Goal: Transaction & Acquisition: Obtain resource

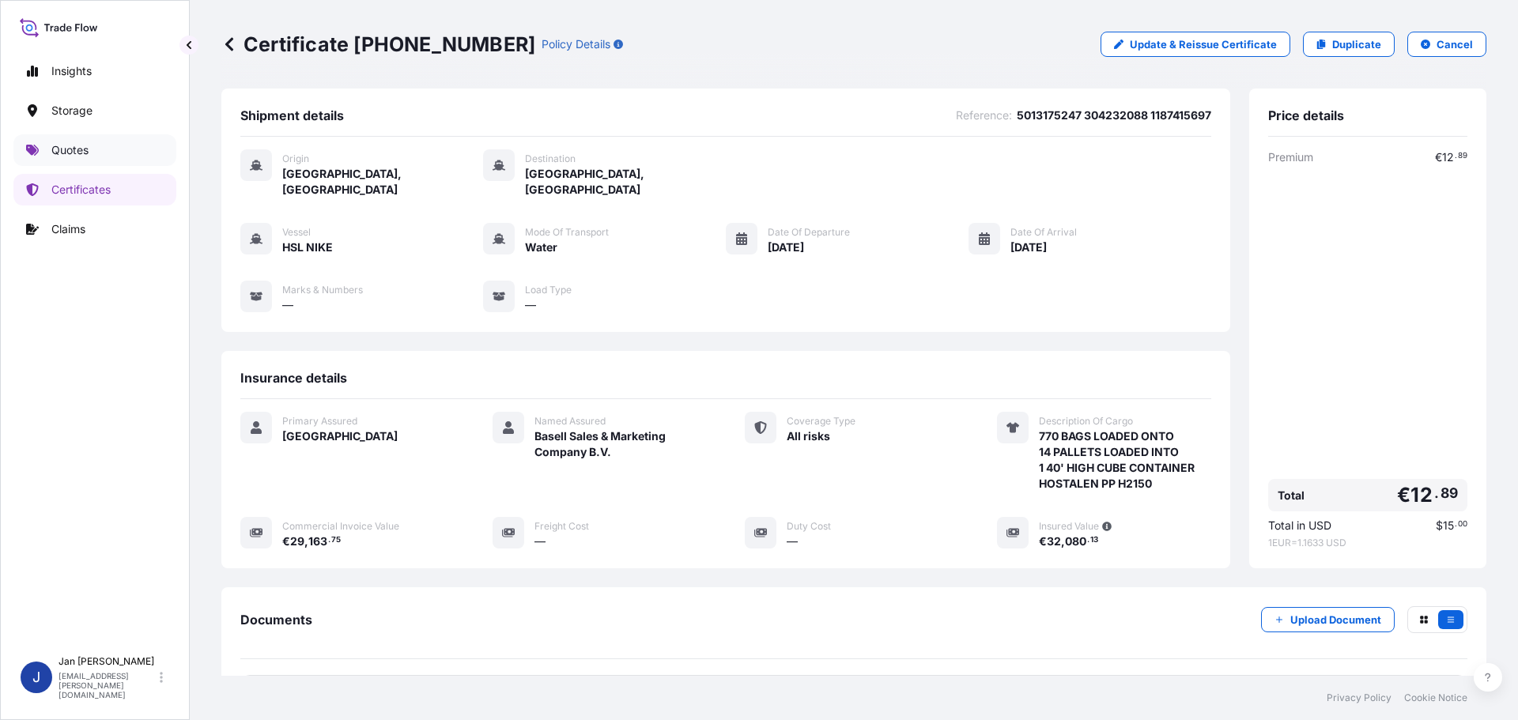
scroll to position [142, 0]
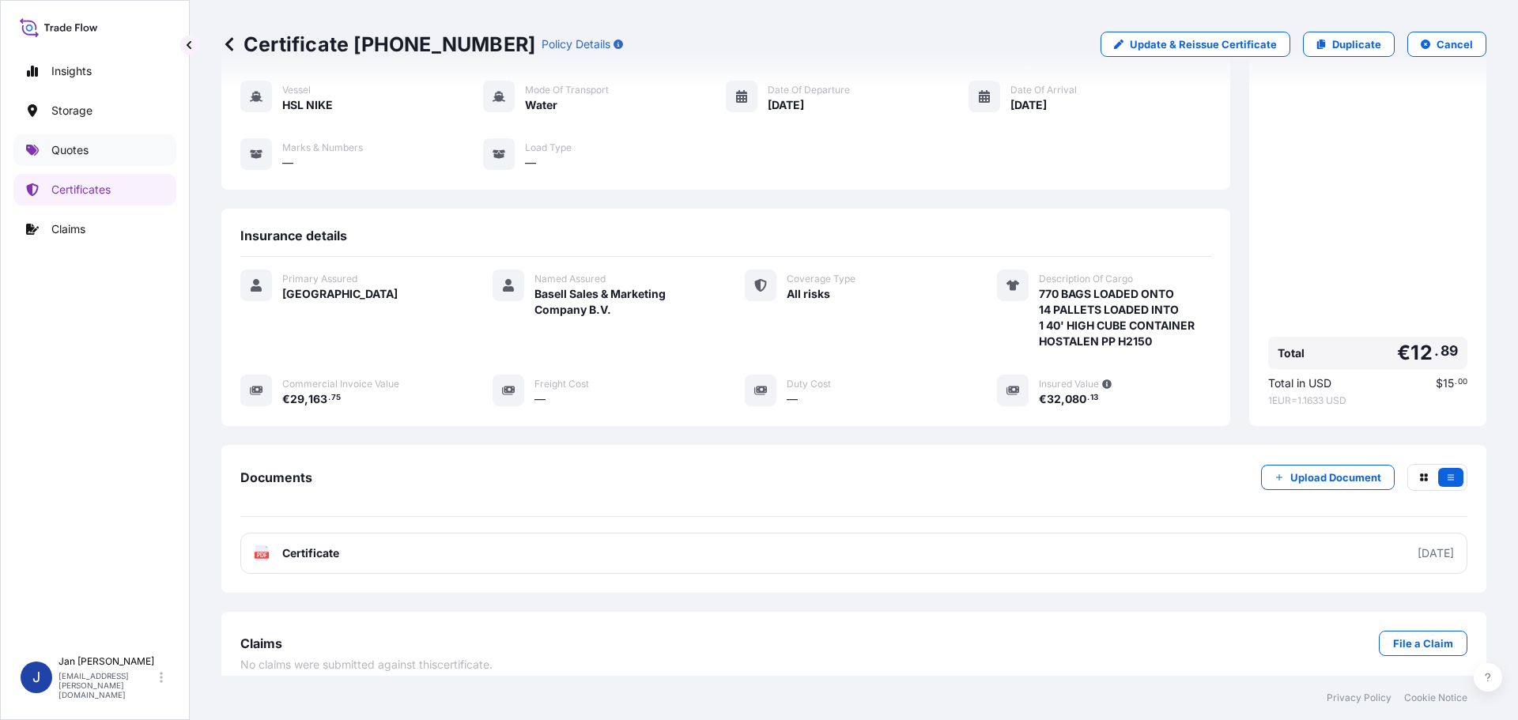
click at [77, 150] on p "Quotes" at bounding box center [69, 150] width 37 height 16
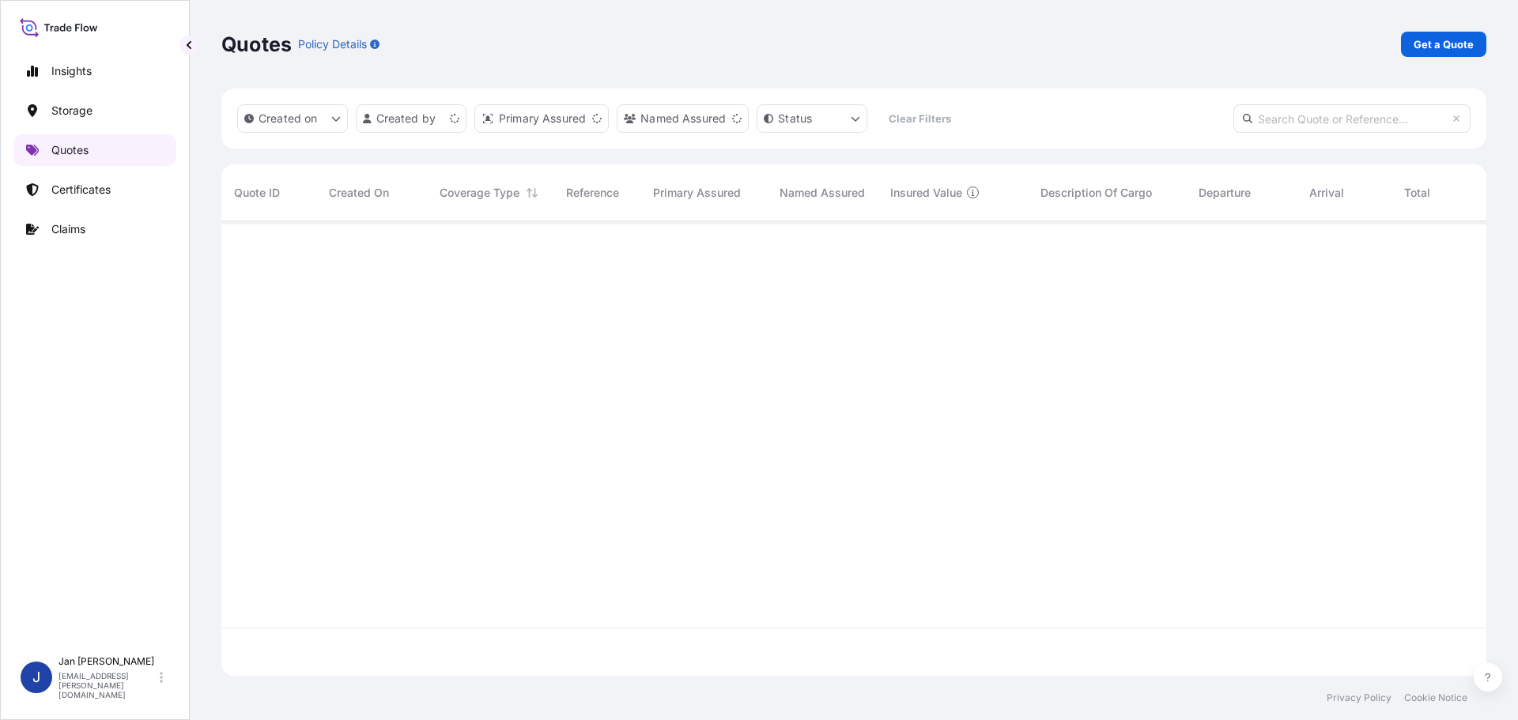
scroll to position [451, 1253]
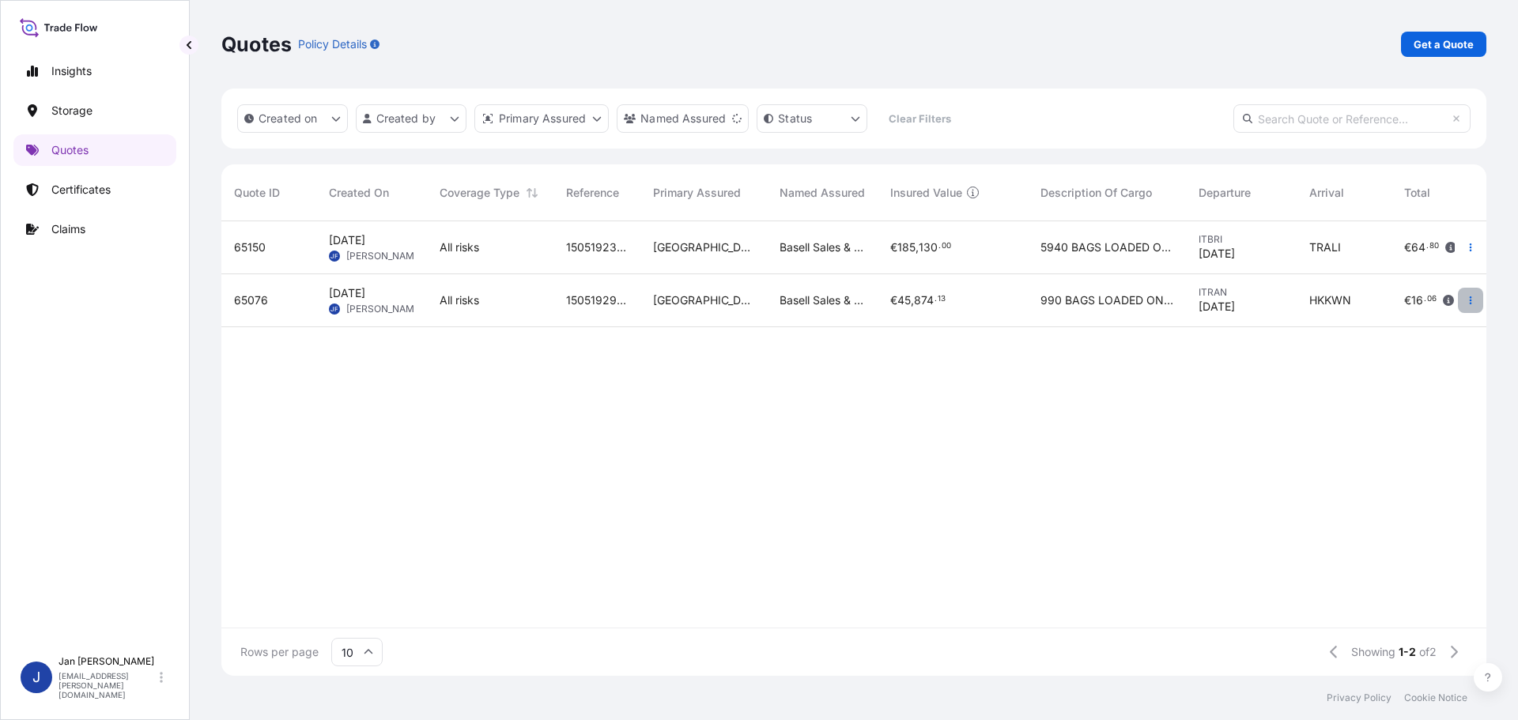
click at [1473, 302] on icon "button" at bounding box center [1470, 300] width 9 height 9
click at [1422, 332] on p "Duplicate quote" at bounding box center [1406, 332] width 82 height 16
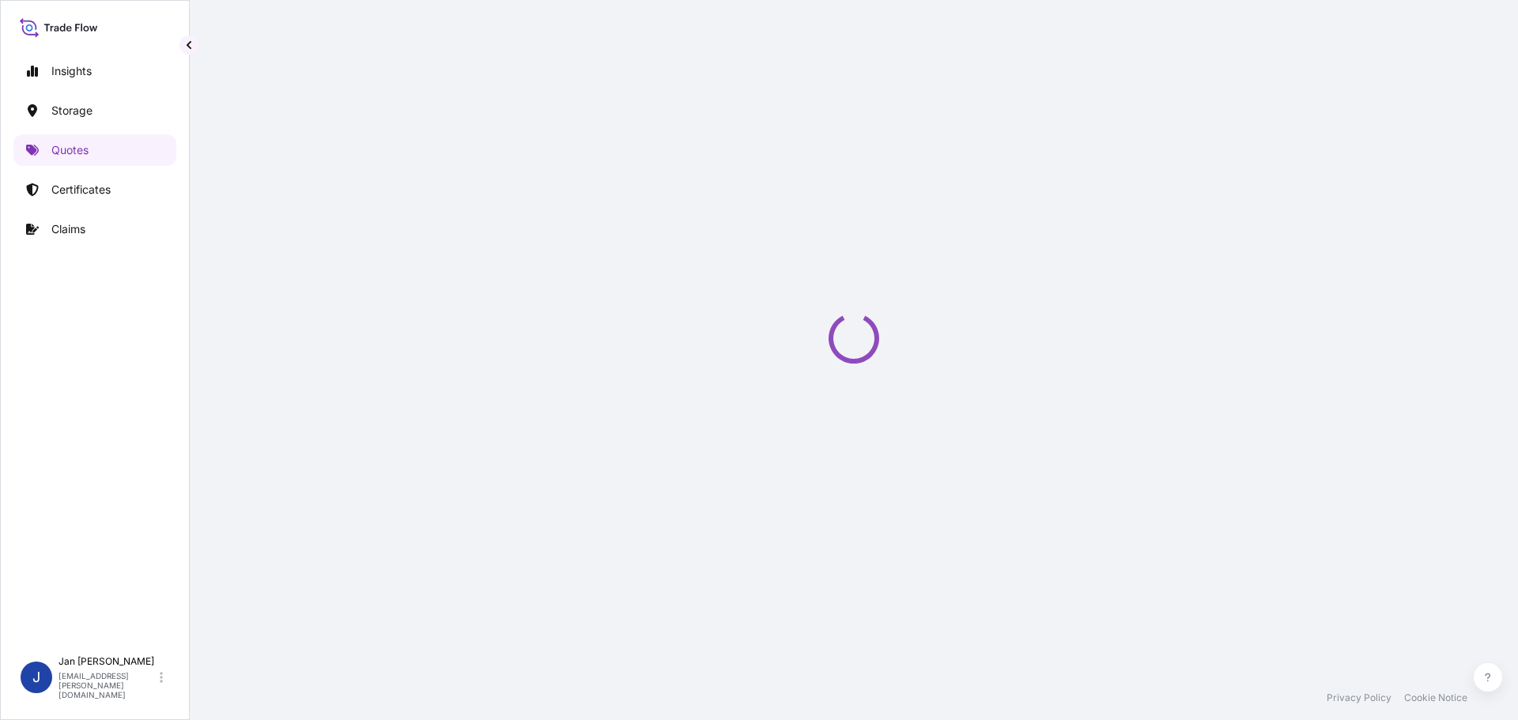
scroll to position [25, 0]
select select "Water"
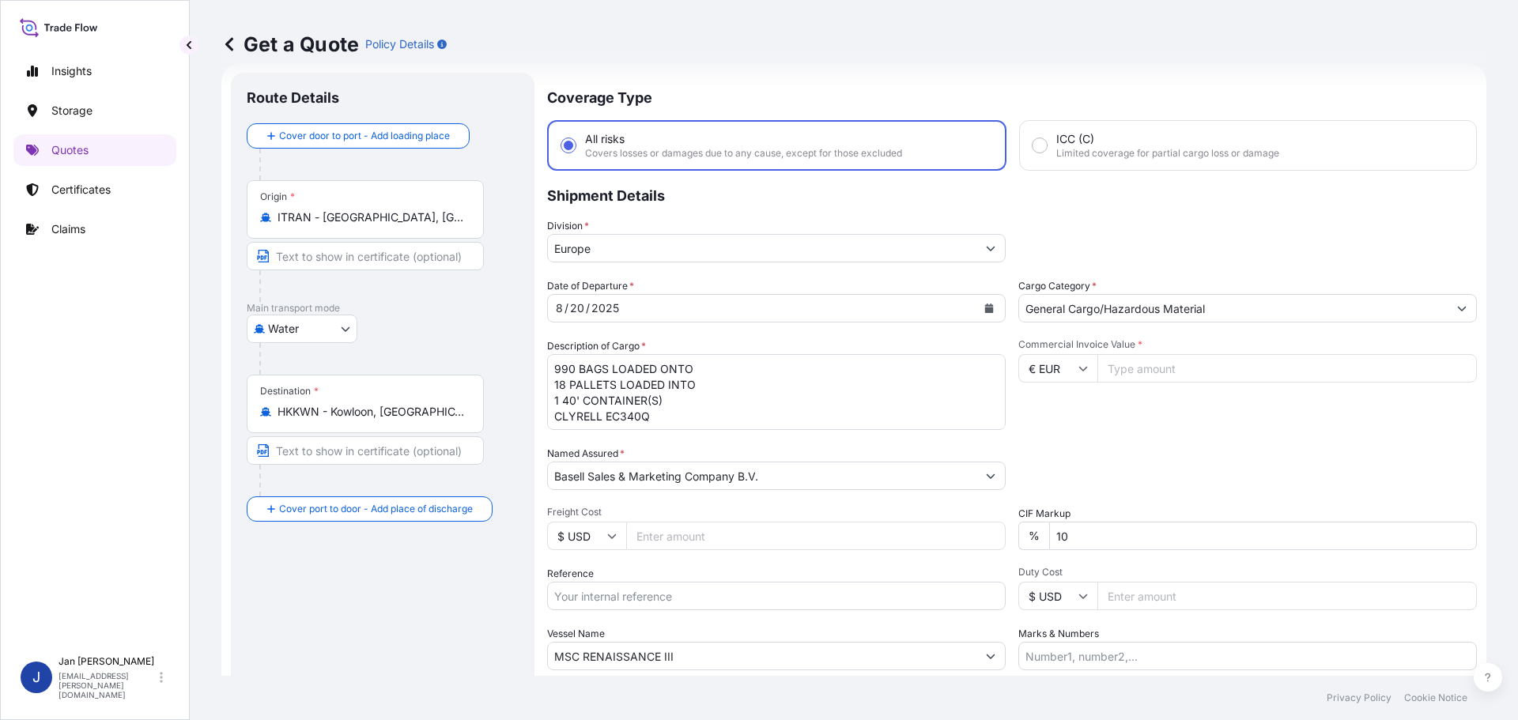
click at [988, 312] on icon "Calendar" at bounding box center [988, 308] width 9 height 9
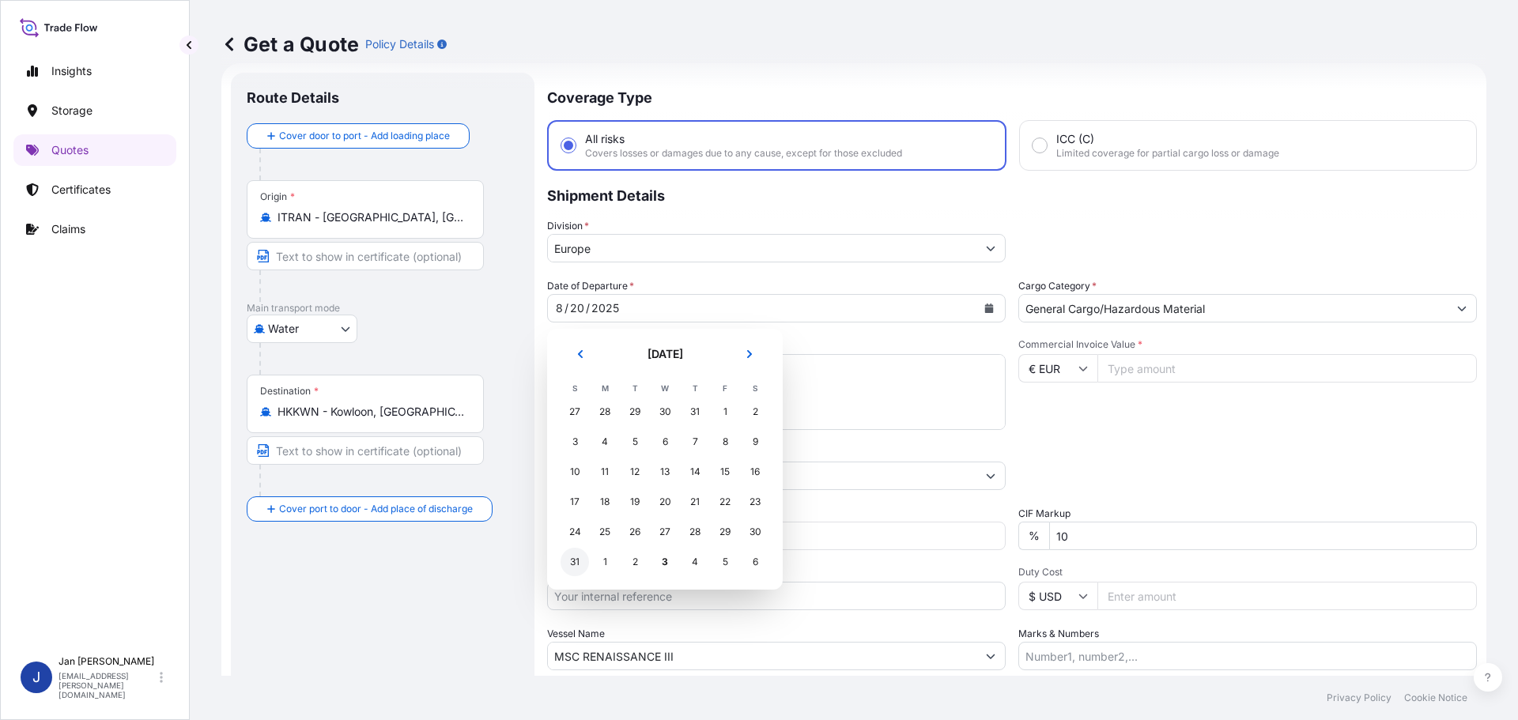
click at [573, 564] on div "31" at bounding box center [575, 562] width 28 height 28
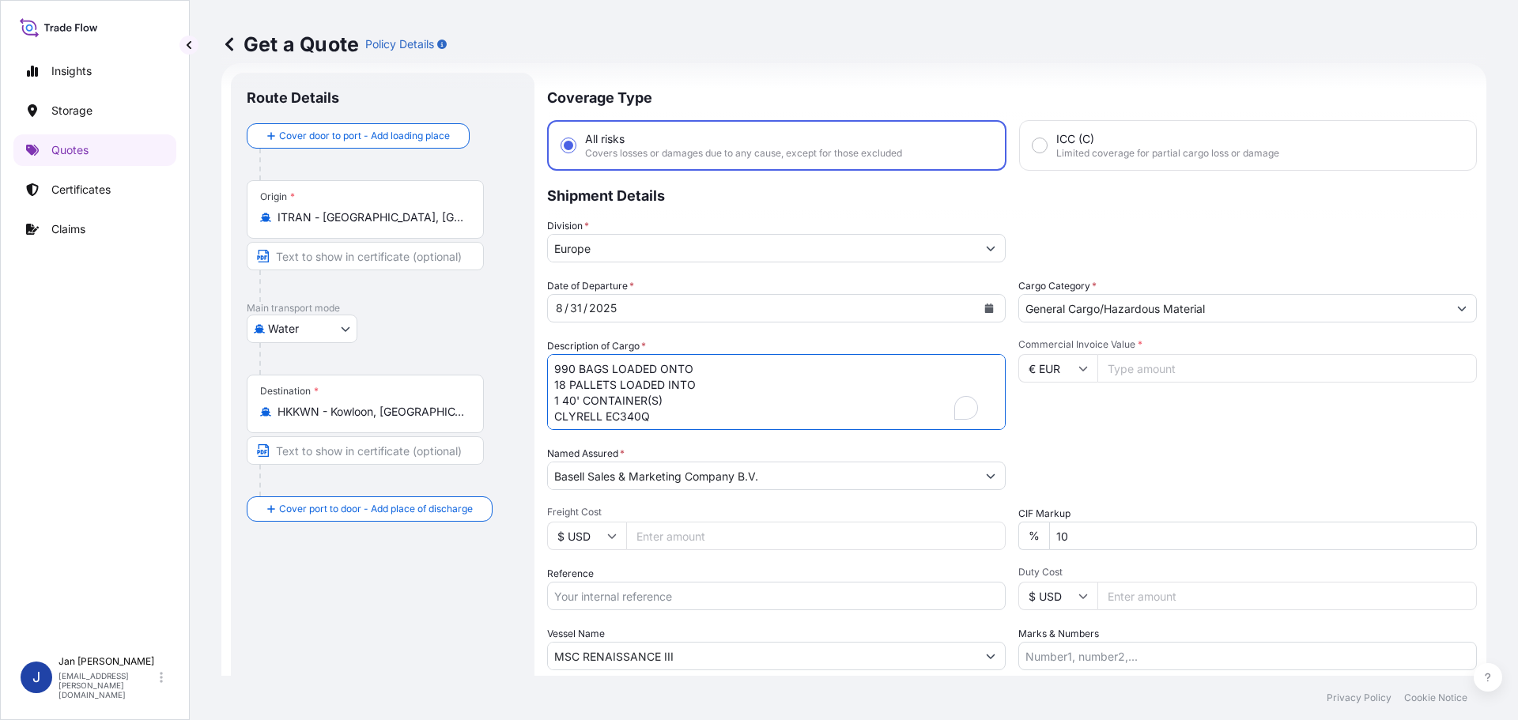
drag, startPoint x: 661, startPoint y: 416, endPoint x: 316, endPoint y: 271, distance: 373.9
click at [316, 271] on form "Route Details Cover door to port - Add loading place Place of loading Road / [G…" at bounding box center [853, 430] width 1265 height 735
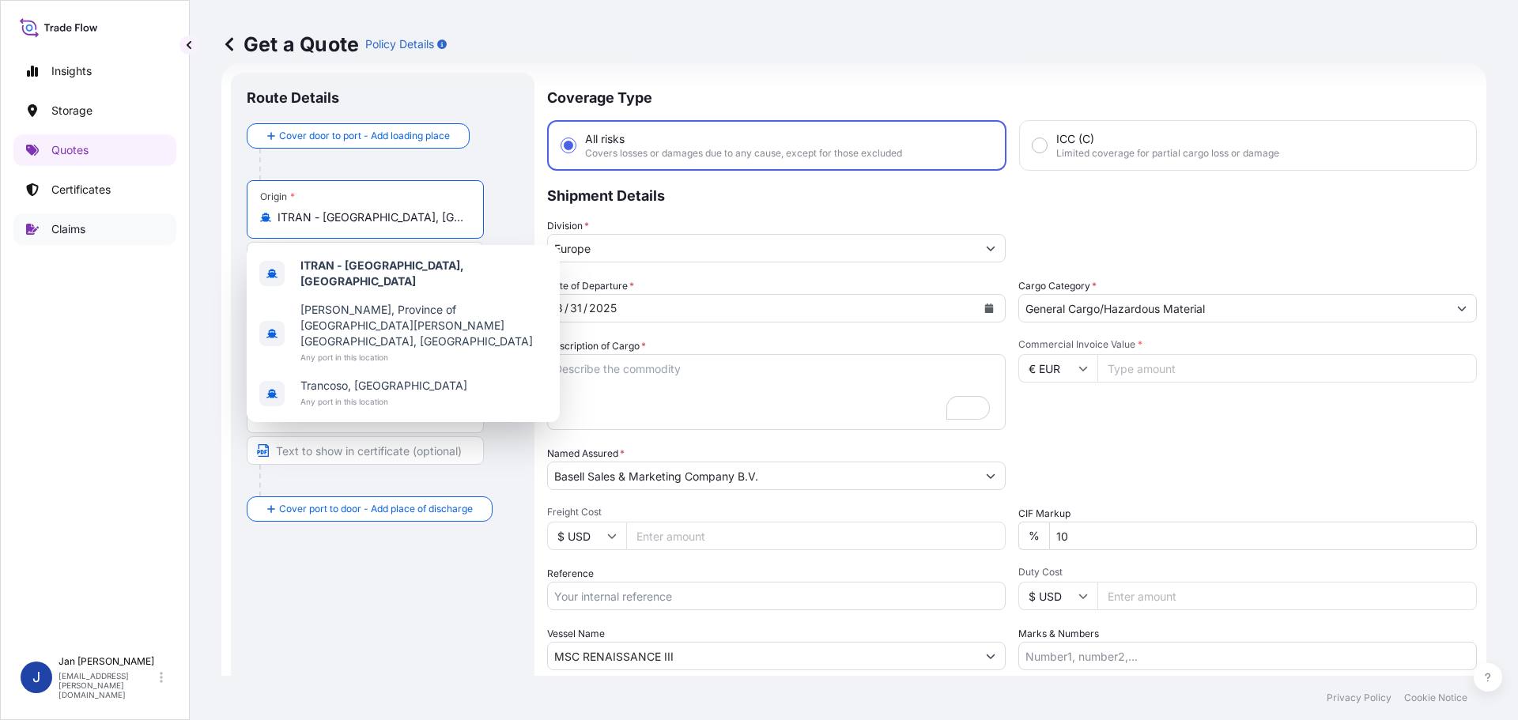
drag, startPoint x: 397, startPoint y: 222, endPoint x: 17, endPoint y: 225, distance: 380.3
click at [27, 223] on div "Insights Storage Quotes Certificates Claims J [PERSON_NAME] [EMAIL_ADDRESS][PER…" at bounding box center [759, 360] width 1518 height 720
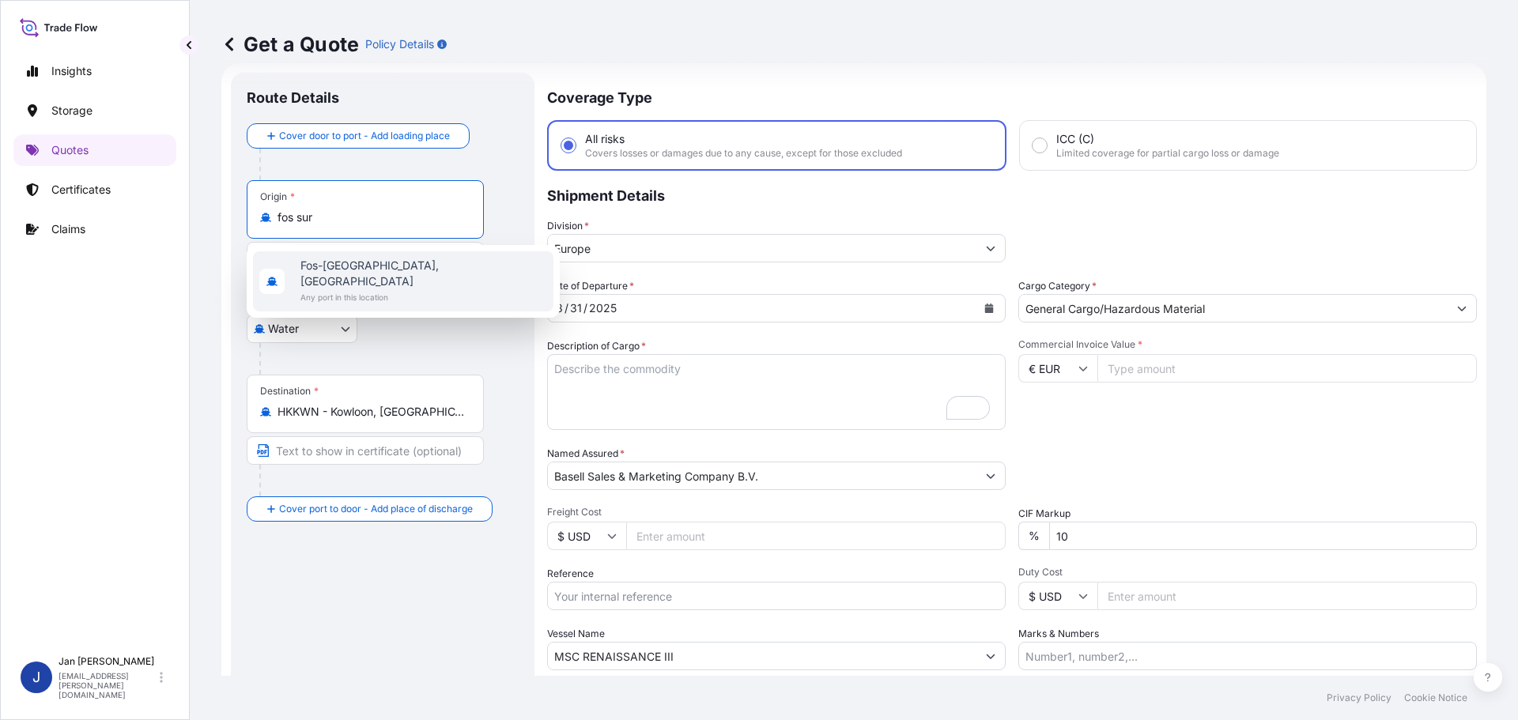
click at [378, 271] on span "Fos-[GEOGRAPHIC_DATA], [GEOGRAPHIC_DATA]" at bounding box center [423, 274] width 247 height 32
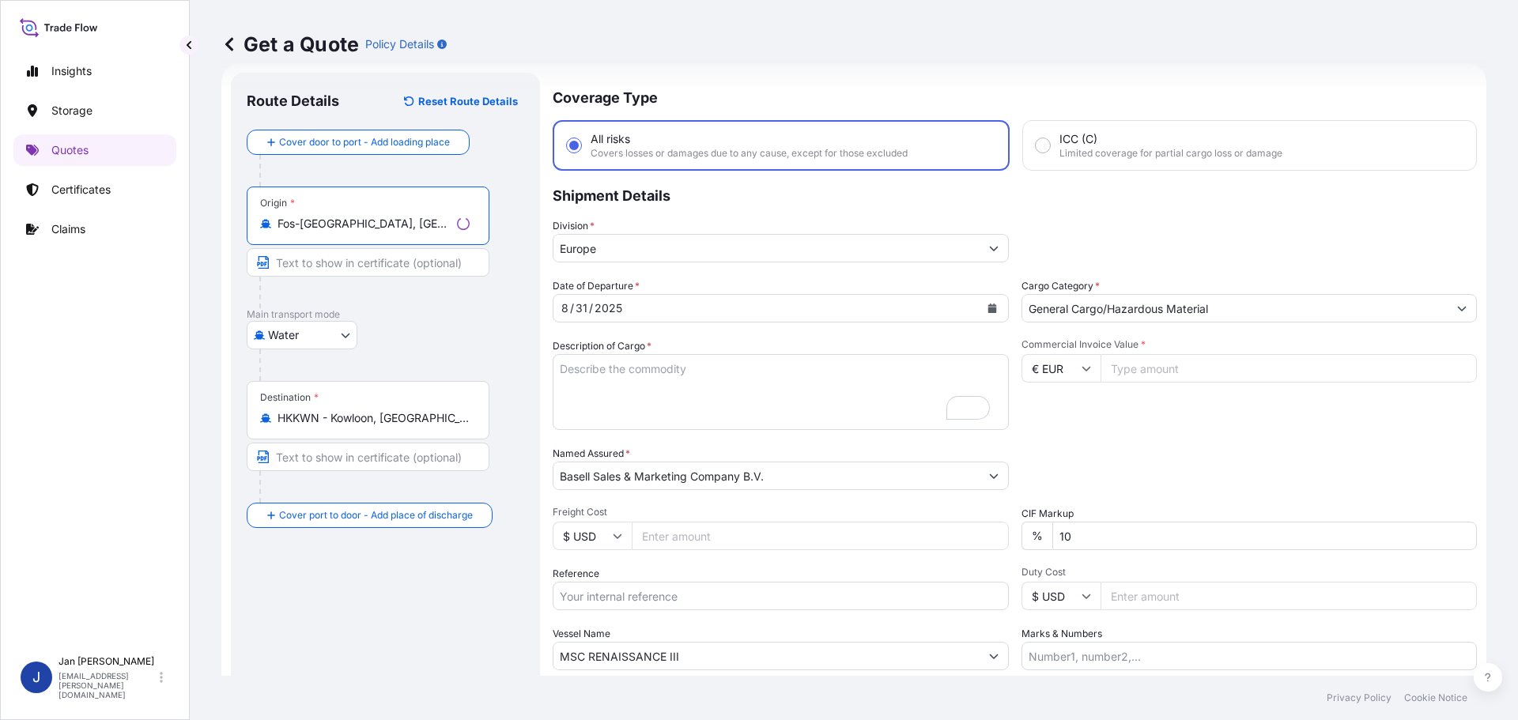
type input "Fos-[GEOGRAPHIC_DATA], [GEOGRAPHIC_DATA]"
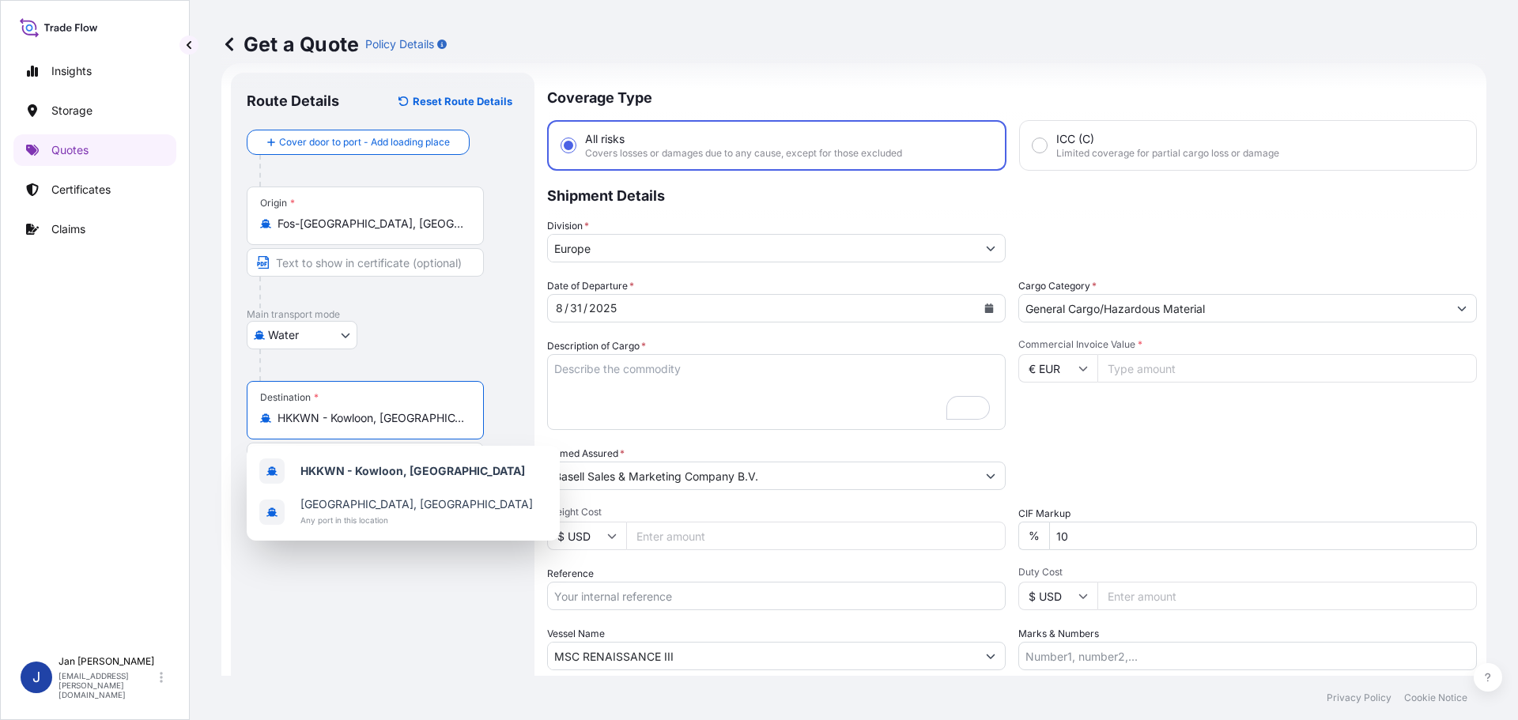
drag, startPoint x: 307, startPoint y: 421, endPoint x: 100, endPoint y: 413, distance: 207.3
click at [140, 419] on div "Insights Storage Quotes Certificates Claims J [PERSON_NAME] [EMAIL_ADDRESS][PER…" at bounding box center [759, 360] width 1518 height 720
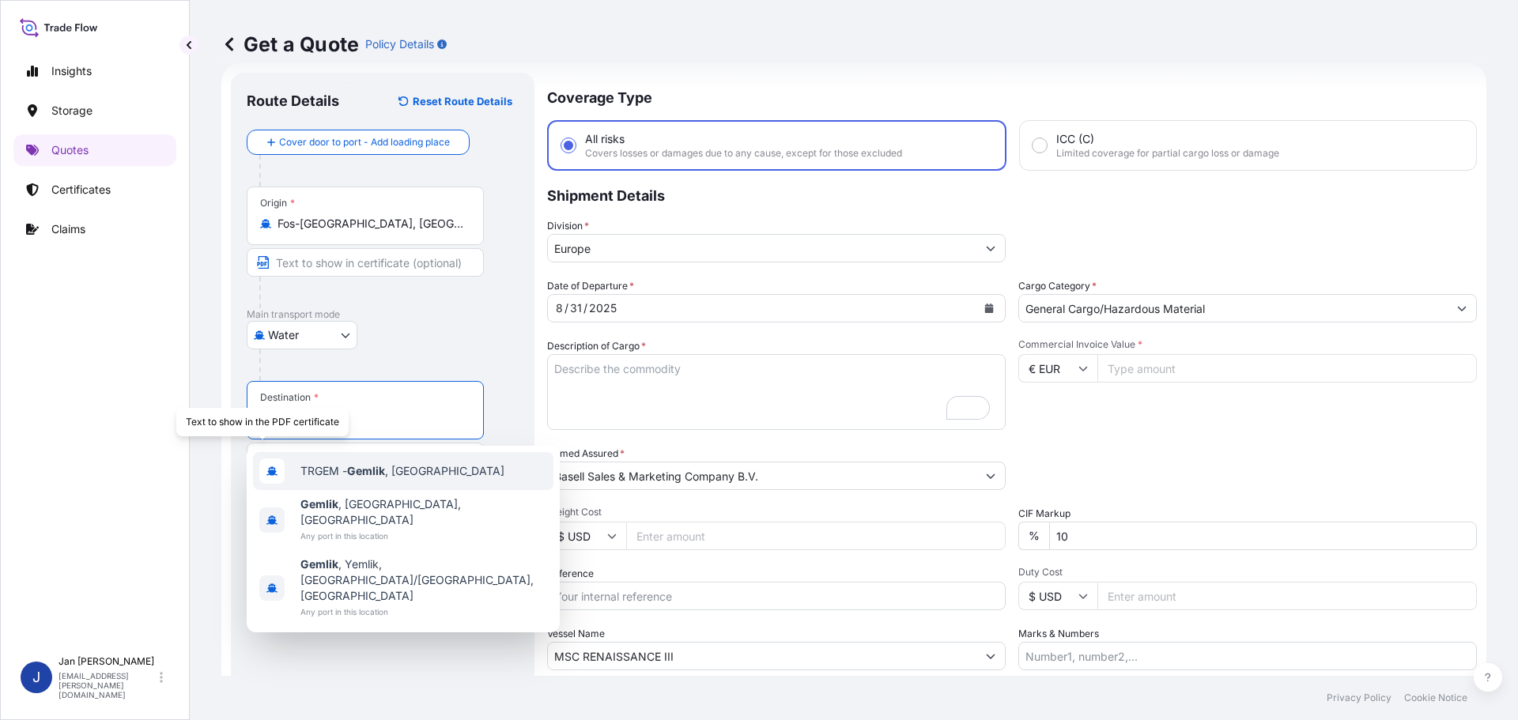
click at [322, 473] on span "TRGEM - Gemlik , [GEOGRAPHIC_DATA]" at bounding box center [402, 471] width 204 height 16
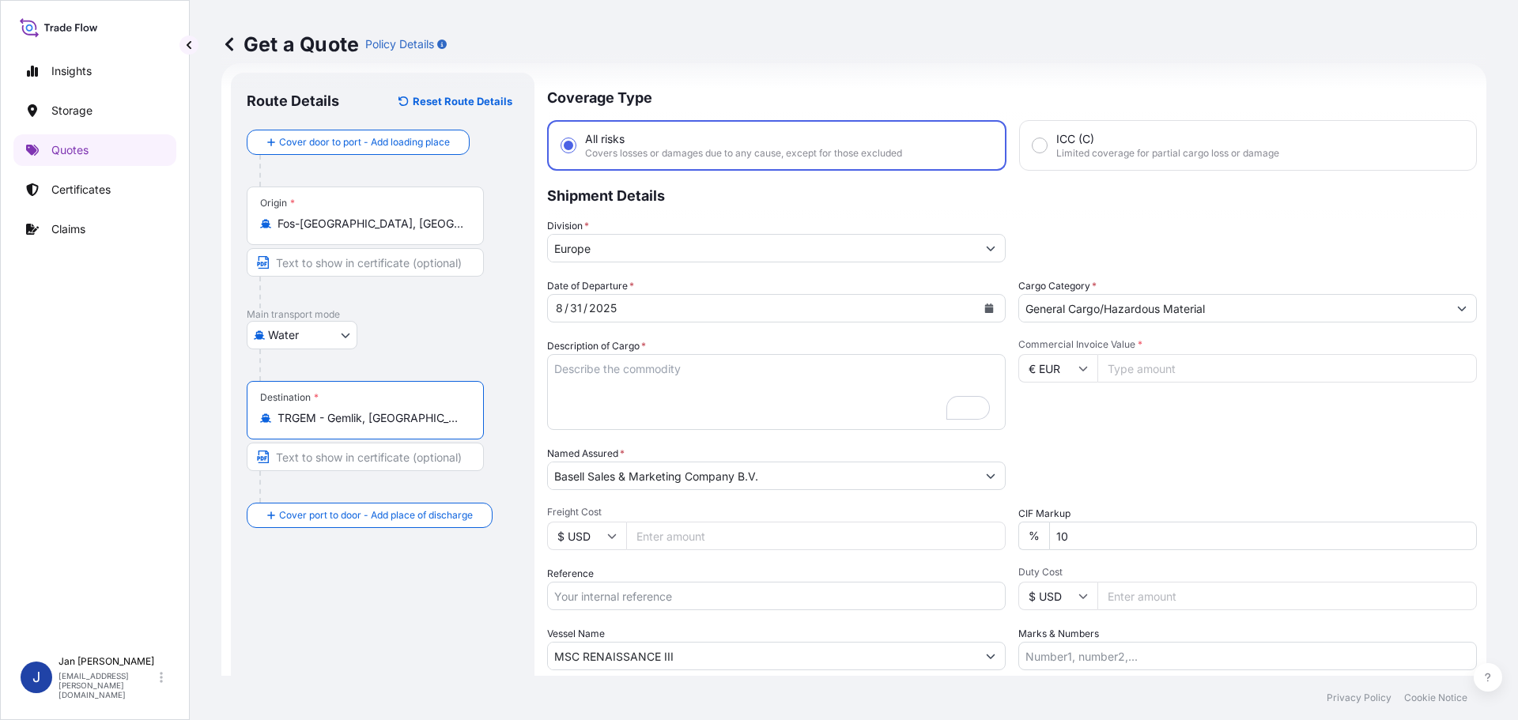
type input "TRGEM - Gemlik, [GEOGRAPHIC_DATA]"
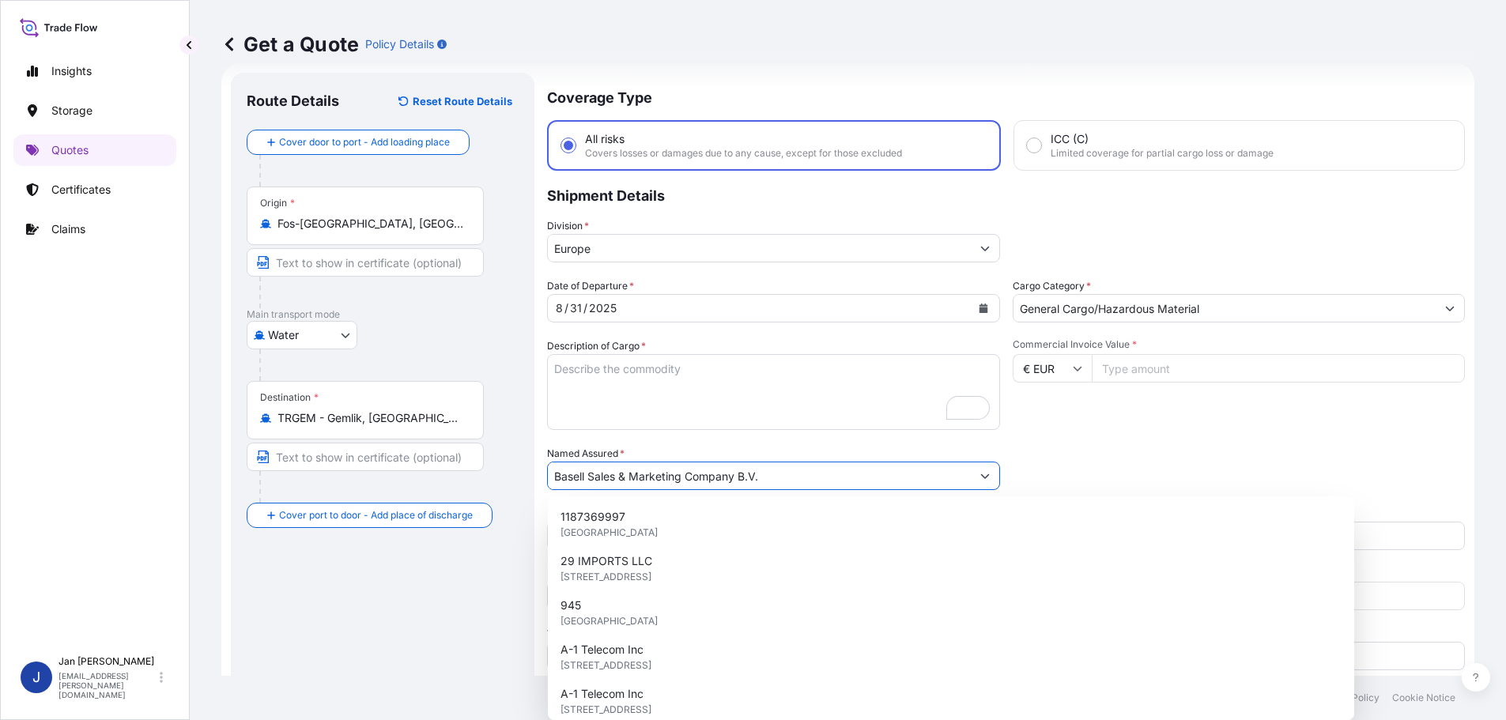
drag, startPoint x: 427, startPoint y: 477, endPoint x: 125, endPoint y: 445, distance: 303.7
click at [126, 445] on div "Insights Storage Quotes Certificates Claims J [PERSON_NAME] [EMAIL_ADDRESS][PER…" at bounding box center [753, 360] width 1506 height 720
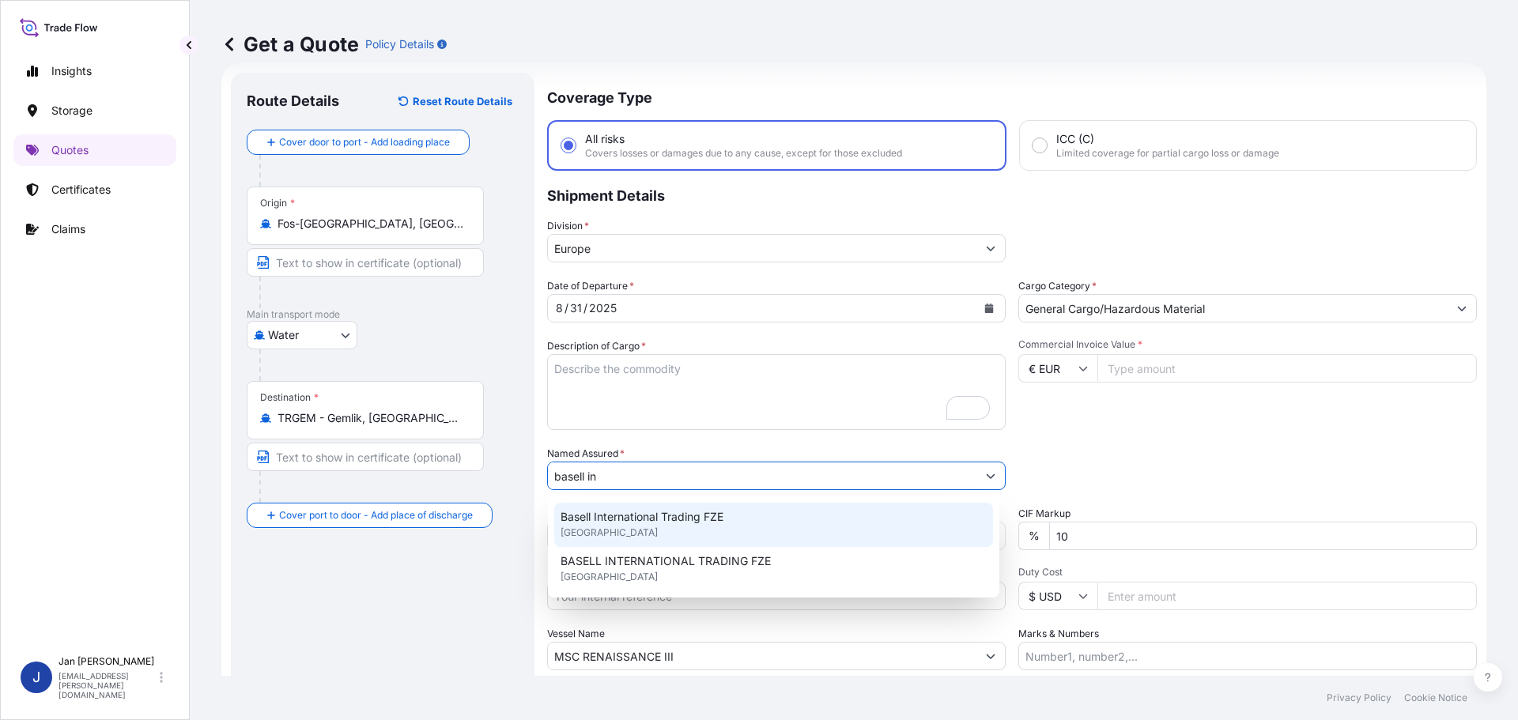
click at [657, 554] on span "BASELL INTERNATIONAL TRADING FZE" at bounding box center [666, 561] width 210 height 16
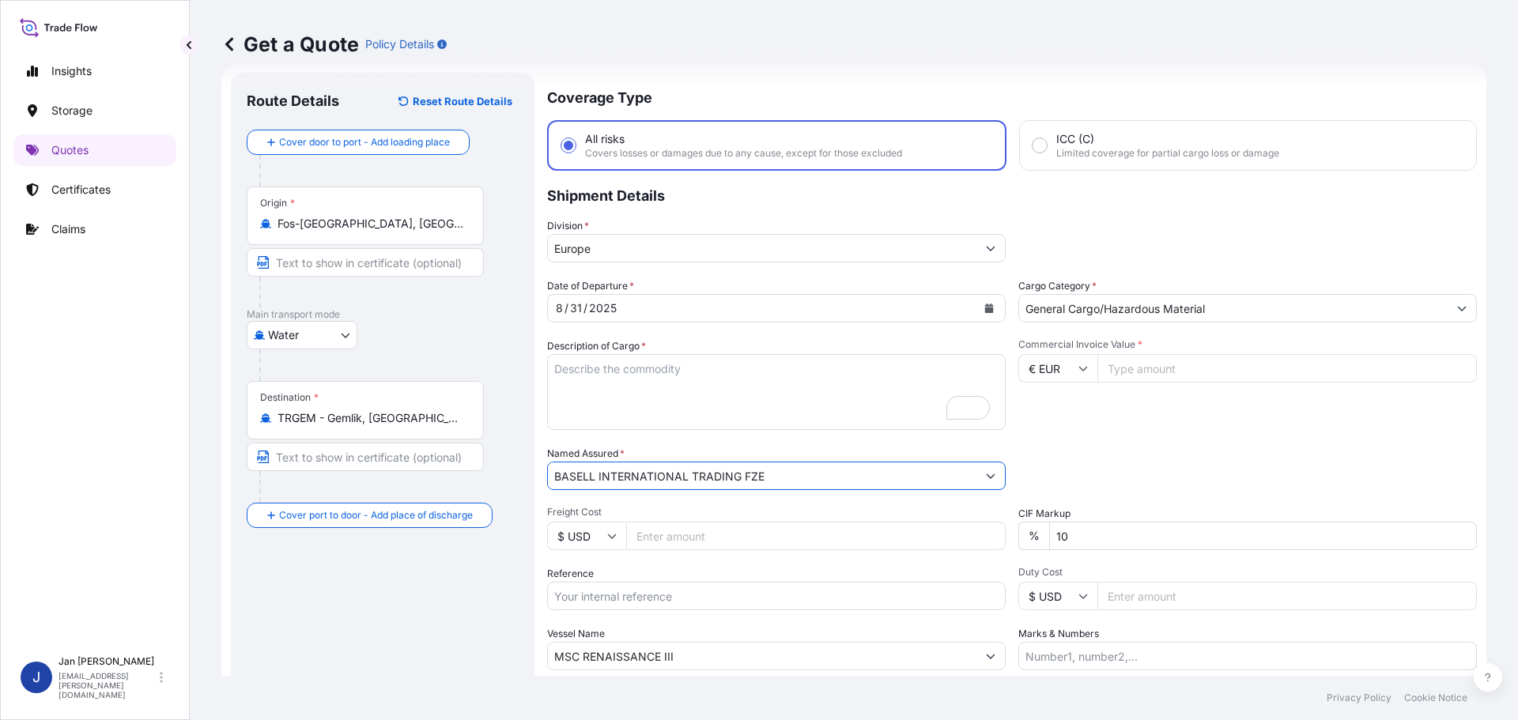
type input "BASELL INTERNATIONAL TRADING FZE"
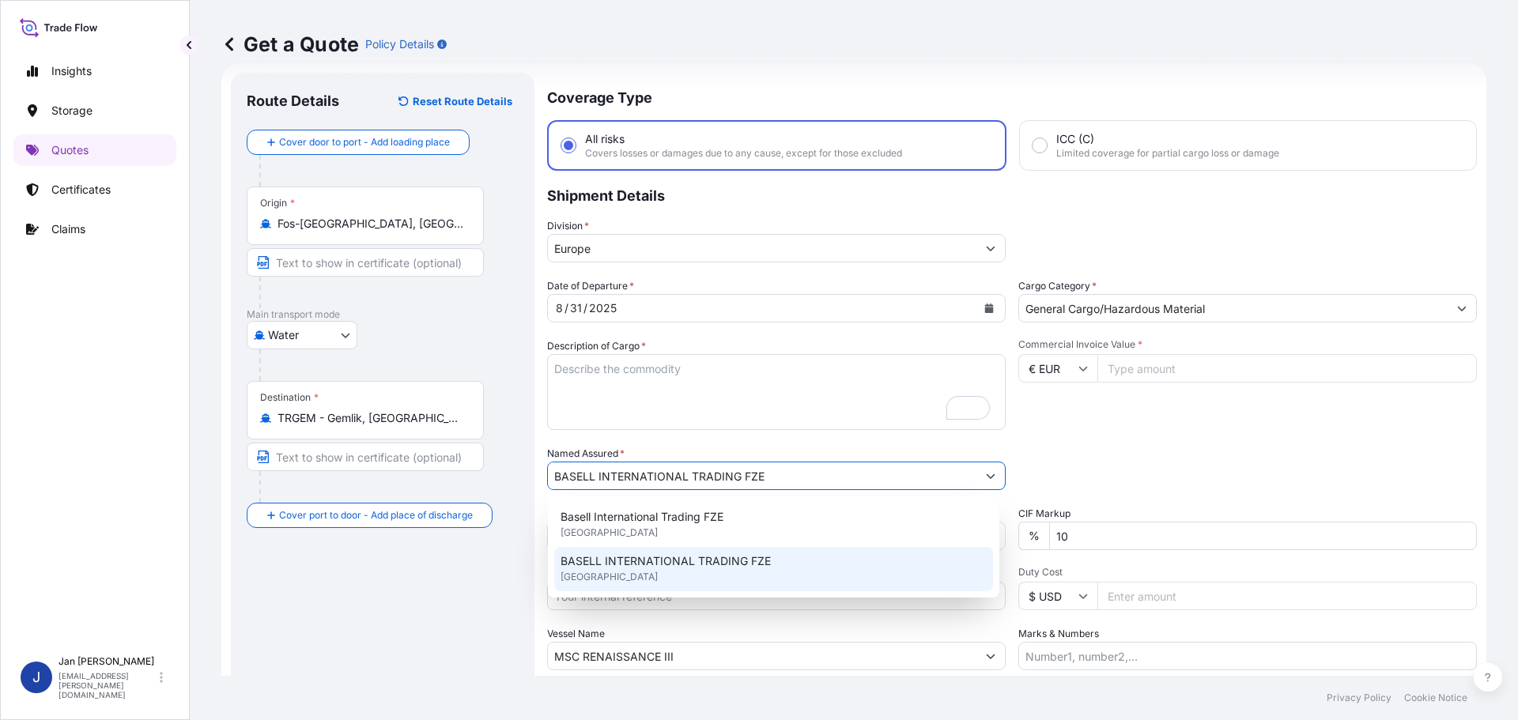
click at [591, 565] on span "BASELL INTERNATIONAL TRADING FZE" at bounding box center [666, 561] width 210 height 16
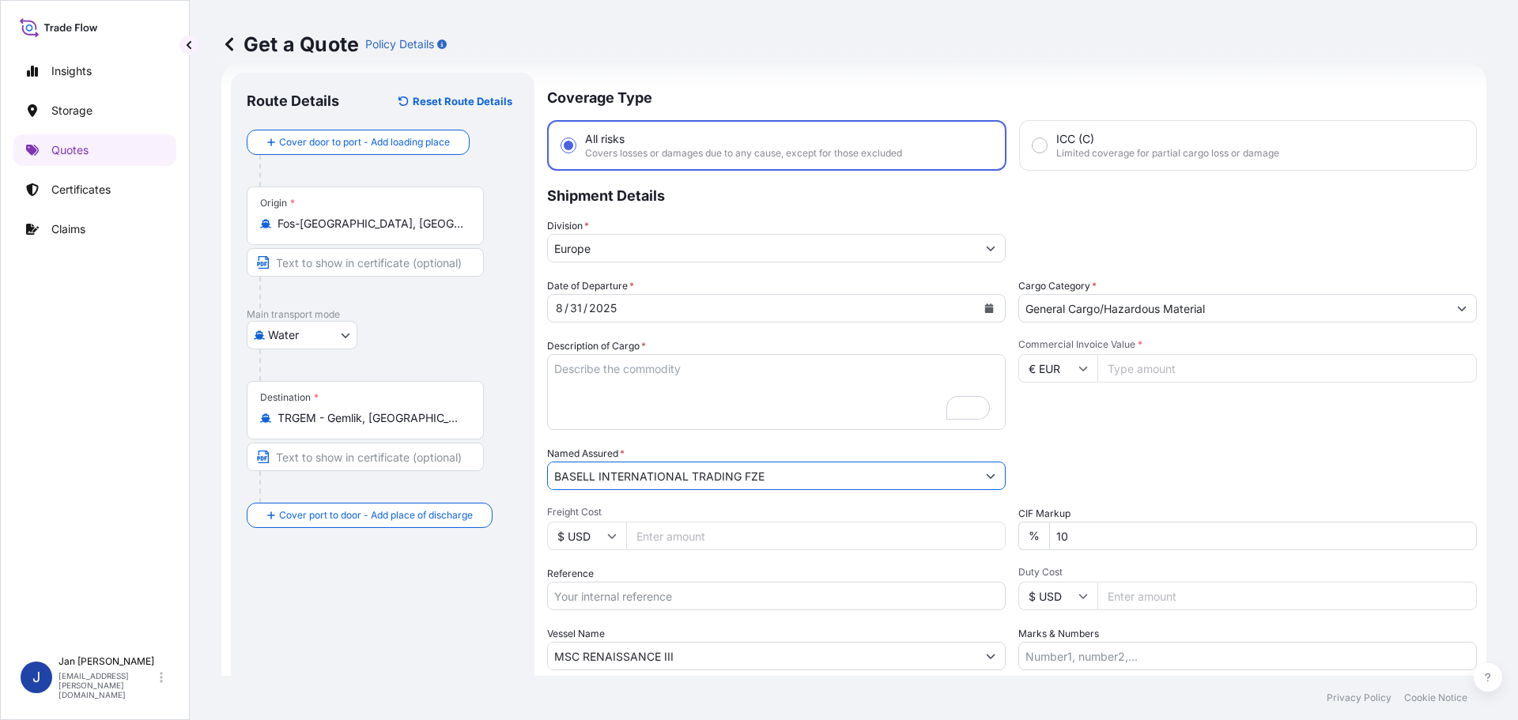
click at [600, 595] on input "Reference" at bounding box center [776, 596] width 459 height 28
paste input "5013124314 304201399"
click at [616, 594] on input "5013124314 304201399" at bounding box center [776, 596] width 459 height 28
click at [723, 605] on input "5013124314 304201399" at bounding box center [776, 596] width 459 height 28
paste input "1187396820"
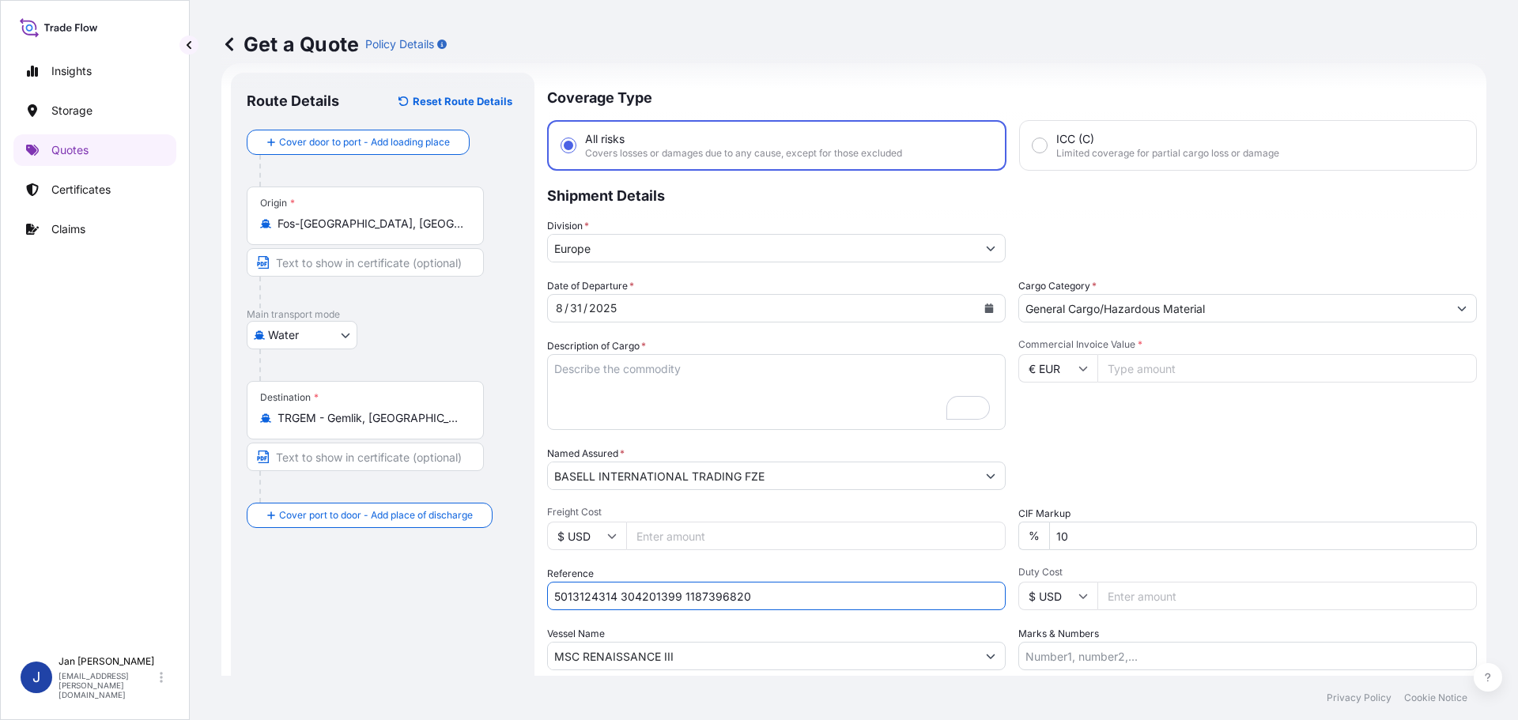
type input "5013124314 304201399 1187396820"
drag, startPoint x: 368, startPoint y: 642, endPoint x: 251, endPoint y: 627, distance: 117.2
click at [274, 629] on form "Route Details Reset Route Details Cover door to port - Add loading place Place …" at bounding box center [853, 430] width 1265 height 735
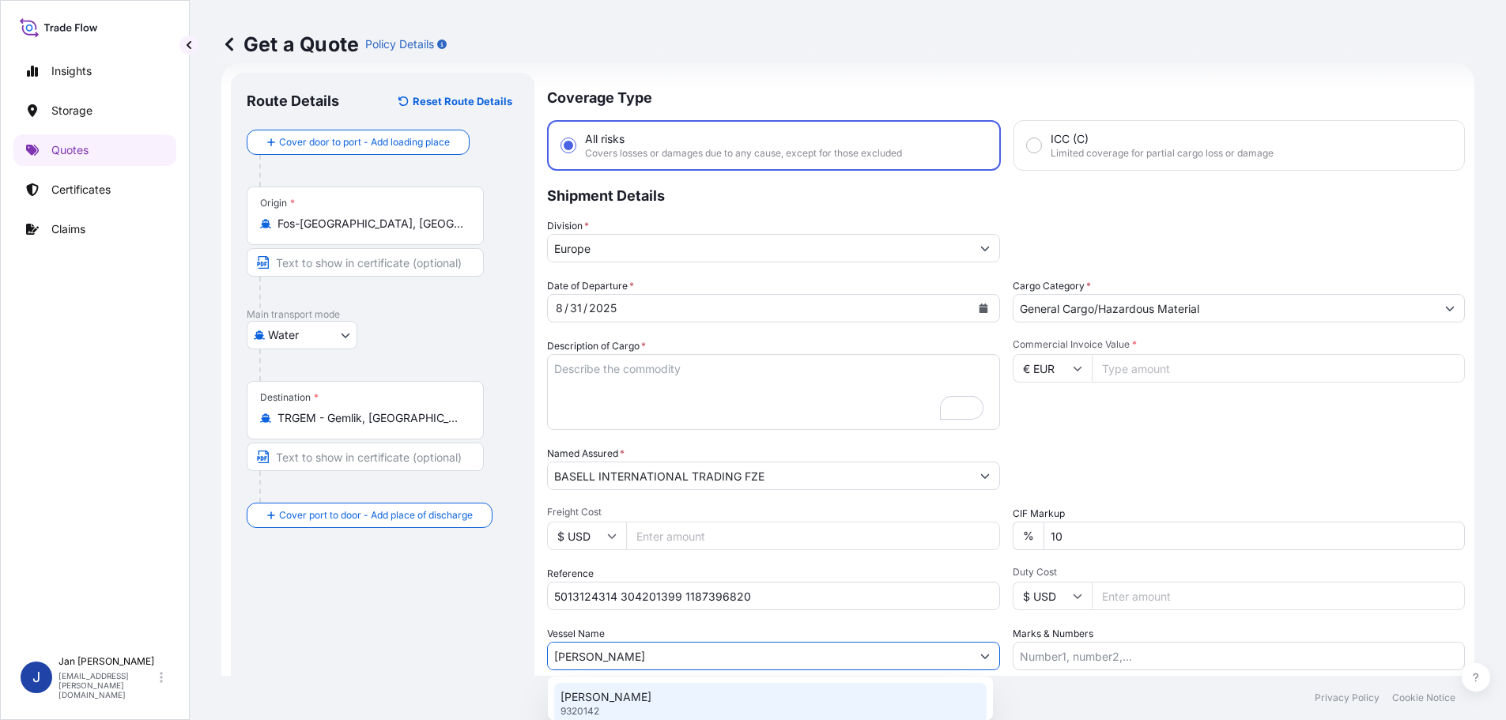
click at [600, 701] on p "[PERSON_NAME]" at bounding box center [606, 697] width 91 height 16
type input "[PERSON_NAME]"
click at [1143, 375] on input "Commercial Invoice Value *" at bounding box center [1287, 368] width 380 height 28
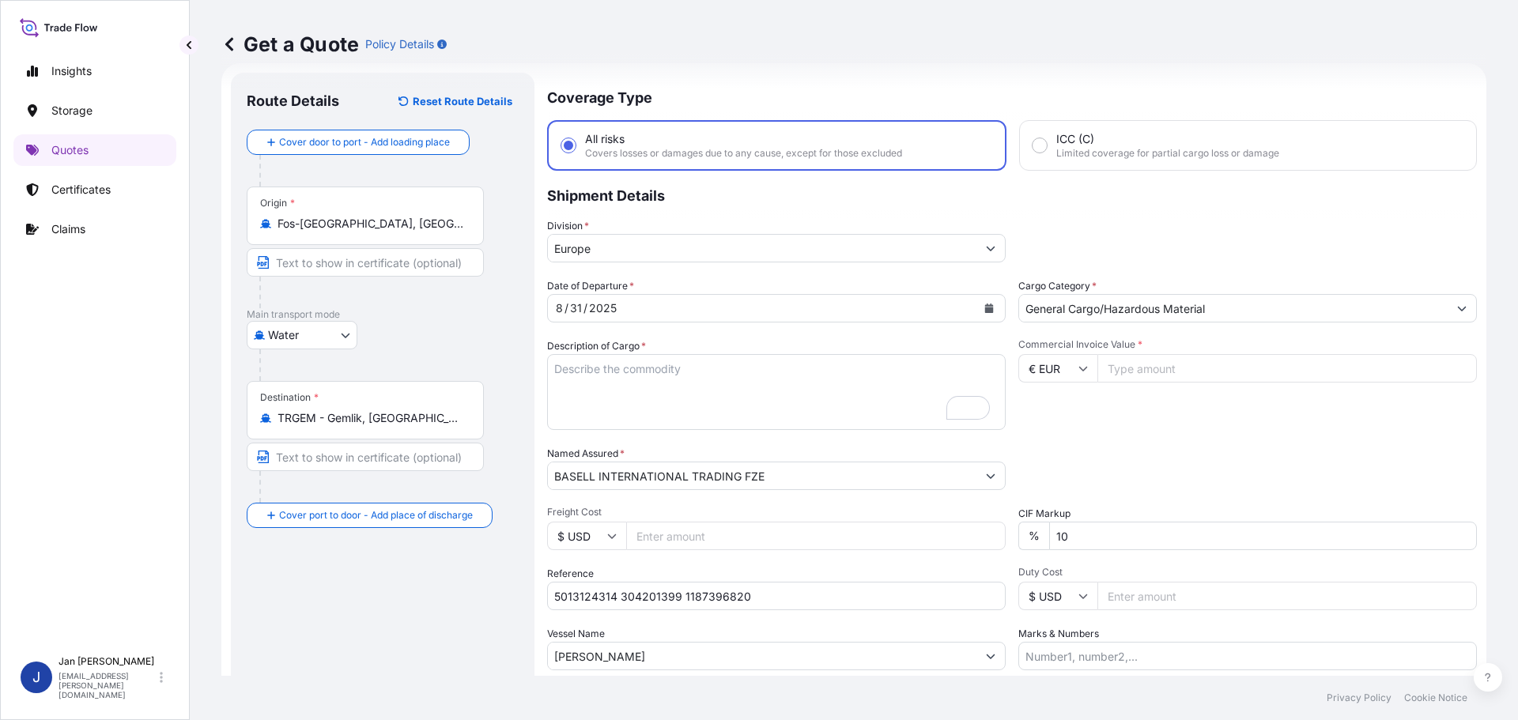
paste input "35689.50"
type input "35689.50"
click at [1173, 414] on div "Commercial Invoice Value * € EUR 35689.50" at bounding box center [1247, 384] width 459 height 92
drag, startPoint x: 714, startPoint y: 408, endPoint x: 657, endPoint y: 395, distance: 58.3
click at [712, 406] on textarea "990 BAGS LOADED ONTO 18 PALLETS LOADED INTO 1 40' CONTAINER(S) CLYRELL EC340Q" at bounding box center [776, 392] width 459 height 76
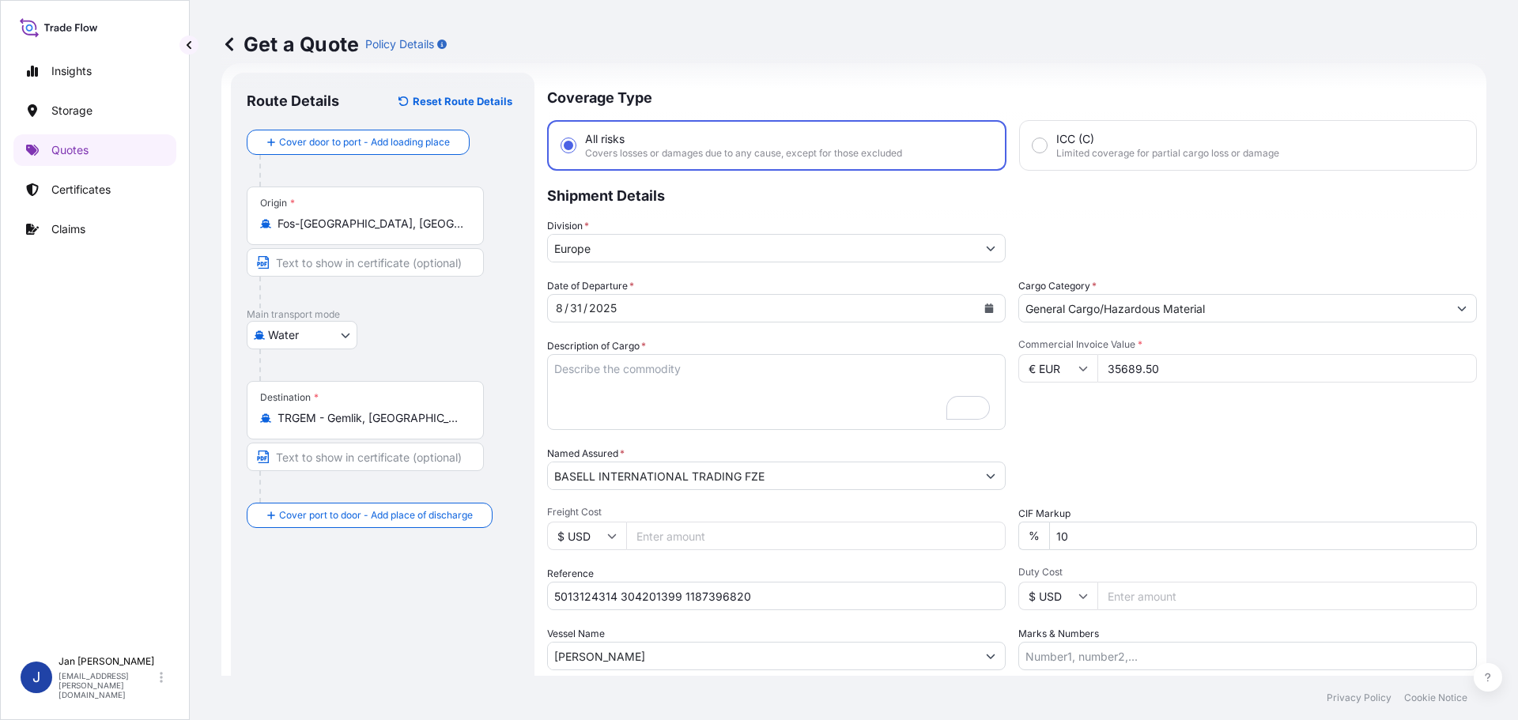
paste textarea "BAGS LOADED ONTO 18 PALLETS LOADED INTO 1 40' HIGH CUBE CONTAINER MOPLEN EP3307"
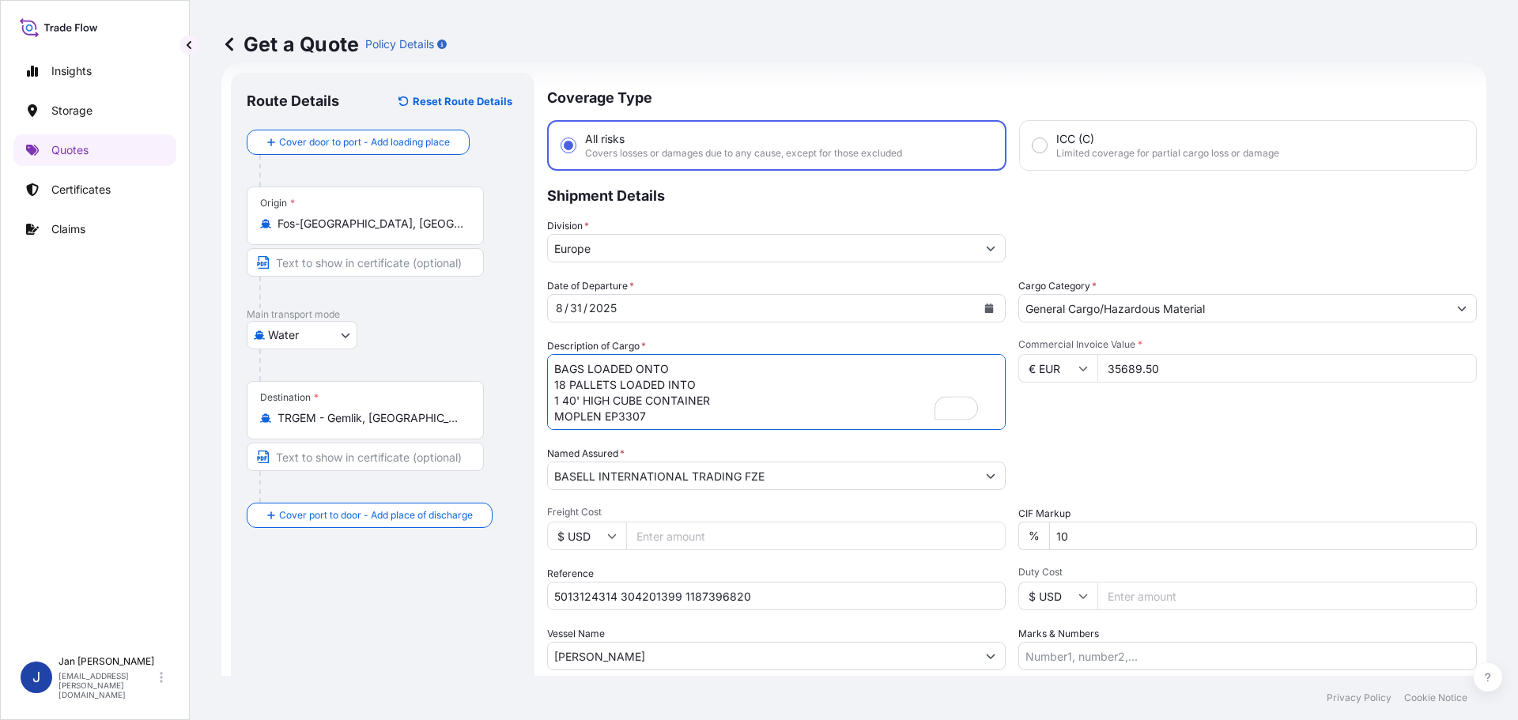
click at [553, 369] on textarea "990 BAGS LOADED ONTO 18 PALLETS LOADED INTO 1 40' CONTAINER(S) CLYRELL EC340Q" at bounding box center [776, 392] width 459 height 76
type textarea "990 BAGS LOADED ONTO 18 PALLETS LOADED INTO 1 40' HIGH CUBE CONTAINER MOPLEN EP…"
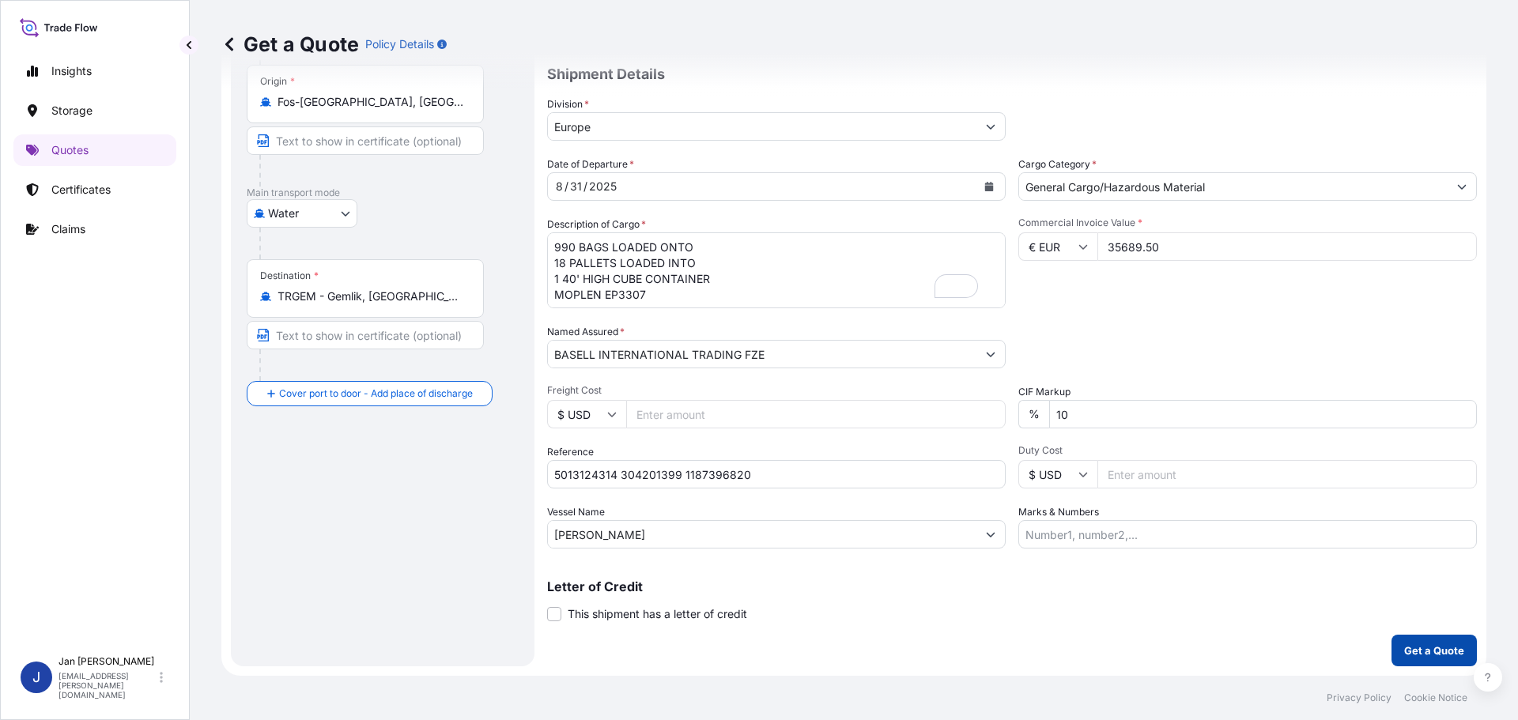
click at [1424, 652] on p "Get a Quote" at bounding box center [1434, 651] width 60 height 16
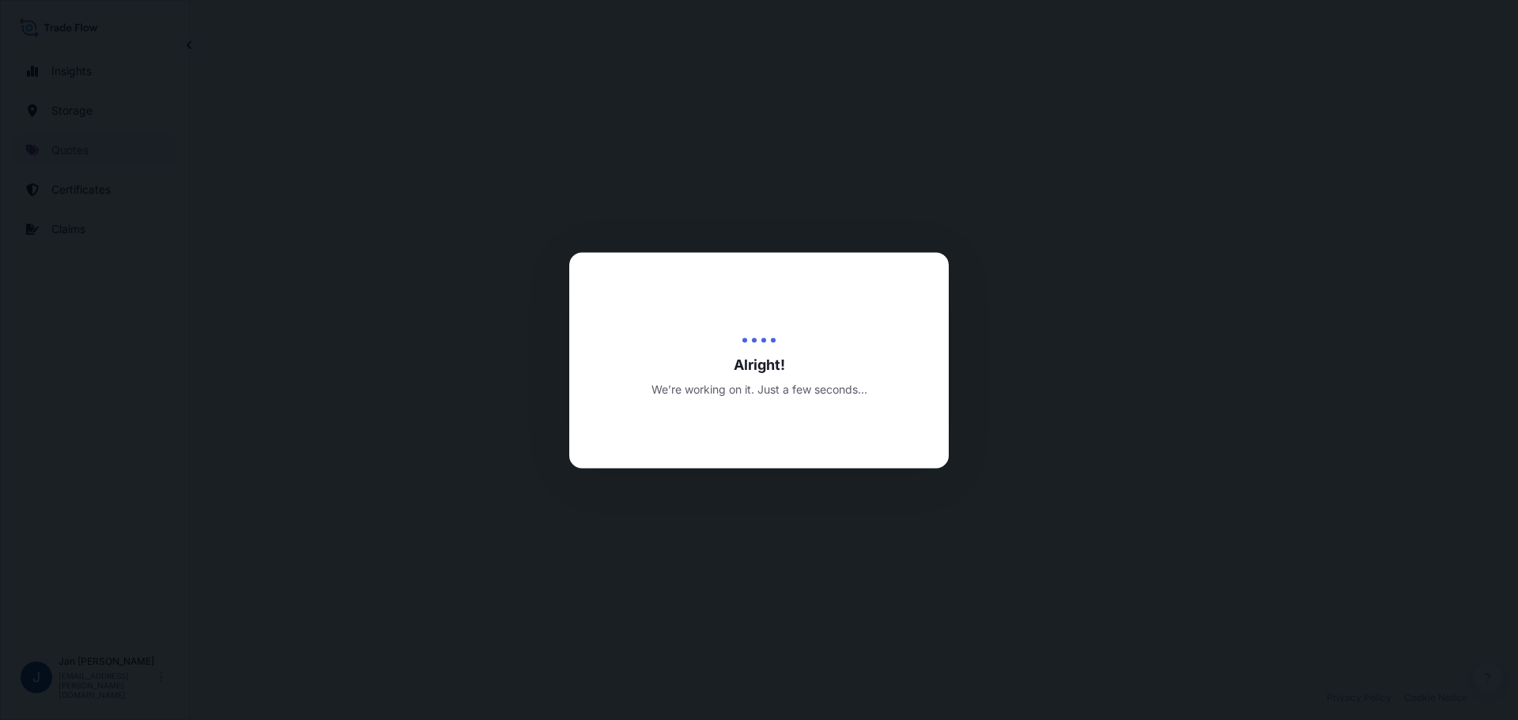
select select "Water"
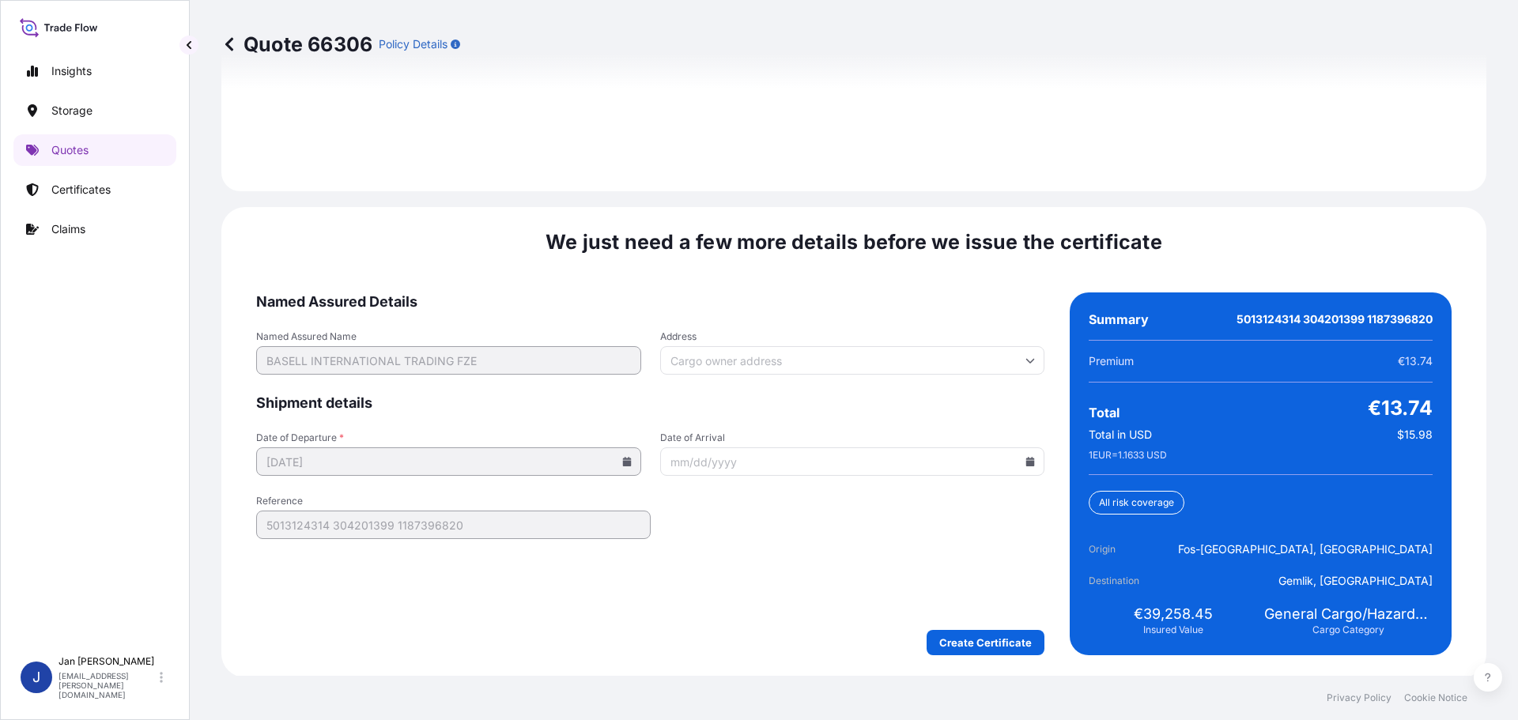
scroll to position [2295, 0]
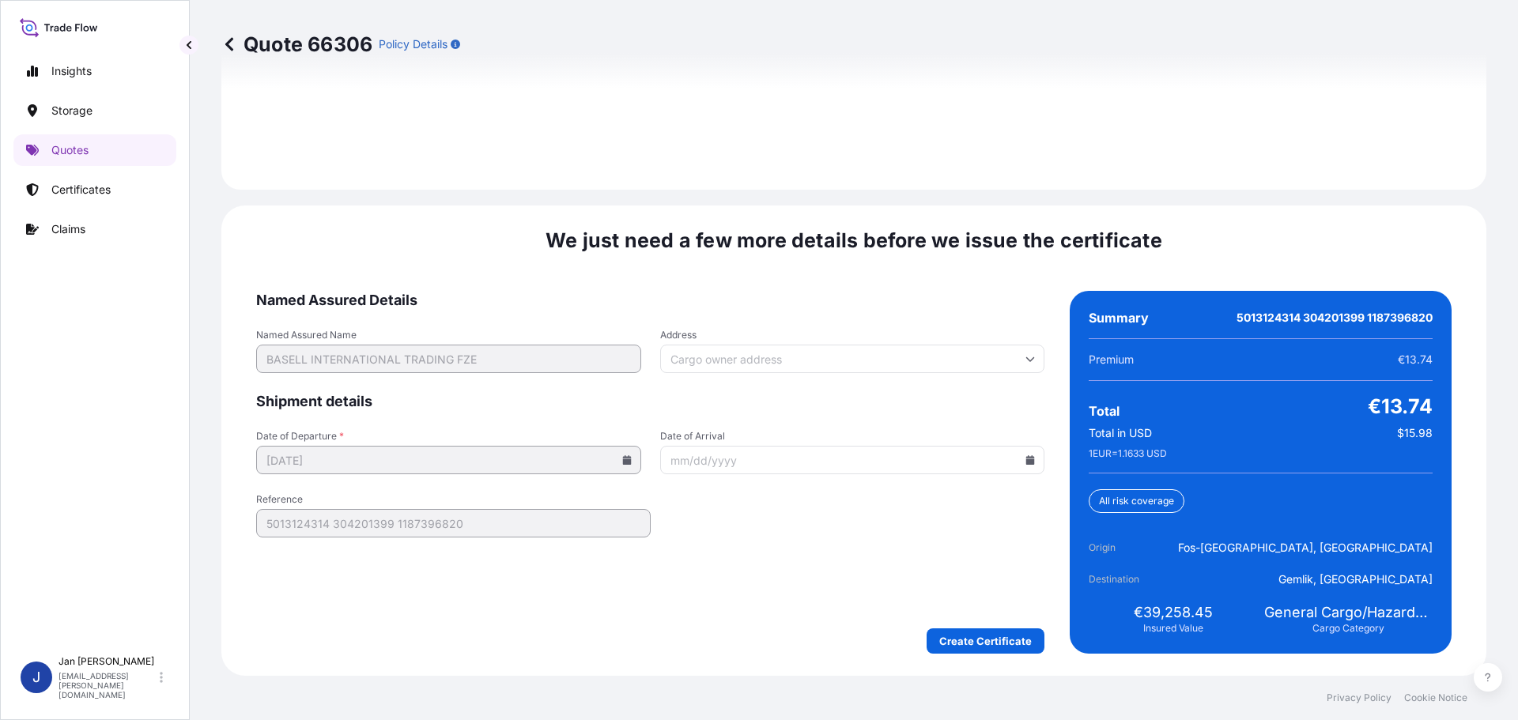
click at [1026, 463] on icon at bounding box center [1030, 459] width 9 height 9
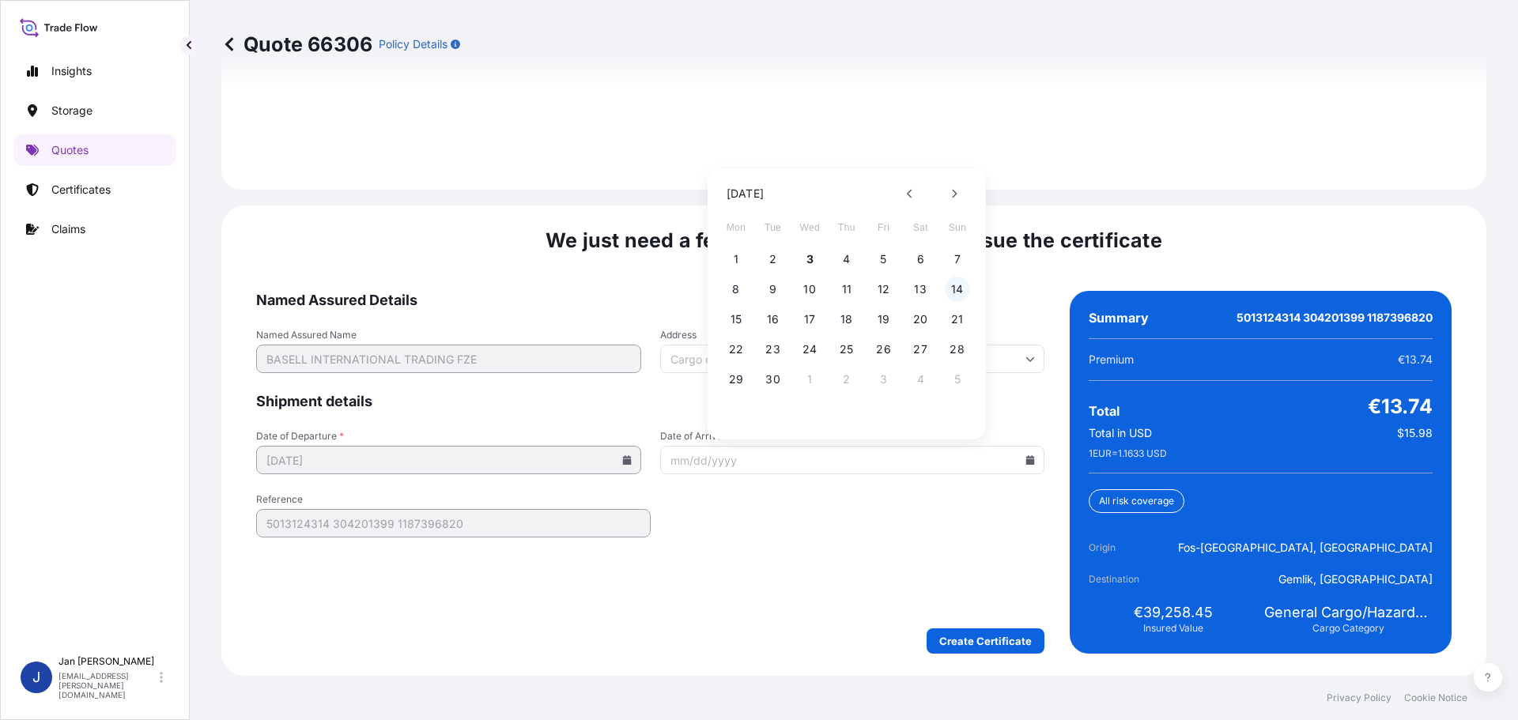
click at [955, 285] on button "14" at bounding box center [957, 289] width 25 height 25
type input "[DATE]"
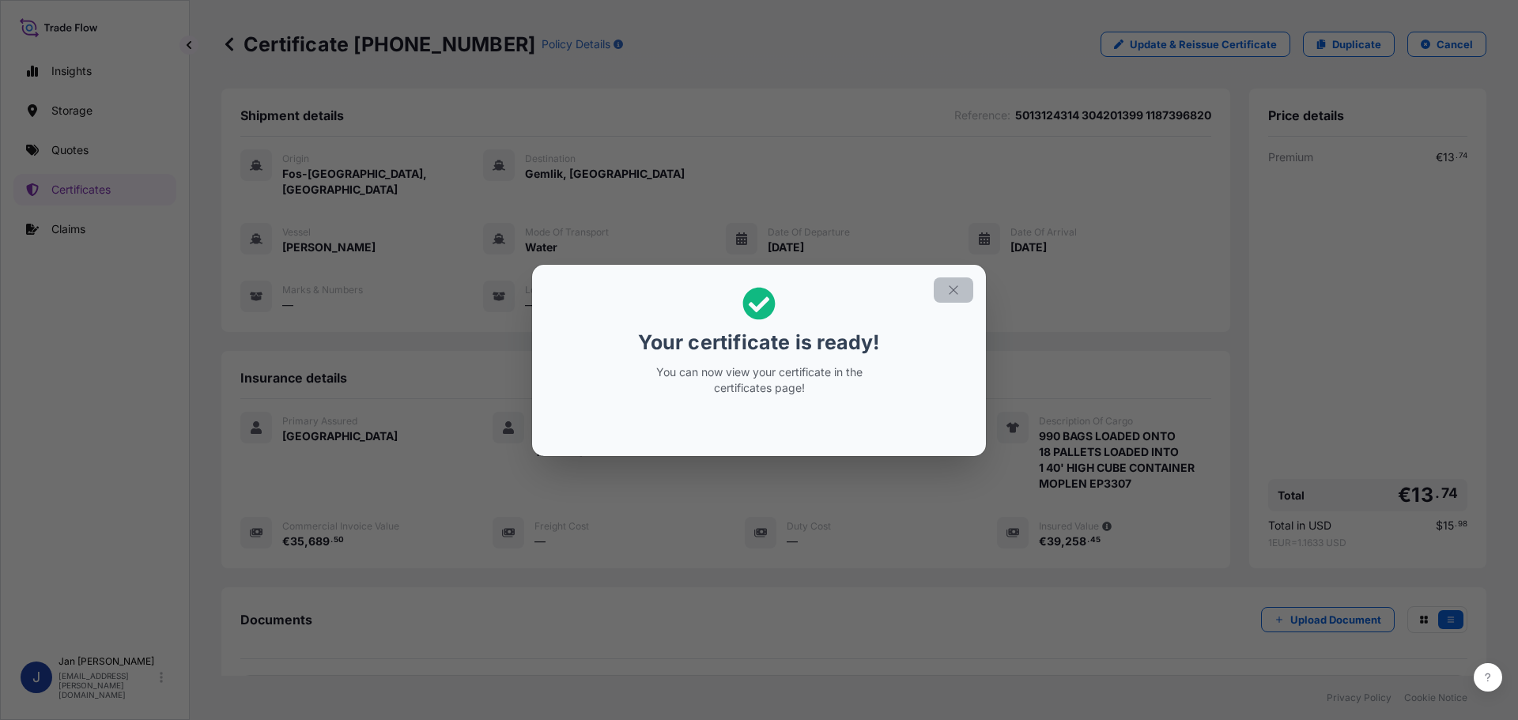
click at [959, 284] on icon "button" at bounding box center [953, 290] width 14 height 14
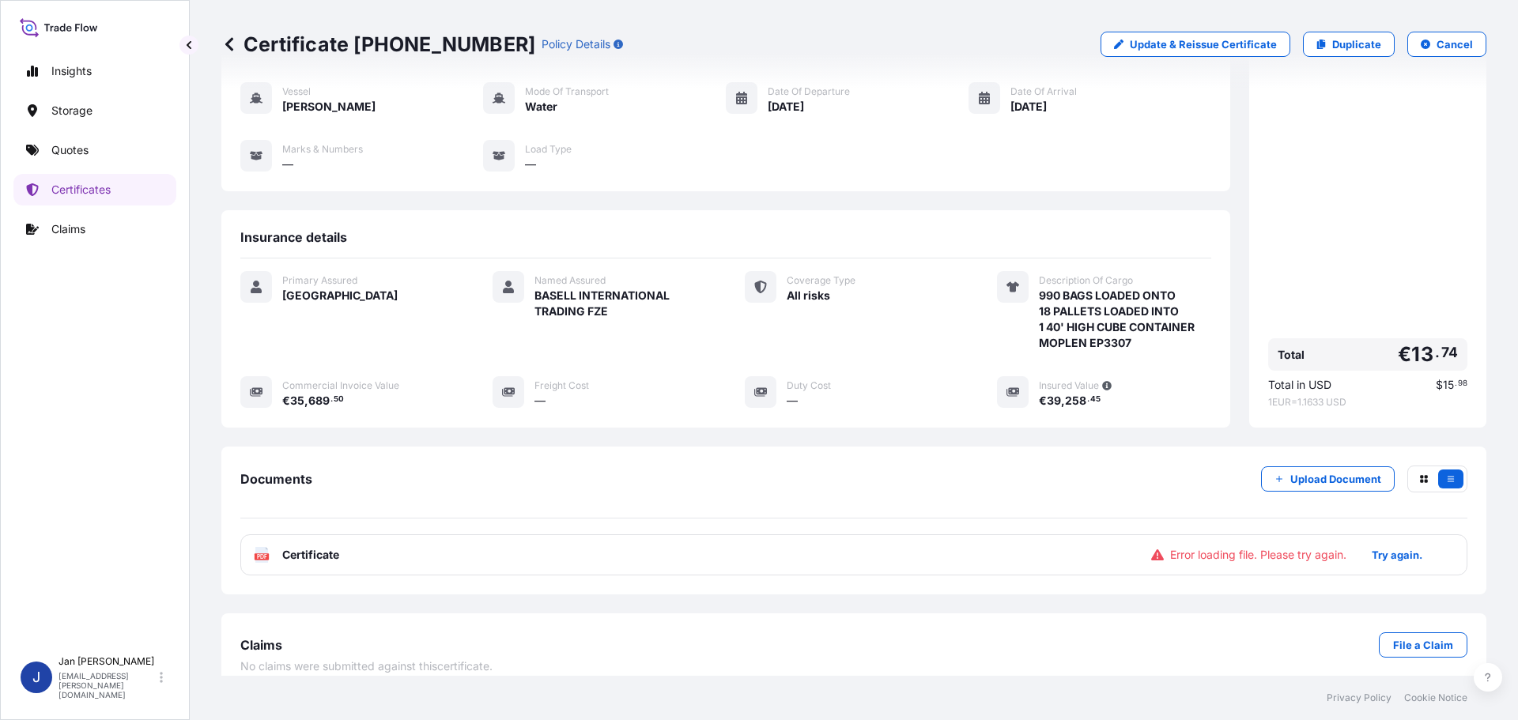
scroll to position [142, 0]
click at [260, 553] on text "PDF" at bounding box center [262, 556] width 10 height 6
click at [1372, 546] on p "Try again." at bounding box center [1397, 554] width 51 height 16
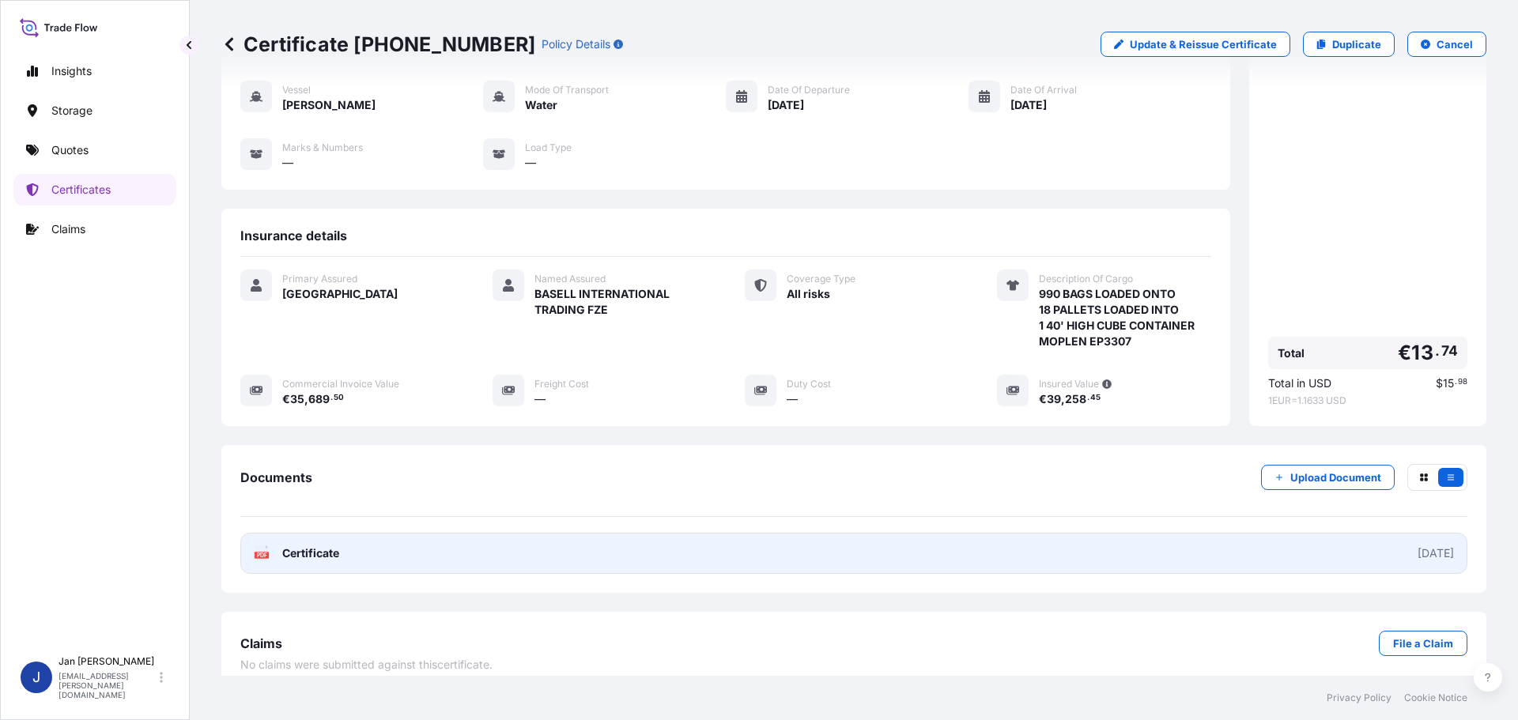
click at [269, 546] on icon "PDF" at bounding box center [262, 554] width 16 height 16
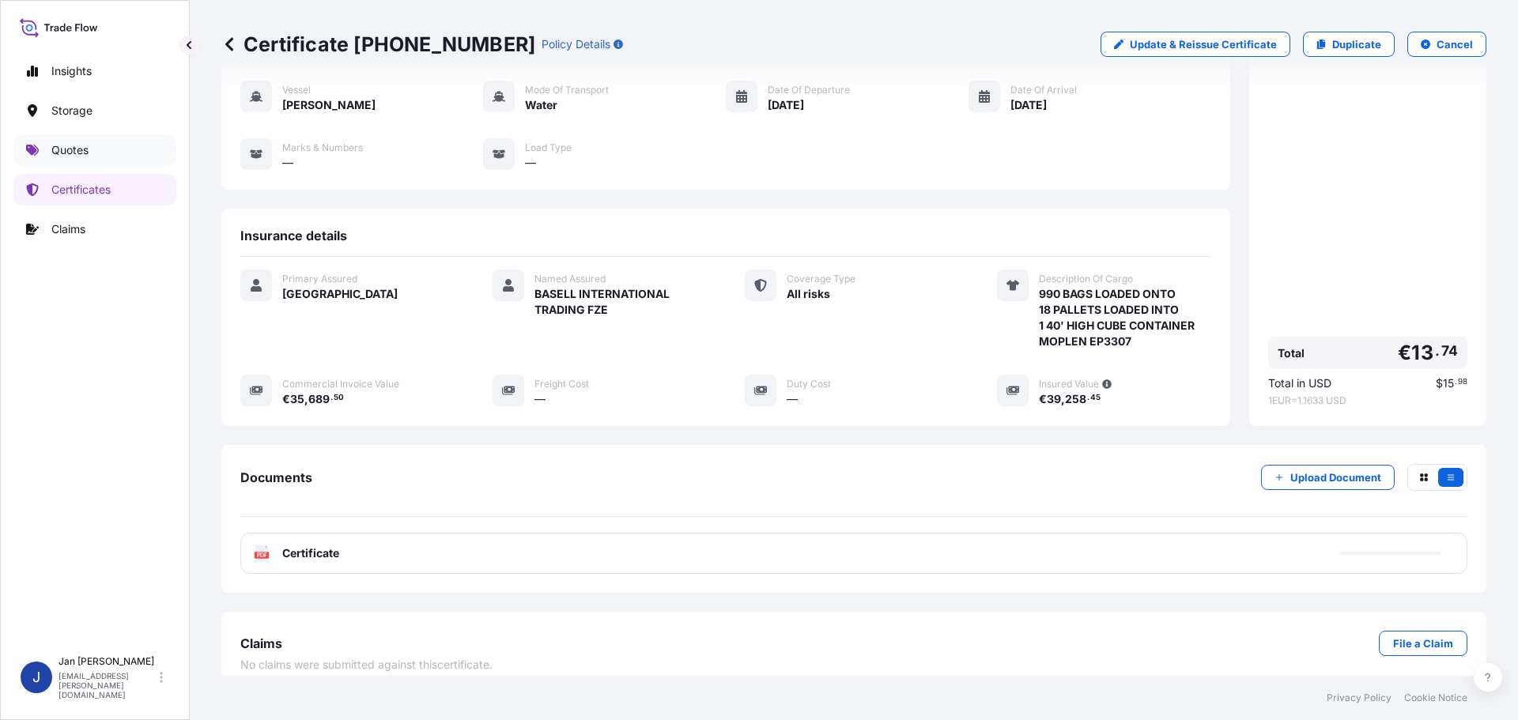
click at [76, 139] on link "Quotes" at bounding box center [94, 150] width 163 height 32
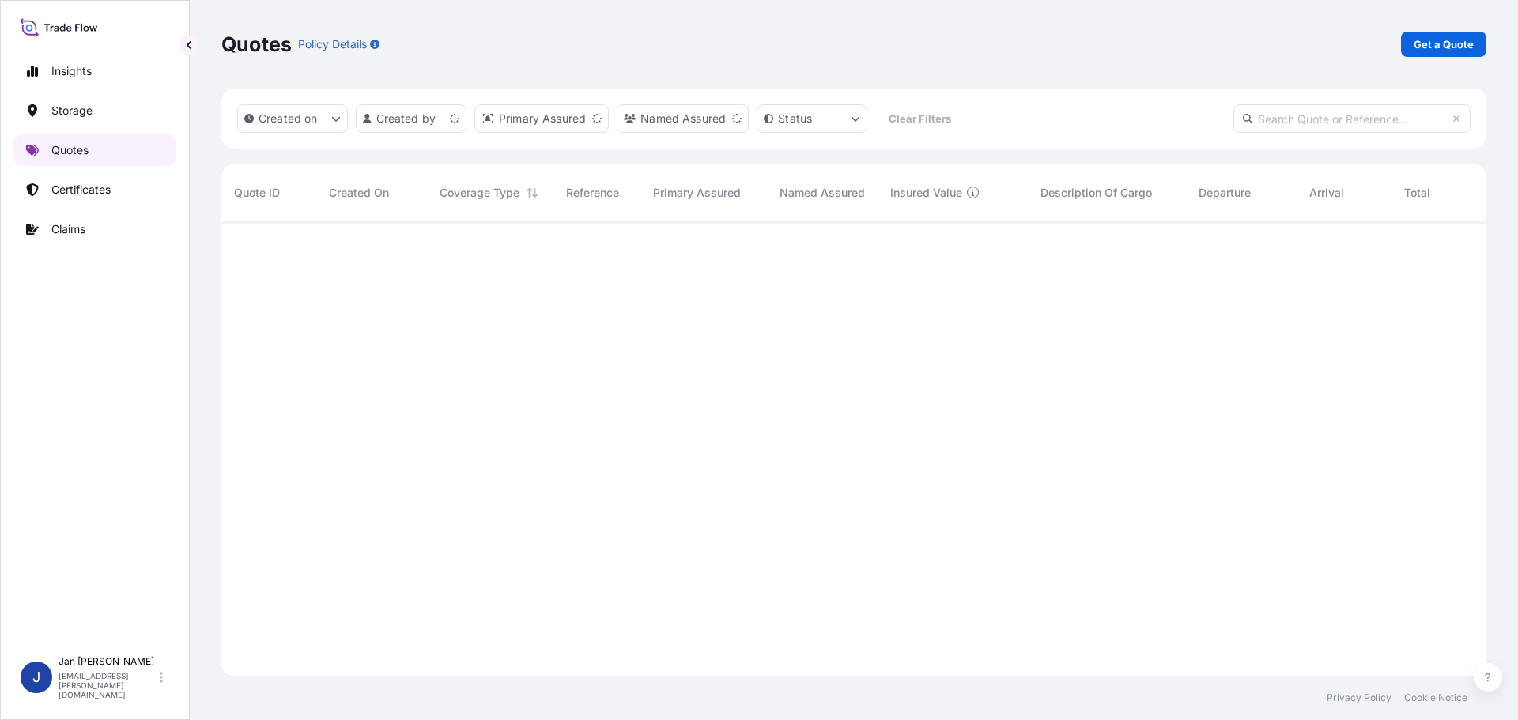
scroll to position [451, 1253]
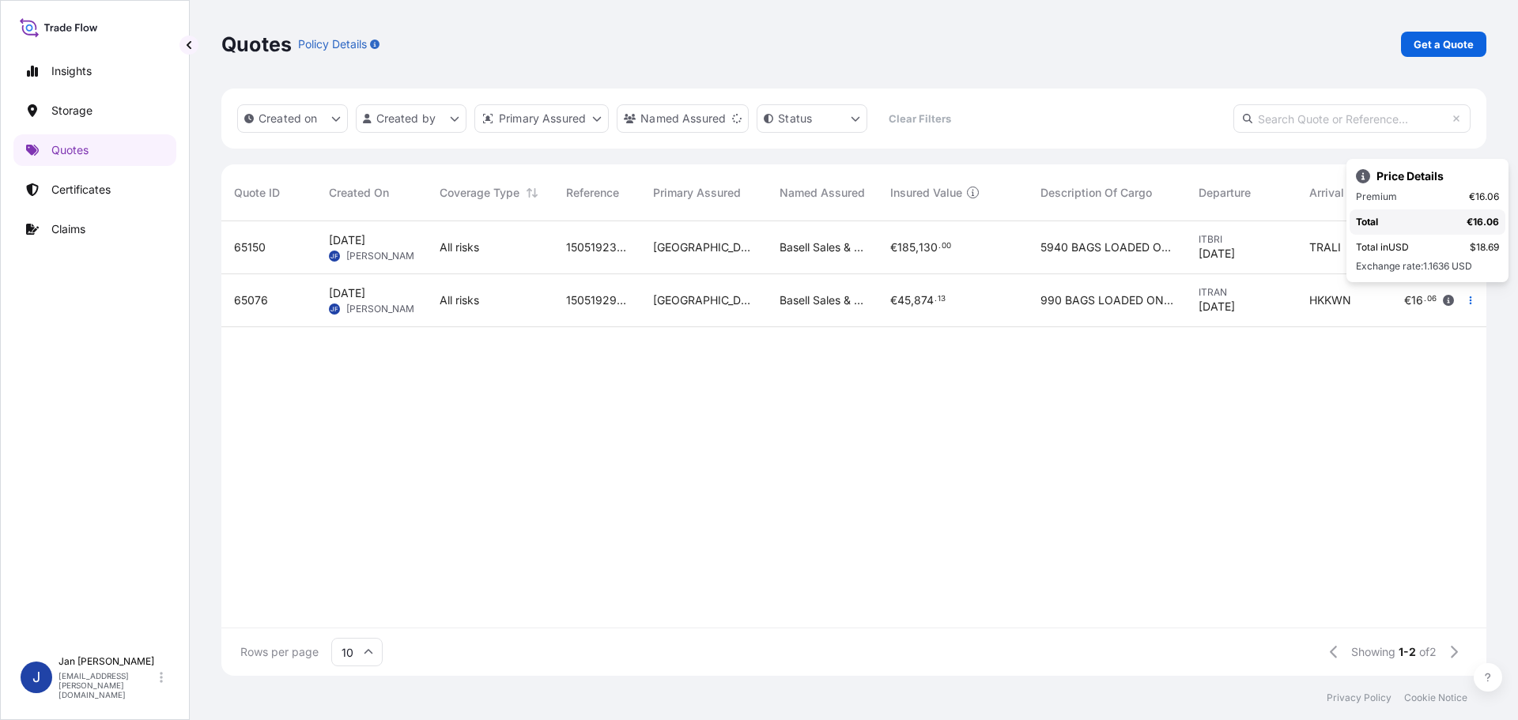
click at [1460, 289] on button "button" at bounding box center [1470, 300] width 25 height 25
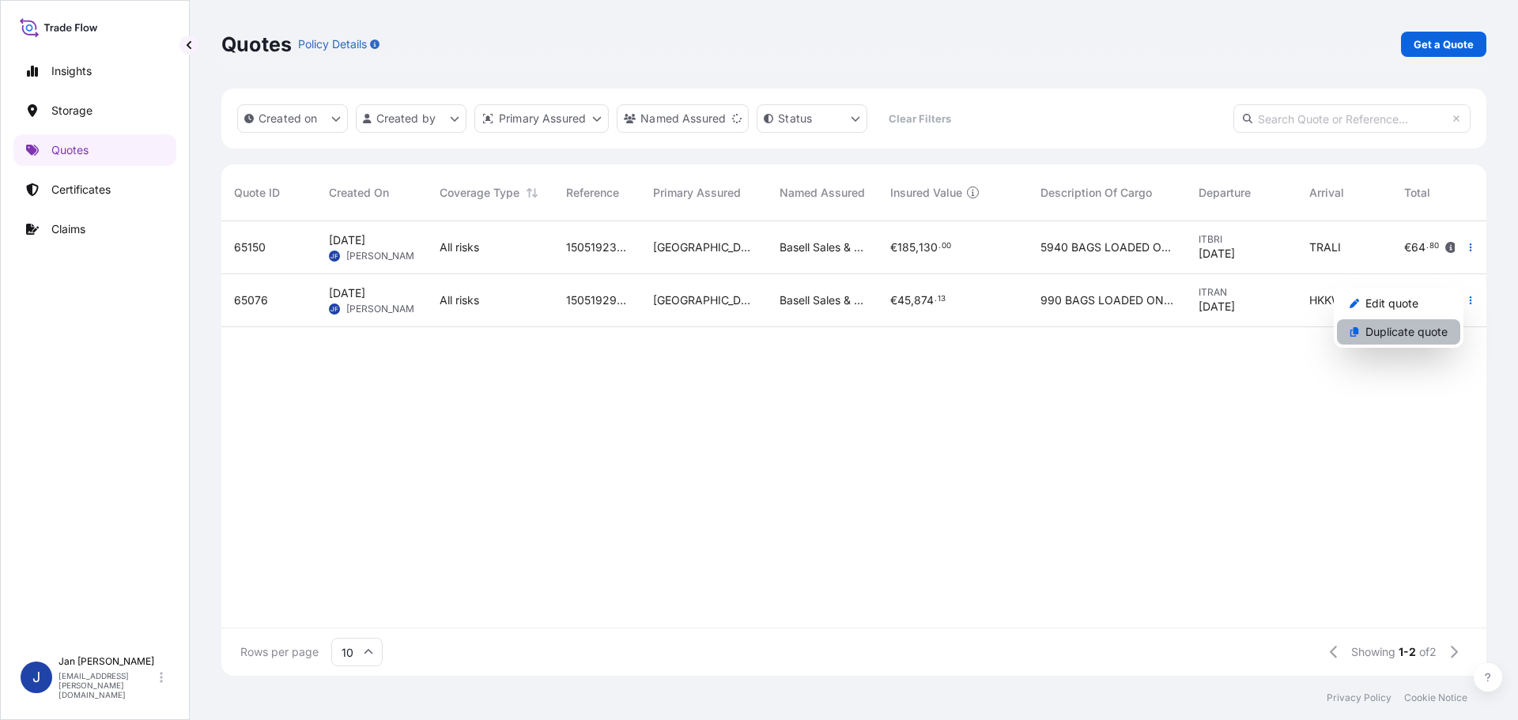
click at [1403, 336] on p "Duplicate quote" at bounding box center [1406, 332] width 82 height 16
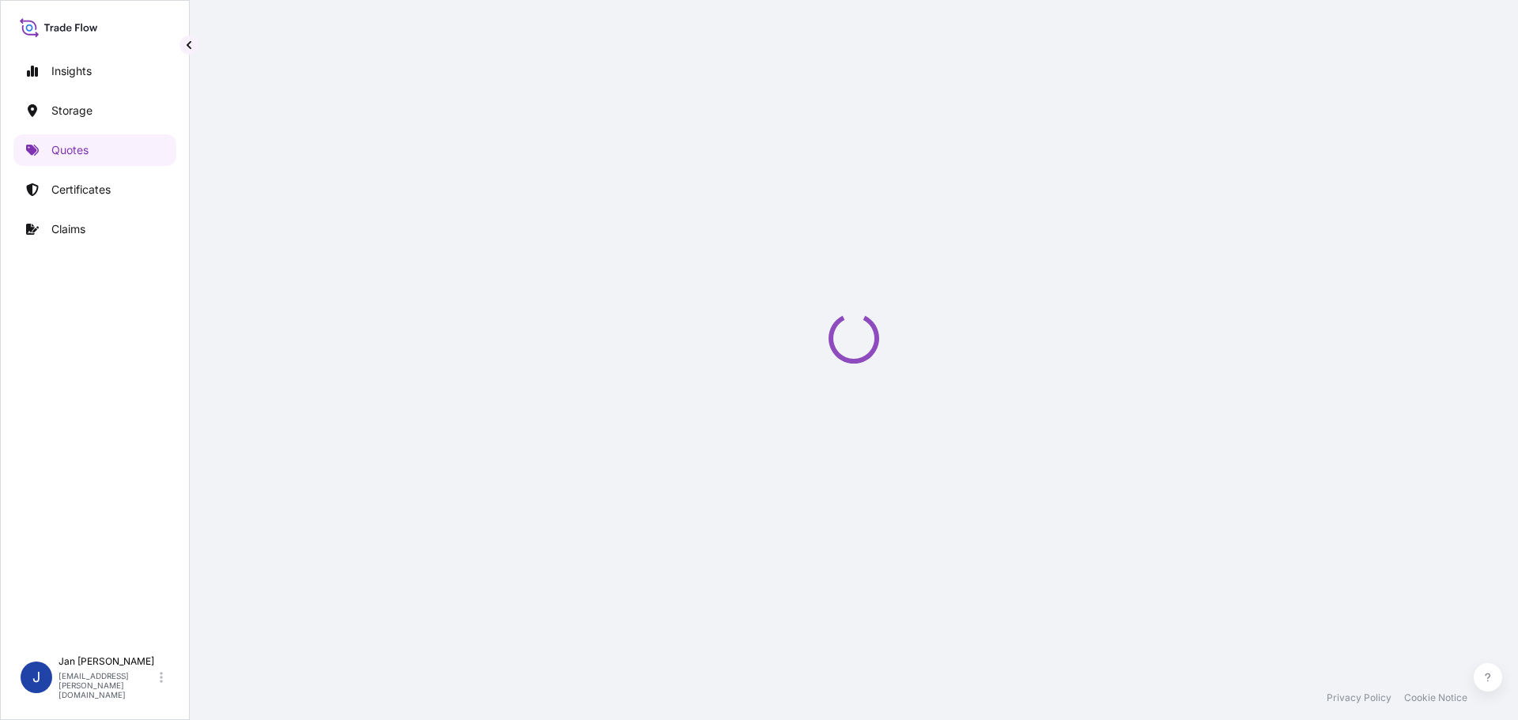
select select "Water"
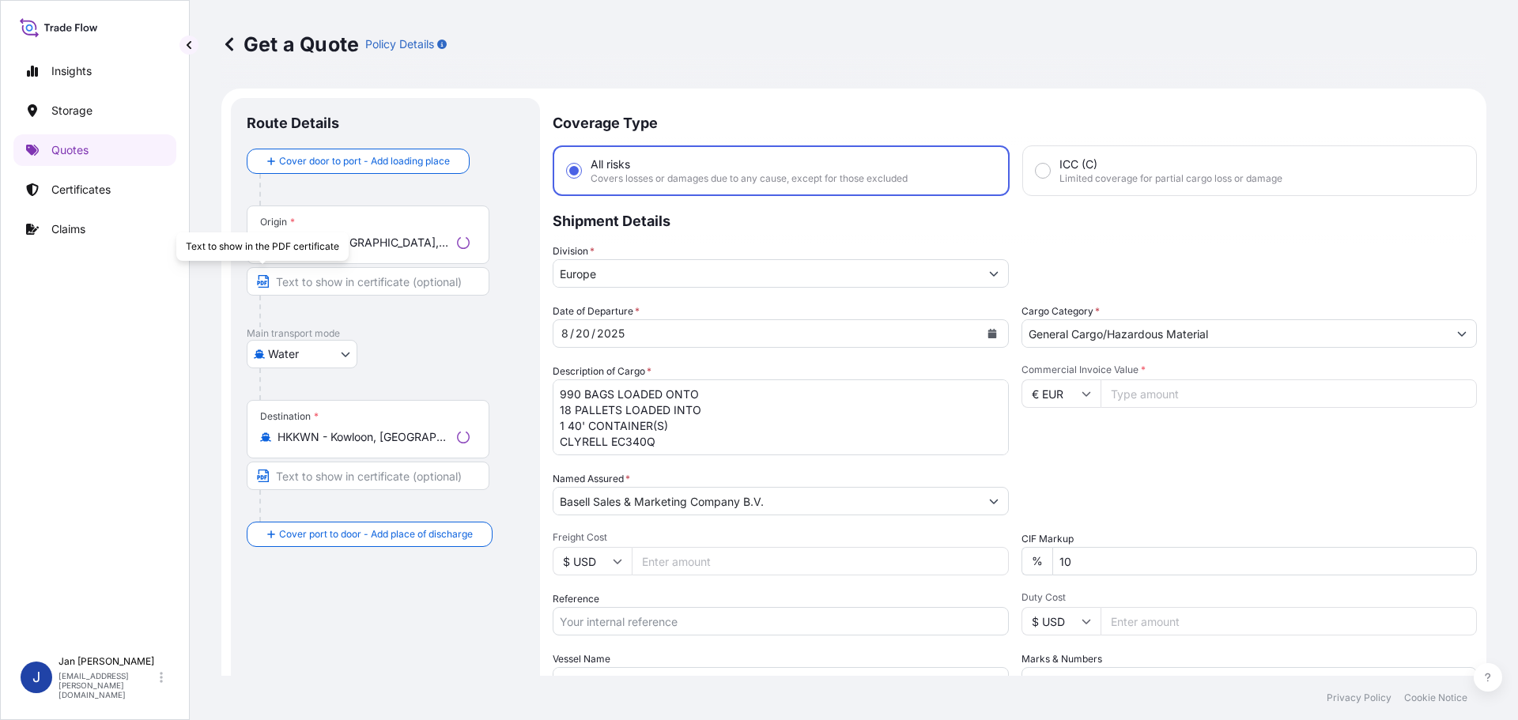
scroll to position [25, 0]
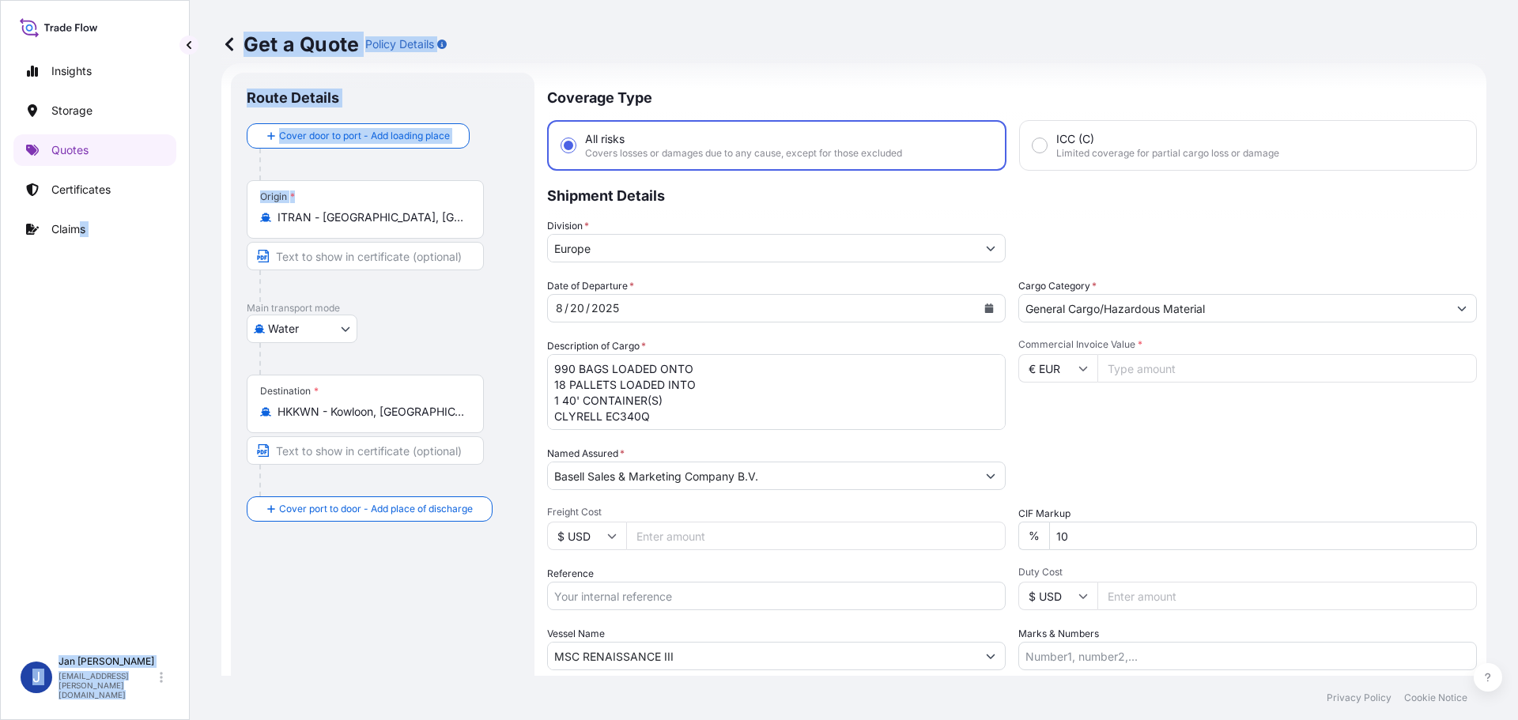
drag, startPoint x: 261, startPoint y: 228, endPoint x: 12, endPoint y: 210, distance: 249.7
click at [12, 210] on div "Insights Storage Quotes Certificates Claims J [PERSON_NAME] [EMAIL_ADDRESS][PER…" at bounding box center [759, 360] width 1518 height 720
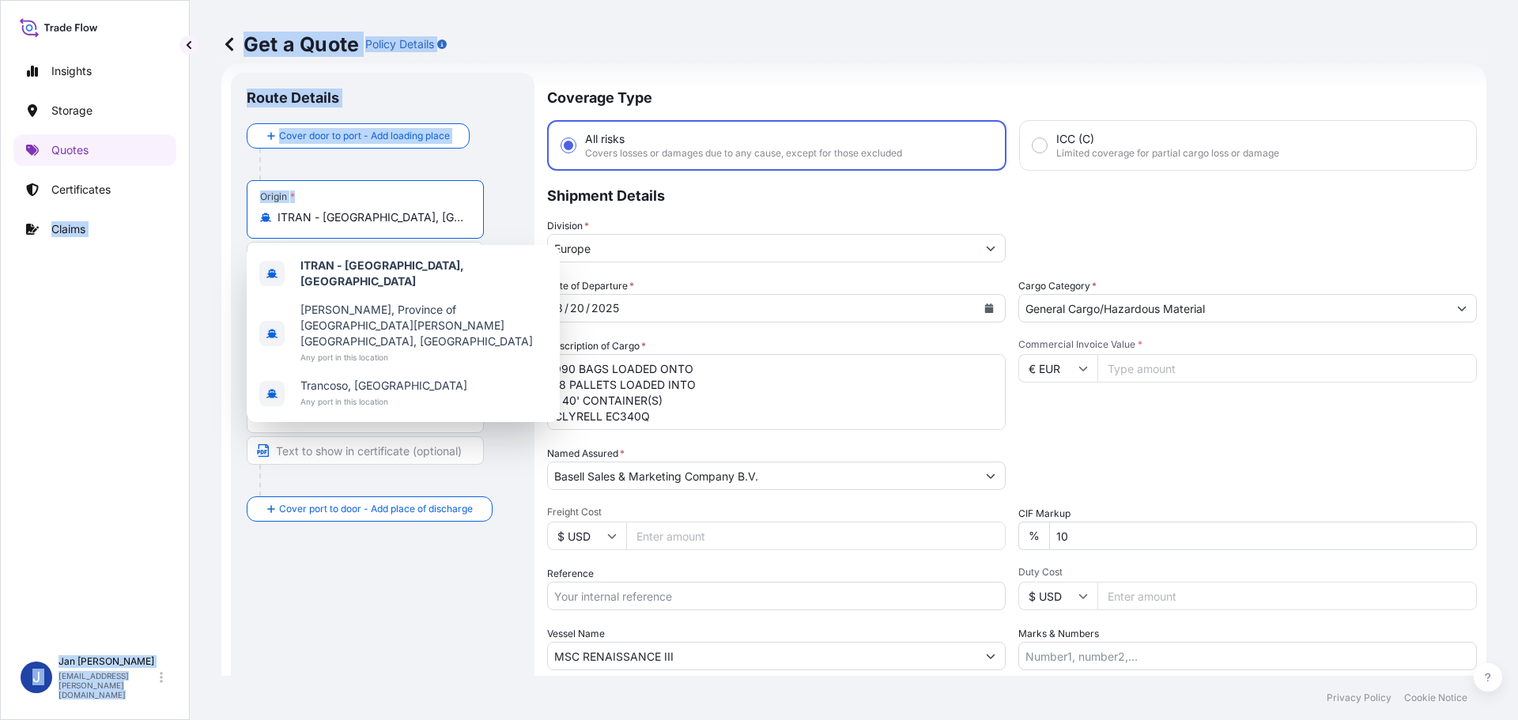
click at [434, 218] on input "ITRAN - [GEOGRAPHIC_DATA], [GEOGRAPHIC_DATA]" at bounding box center [371, 218] width 187 height 16
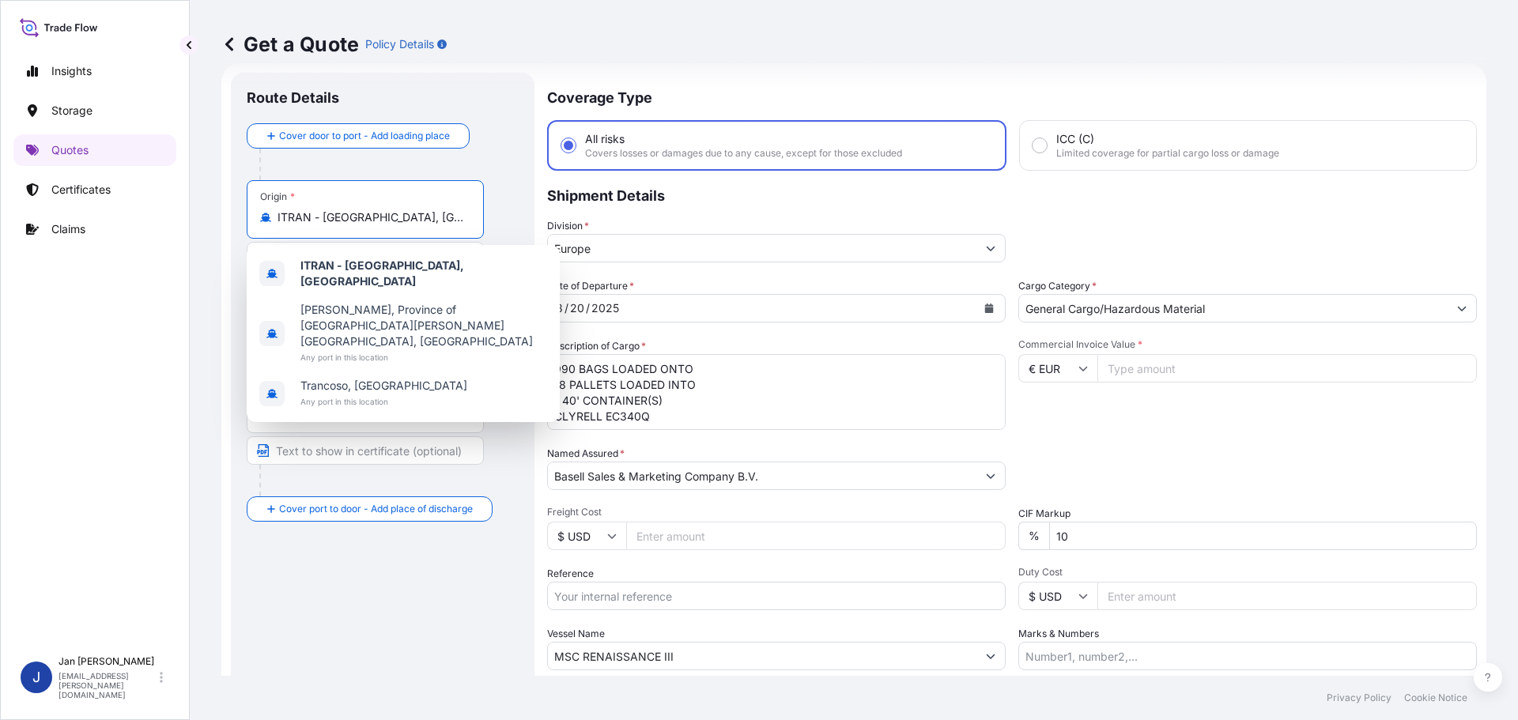
drag, startPoint x: 438, startPoint y: 224, endPoint x: 43, endPoint y: 213, distance: 395.5
click at [85, 225] on div "Insights Storage Quotes Certificates Claims J [PERSON_NAME] [EMAIL_ADDRESS][PER…" at bounding box center [759, 360] width 1518 height 720
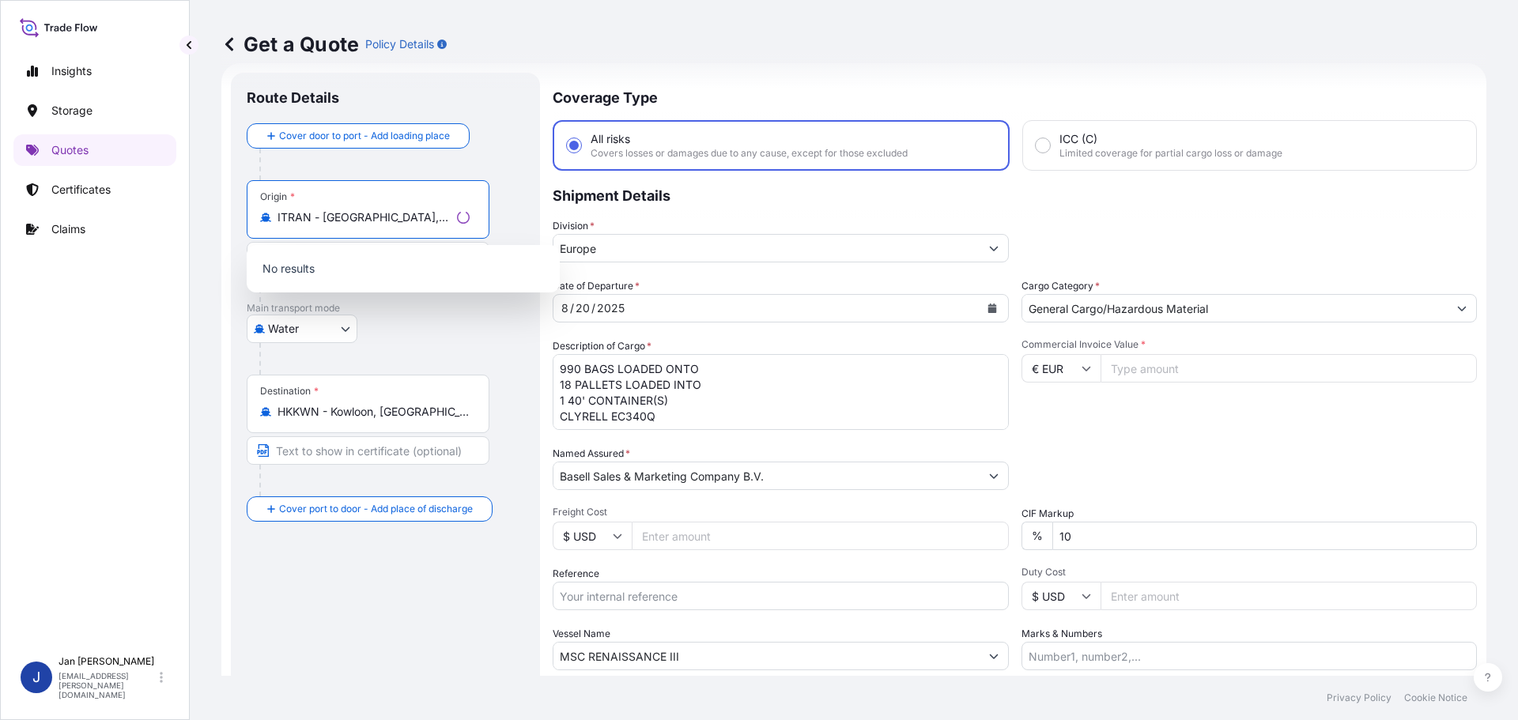
click at [317, 279] on p "No results" at bounding box center [403, 268] width 300 height 35
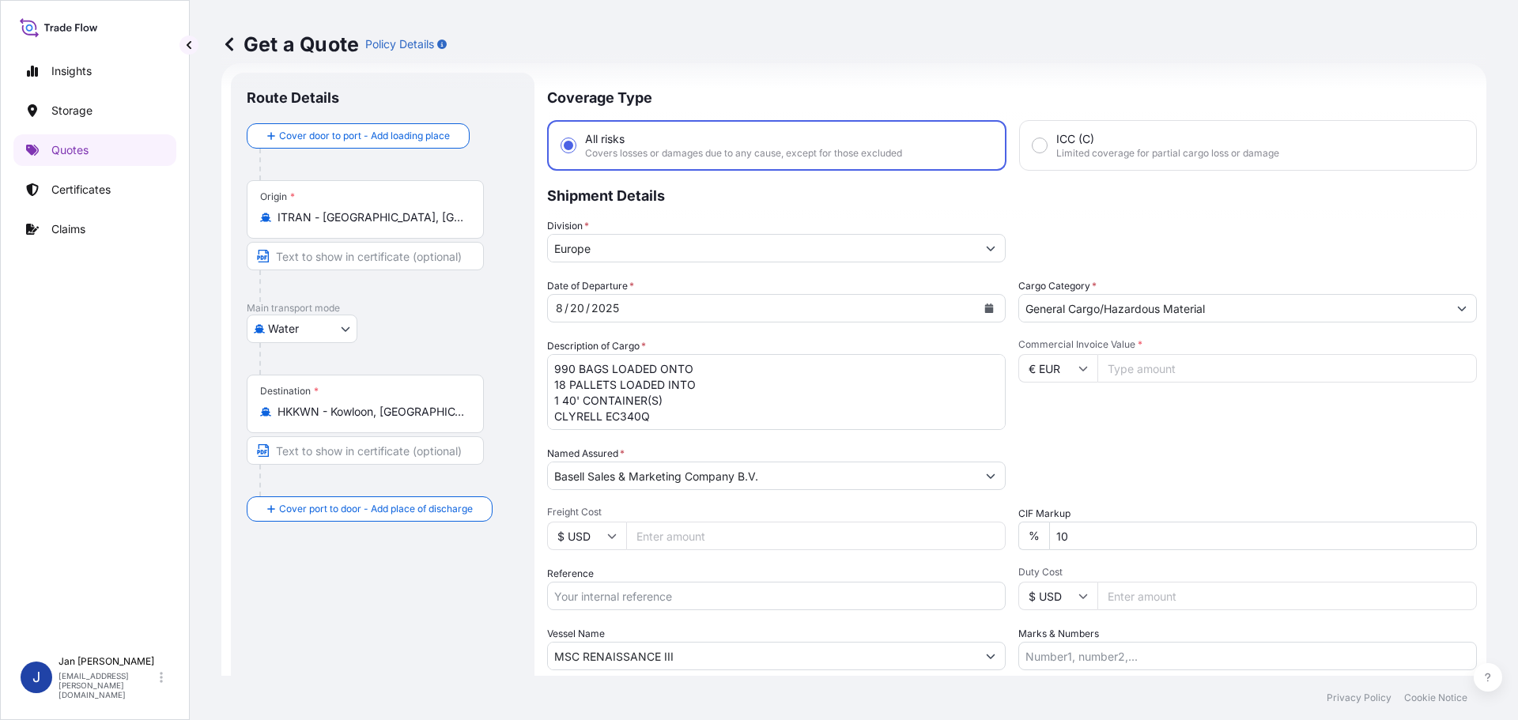
click at [319, 261] on input "Text to appear on certificate" at bounding box center [365, 256] width 237 height 28
click at [384, 221] on input "ITRAN - [GEOGRAPHIC_DATA], [GEOGRAPHIC_DATA]" at bounding box center [364, 218] width 173 height 16
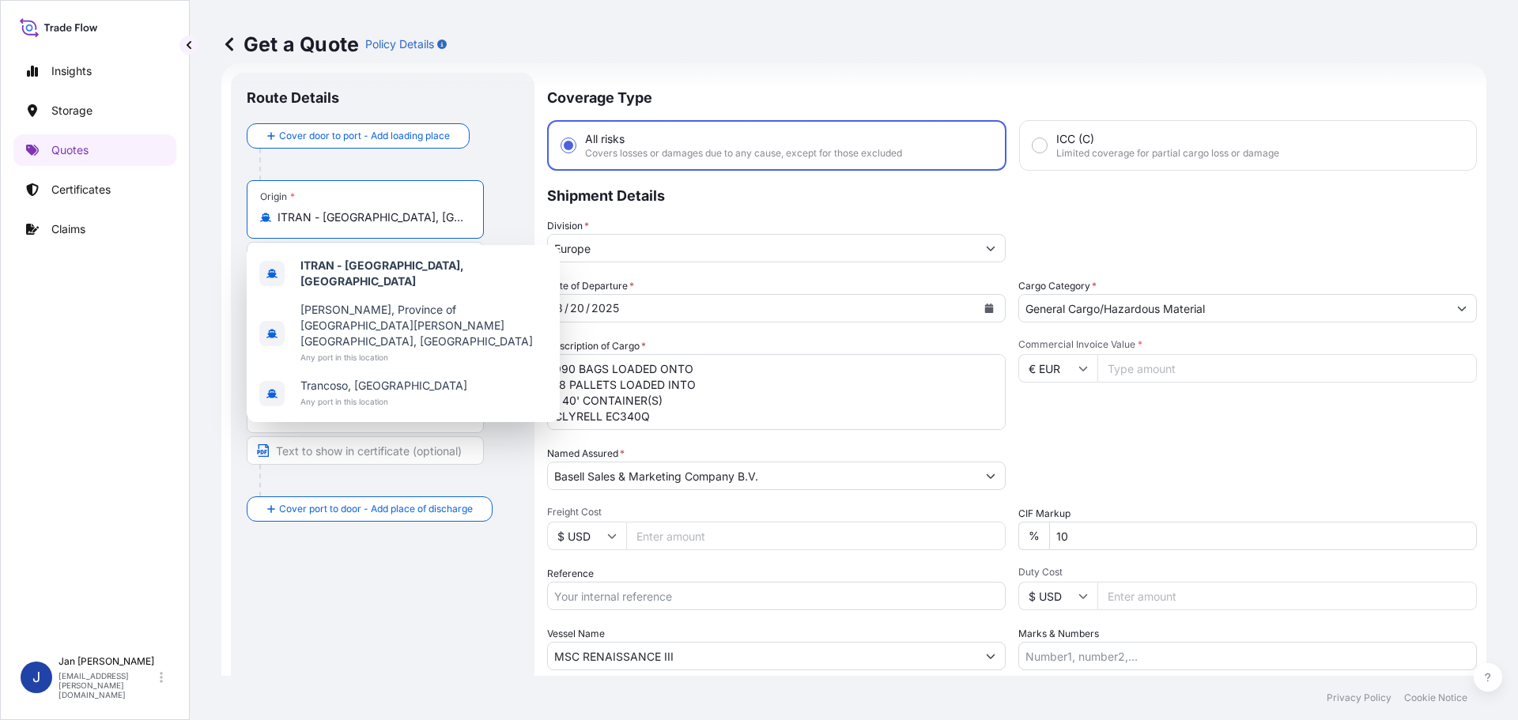
drag, startPoint x: 399, startPoint y: 223, endPoint x: 182, endPoint y: 204, distance: 218.3
click at [182, 204] on div "Insights Storage Quotes Certificates Claims J [PERSON_NAME] [EMAIL_ADDRESS][PER…" at bounding box center [759, 360] width 1518 height 720
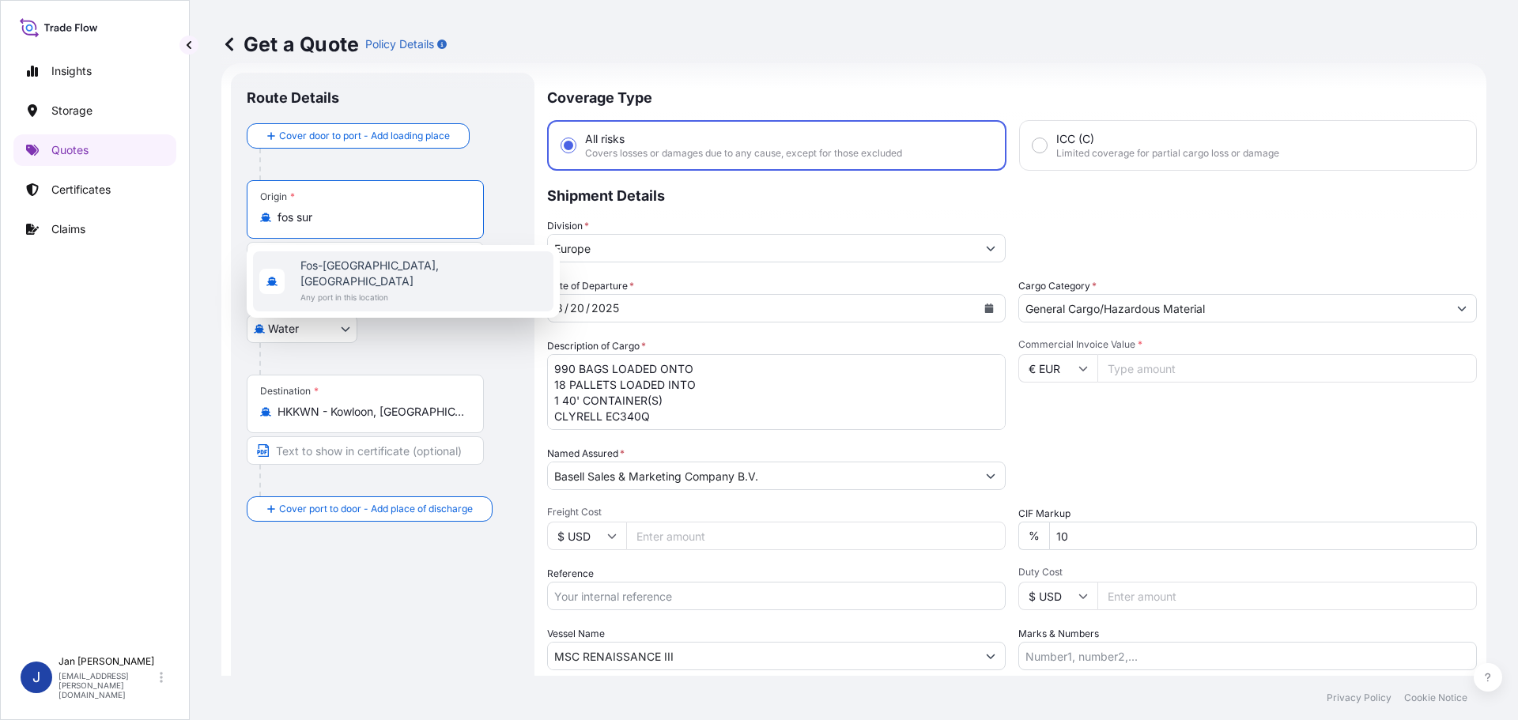
click at [372, 268] on span "Fos-[GEOGRAPHIC_DATA], [GEOGRAPHIC_DATA]" at bounding box center [423, 274] width 247 height 32
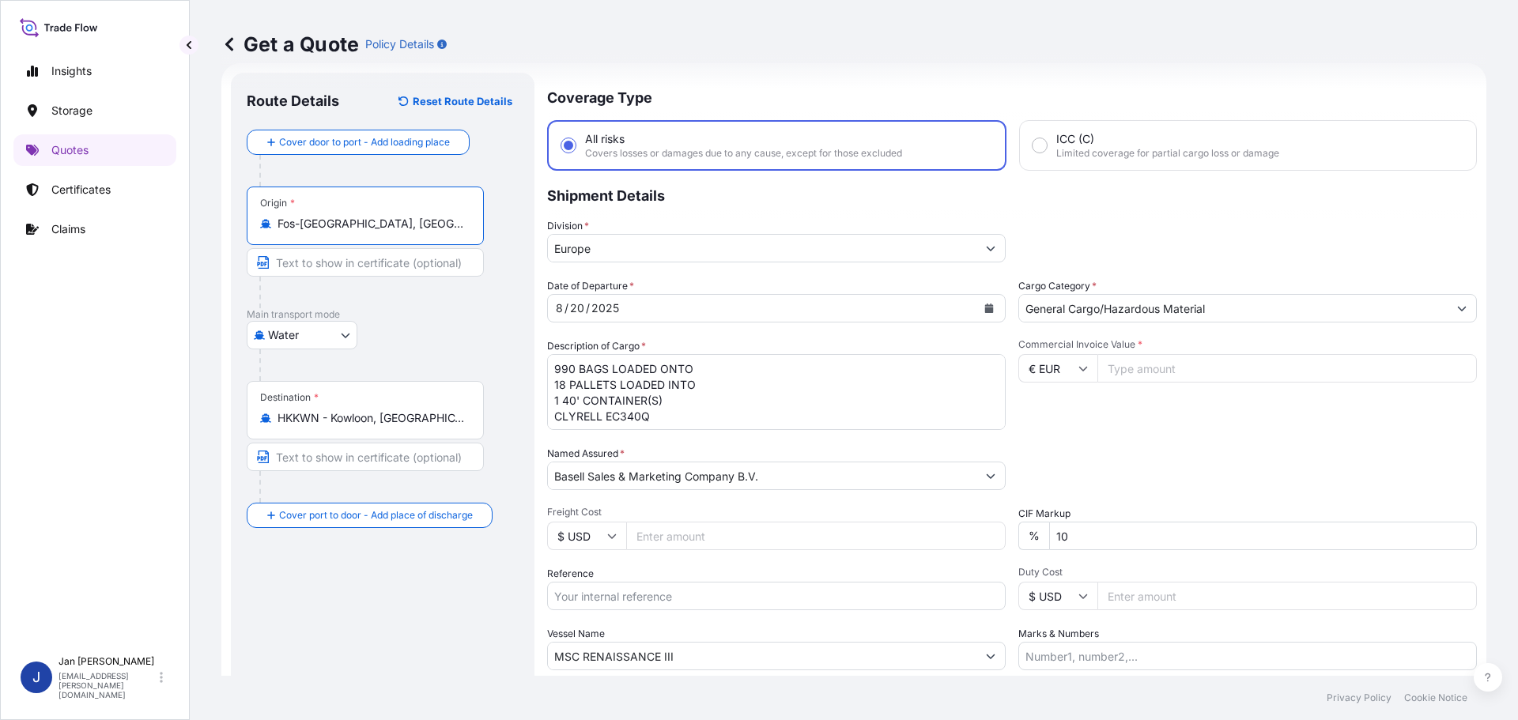
type input "Fos-[GEOGRAPHIC_DATA], [GEOGRAPHIC_DATA]"
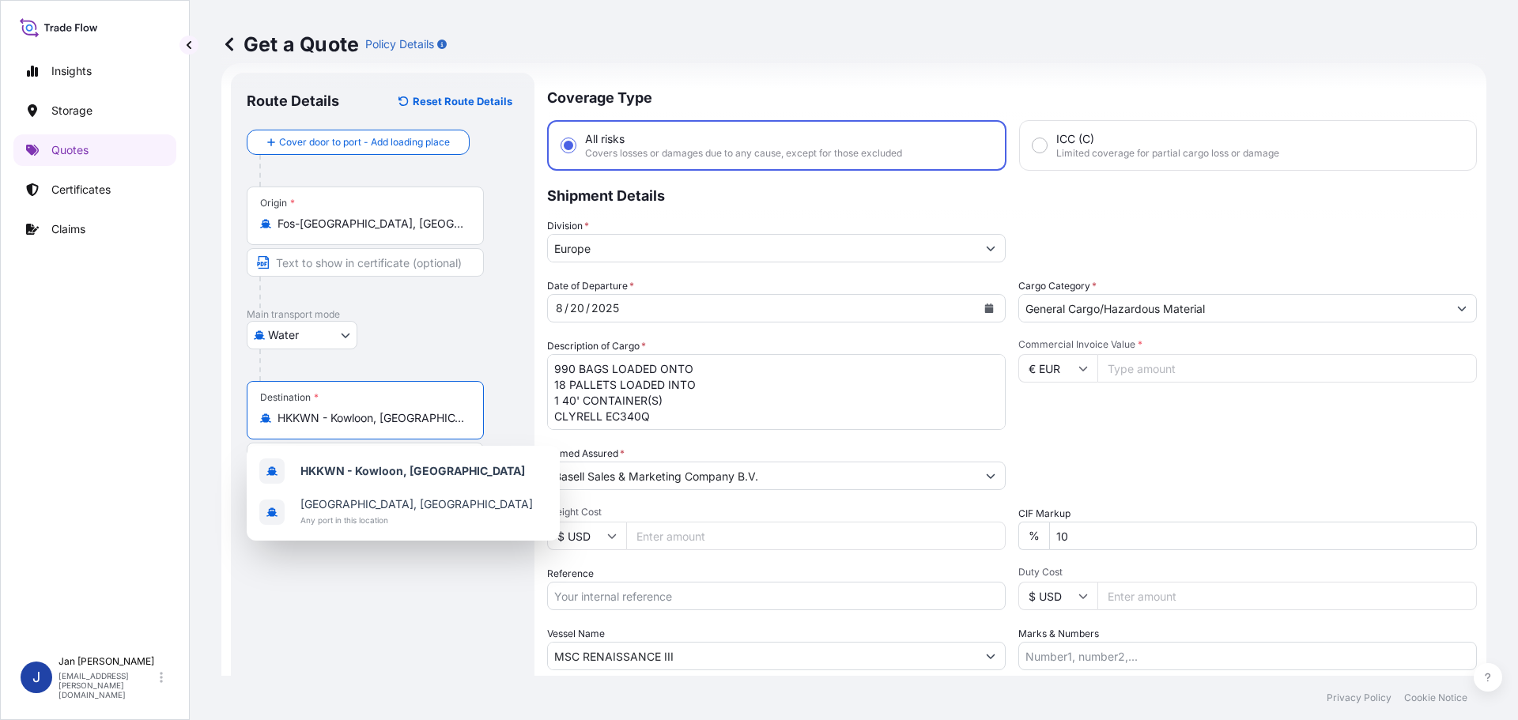
drag, startPoint x: 421, startPoint y: 422, endPoint x: 221, endPoint y: 422, distance: 200.8
click at [221, 422] on div "Get a Quote Policy Details Route Details Reset Route Details Cover door to port…" at bounding box center [854, 338] width 1328 height 676
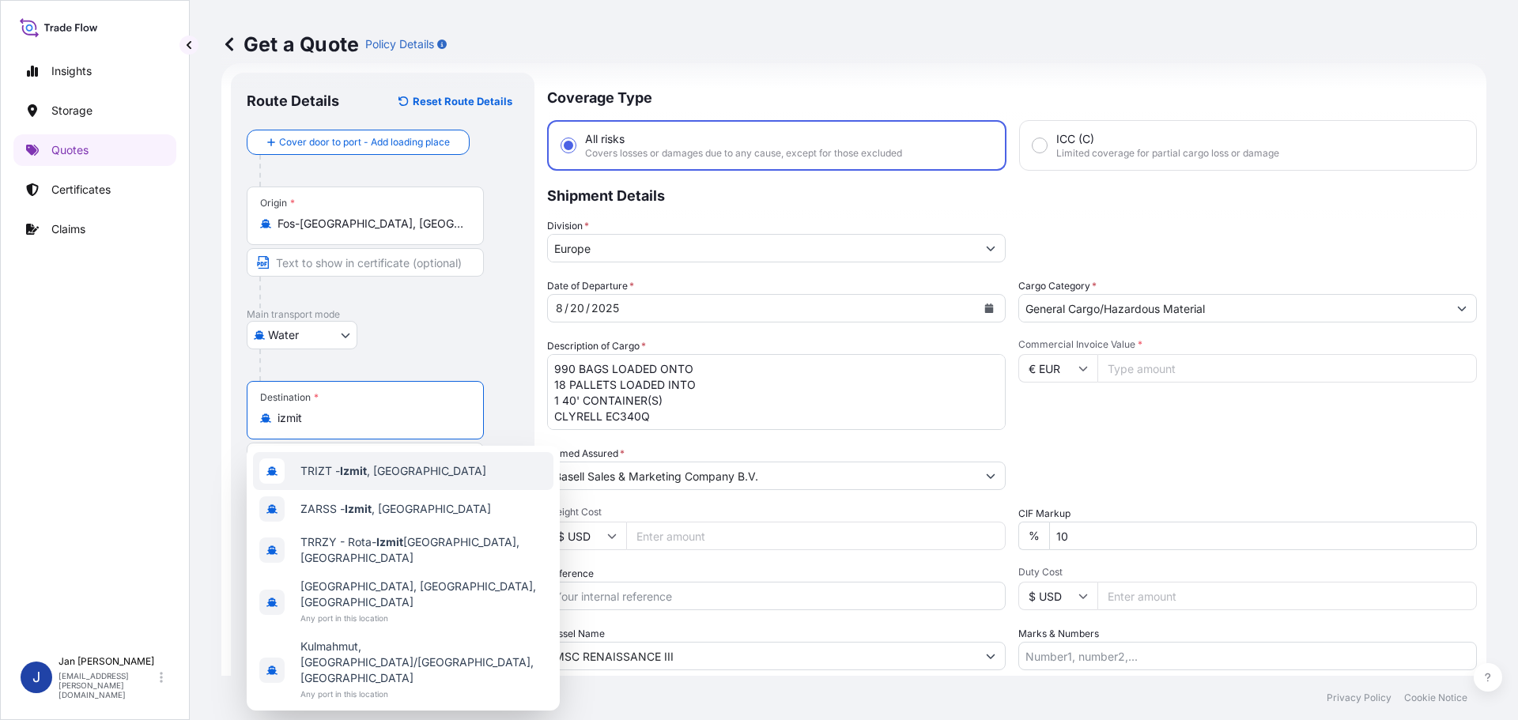
click at [319, 476] on span "TRIZT - [GEOGRAPHIC_DATA] , [GEOGRAPHIC_DATA]" at bounding box center [393, 471] width 186 height 16
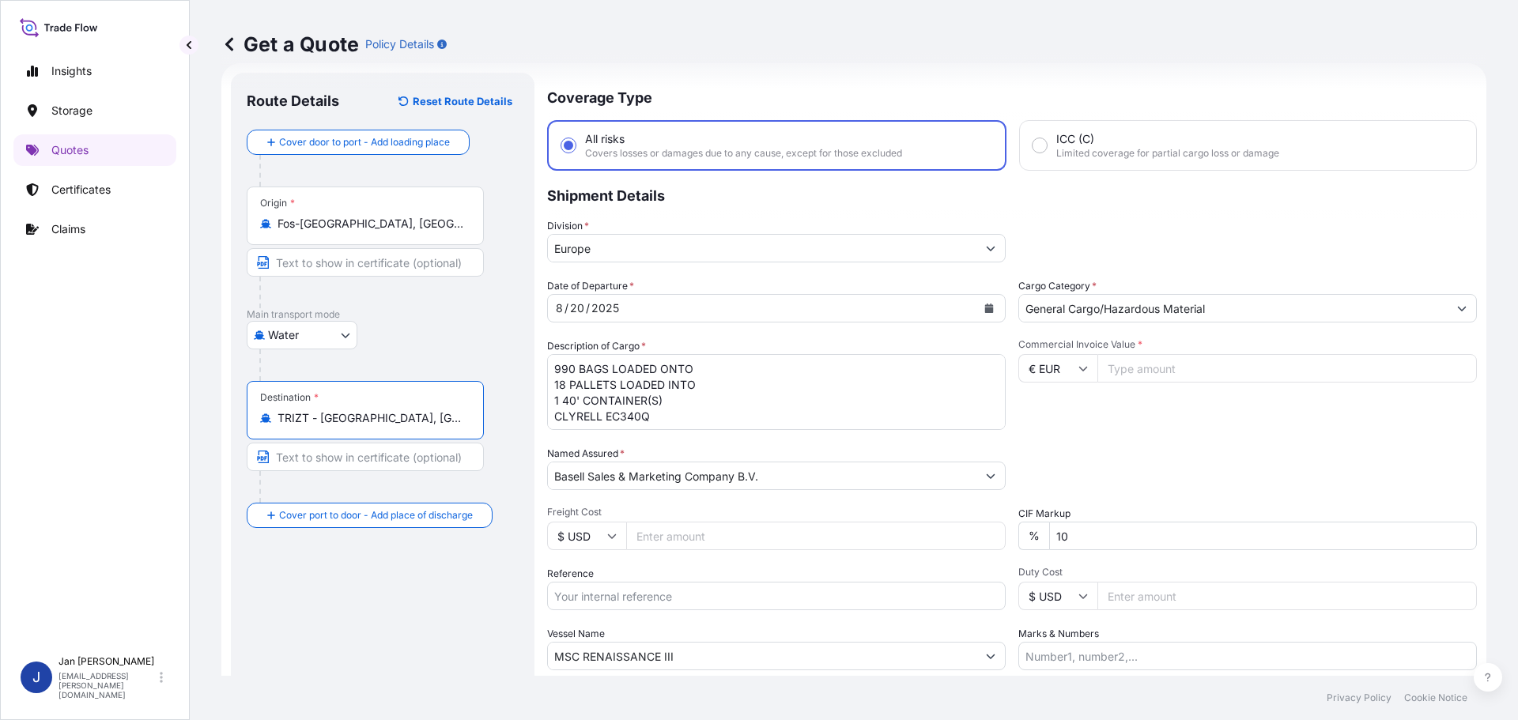
type input "TRIZT - [GEOGRAPHIC_DATA], [GEOGRAPHIC_DATA]"
drag, startPoint x: 668, startPoint y: 418, endPoint x: 323, endPoint y: 248, distance: 385.1
click at [323, 248] on form "Route Details Reset Route Details Cover door to port - Add loading place Place …" at bounding box center [853, 430] width 1265 height 735
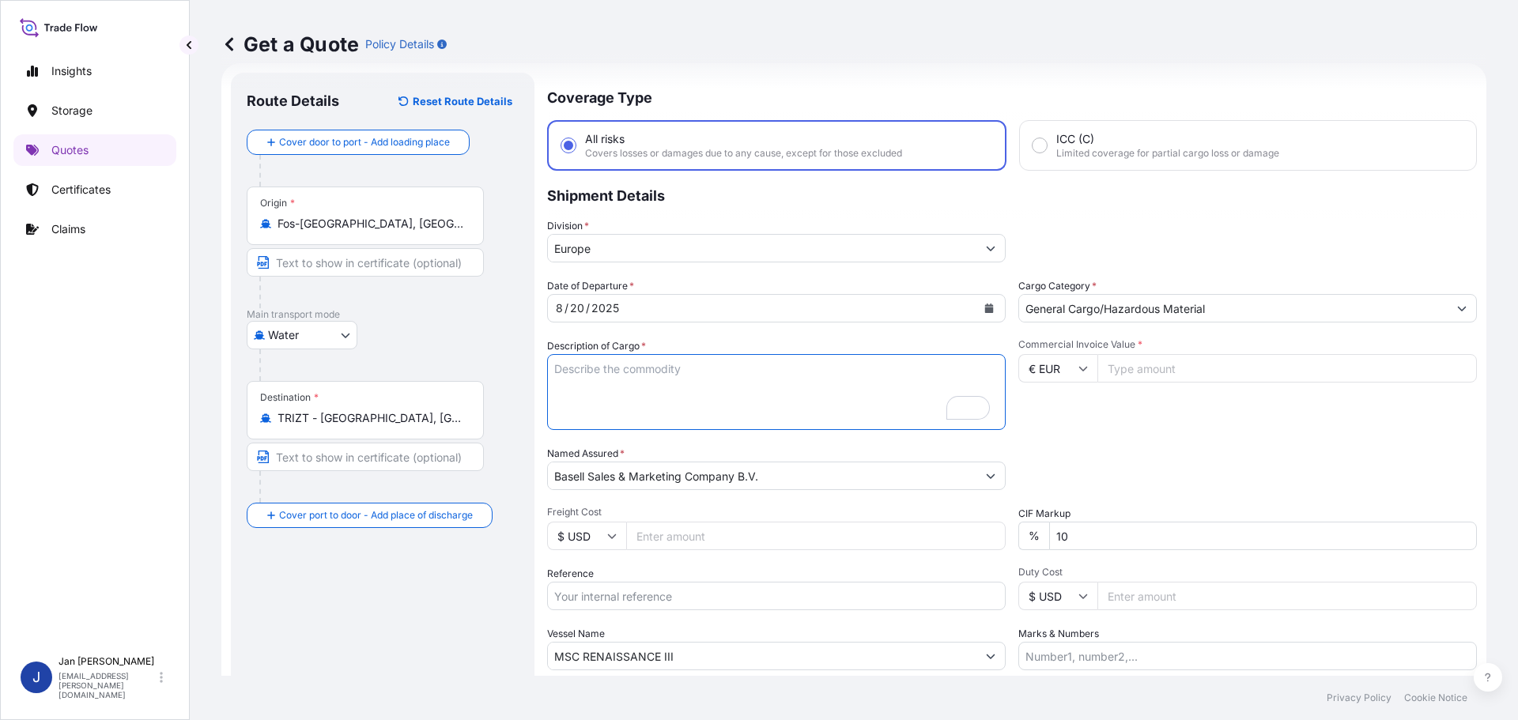
click at [977, 311] on button "Calendar" at bounding box center [988, 308] width 25 height 25
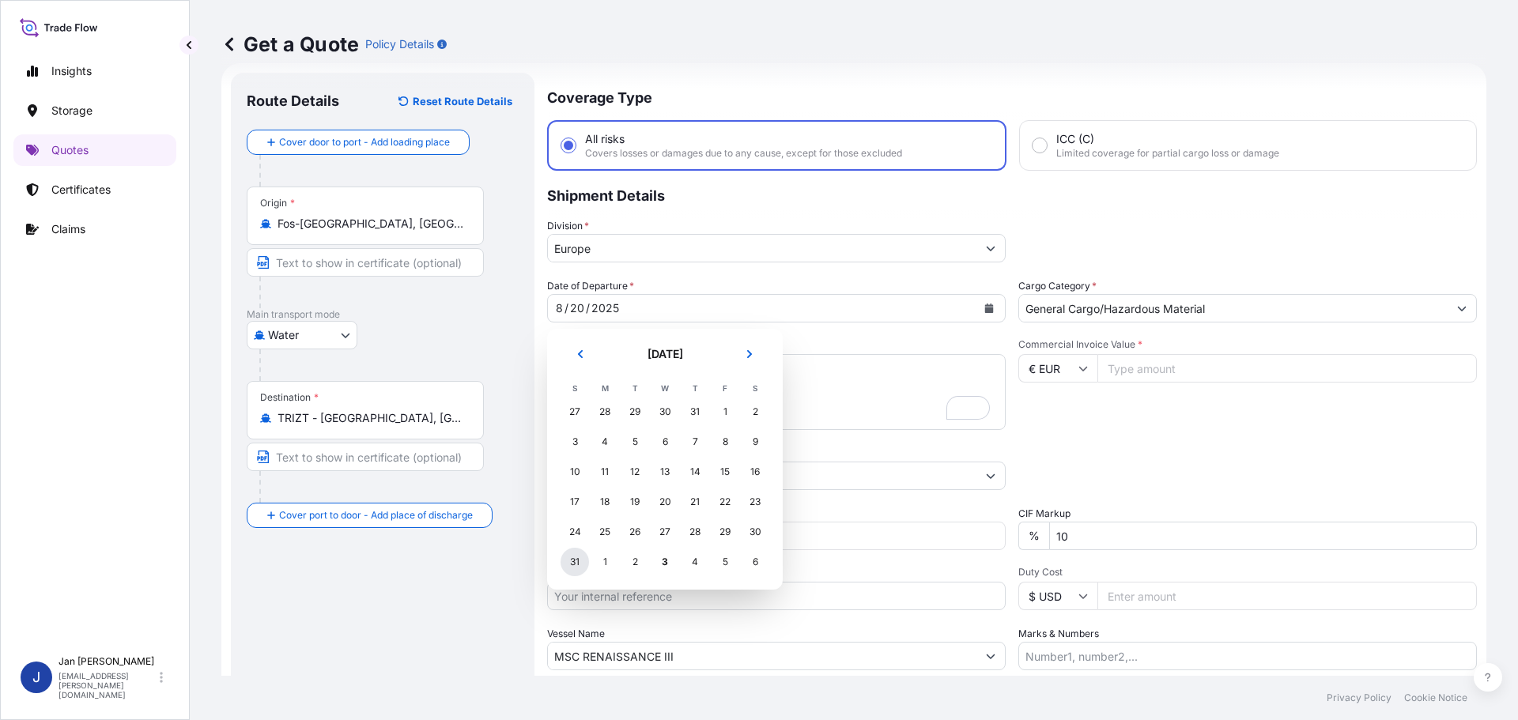
click at [577, 560] on div "31" at bounding box center [575, 562] width 28 height 28
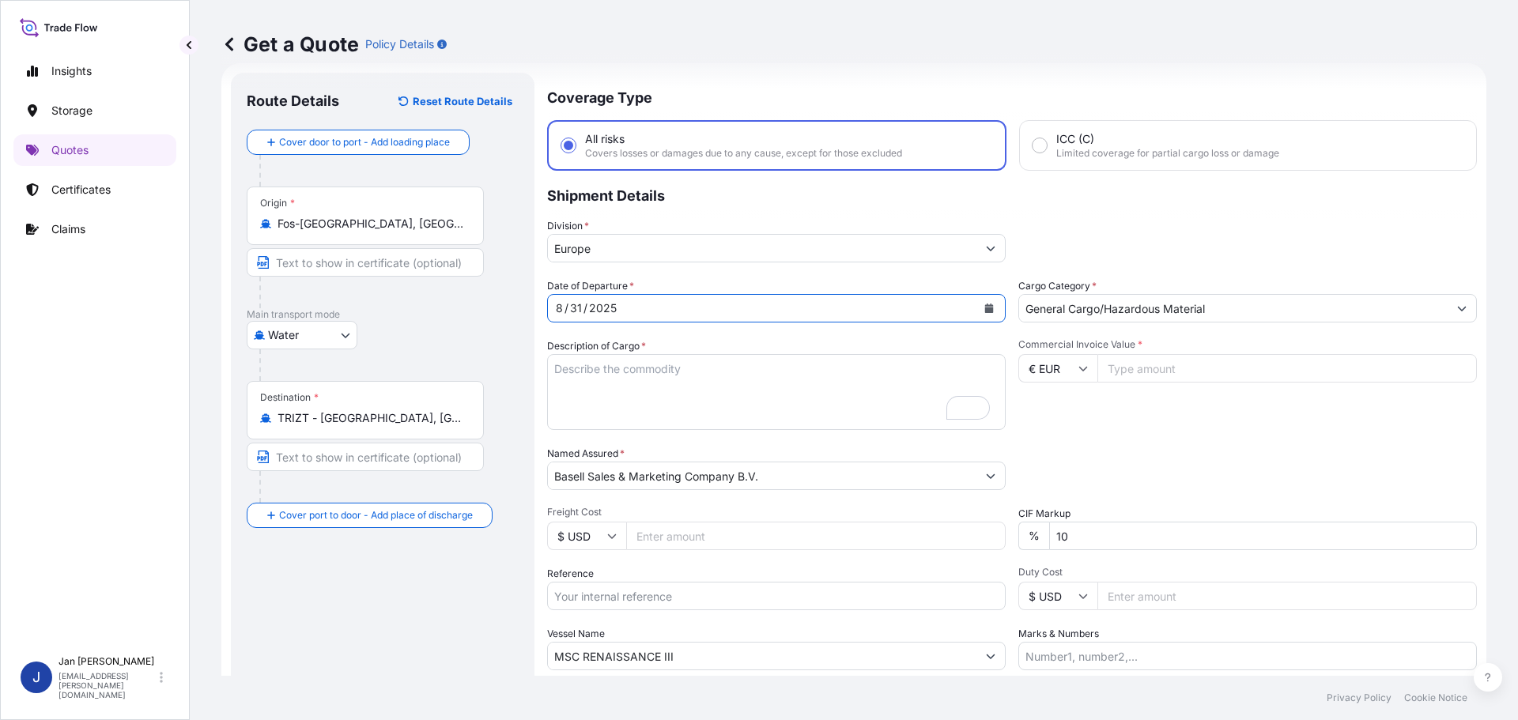
click at [666, 534] on input "Freight Cost" at bounding box center [816, 536] width 380 height 28
paste input "5013221796304254754"
type input "5013221796304254754"
click at [700, 534] on input "5013221796304254754" at bounding box center [816, 536] width 380 height 28
click at [789, 534] on input "5013221796304254754" at bounding box center [816, 536] width 380 height 28
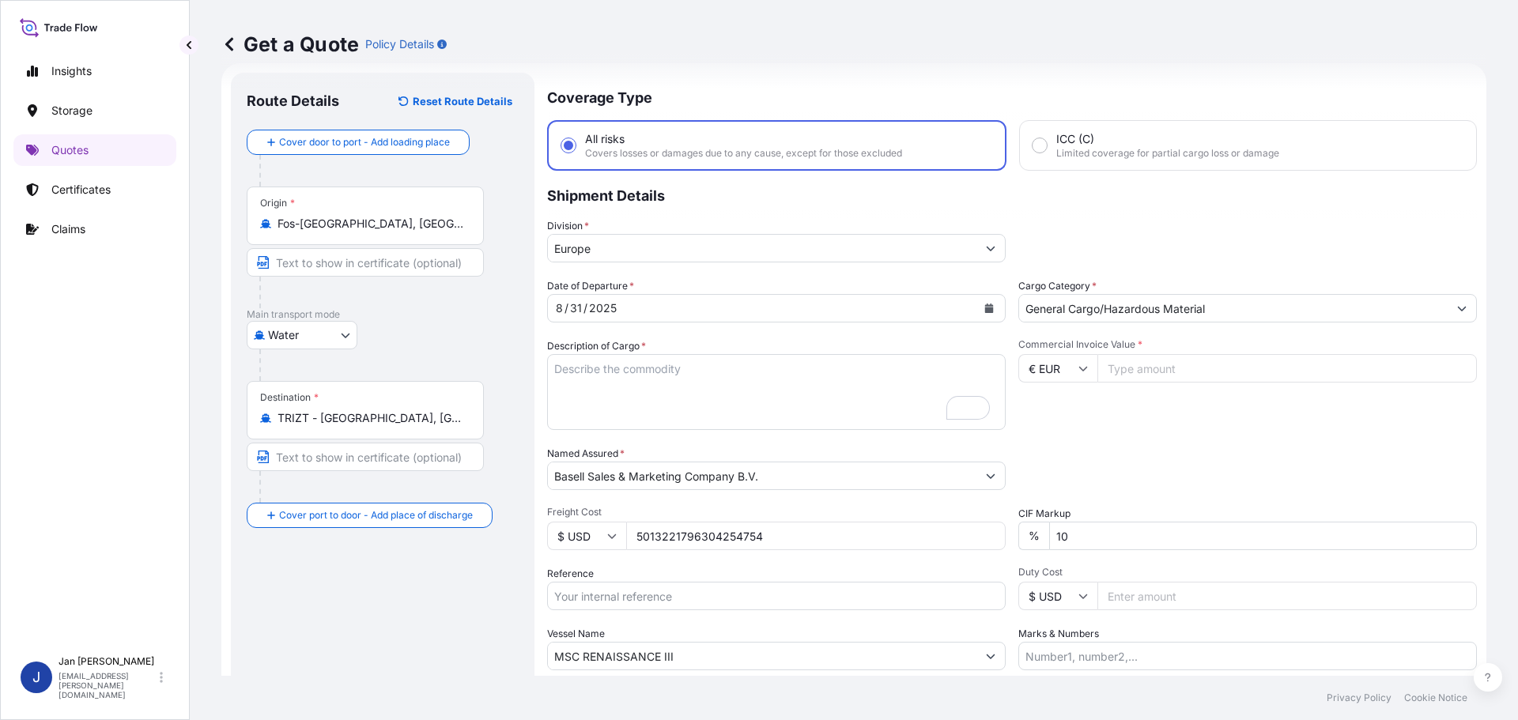
drag, startPoint x: 614, startPoint y: 542, endPoint x: 417, endPoint y: 548, distance: 197.0
click at [434, 542] on form "Route Details Reset Route Details Cover door to port - Add loading place Place …" at bounding box center [853, 430] width 1265 height 735
click at [693, 605] on input "Reference" at bounding box center [776, 596] width 459 height 28
paste input "5013221796 304254754"
click at [617, 597] on input "5013221796 304254754" at bounding box center [776, 596] width 459 height 28
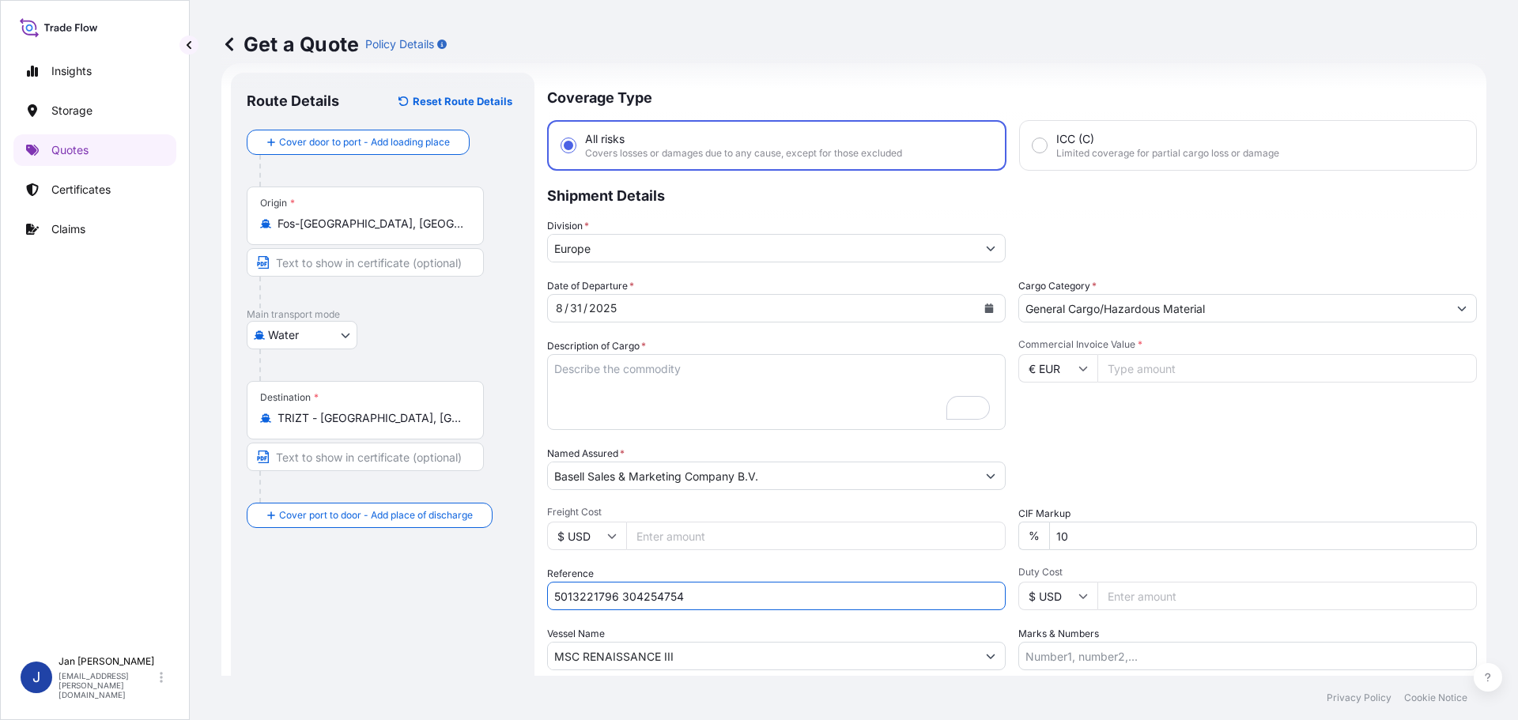
click at [690, 591] on input "5013221796 304254754" at bounding box center [776, 596] width 459 height 28
paste input "1187431642"
type input "5013221796 304254754 1187431642"
drag, startPoint x: 395, startPoint y: 646, endPoint x: 168, endPoint y: 628, distance: 226.9
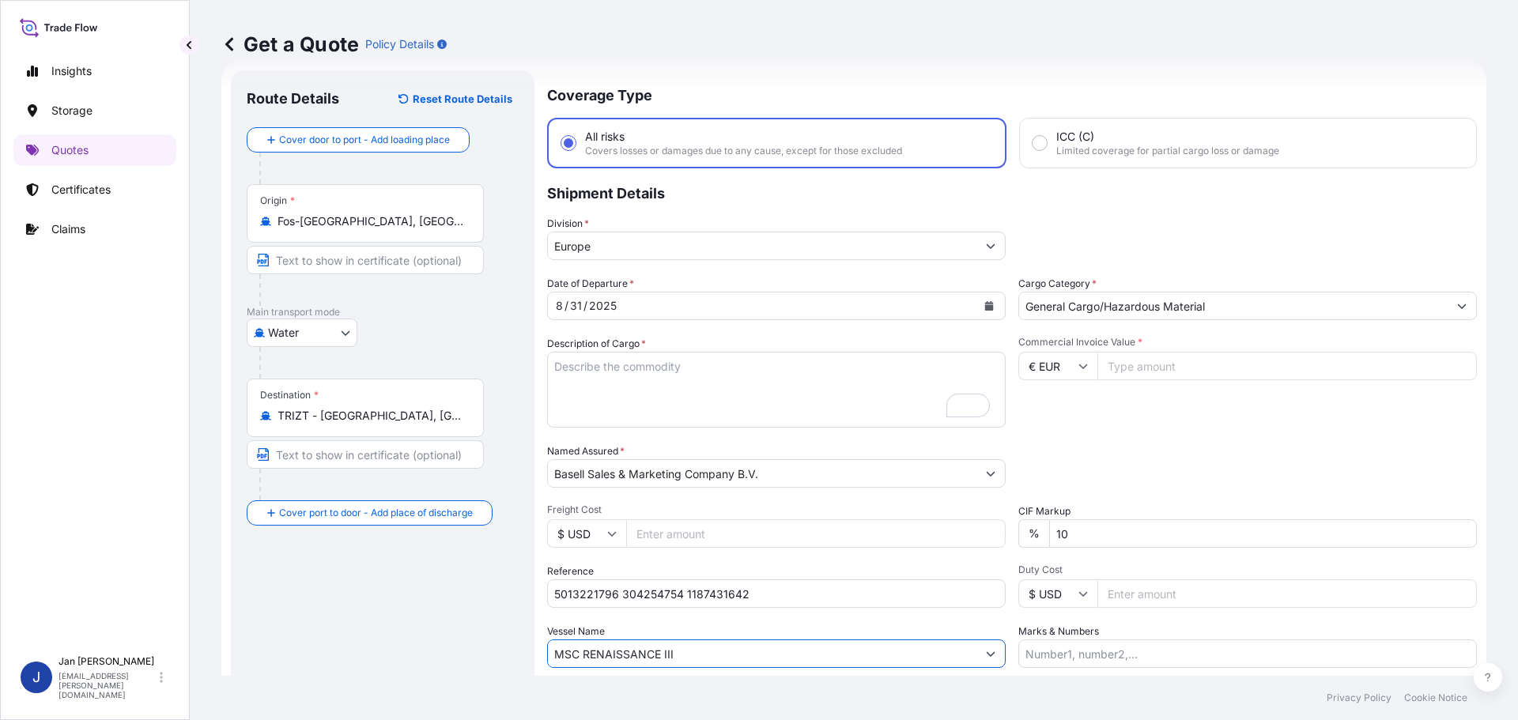
click at [168, 628] on div "Insights Storage Quotes Certificates Claims J [PERSON_NAME] [EMAIL_ADDRESS][PER…" at bounding box center [759, 360] width 1518 height 720
click at [617, 709] on div "[PERSON_NAME] 9320142" at bounding box center [770, 701] width 432 height 41
type input "[PERSON_NAME]"
click at [1078, 361] on icon at bounding box center [1082, 365] width 9 height 9
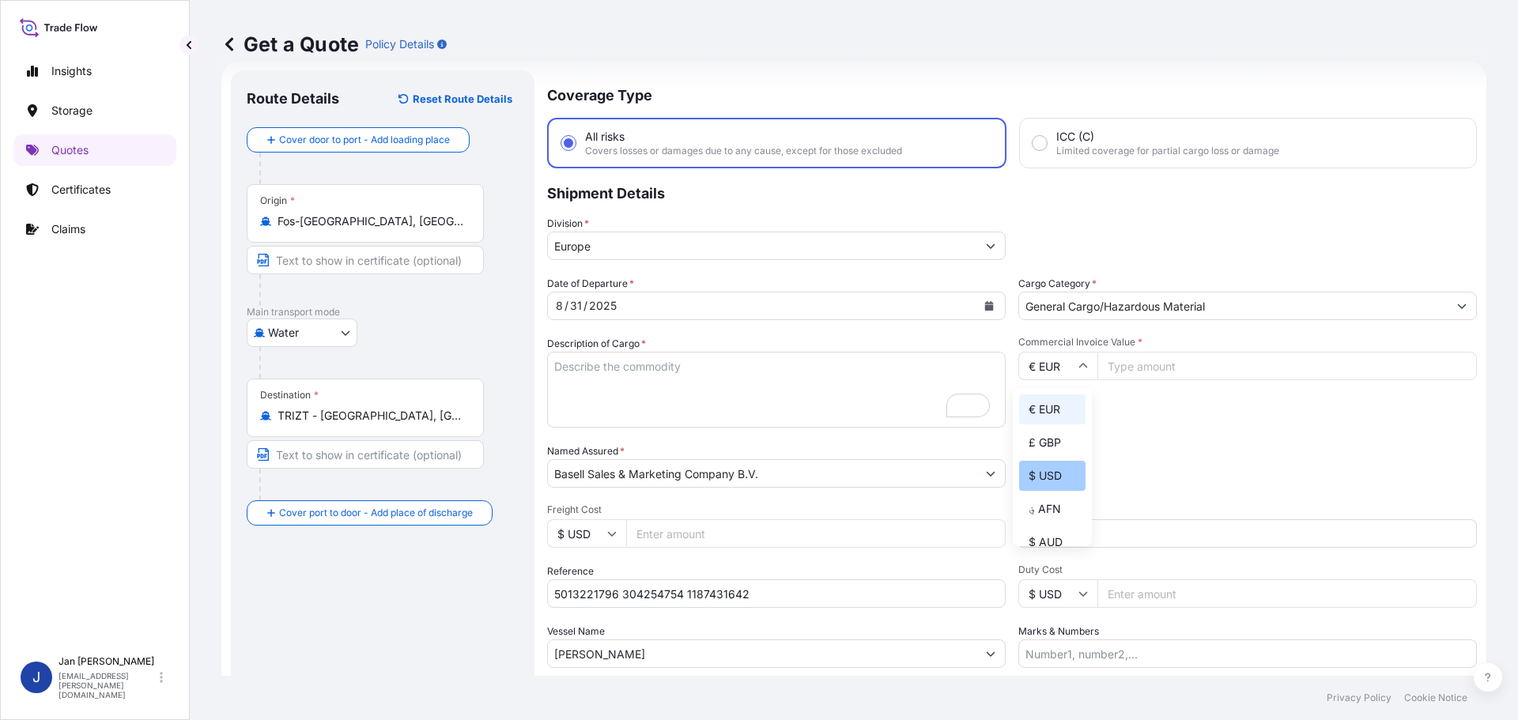
click at [1048, 470] on div "$ USD" at bounding box center [1052, 476] width 66 height 30
type input "$ USD"
click at [1169, 359] on input "Commercial Invoice Value *" at bounding box center [1287, 366] width 380 height 28
paste input "57420.00"
type input "57420.00"
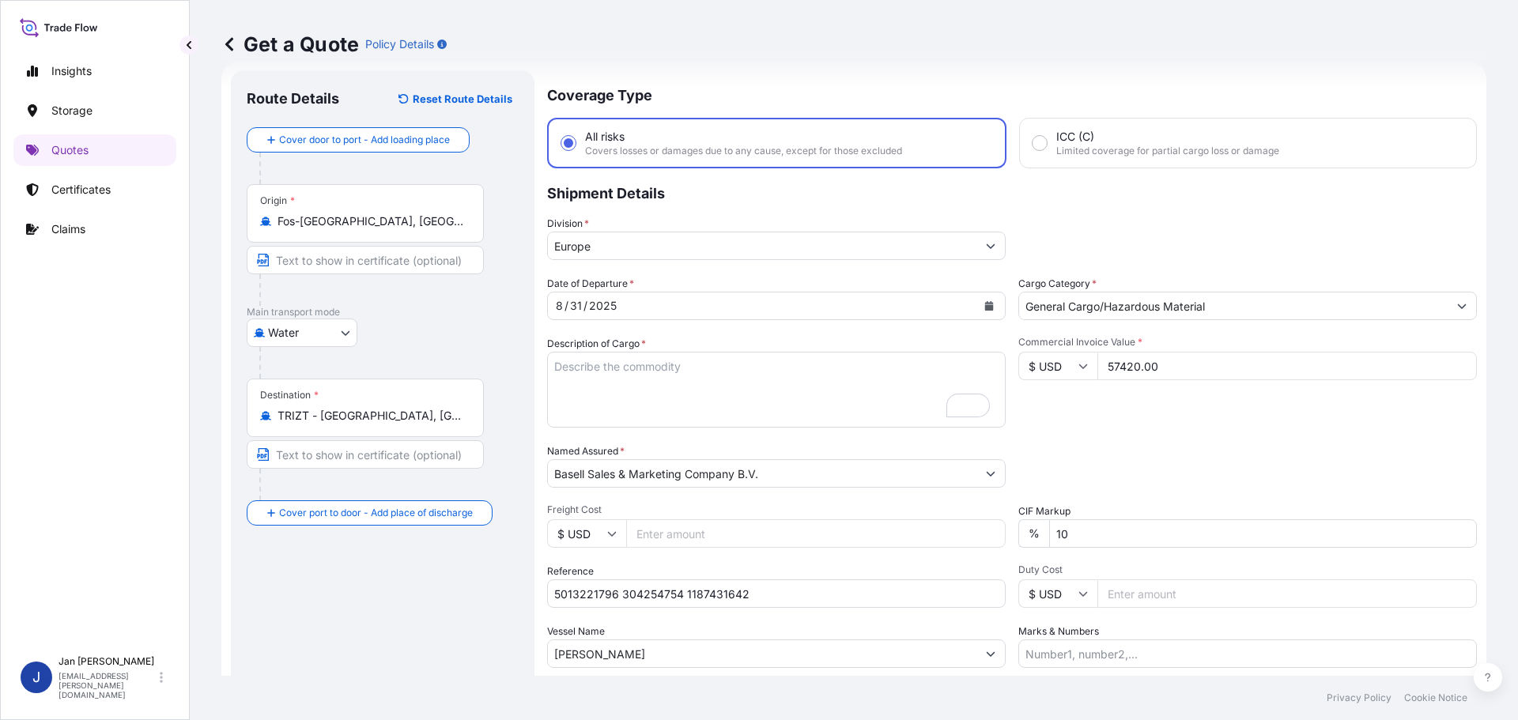
click at [663, 397] on textarea "990 BAGS LOADED ONTO 18 PALLETS LOADED INTO 1 40' CONTAINER(S) CLYRELL EC340Q" at bounding box center [776, 390] width 459 height 76
paste textarea "BAGS LOADED ONTO 36 PALLETS LOADED INTO 2 40' HIGH CUBE CONTAINER LUPOLEN 2420D"
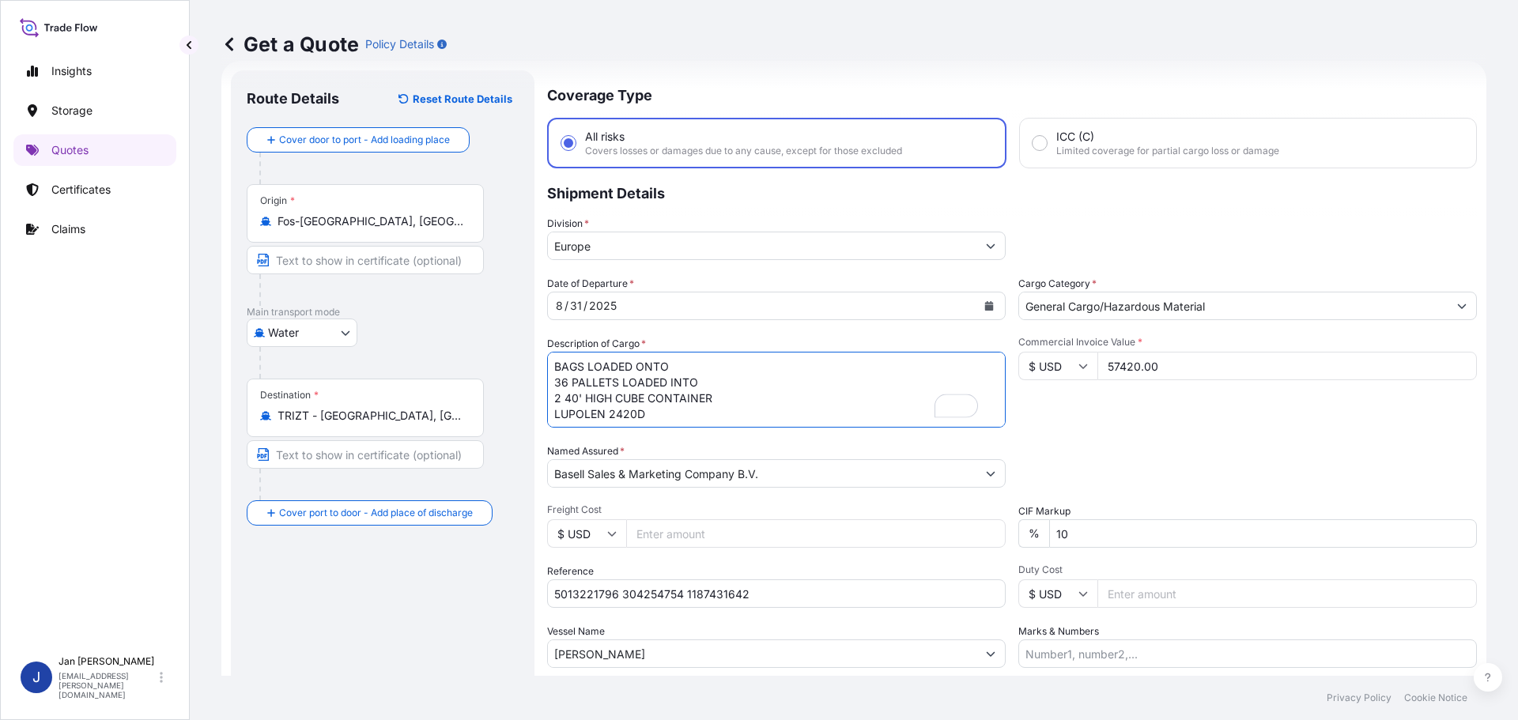
click at [551, 359] on textarea "990 BAGS LOADED ONTO 18 PALLETS LOADED INTO 1 40' CONTAINER(S) CLYRELL EC340Q" at bounding box center [776, 390] width 459 height 76
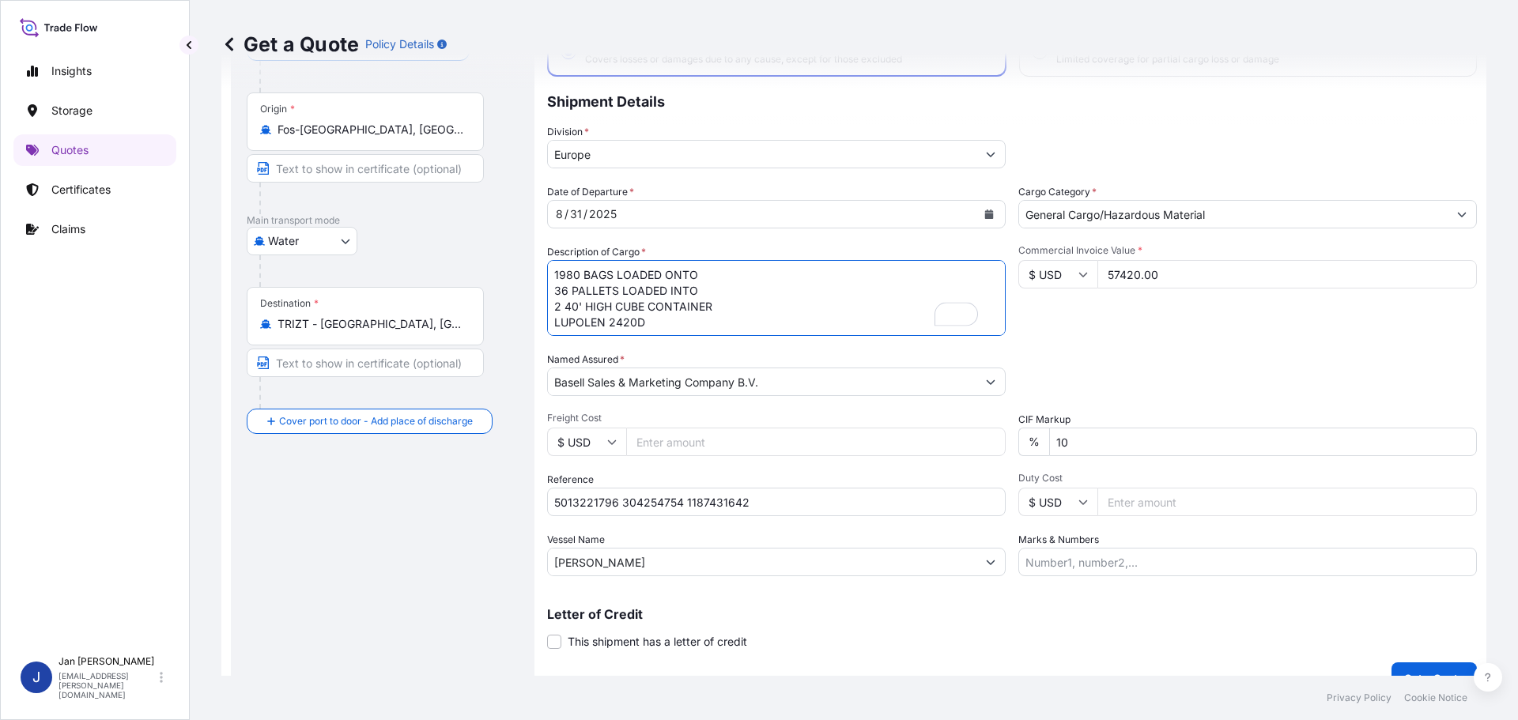
scroll to position [147, 0]
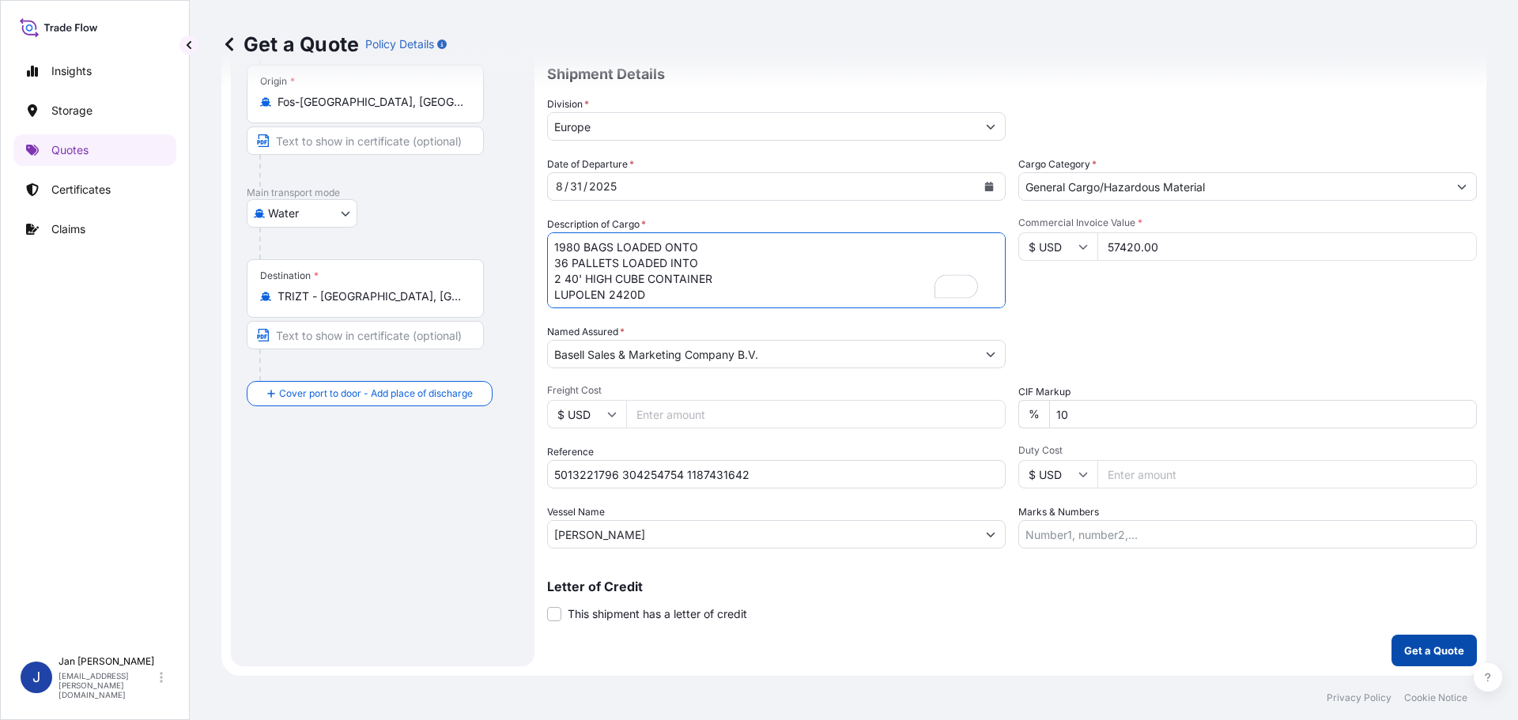
type textarea "1980 BAGS LOADED ONTO 36 PALLETS LOADED INTO 2 40' HIGH CUBE CONTAINER LUPOLEN …"
click at [1415, 652] on p "Get a Quote" at bounding box center [1434, 651] width 60 height 16
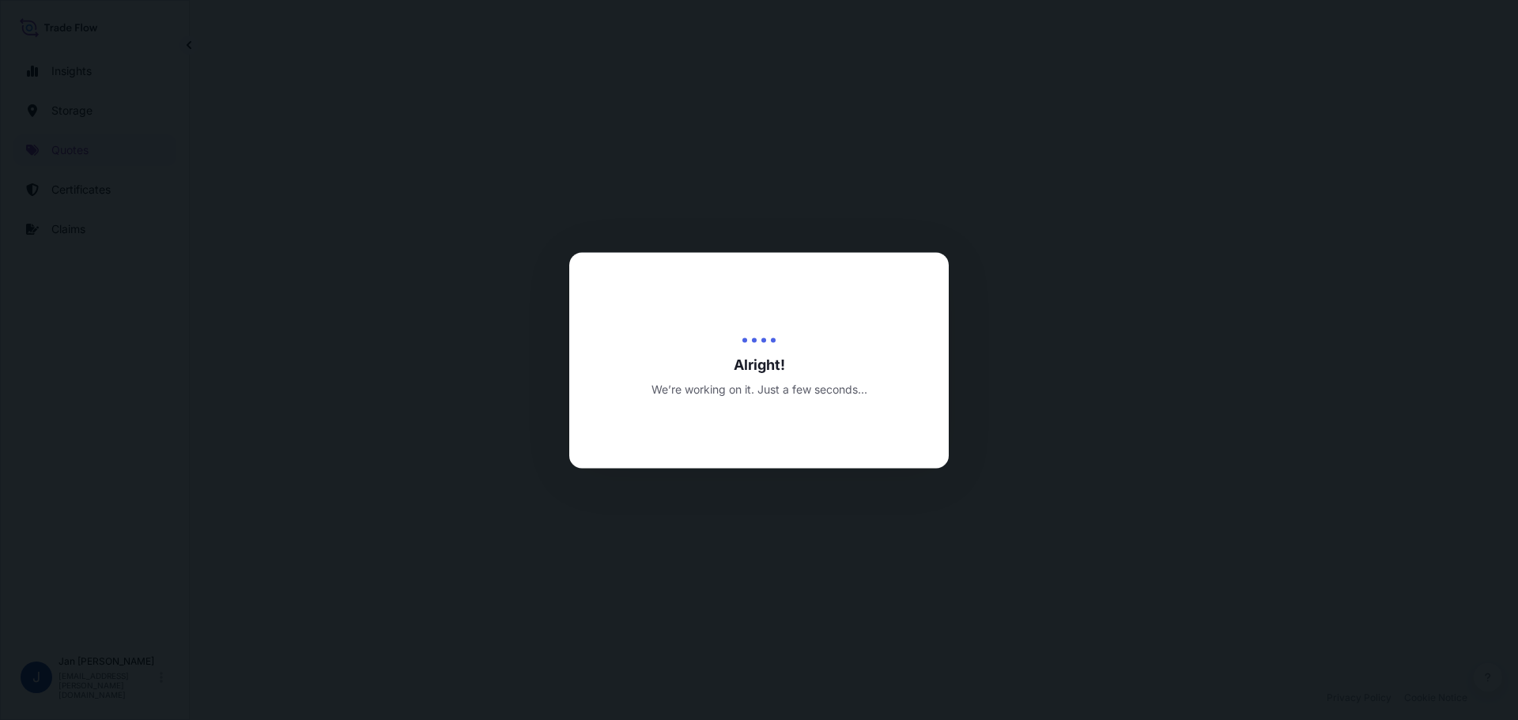
select select "Water"
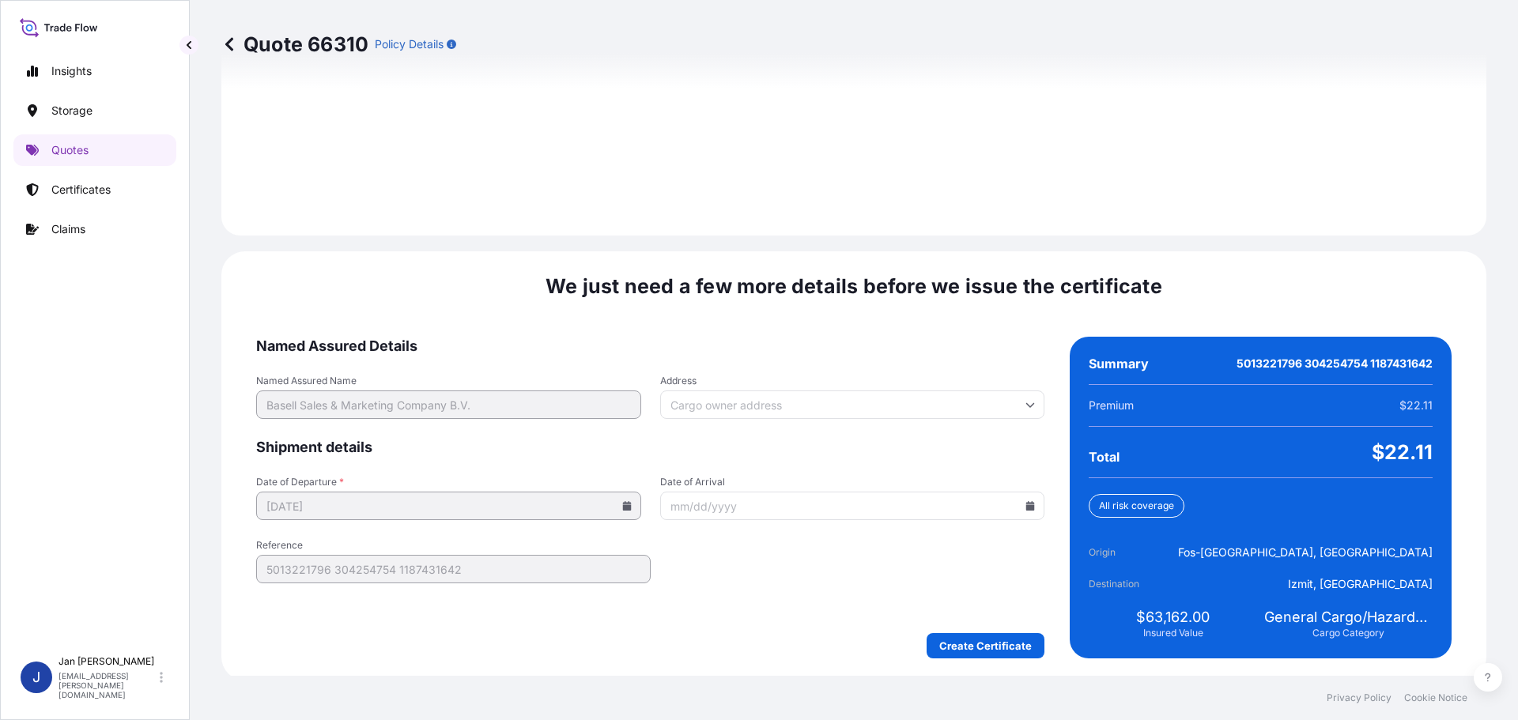
scroll to position [2213, 0]
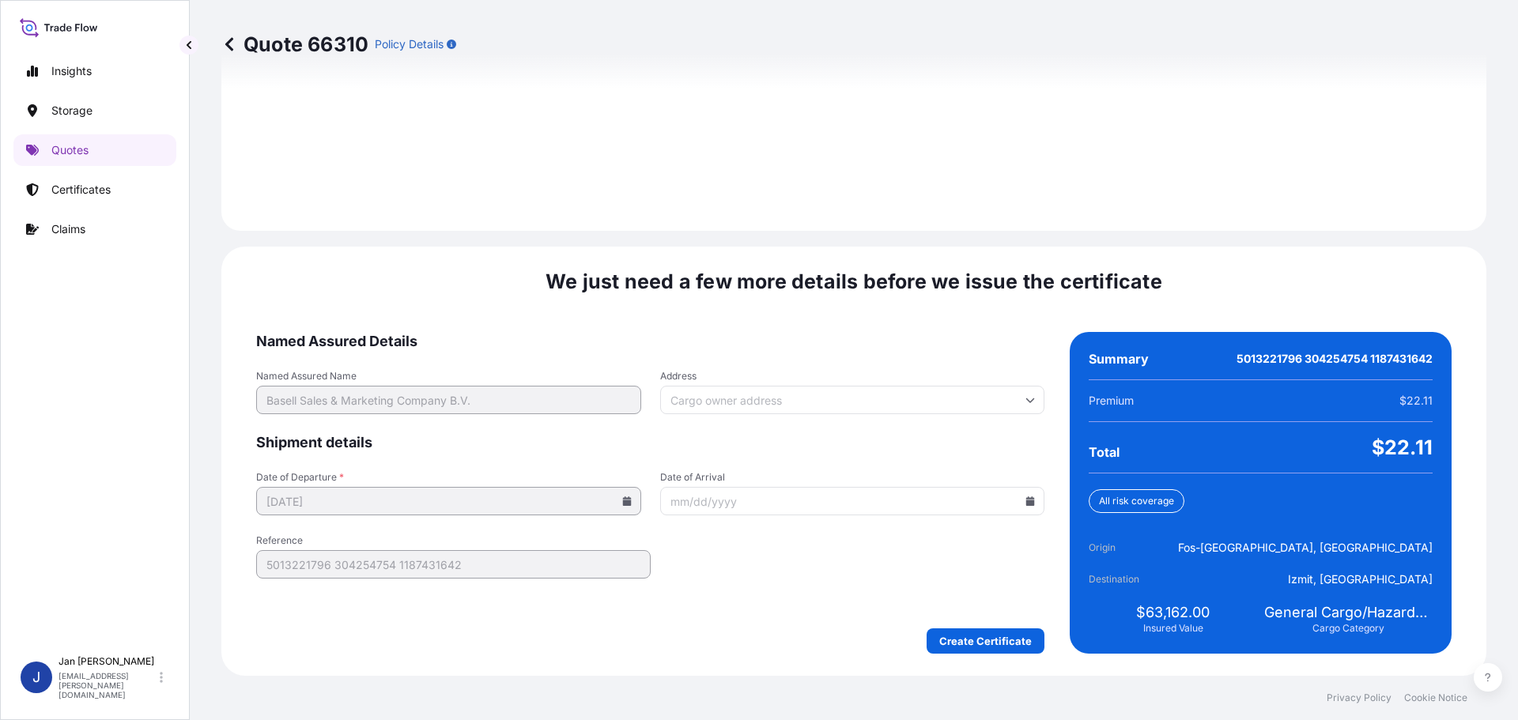
click at [1026, 503] on icon at bounding box center [1030, 501] width 9 height 9
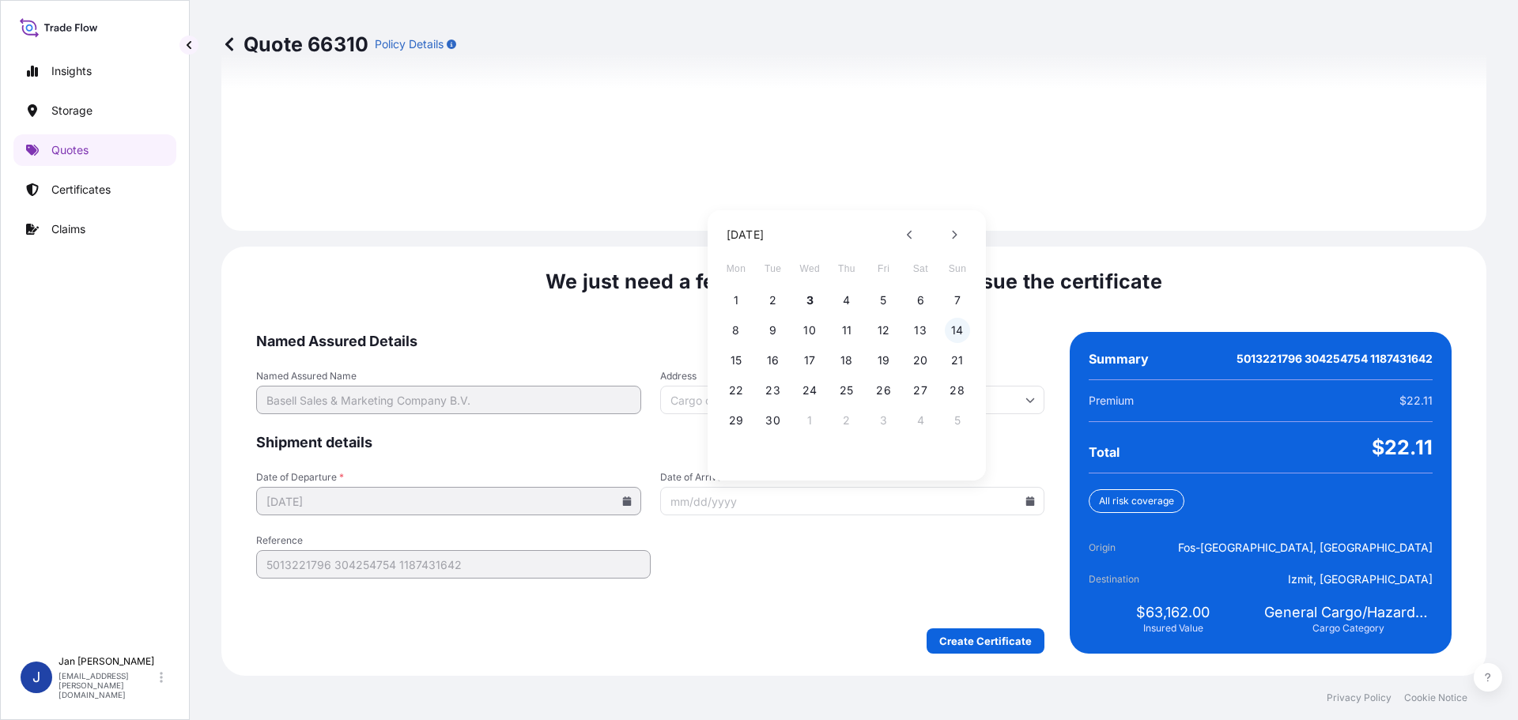
click at [960, 320] on button "14" at bounding box center [957, 330] width 25 height 25
type input "[DATE]"
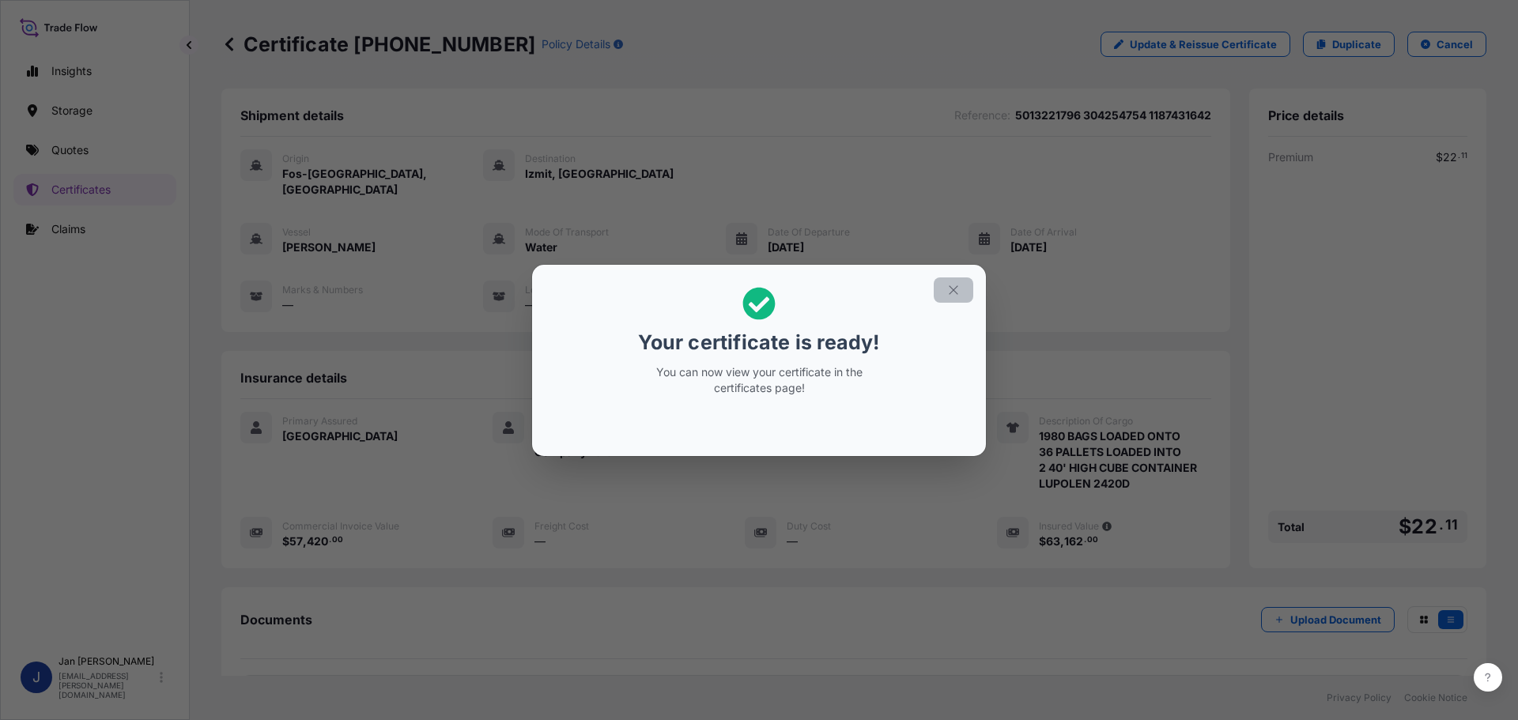
click at [956, 287] on icon "button" at bounding box center [953, 289] width 9 height 9
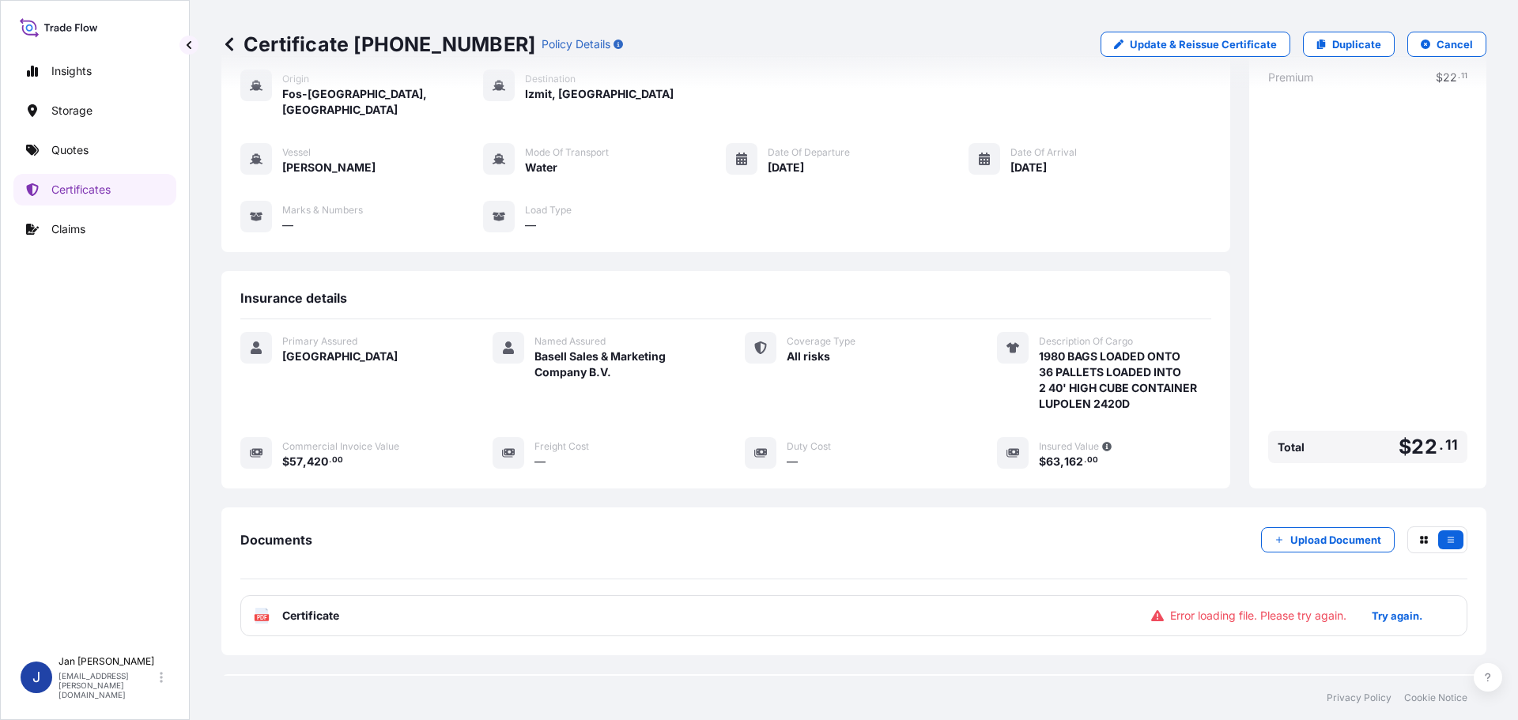
scroll to position [142, 0]
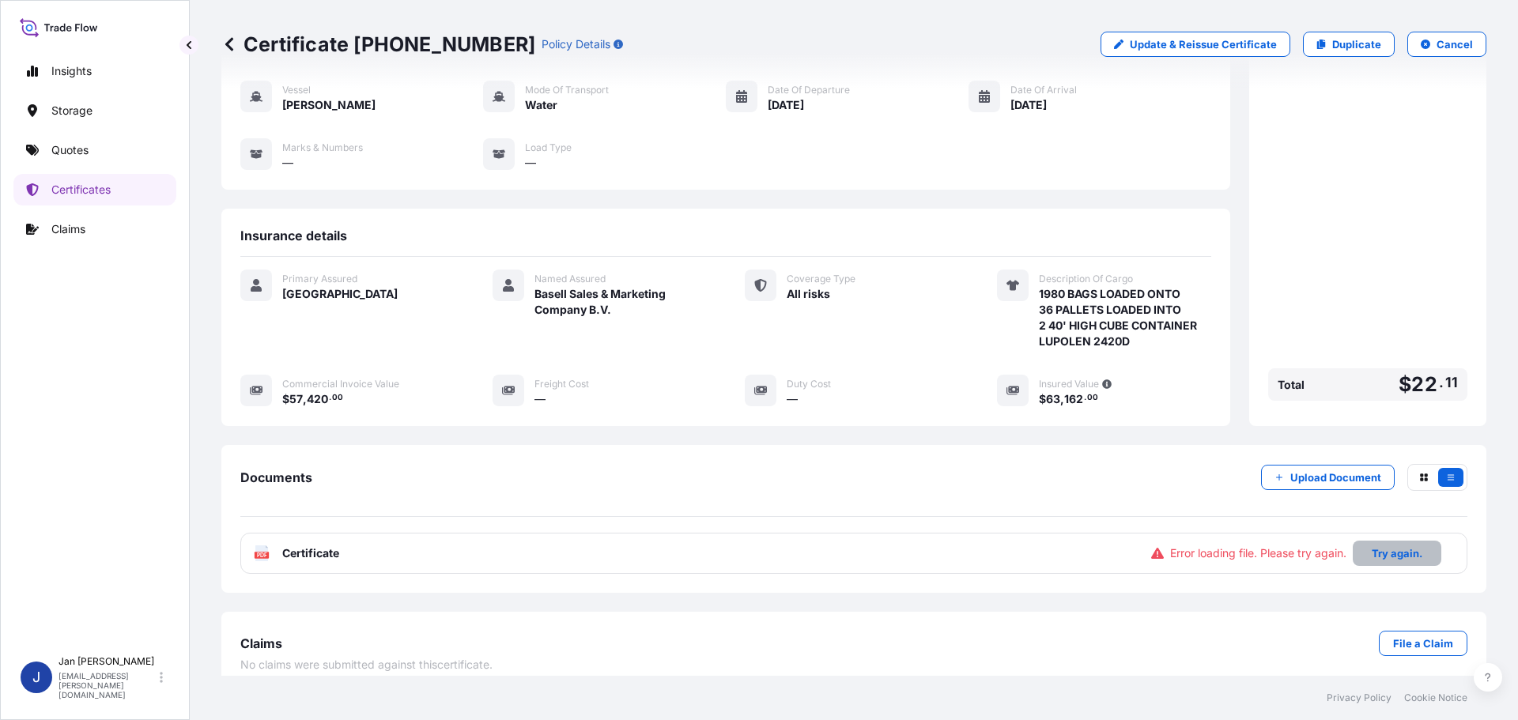
click at [1399, 546] on p "Try again." at bounding box center [1397, 554] width 51 height 16
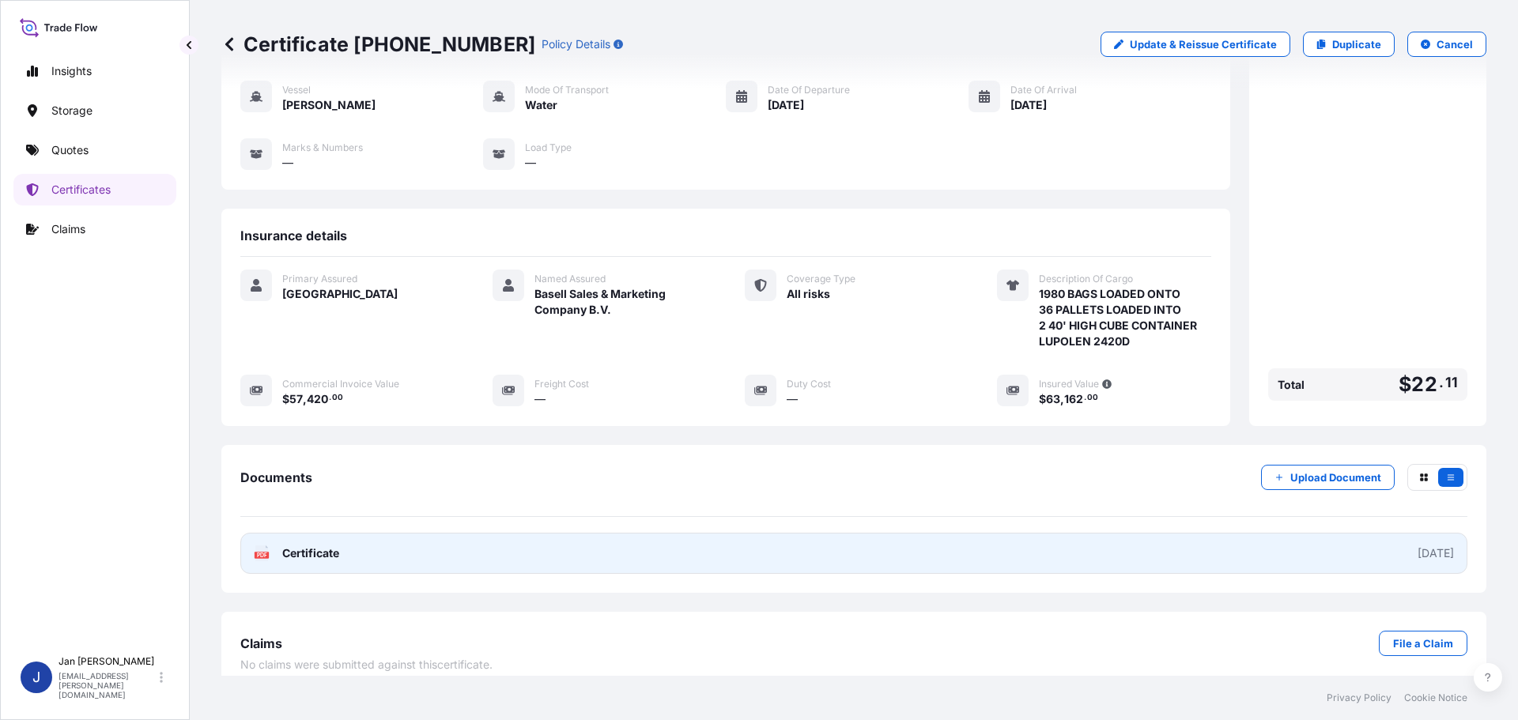
click at [294, 546] on span "Certificate" at bounding box center [310, 554] width 57 height 16
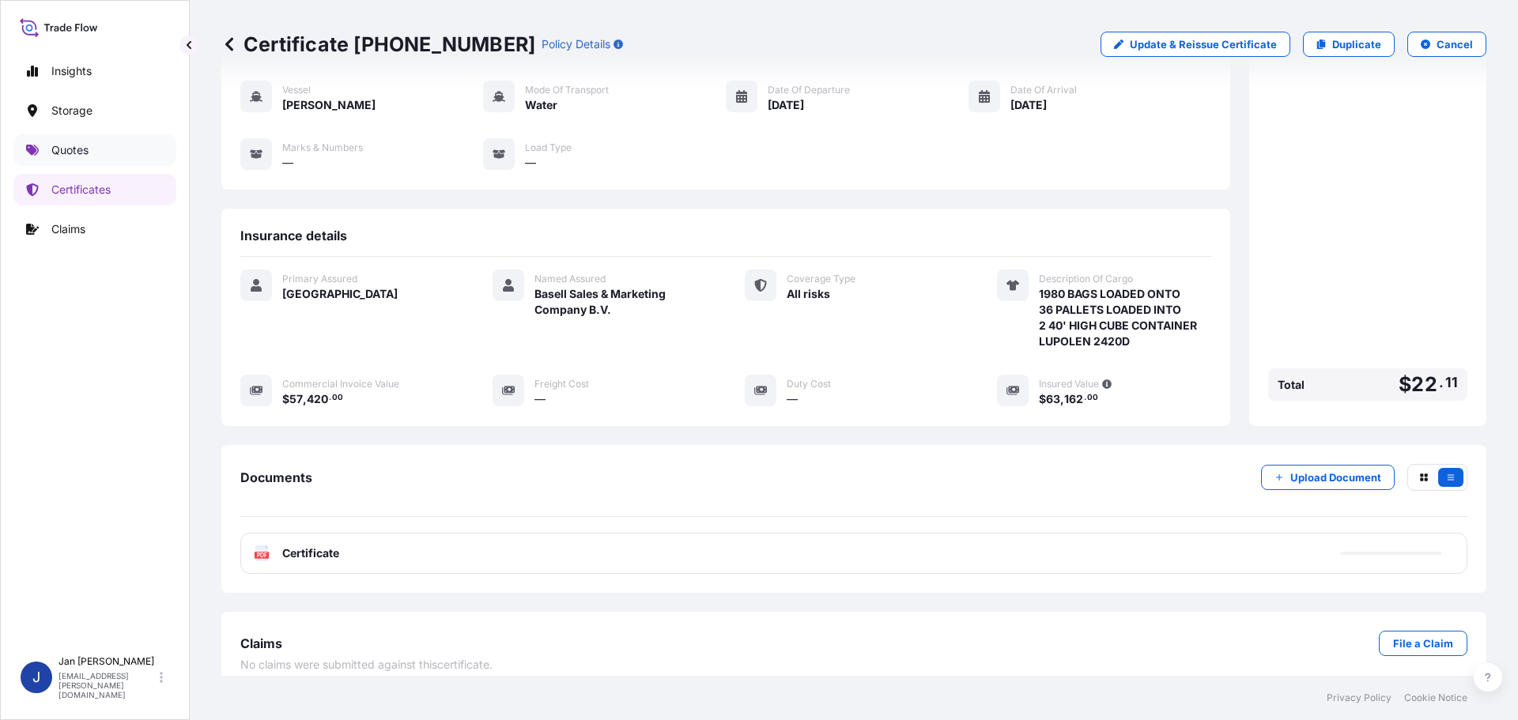
click at [86, 149] on p "Quotes" at bounding box center [69, 150] width 37 height 16
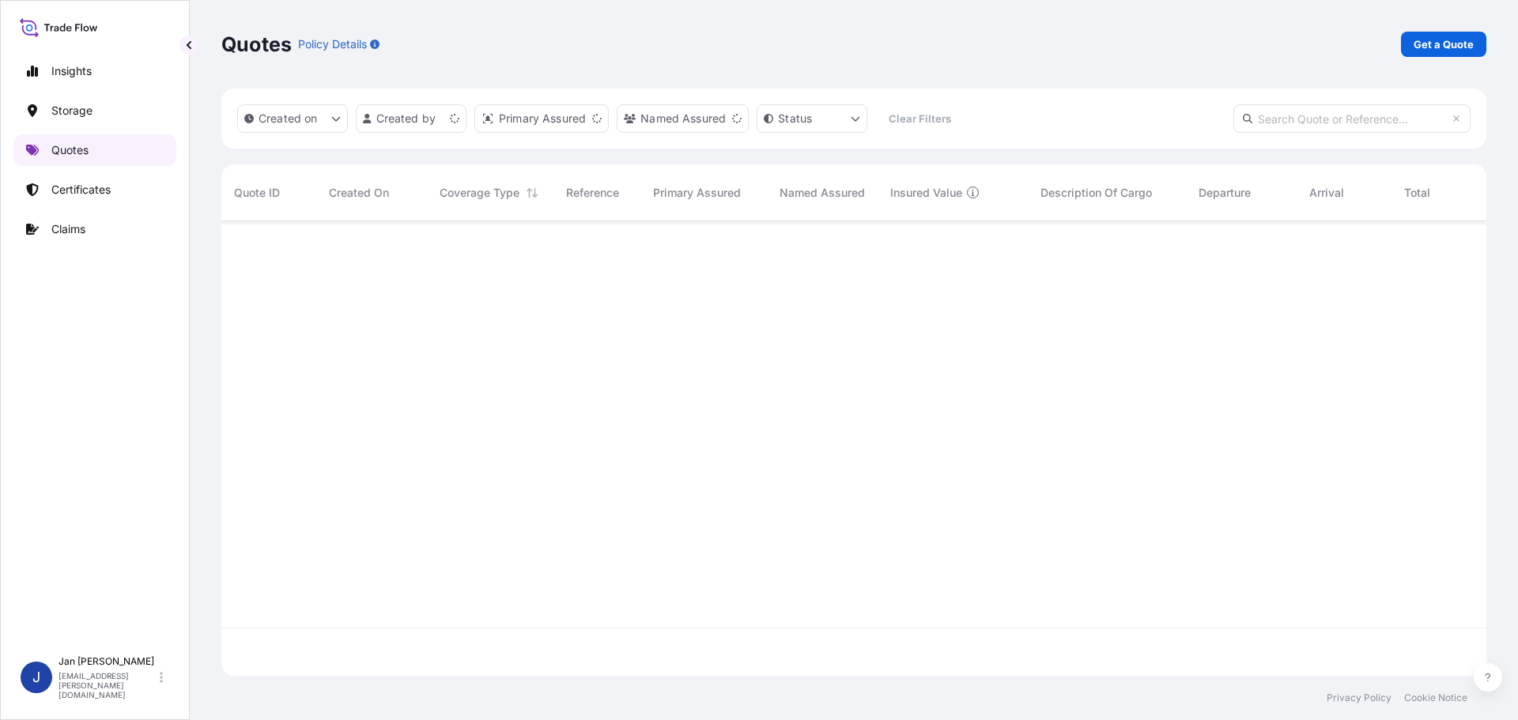
scroll to position [451, 1253]
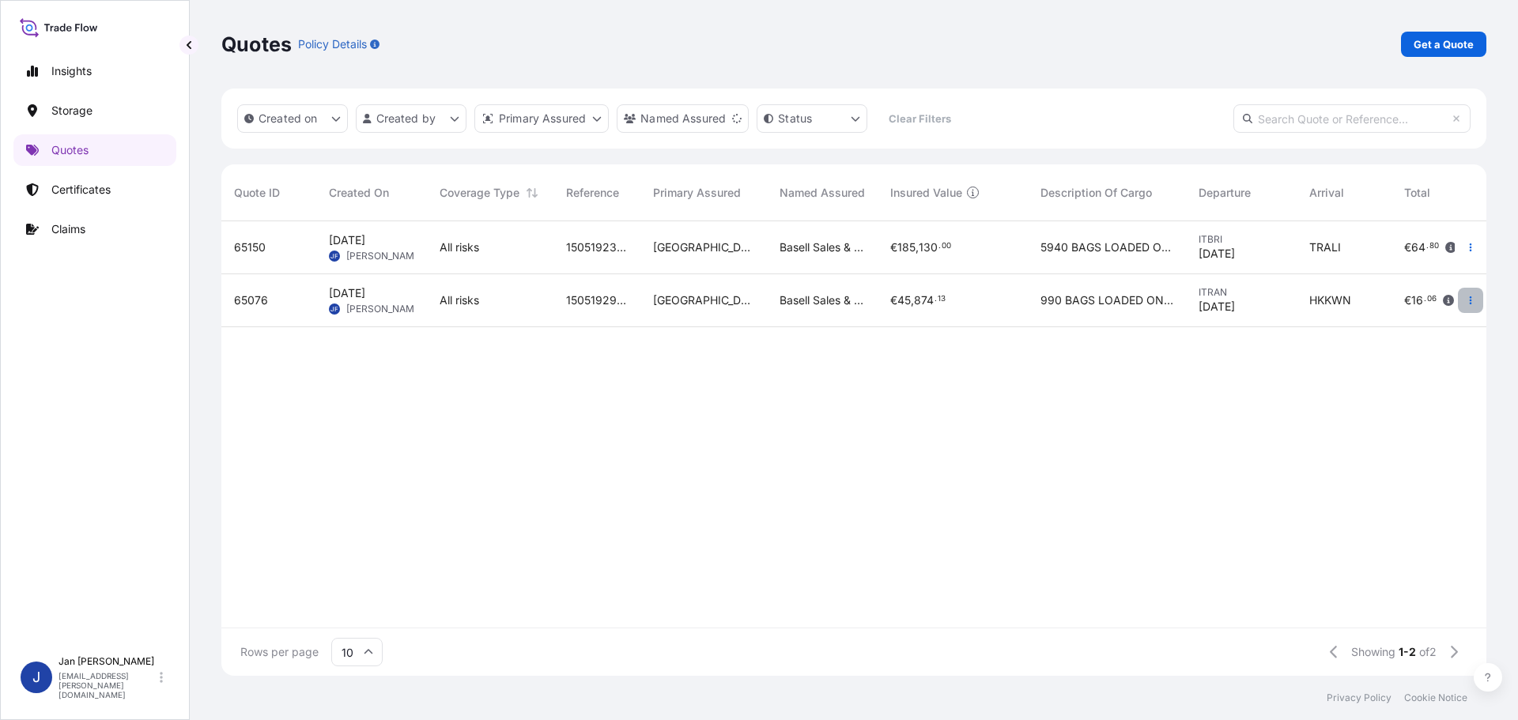
click at [1474, 298] on icon "button" at bounding box center [1470, 300] width 9 height 9
click at [1407, 342] on link "Duplicate quote" at bounding box center [1398, 331] width 123 height 25
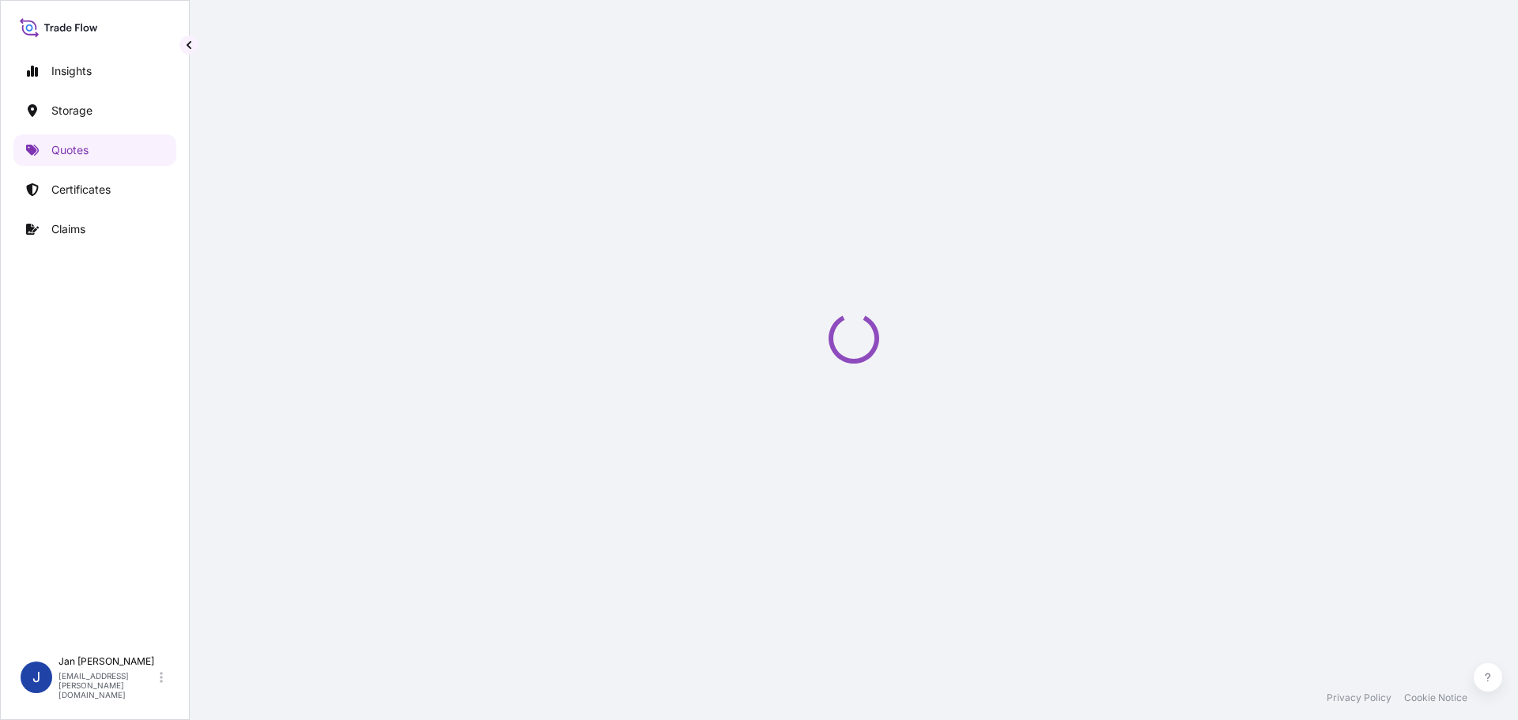
scroll to position [25, 0]
select select "Water"
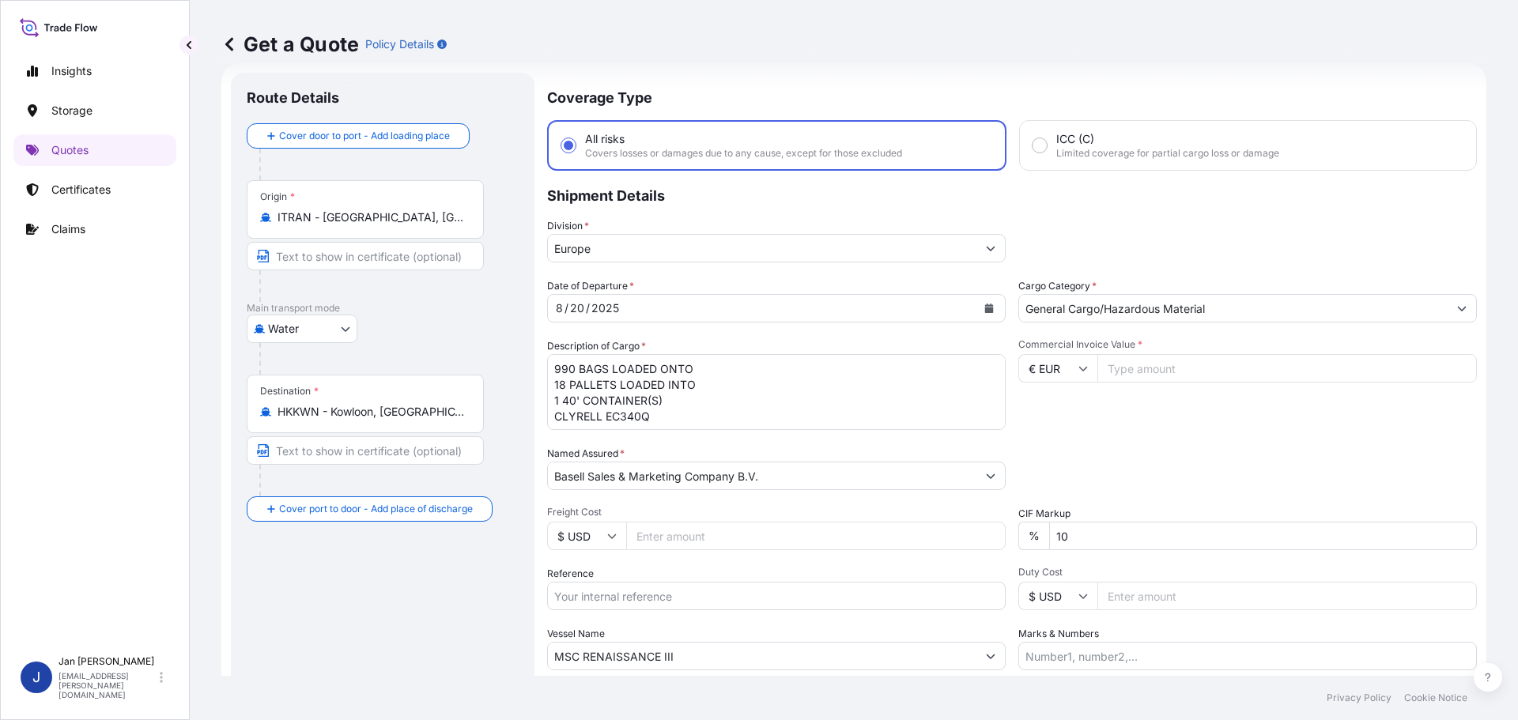
click at [984, 303] on button "Calendar" at bounding box center [988, 308] width 25 height 25
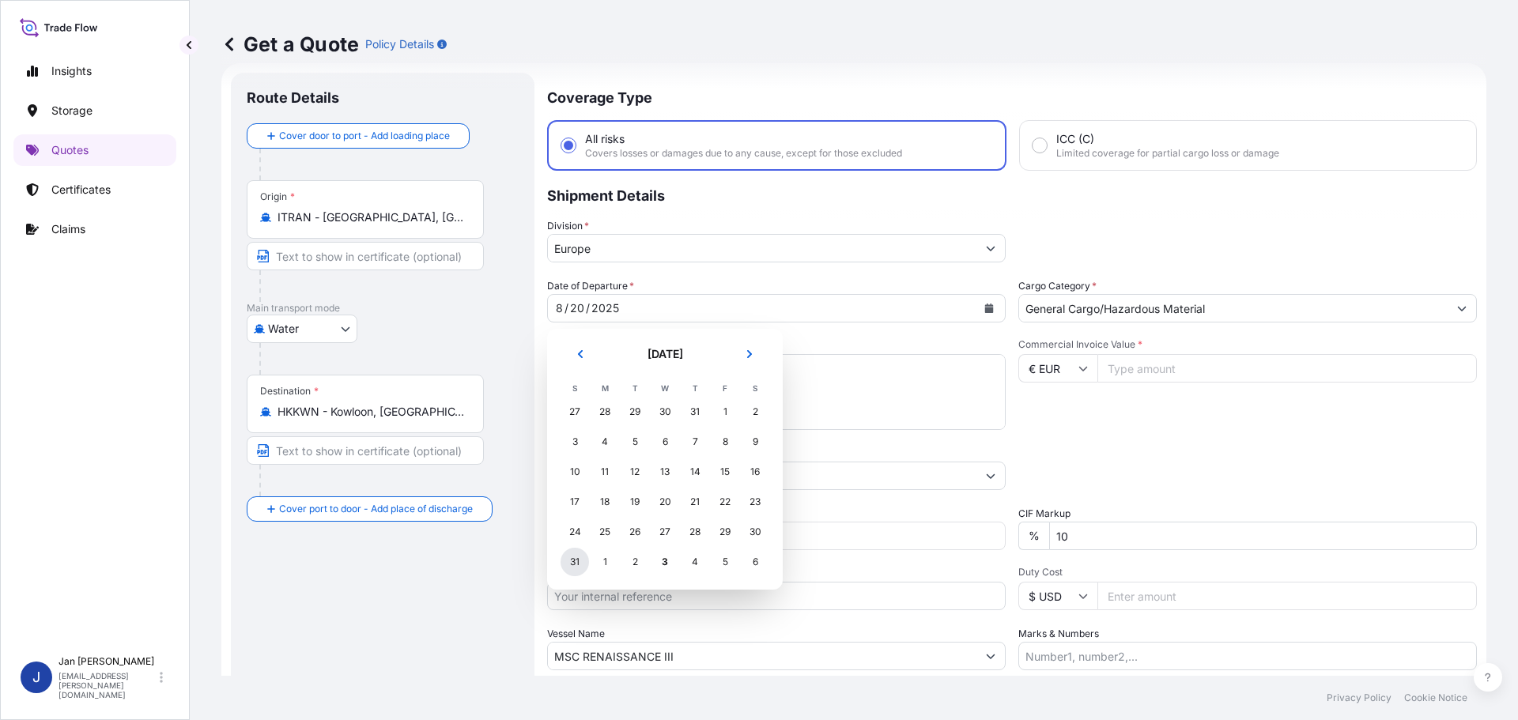
click at [580, 561] on div "31" at bounding box center [575, 562] width 28 height 28
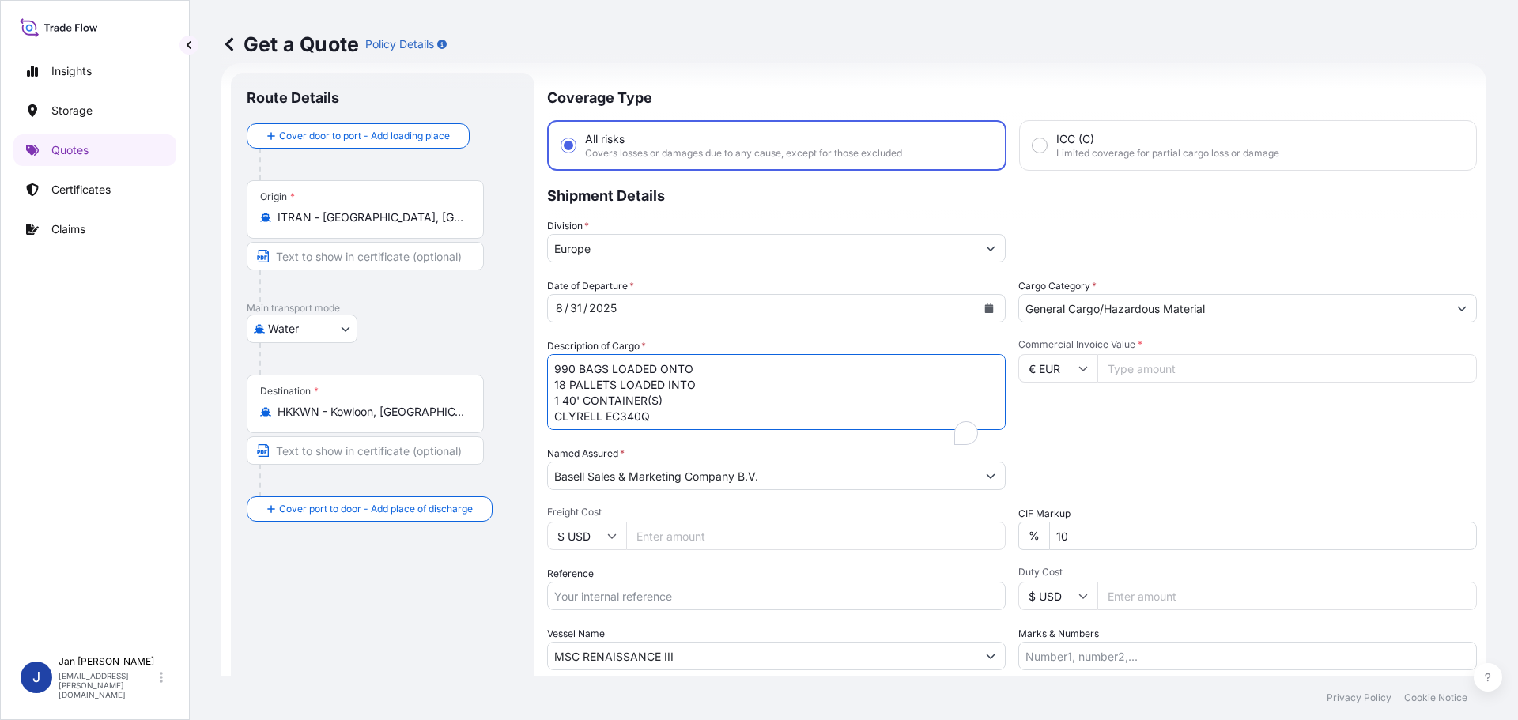
drag, startPoint x: 510, startPoint y: 380, endPoint x: 309, endPoint y: 289, distance: 220.5
click at [336, 283] on form "Route Details Cover door to port - Add loading place Place of loading Road / [G…" at bounding box center [853, 430] width 1265 height 735
drag, startPoint x: 590, startPoint y: 485, endPoint x: 269, endPoint y: 485, distance: 321.0
click at [269, 485] on form "Route Details Cover door to port - Add loading place Place of loading Road / [G…" at bounding box center [853, 430] width 1265 height 735
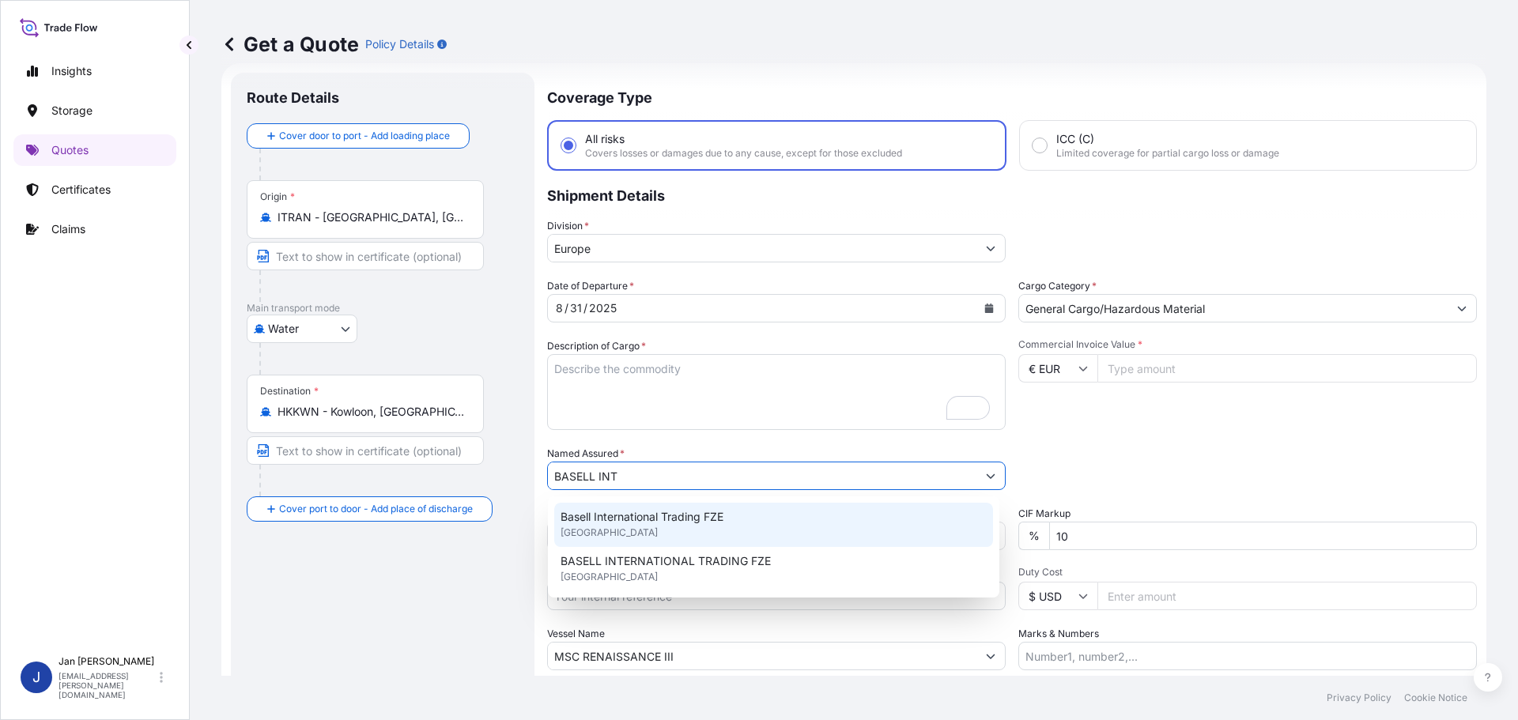
click at [621, 553] on span "BASELL INTERNATIONAL TRADING FZE" at bounding box center [666, 561] width 210 height 16
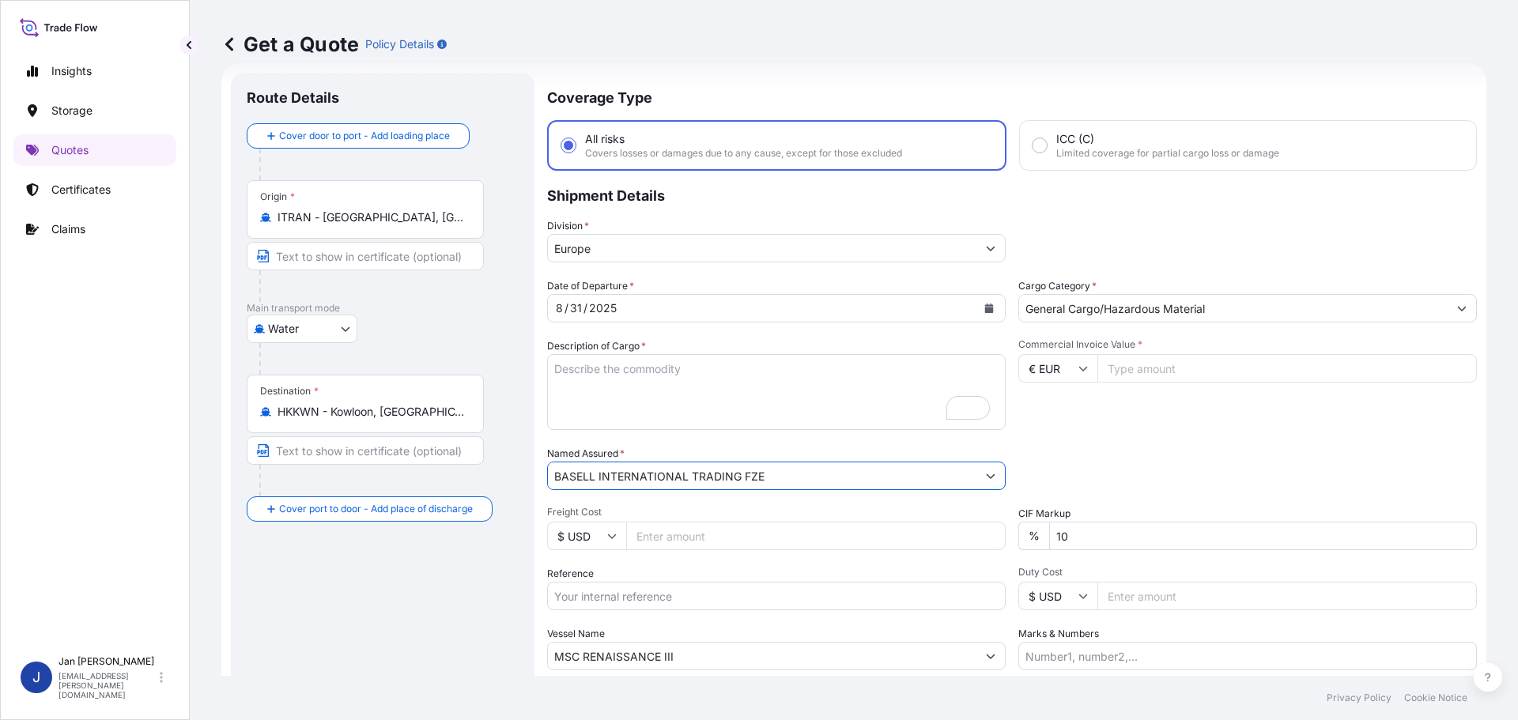
type input "BASELL INTERNATIONAL TRADING FZE"
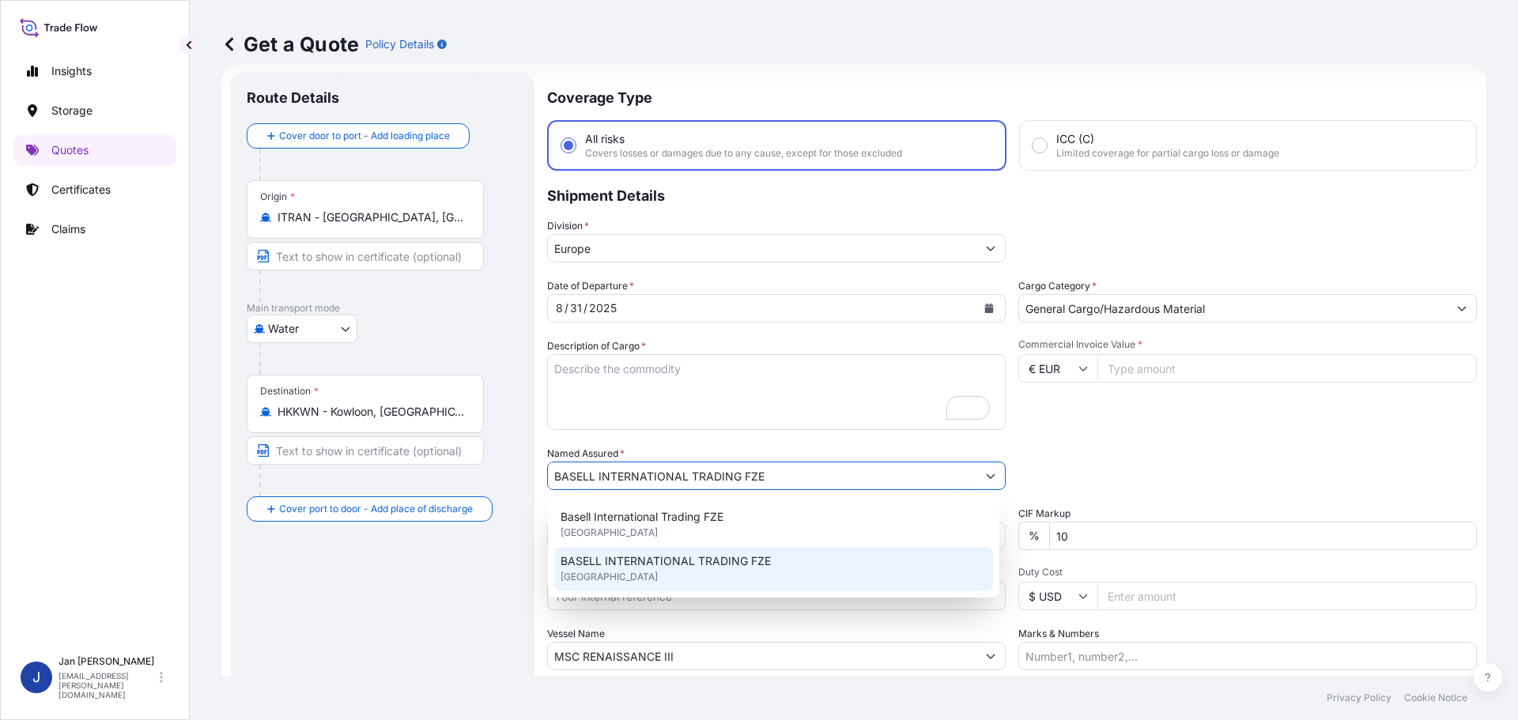
click at [675, 569] on div "BASELL INTERNATIONAL TRADING FZE [GEOGRAPHIC_DATA]" at bounding box center [773, 569] width 439 height 44
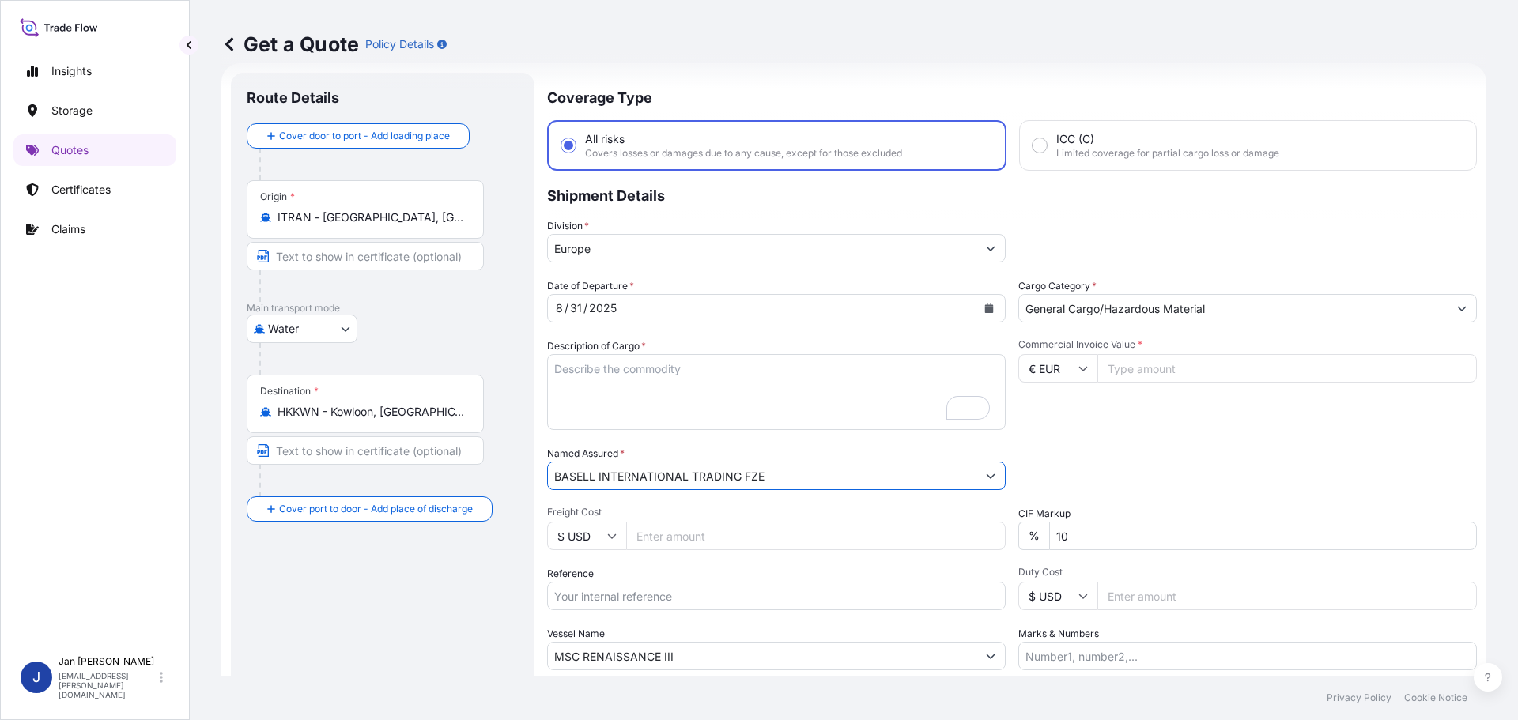
click at [638, 601] on input "Reference" at bounding box center [776, 596] width 459 height 28
paste input "5013220203 304254314"
click at [625, 600] on input "5013220203 304254314" at bounding box center [776, 596] width 459 height 28
click at [741, 591] on input "5013220203 304254314" at bounding box center [776, 596] width 459 height 28
paste input "1187431168"
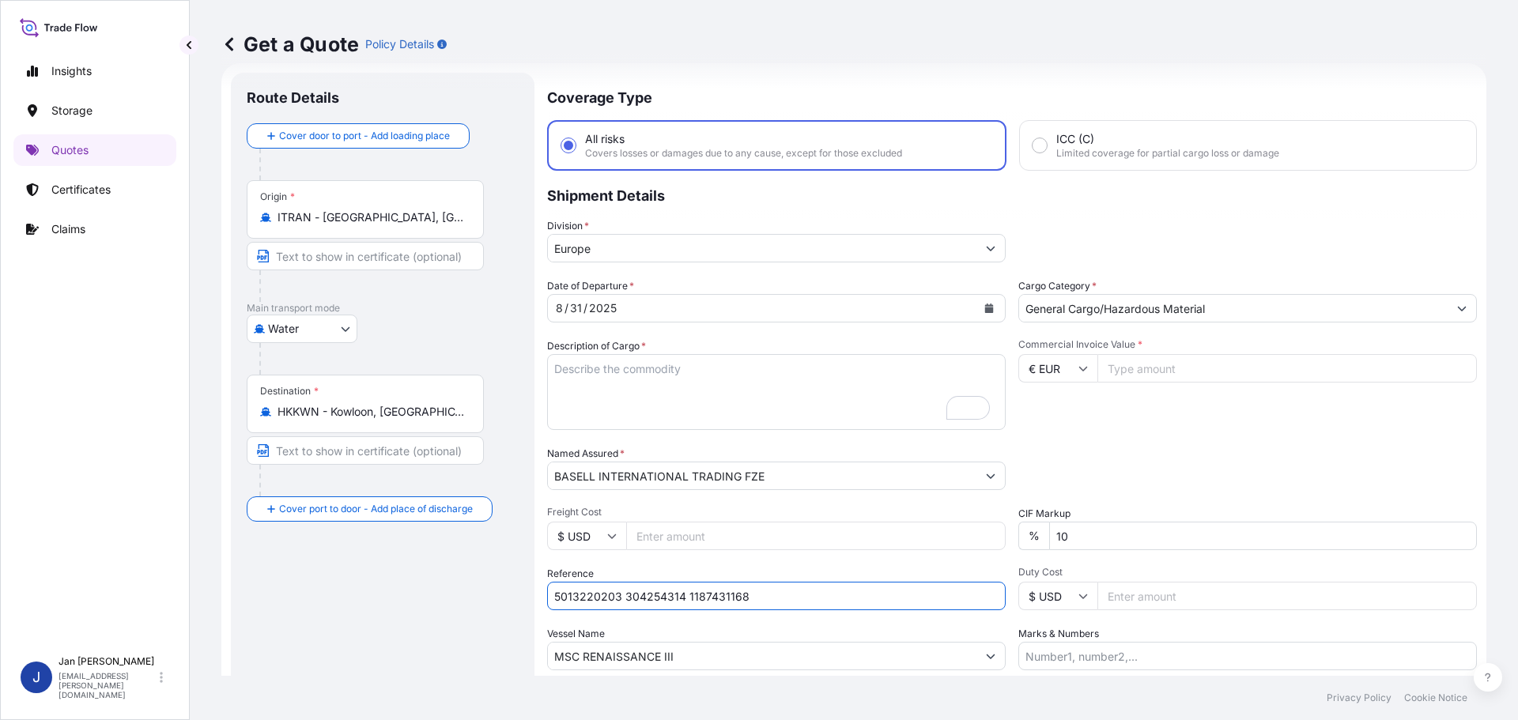
type input "5013220203 304254314 1187431168"
drag, startPoint x: 710, startPoint y: 661, endPoint x: 364, endPoint y: 652, distance: 345.6
click at [373, 654] on form "Route Details Cover door to port - Add loading place Place of loading Road / [G…" at bounding box center [853, 430] width 1265 height 735
paste input "[PERSON_NAME]"
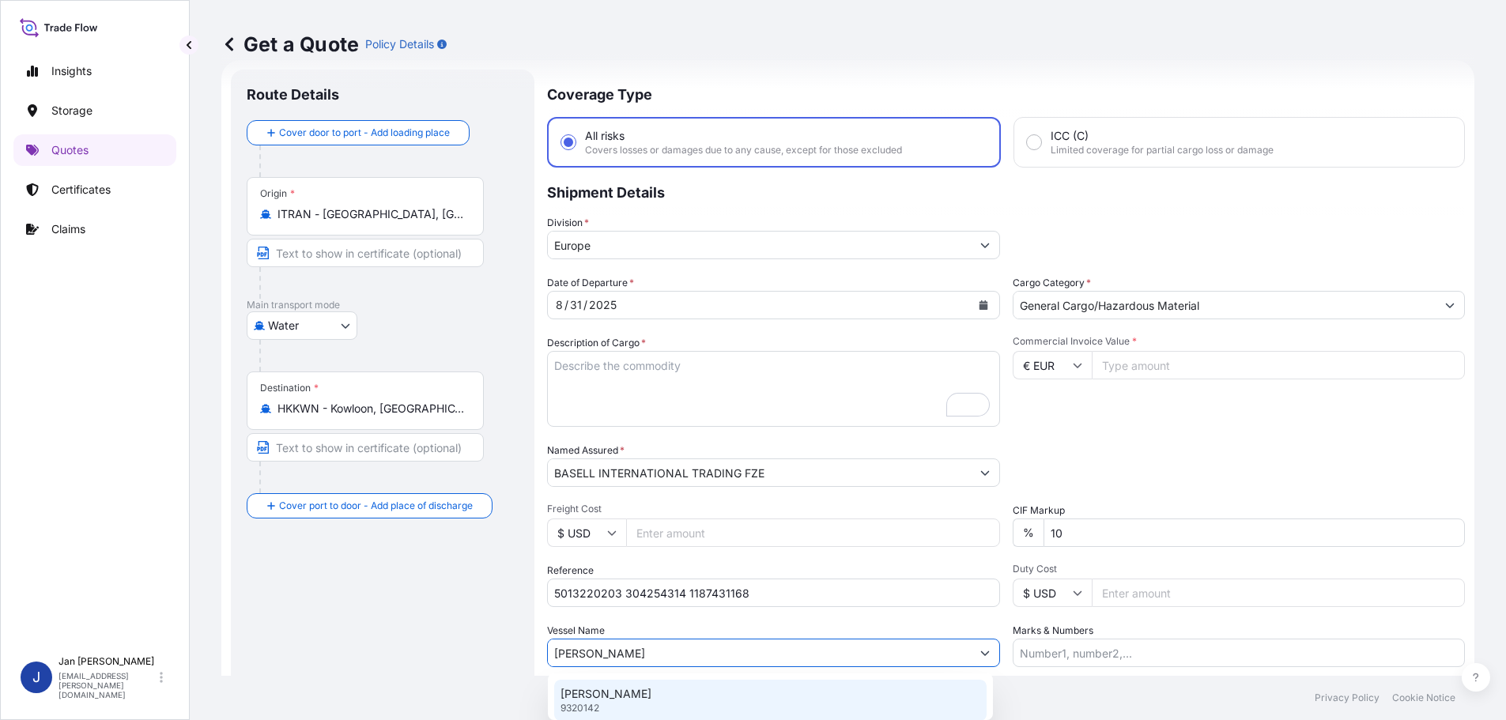
click at [594, 683] on div "[PERSON_NAME] 9320142" at bounding box center [770, 700] width 432 height 41
type input "[PERSON_NAME]"
drag, startPoint x: 457, startPoint y: 410, endPoint x: 119, endPoint y: 401, distance: 337.7
click at [119, 401] on div "Insights Storage Quotes Certificates Claims J [PERSON_NAME] [EMAIL_ADDRESS][PER…" at bounding box center [759, 360] width 1518 height 720
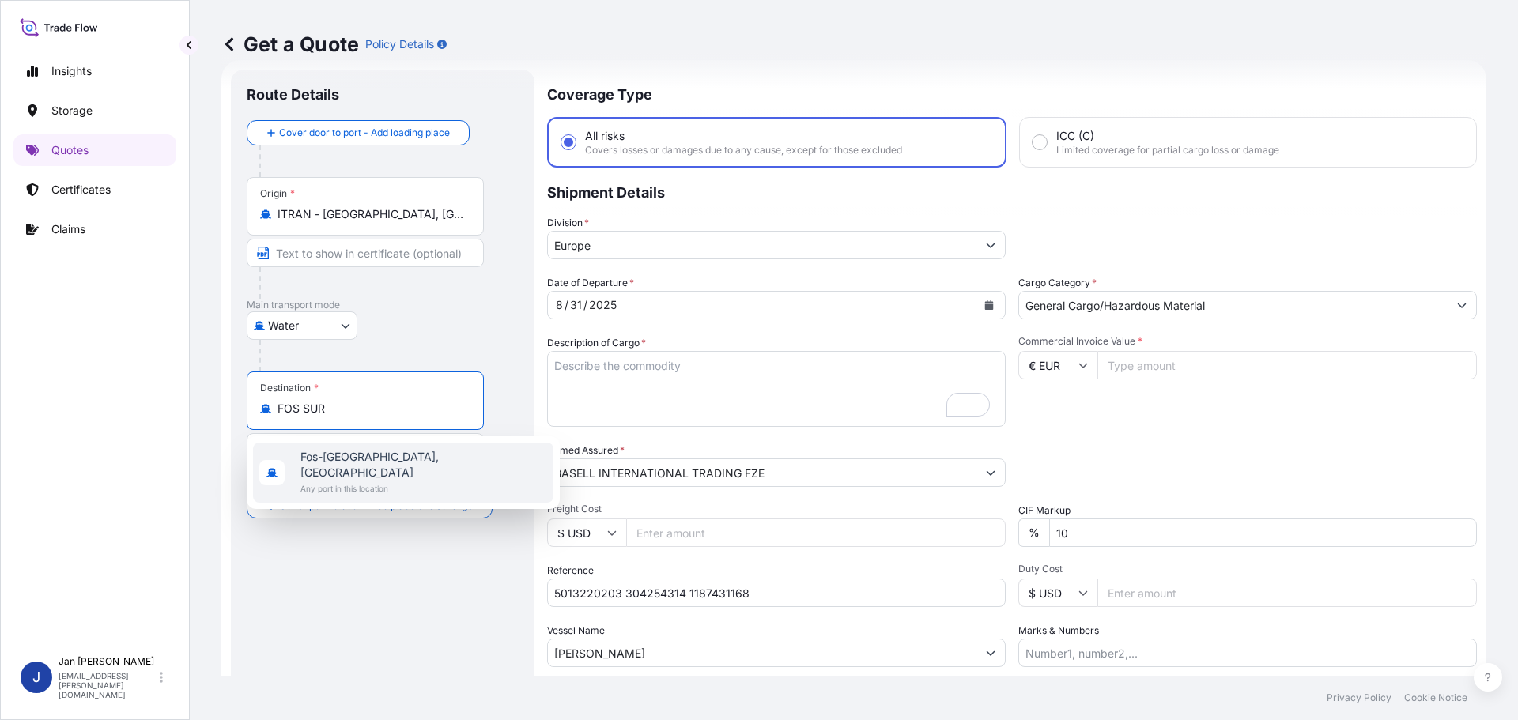
click at [331, 464] on span "Fos-[GEOGRAPHIC_DATA], [GEOGRAPHIC_DATA]" at bounding box center [423, 465] width 247 height 32
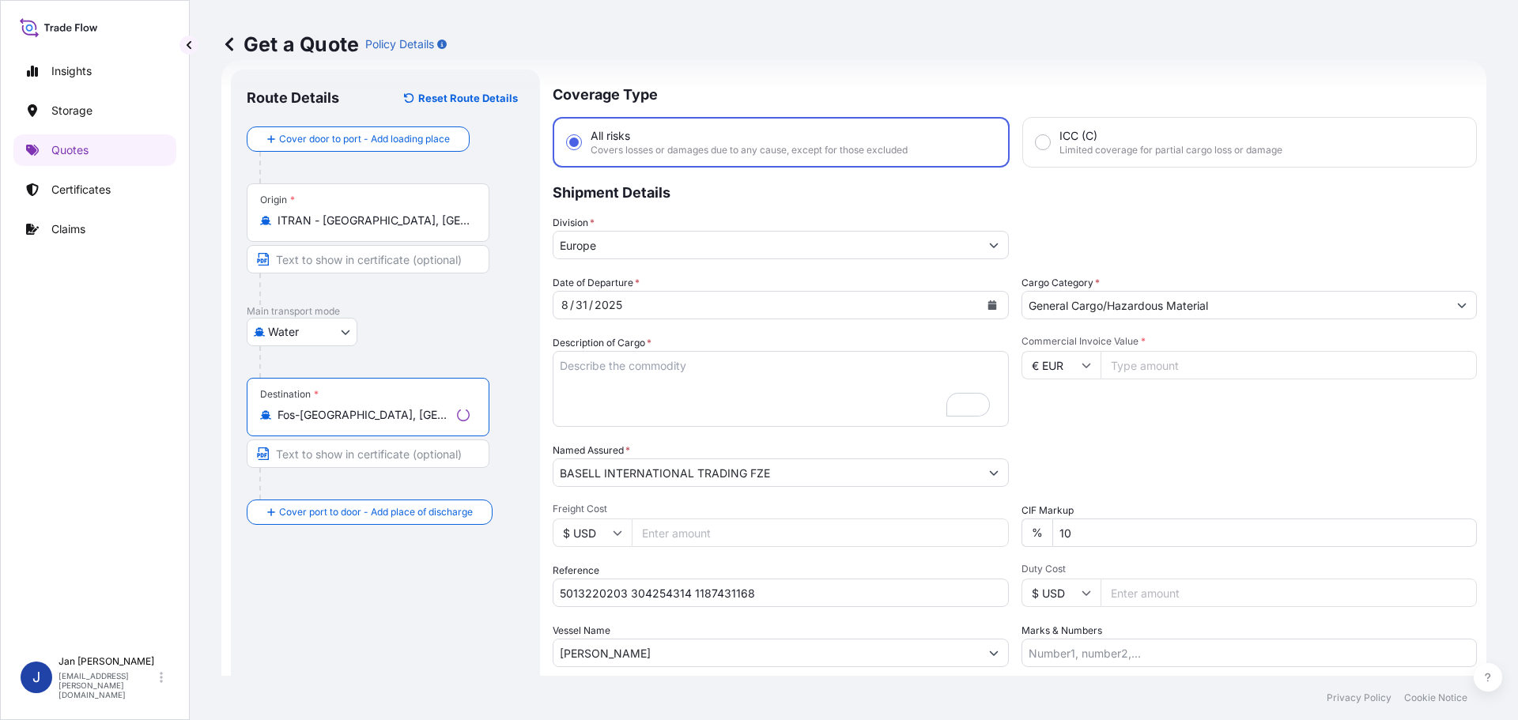
type input "Fos-[GEOGRAPHIC_DATA], [GEOGRAPHIC_DATA]"
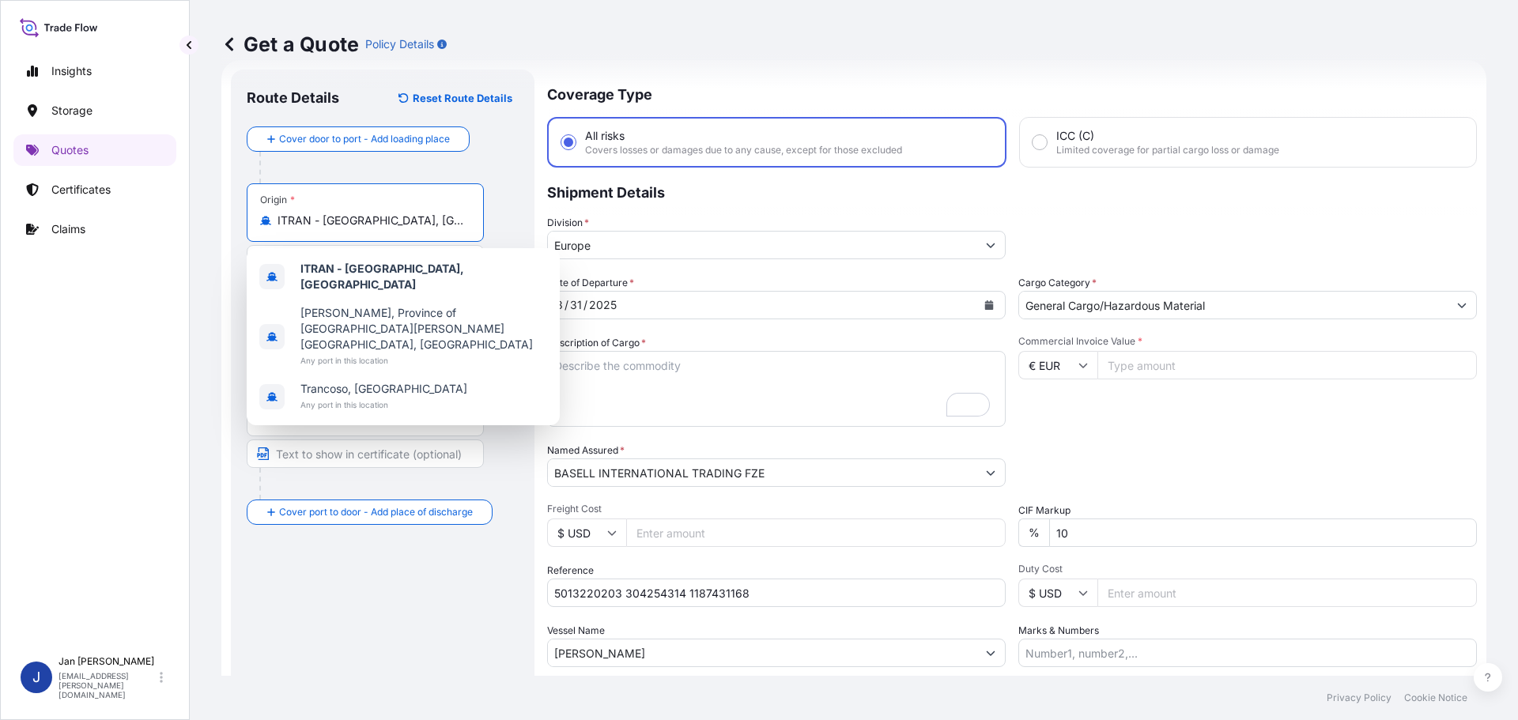
drag, startPoint x: 398, startPoint y: 219, endPoint x: 58, endPoint y: 210, distance: 340.1
click at [72, 214] on div "Insights Storage Quotes Certificates Claims J [PERSON_NAME] [EMAIL_ADDRESS][PER…" at bounding box center [759, 360] width 1518 height 720
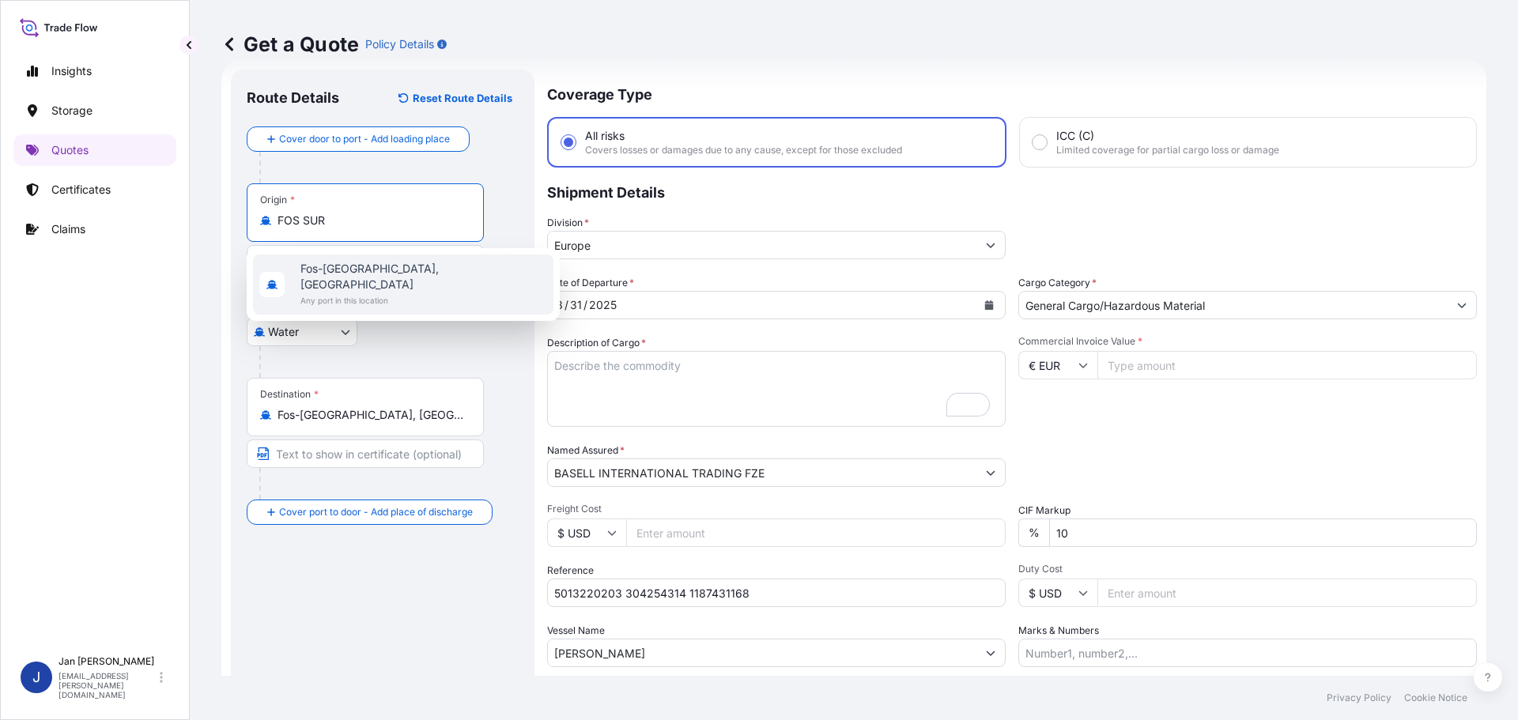
click at [327, 267] on span "Fos-[GEOGRAPHIC_DATA], [GEOGRAPHIC_DATA]" at bounding box center [423, 277] width 247 height 32
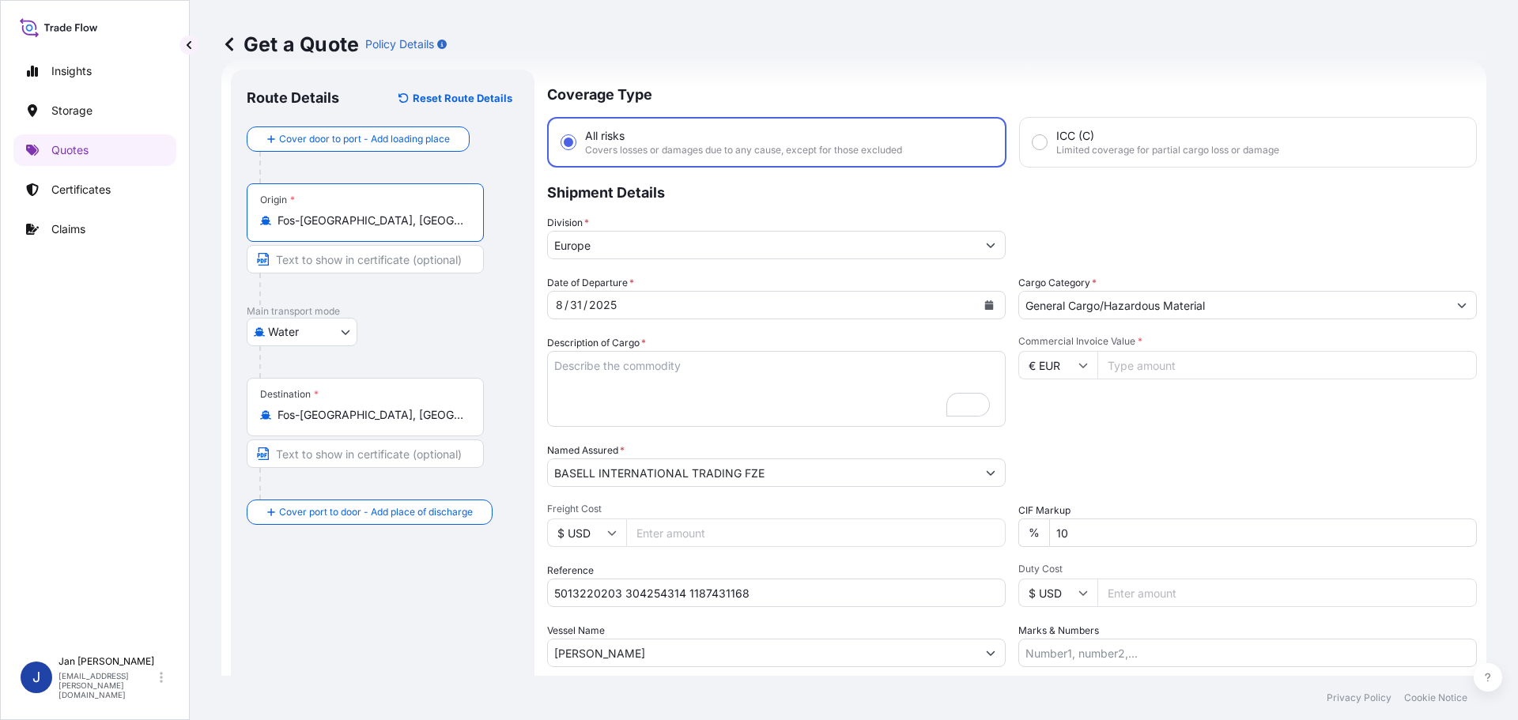
type input "Fos-[GEOGRAPHIC_DATA], [GEOGRAPHIC_DATA]"
drag, startPoint x: -3, startPoint y: 419, endPoint x: -93, endPoint y: 419, distance: 90.1
click at [0, 419] on html "3 options available. 0 options available. 1 option available. Insights Storage …" at bounding box center [759, 360] width 1518 height 720
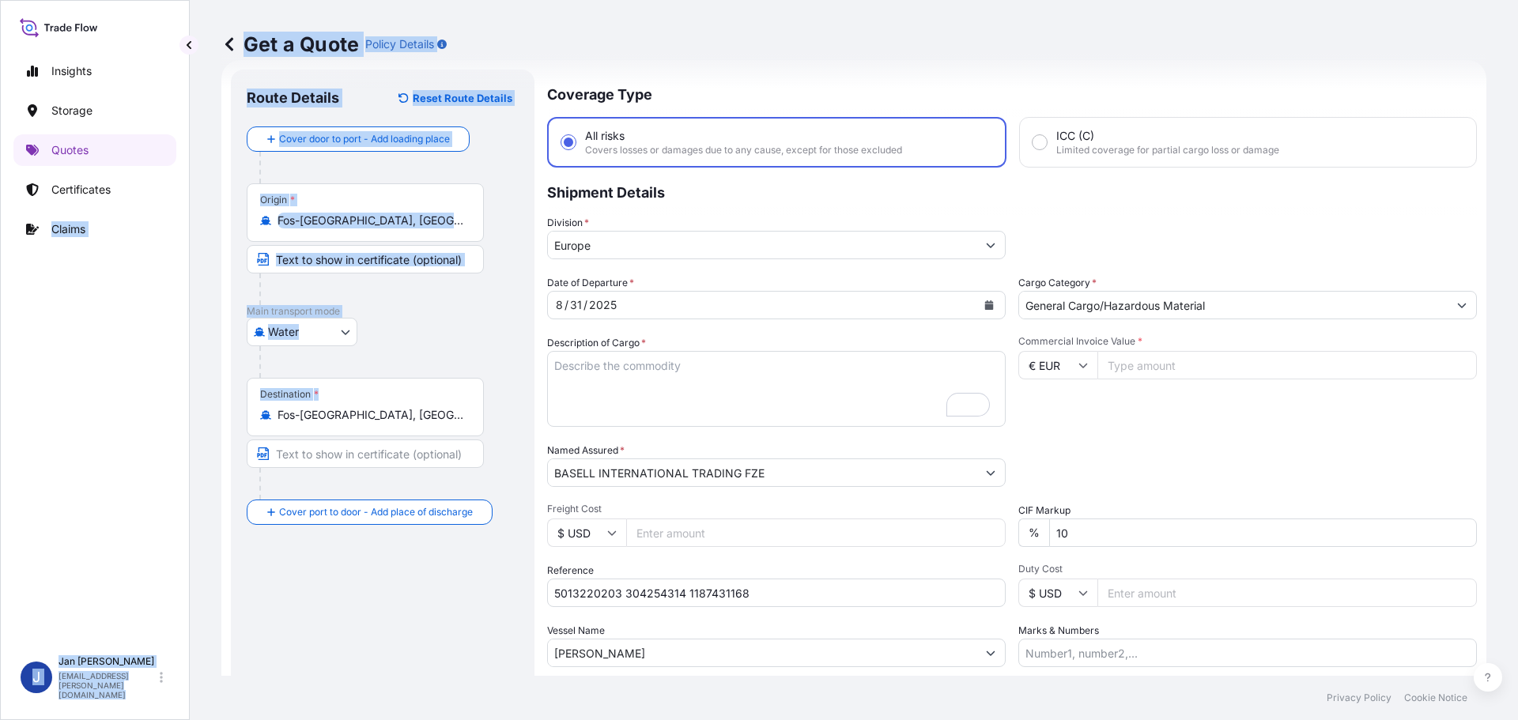
click at [414, 415] on input "Fos-[GEOGRAPHIC_DATA], [GEOGRAPHIC_DATA]" at bounding box center [371, 415] width 187 height 16
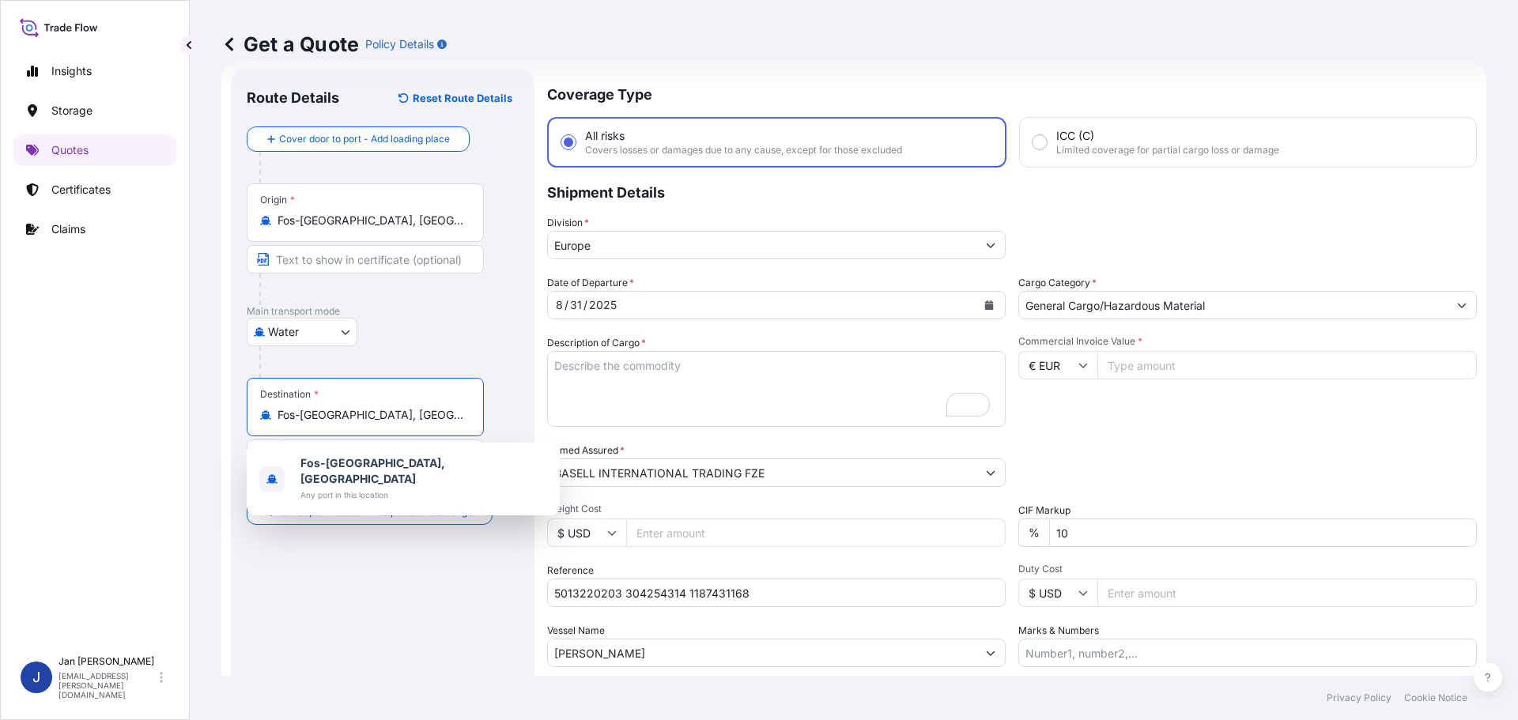
drag, startPoint x: 398, startPoint y: 421, endPoint x: 21, endPoint y: 420, distance: 377.2
click at [51, 417] on div "Insights Storage Quotes Certificates Claims J [PERSON_NAME] [EMAIL_ADDRESS][PER…" at bounding box center [759, 360] width 1518 height 720
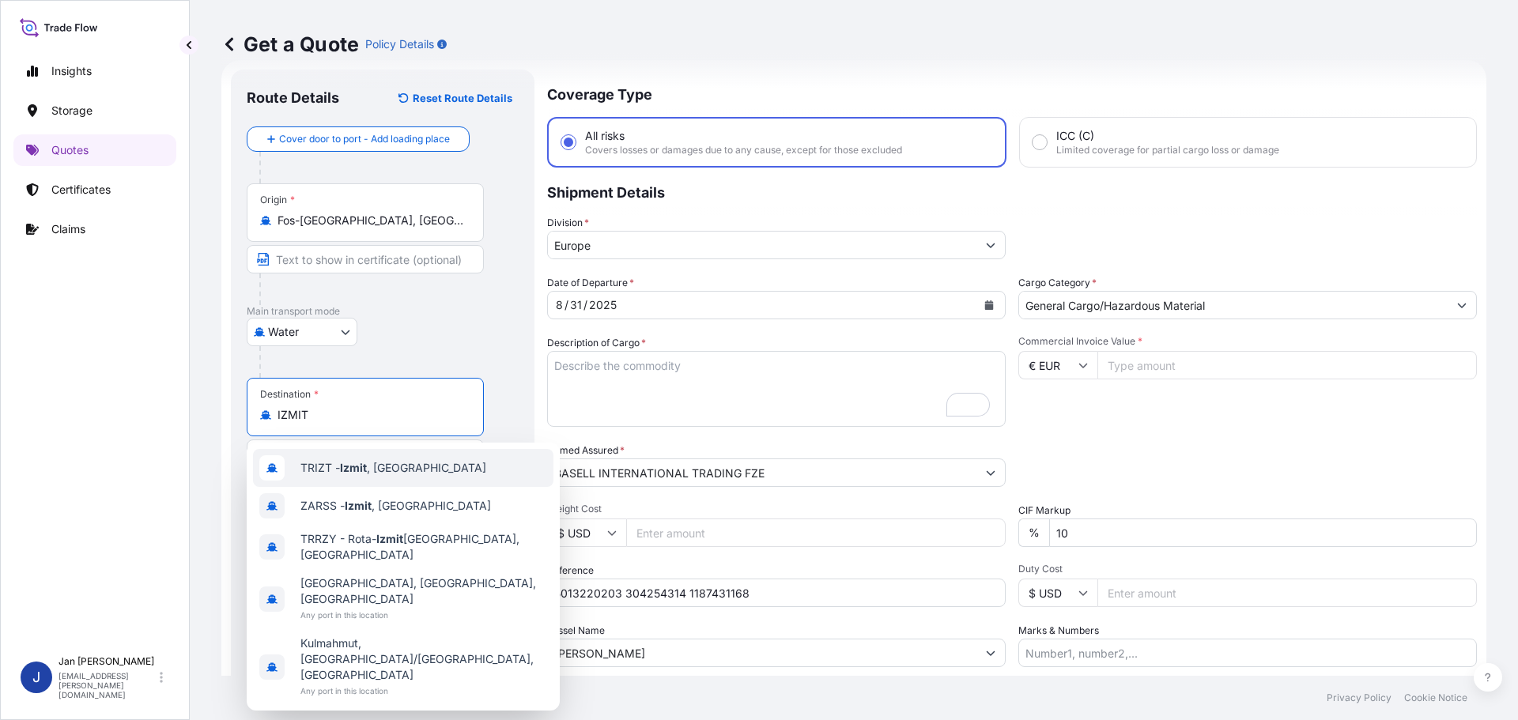
click at [334, 466] on span "TRIZT - [GEOGRAPHIC_DATA] , [GEOGRAPHIC_DATA]" at bounding box center [393, 468] width 186 height 16
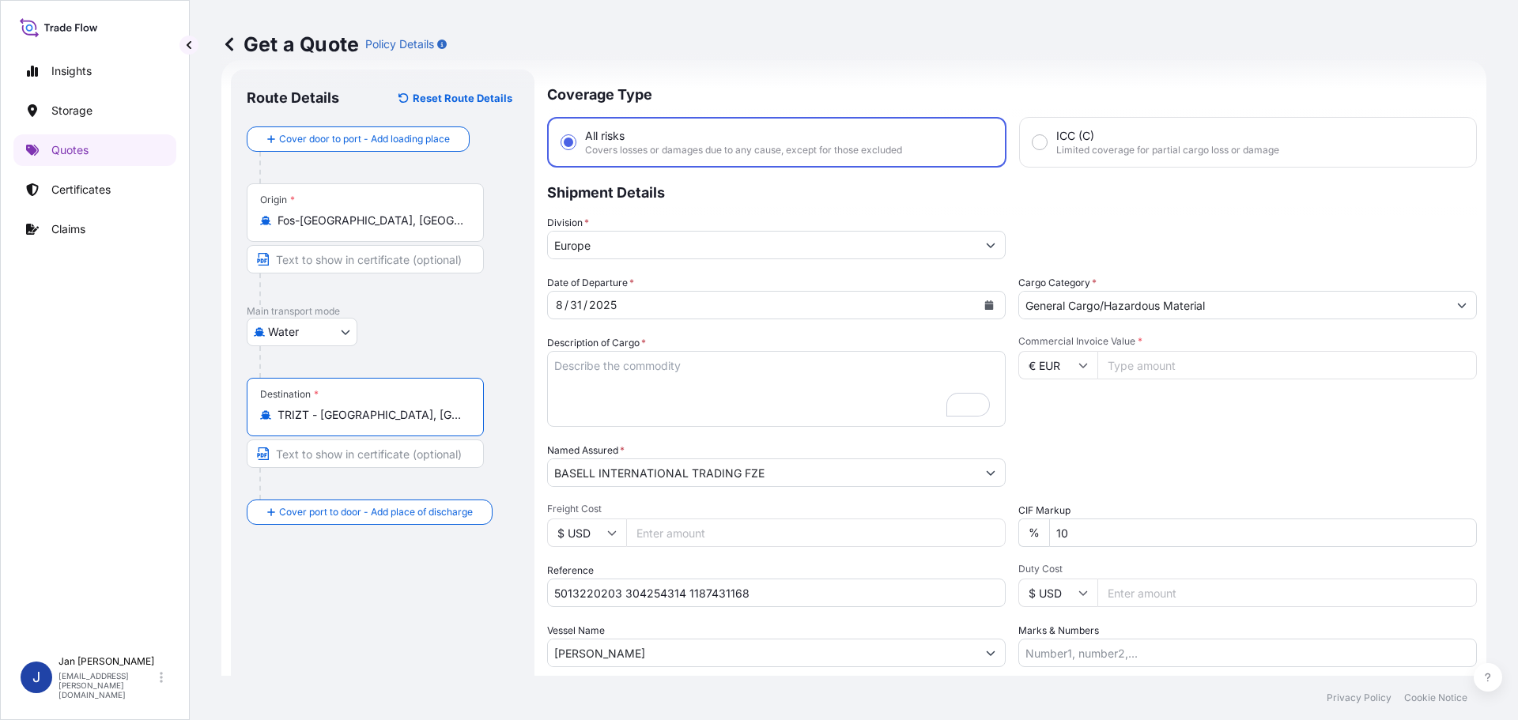
type input "TRIZT - [GEOGRAPHIC_DATA], [GEOGRAPHIC_DATA]"
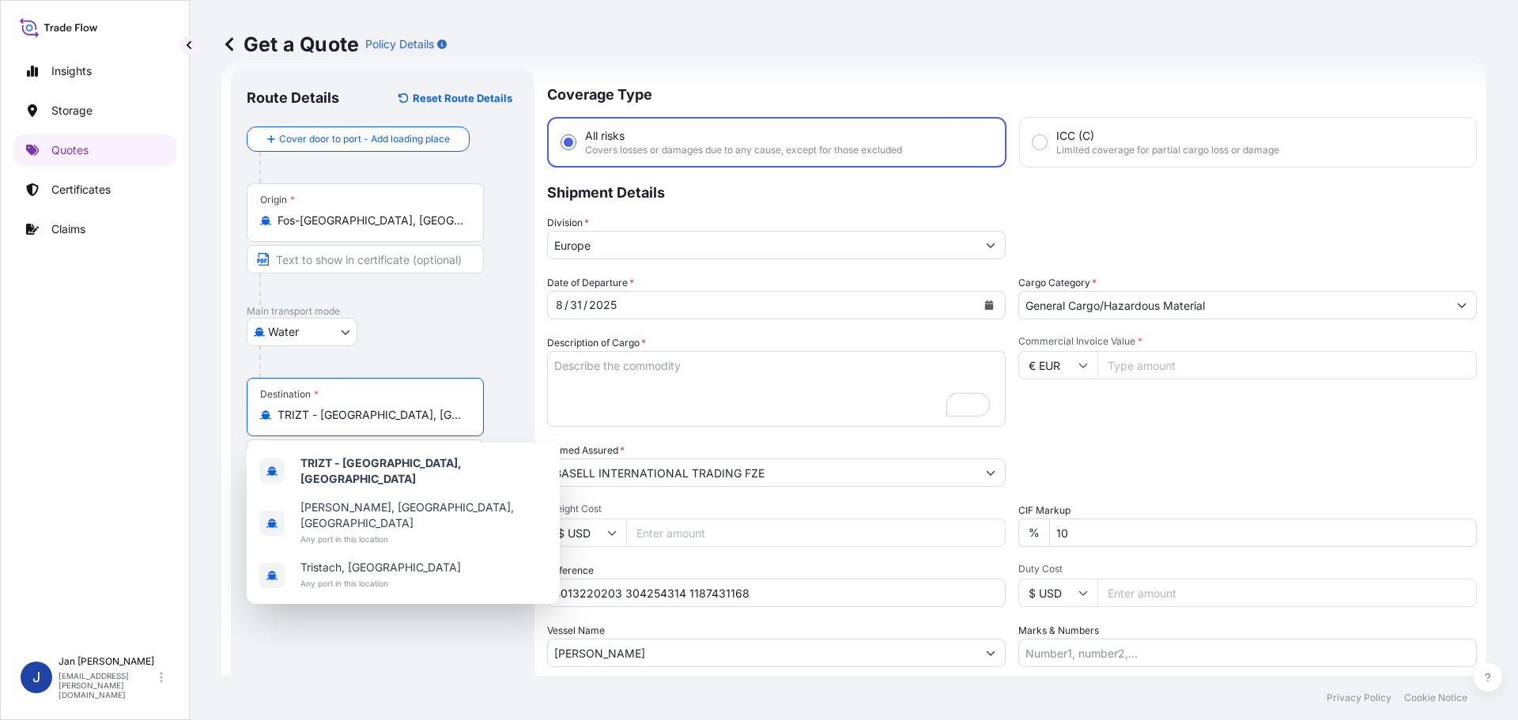
click at [1164, 362] on input "Commercial Invoice Value *" at bounding box center [1287, 365] width 380 height 28
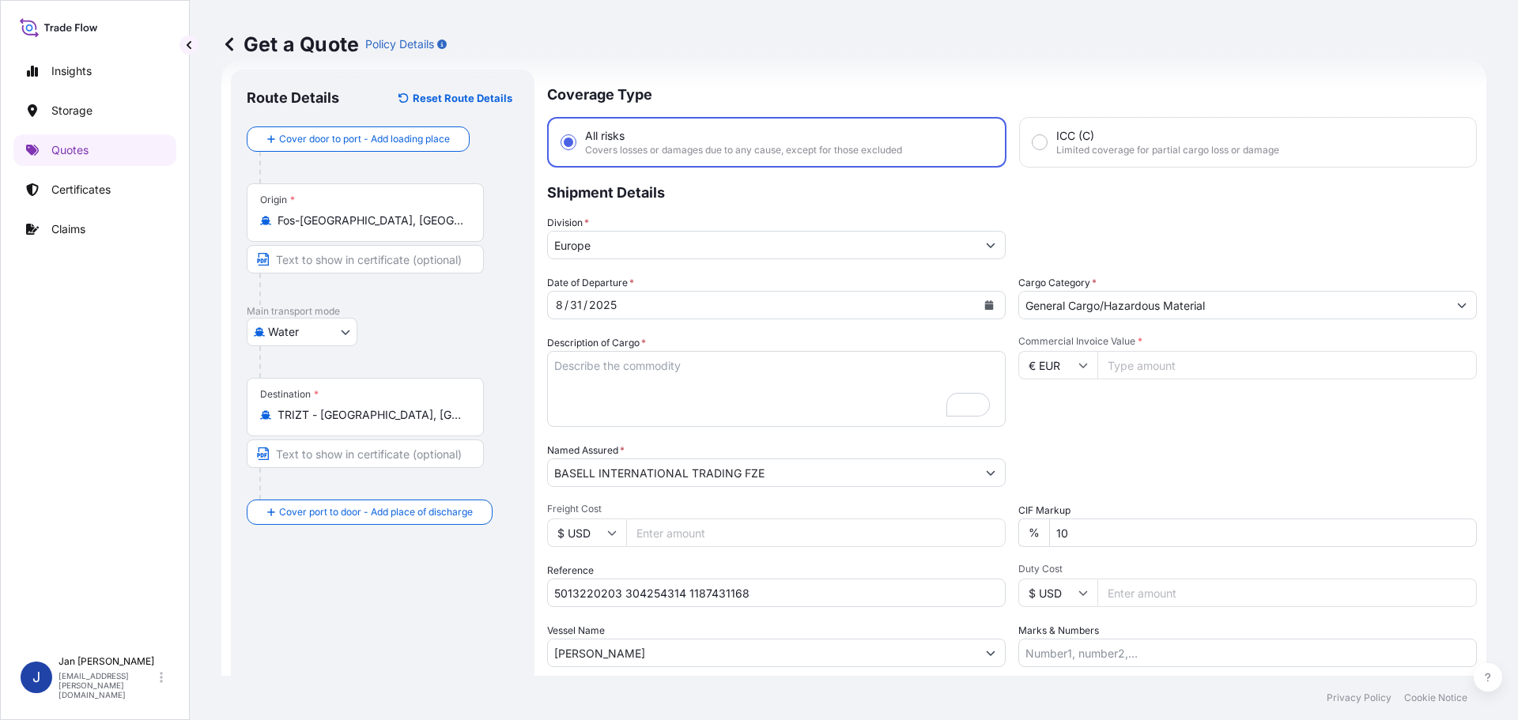
paste input "100980.00"
type input "100980.00"
click at [1223, 414] on div "Commercial Invoice Value * € EUR 100980.00" at bounding box center [1247, 381] width 459 height 92
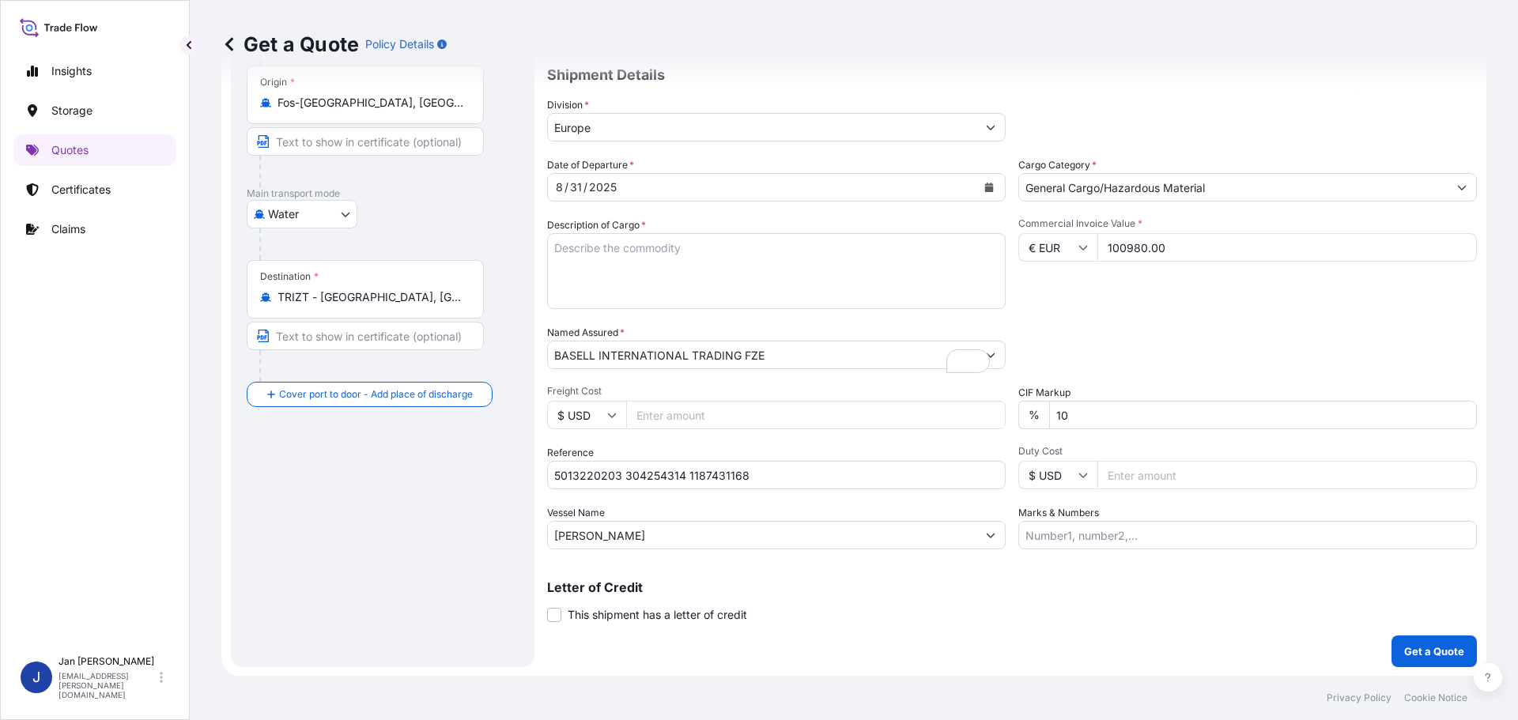
scroll to position [147, 0]
click at [756, 287] on textarea "990 BAGS LOADED ONTO 18 PALLETS LOADED INTO 1 40' CONTAINER(S) CLYRELL EC340Q" at bounding box center [776, 270] width 459 height 76
paste textarea "BAGS LOADED ONTO 72 PALLETS LOADED INTO 4 40' HIGH CUBE CONTAINER LUPOLEN 2420F"
click at [553, 244] on textarea "990 BAGS LOADED ONTO 18 PALLETS LOADED INTO 1 40' CONTAINER(S) CLYRELL EC340Q" at bounding box center [776, 270] width 459 height 76
type textarea "3960 BAGS LOADED ONTO 72 PALLETS LOADED INTO 4 40' HIGH CUBE CONTAINER LUPOLEN …"
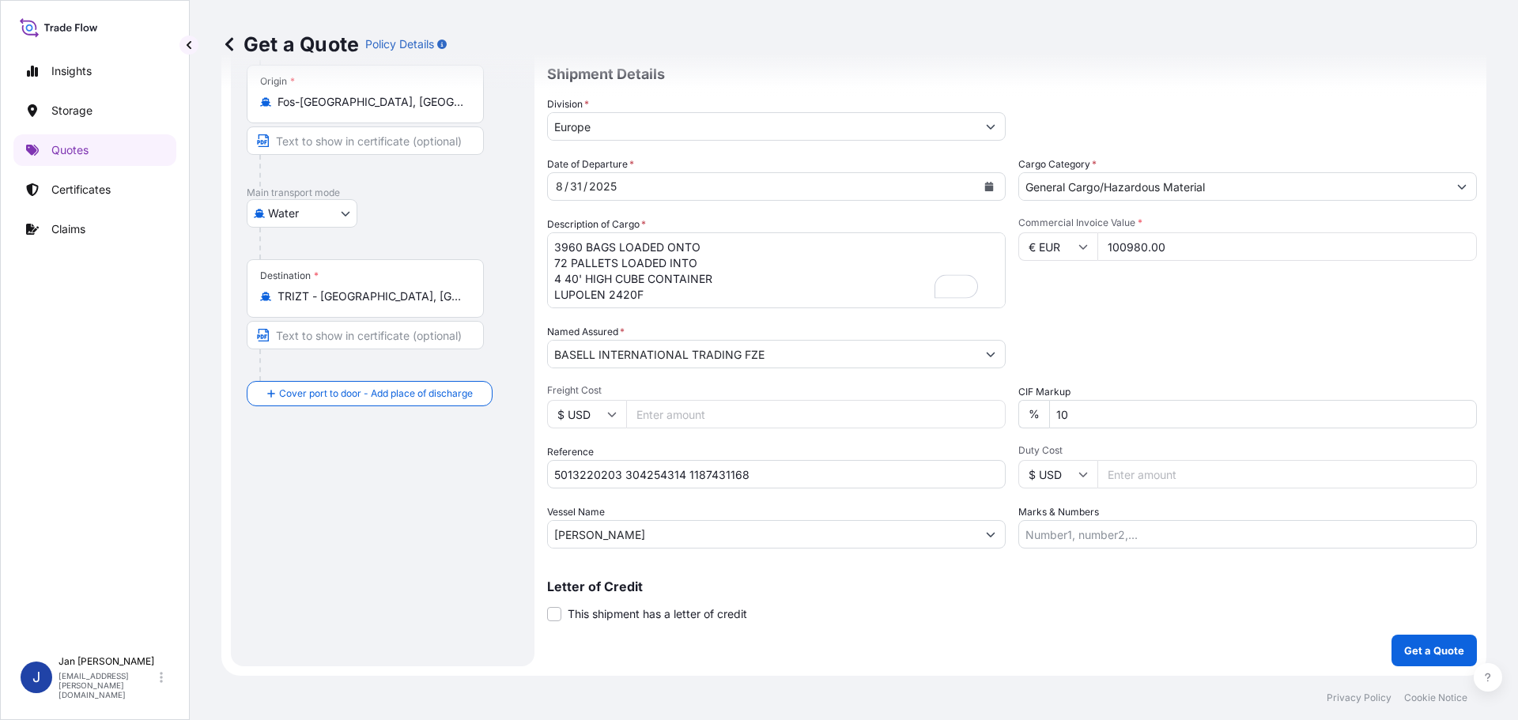
click at [1236, 538] on input "Marks & Numbers" at bounding box center [1247, 534] width 459 height 28
paste input "[PERSON_NAME] / [GEOGRAPHIC_DATA]"
type input "[PERSON_NAME] / [GEOGRAPHIC_DATA]"
click at [1425, 658] on p "Get a Quote" at bounding box center [1434, 651] width 60 height 16
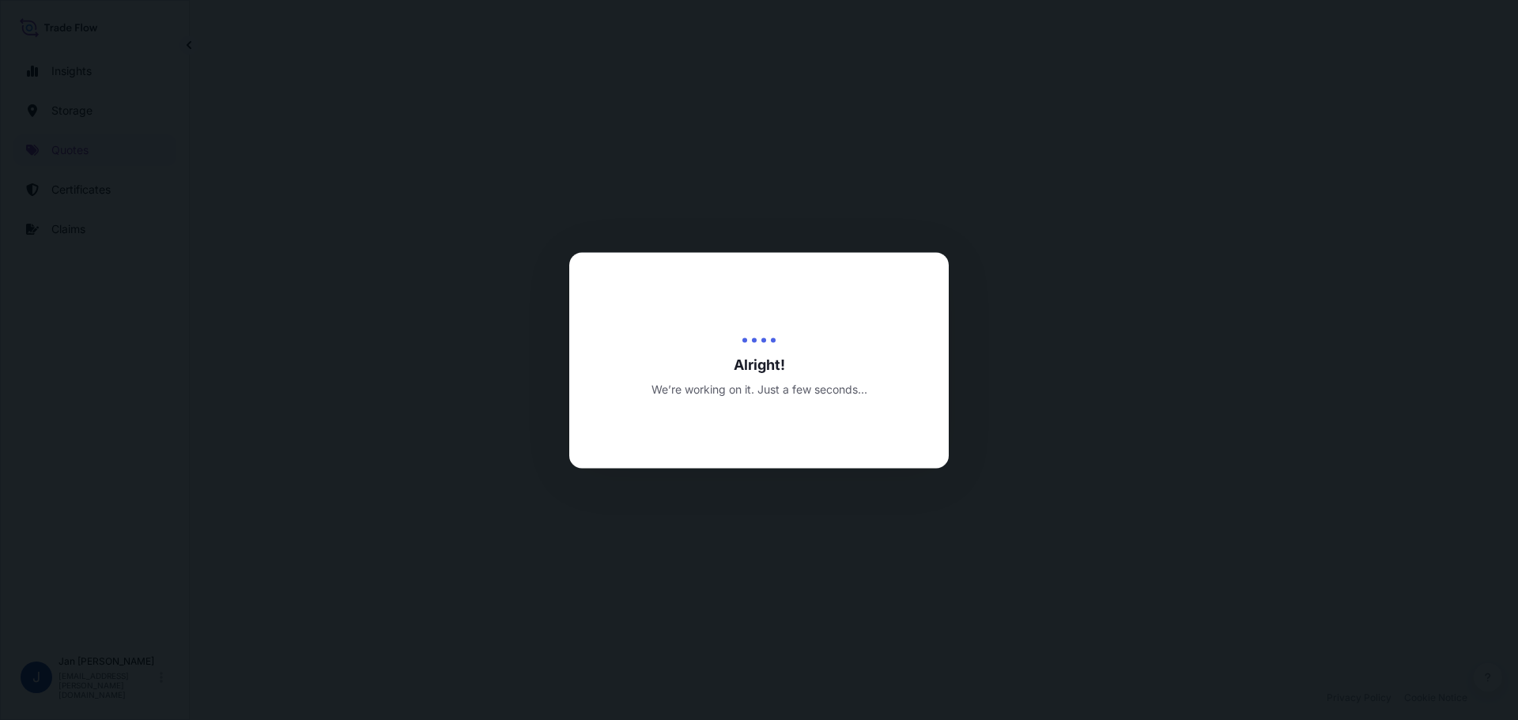
select select "Water"
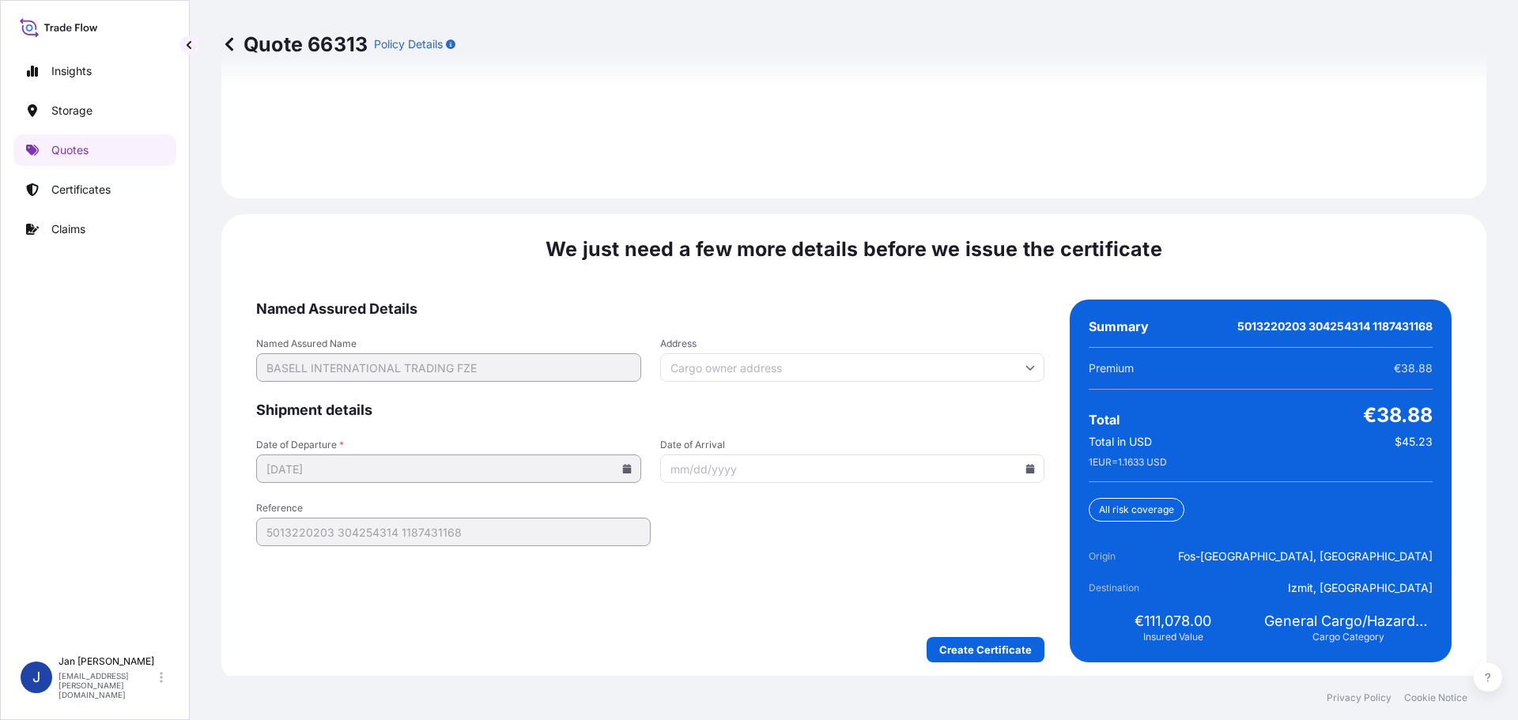
scroll to position [2295, 0]
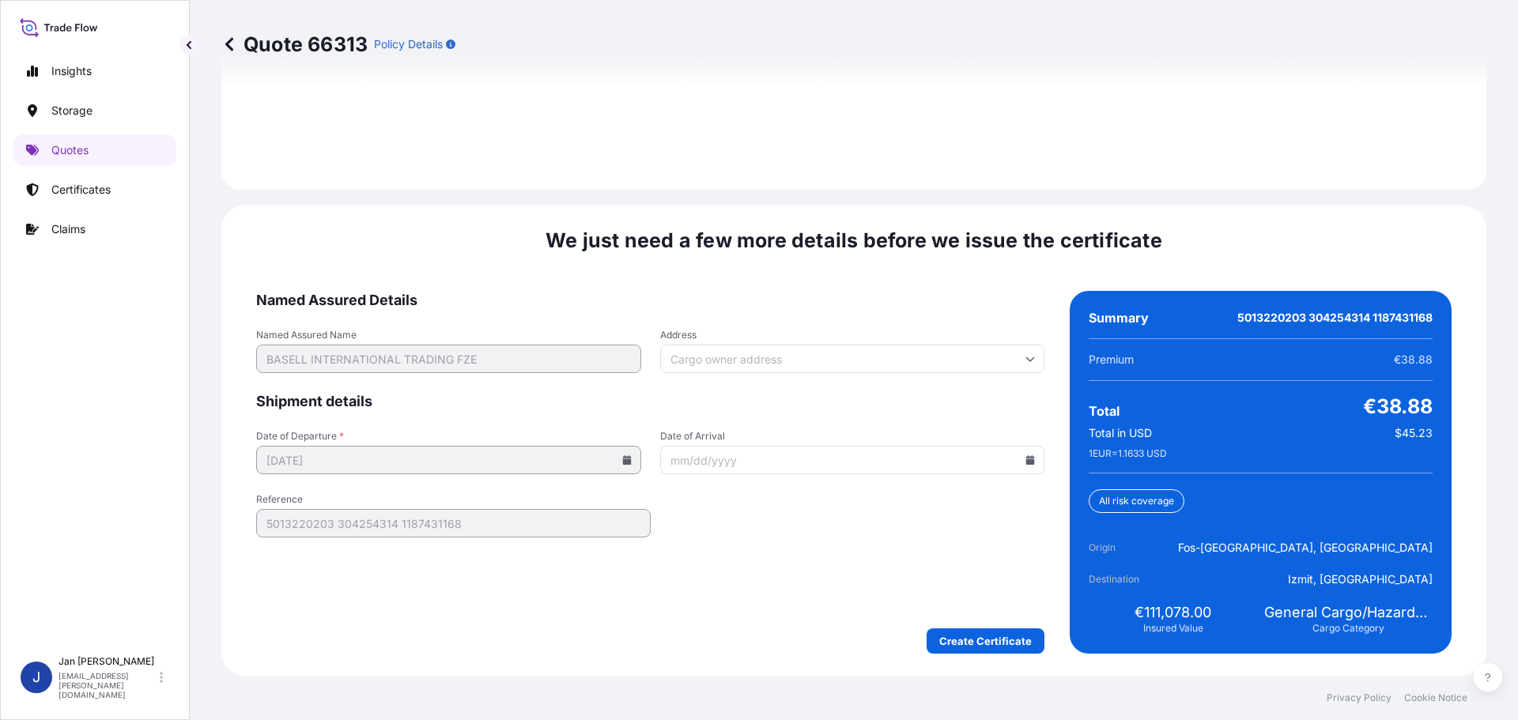
click at [1031, 463] on input "Date of Arrival" at bounding box center [852, 460] width 385 height 28
click at [1026, 458] on icon at bounding box center [1030, 459] width 9 height 9
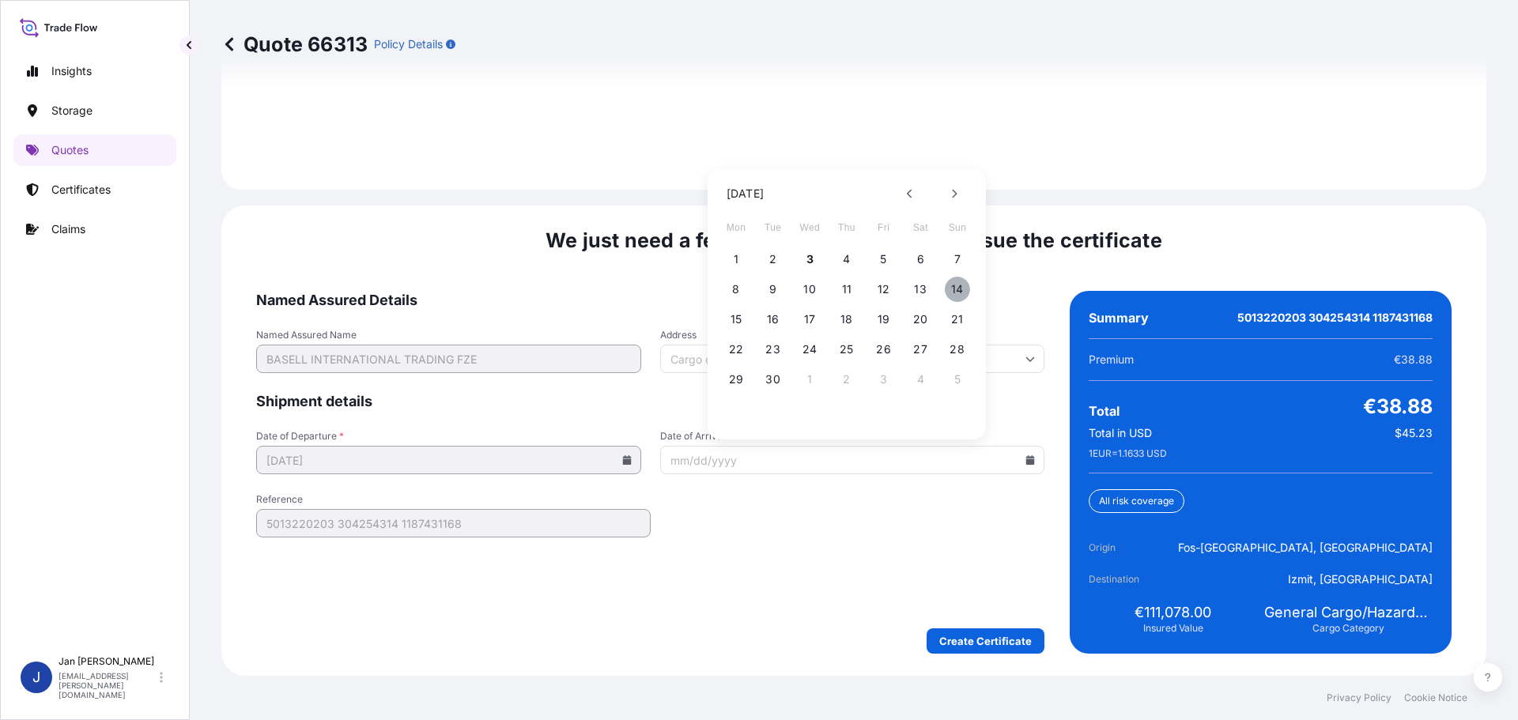
click at [958, 288] on button "14" at bounding box center [957, 289] width 25 height 25
type input "[DATE]"
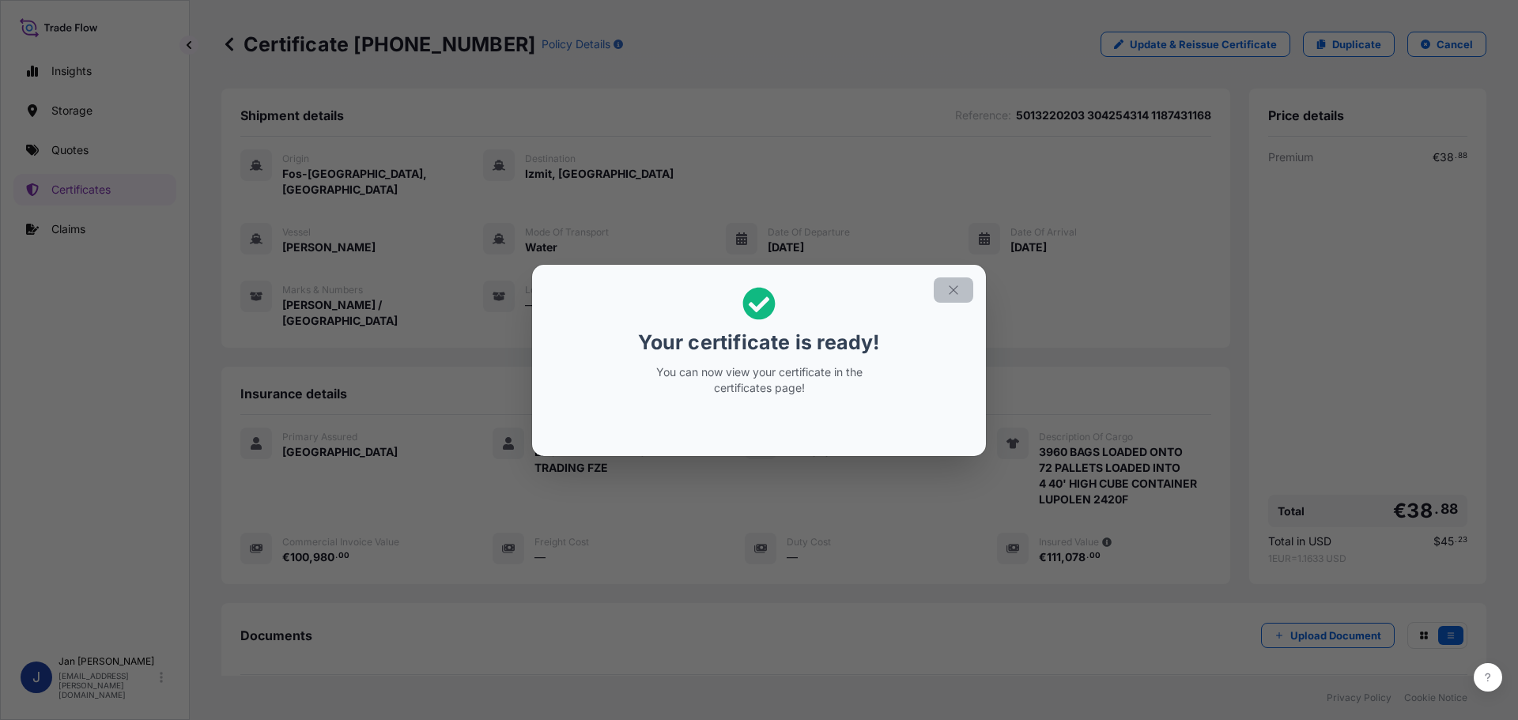
click at [950, 289] on icon "button" at bounding box center [953, 290] width 14 height 14
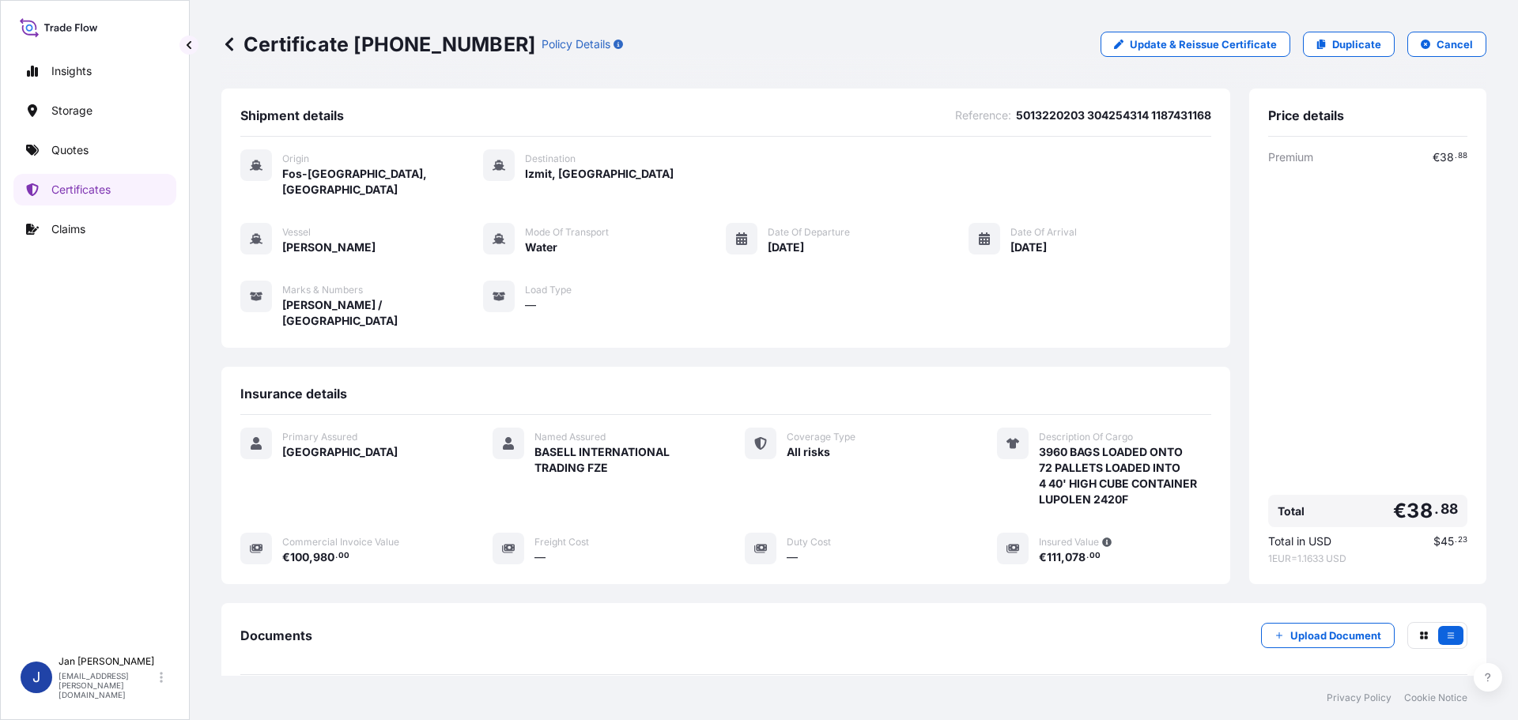
scroll to position [142, 0]
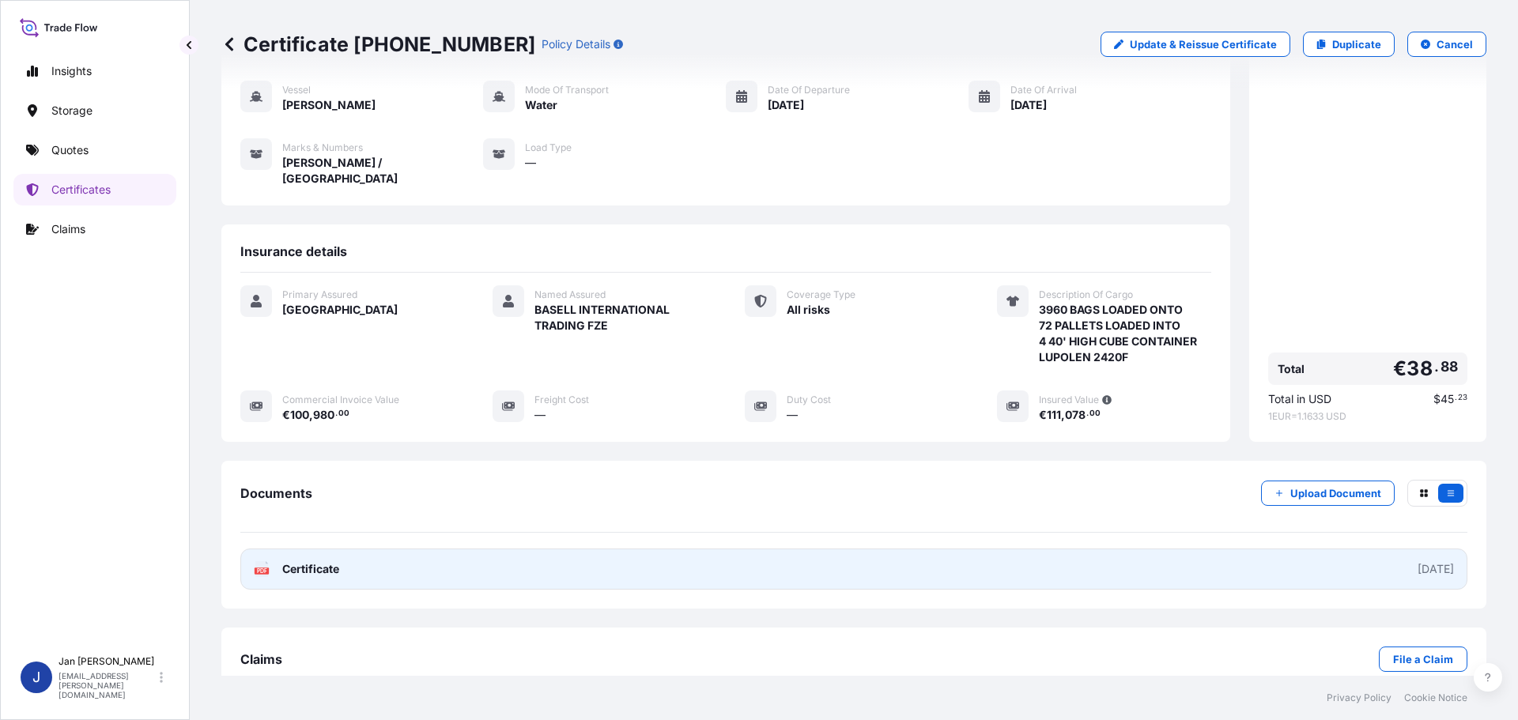
click at [263, 568] on text "PDF" at bounding box center [262, 571] width 10 height 6
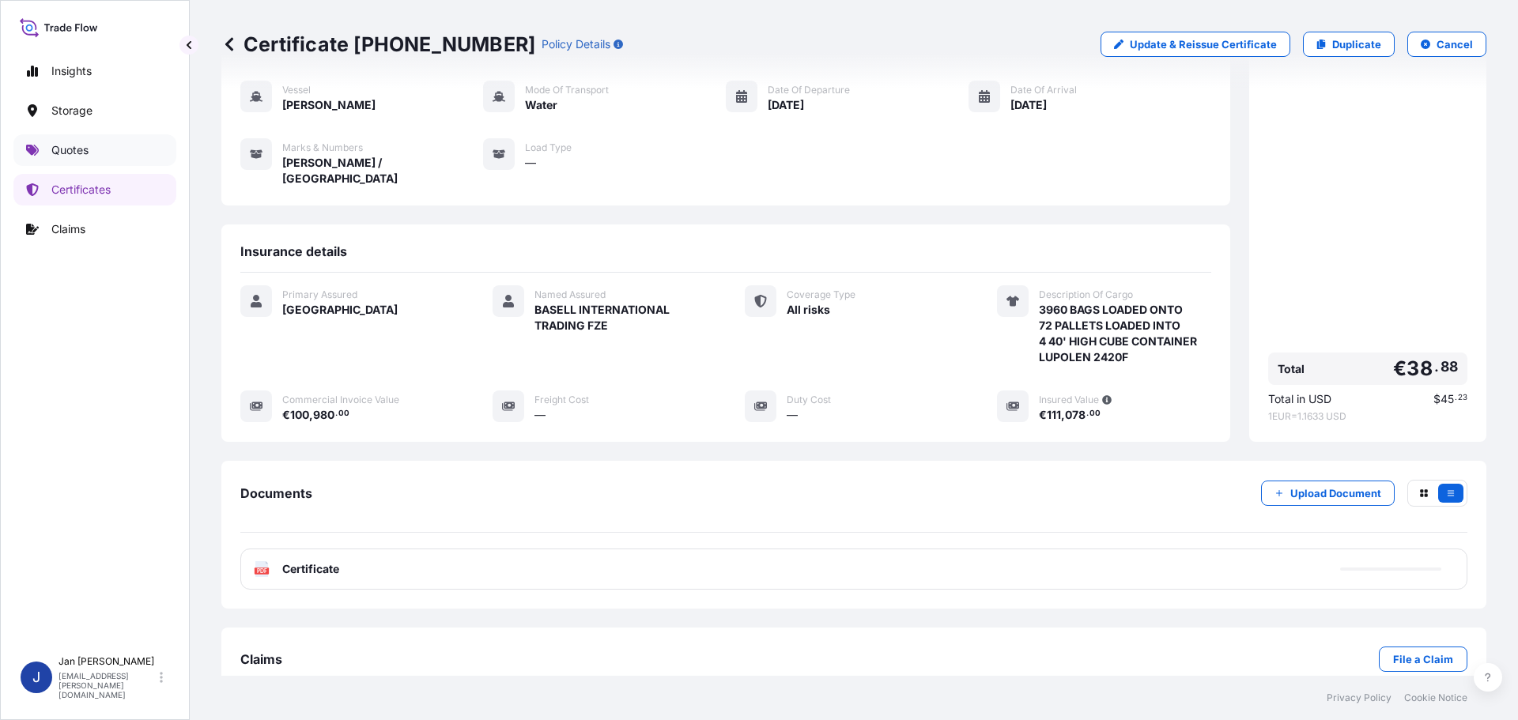
click at [51, 154] on p "Quotes" at bounding box center [69, 150] width 37 height 16
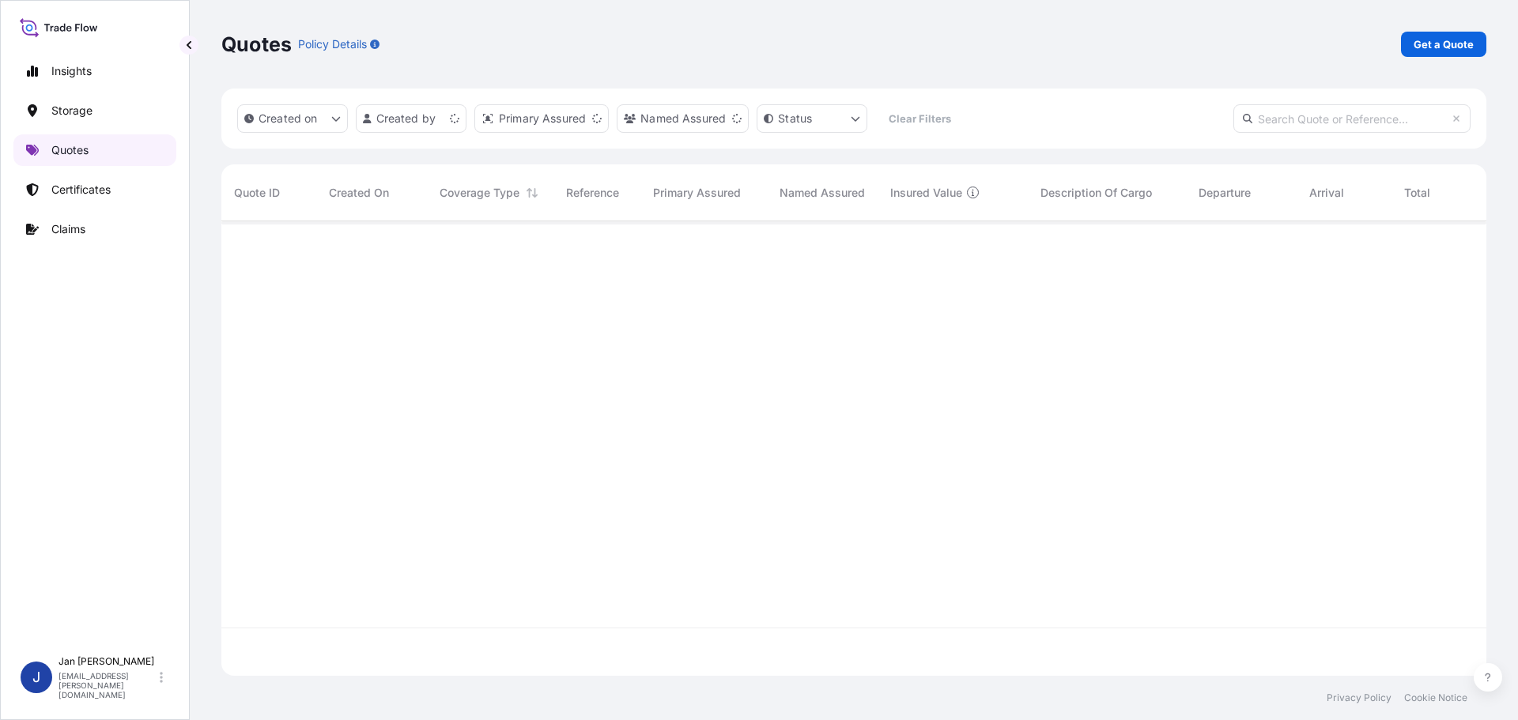
scroll to position [451, 1253]
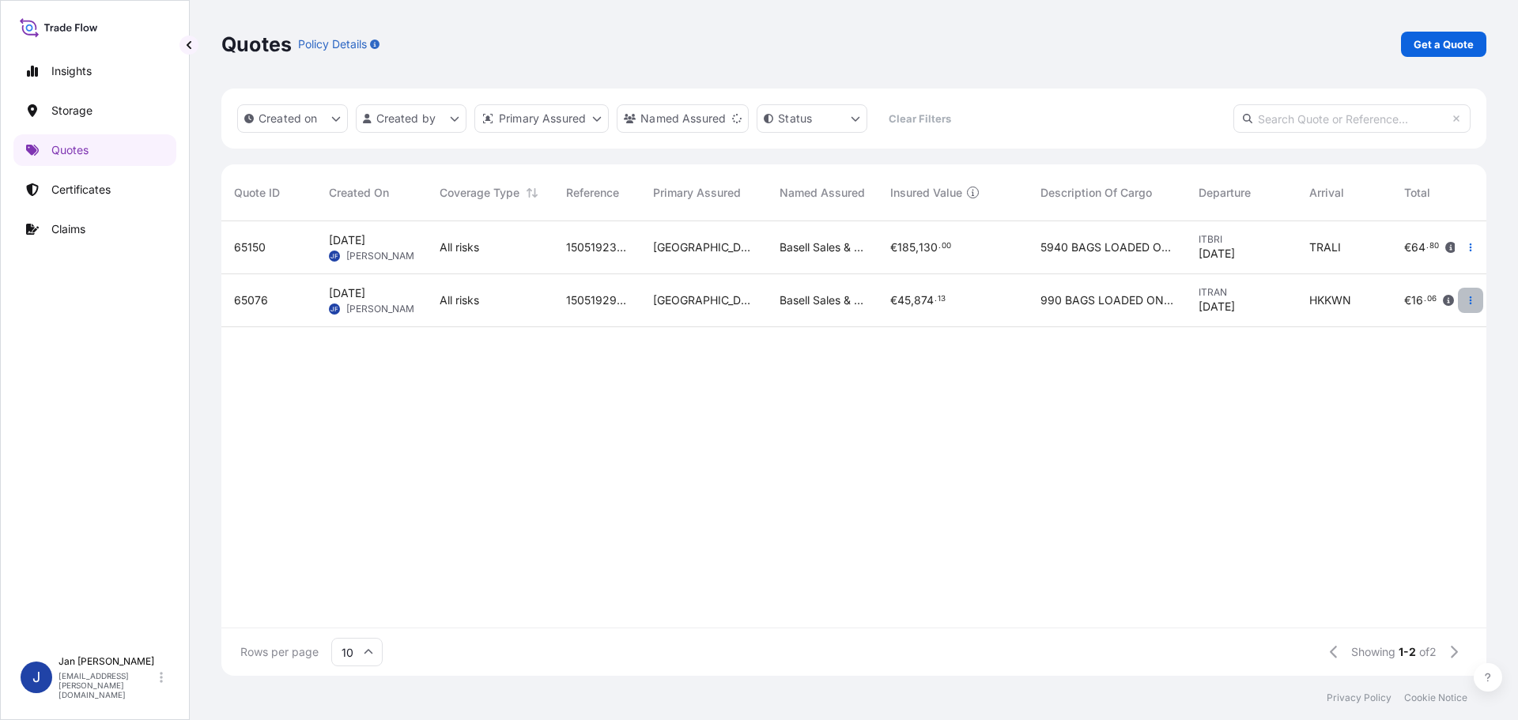
click at [1471, 307] on button "button" at bounding box center [1470, 300] width 25 height 25
click at [1401, 335] on p "Duplicate quote" at bounding box center [1406, 332] width 82 height 16
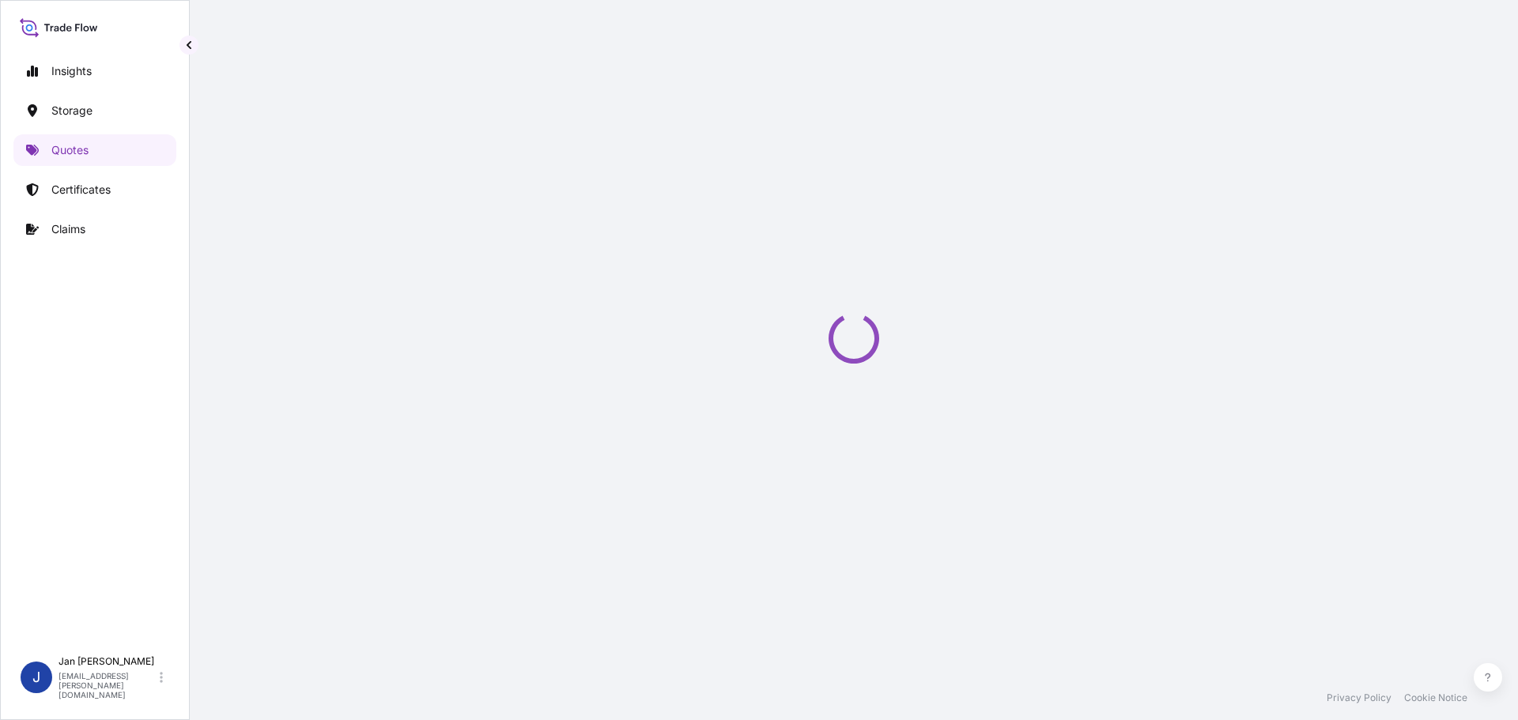
select select "Water"
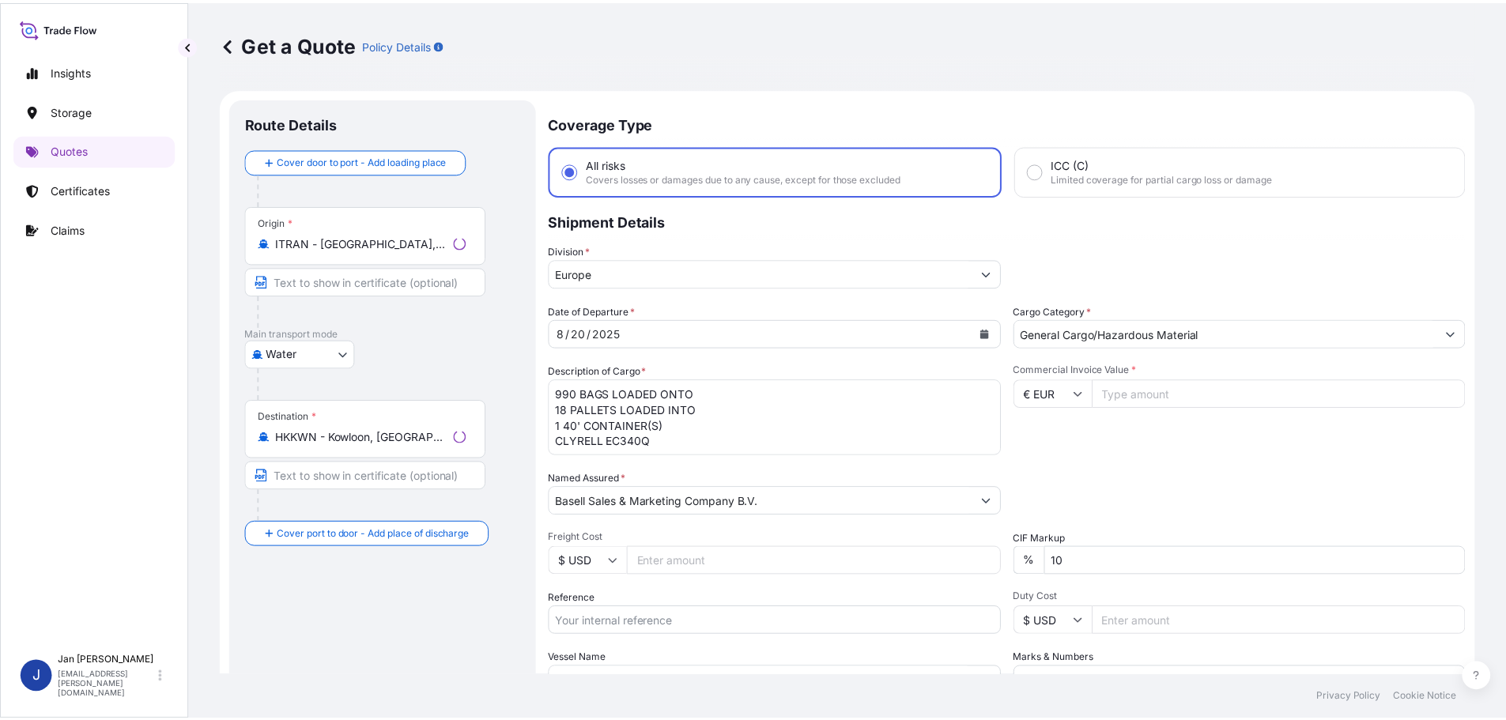
scroll to position [25, 0]
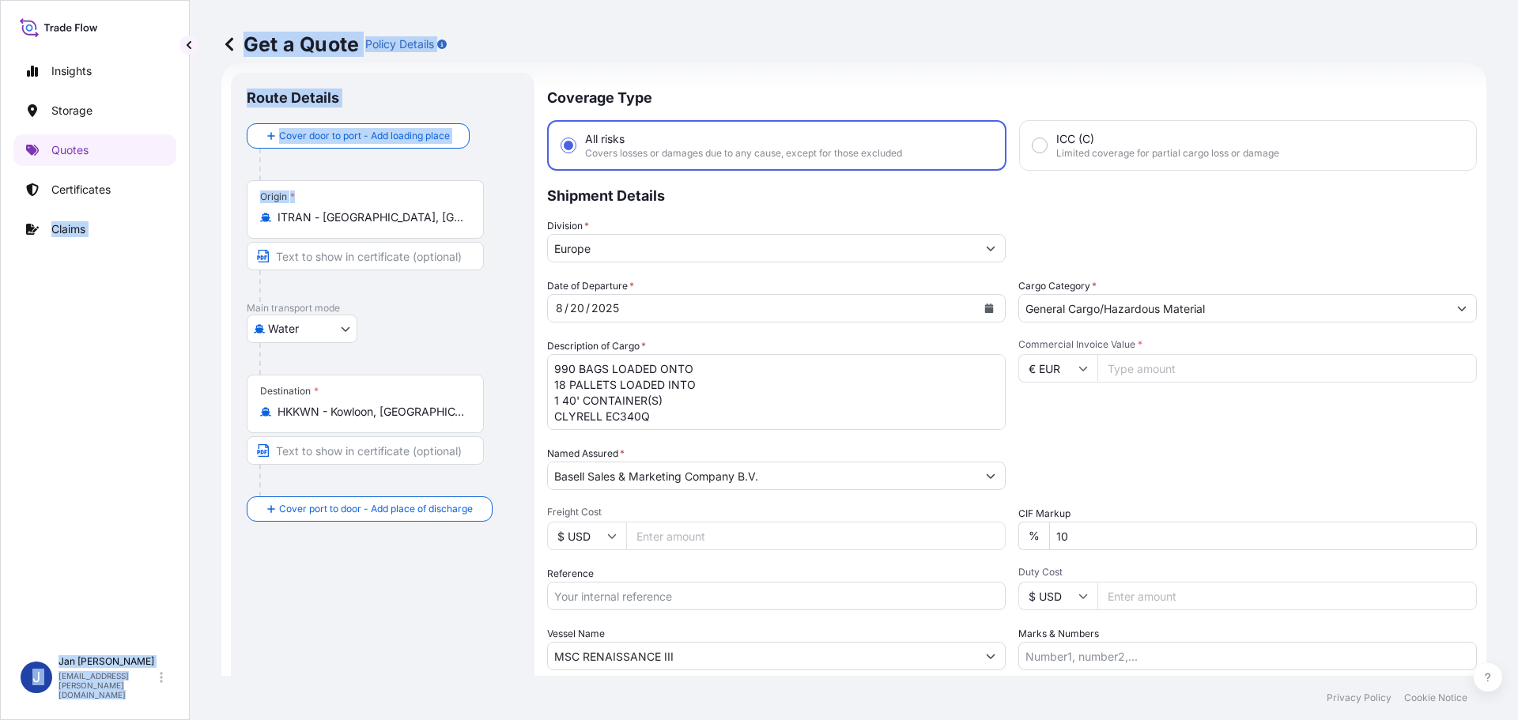
drag, startPoint x: 397, startPoint y: 225, endPoint x: -89, endPoint y: 220, distance: 486.3
click at [0, 220] on html "Insights Storage Quotes Certificates Claims J [PERSON_NAME] [EMAIL_ADDRESS][PER…" at bounding box center [759, 360] width 1518 height 720
click at [418, 206] on div "Origin * ITRAN - [GEOGRAPHIC_DATA], [GEOGRAPHIC_DATA]" at bounding box center [365, 209] width 237 height 59
click at [418, 210] on input "ITRAN - [GEOGRAPHIC_DATA], [GEOGRAPHIC_DATA]" at bounding box center [371, 218] width 187 height 16
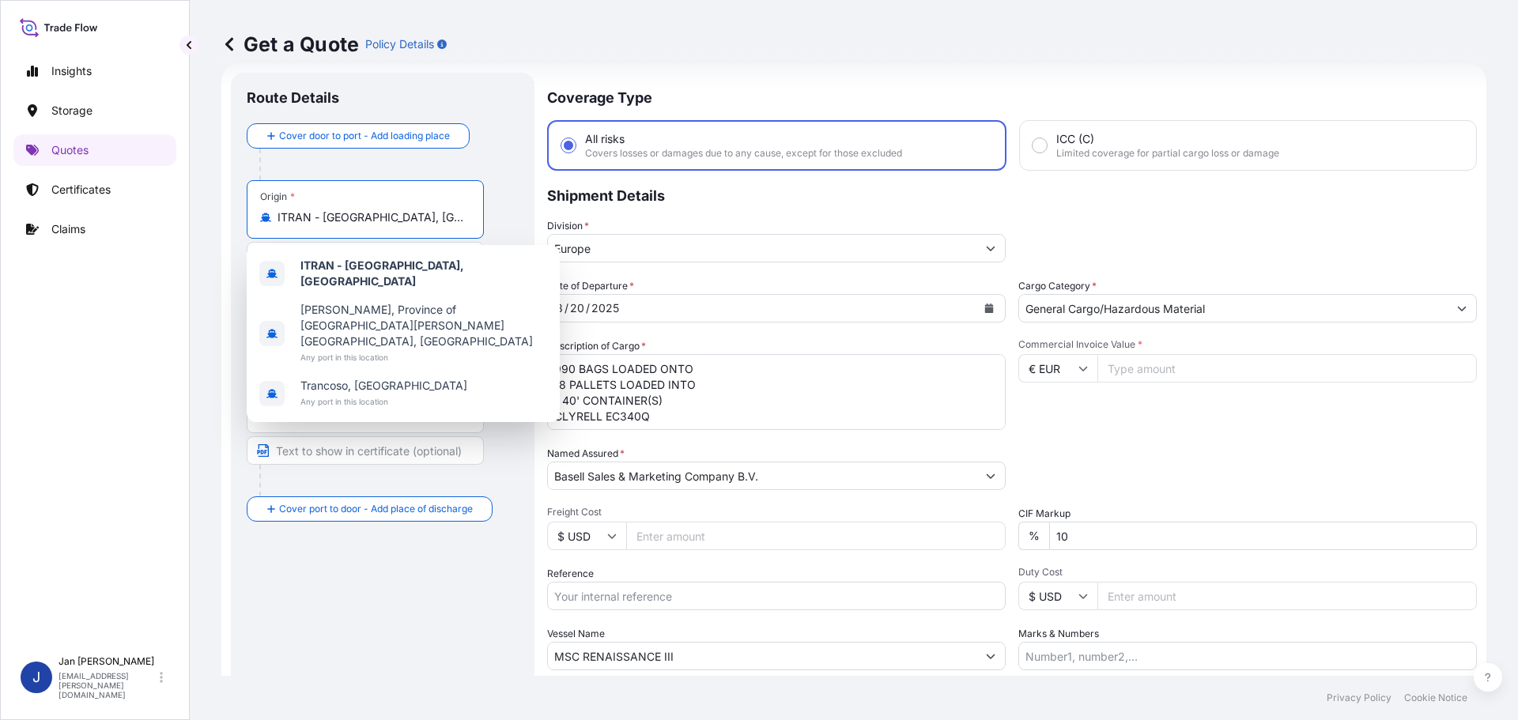
drag, startPoint x: 422, startPoint y: 222, endPoint x: 167, endPoint y: 229, distance: 255.5
click at [181, 228] on div "Insights Storage Quotes Certificates Claims J [PERSON_NAME] [EMAIL_ADDRESS][PER…" at bounding box center [759, 360] width 1518 height 720
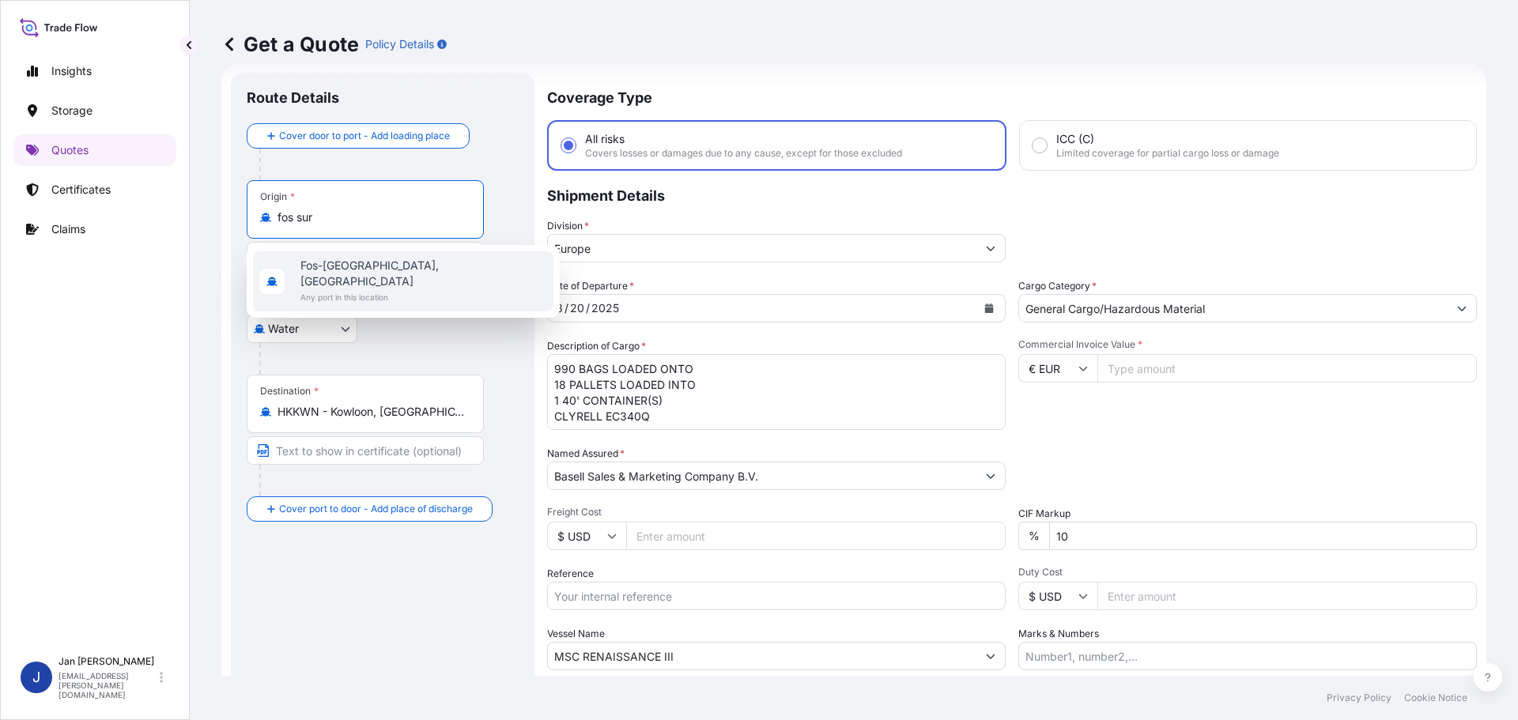
click at [341, 289] on span "Any port in this location" at bounding box center [423, 297] width 247 height 16
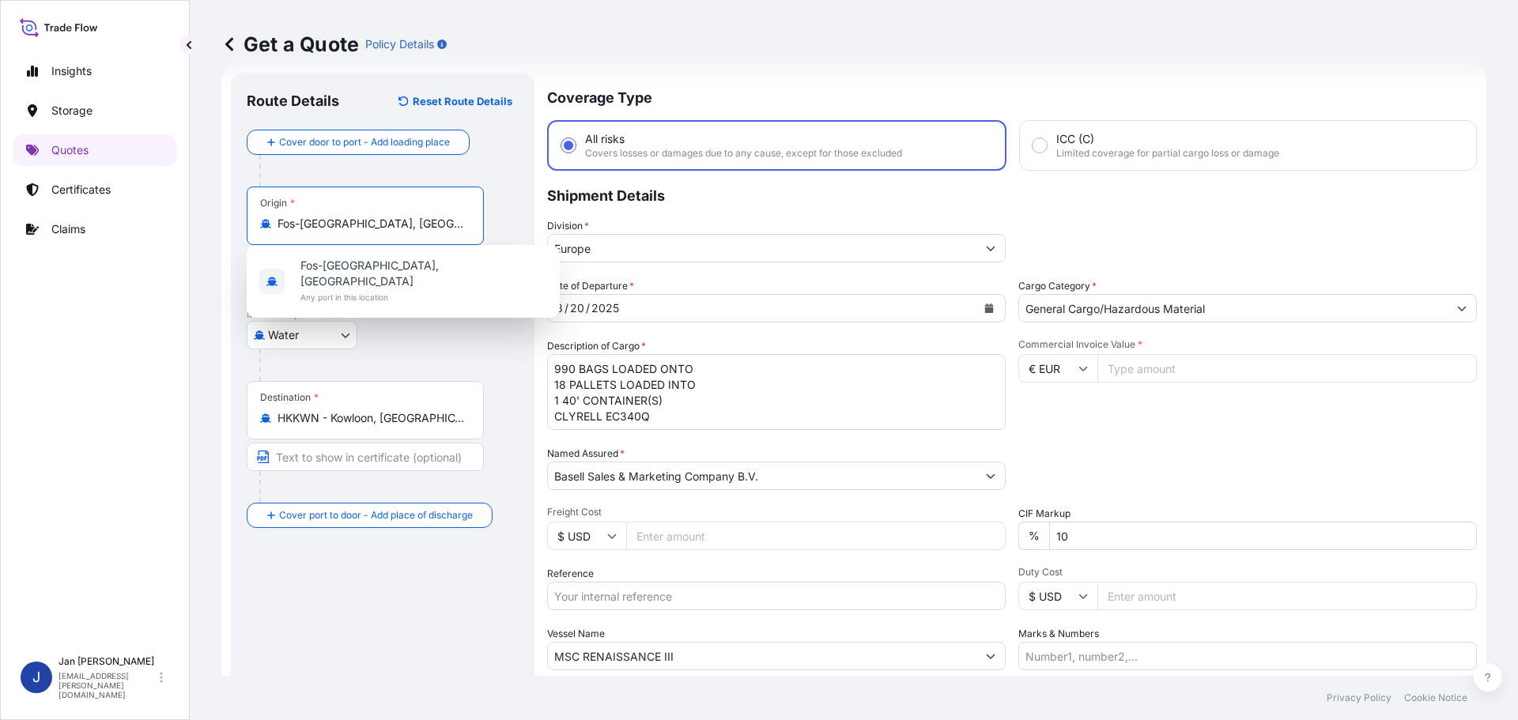
type input "Fos-[GEOGRAPHIC_DATA], [GEOGRAPHIC_DATA]"
drag, startPoint x: 590, startPoint y: 657, endPoint x: 318, endPoint y: 655, distance: 272.0
click at [395, 657] on form "Route Details Reset Route Details Cover door to port - Add loading place Place …" at bounding box center [853, 430] width 1265 height 735
paste input "[PERSON_NAME]"
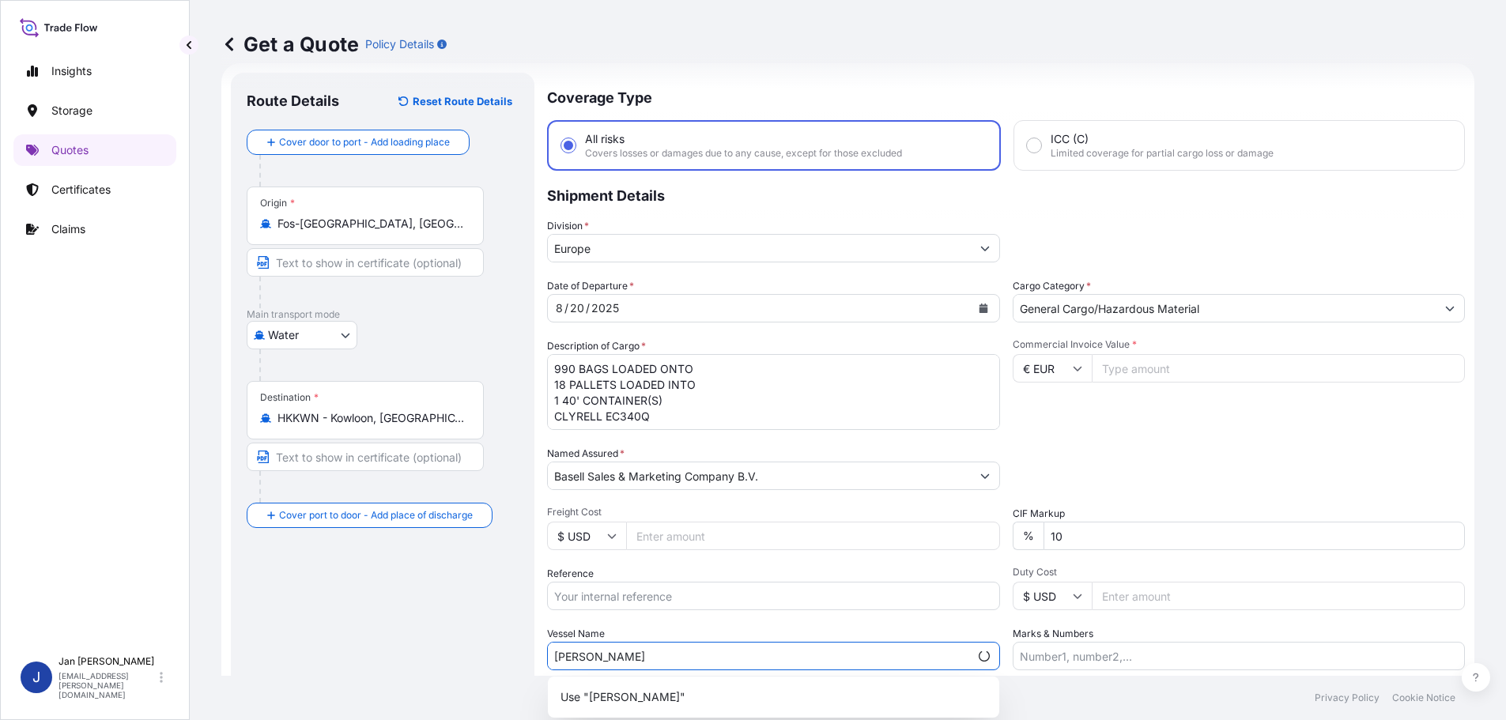
type input "[PERSON_NAME]"
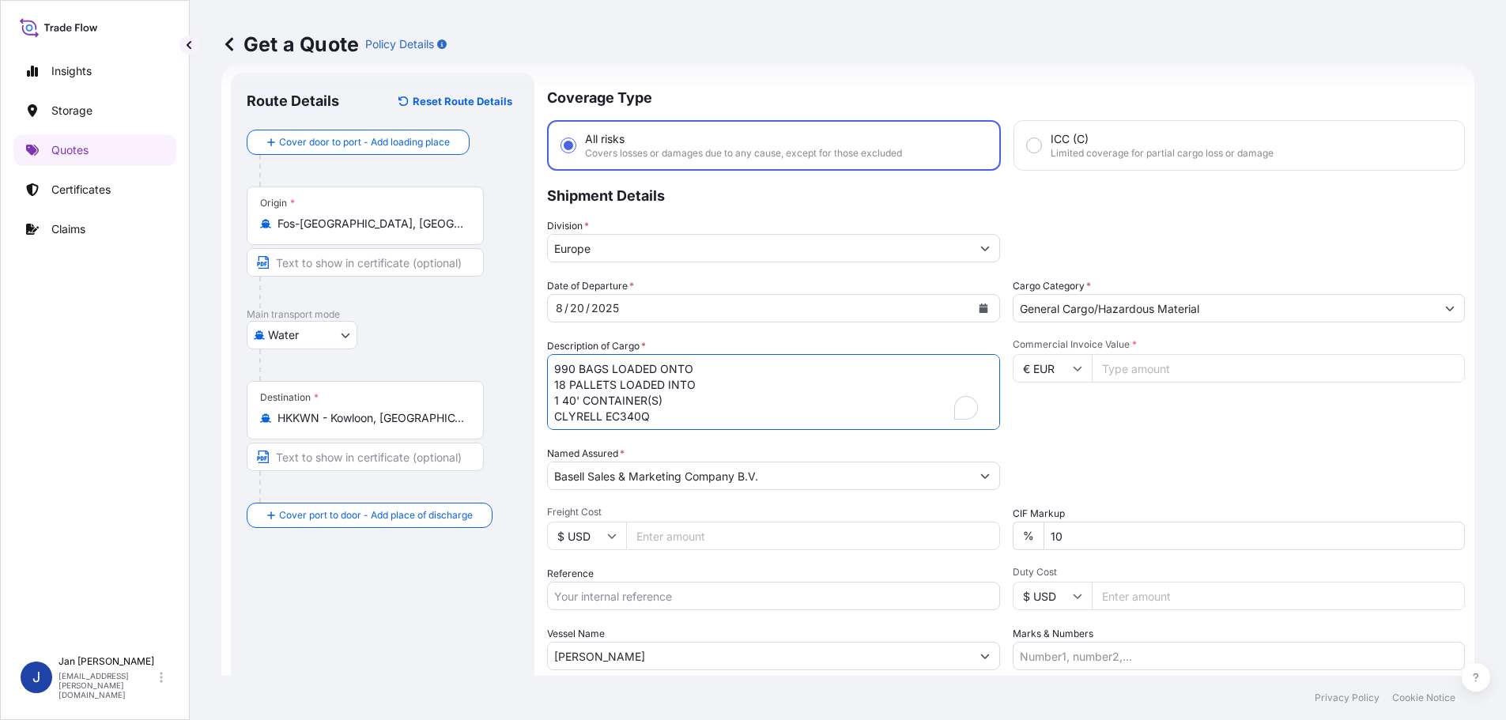
drag, startPoint x: 402, startPoint y: 415, endPoint x: 368, endPoint y: 402, distance: 37.3
click at [367, 402] on form "Route Details Reset Route Details Cover door to port - Add loading place Place …" at bounding box center [847, 430] width 1253 height 735
click at [375, 395] on div "Destination * HKKWN - [GEOGRAPHIC_DATA], [GEOGRAPHIC_DATA]" at bounding box center [365, 410] width 237 height 59
click at [375, 410] on input "HKKWN - Kowloon, [GEOGRAPHIC_DATA]" at bounding box center [371, 418] width 187 height 16
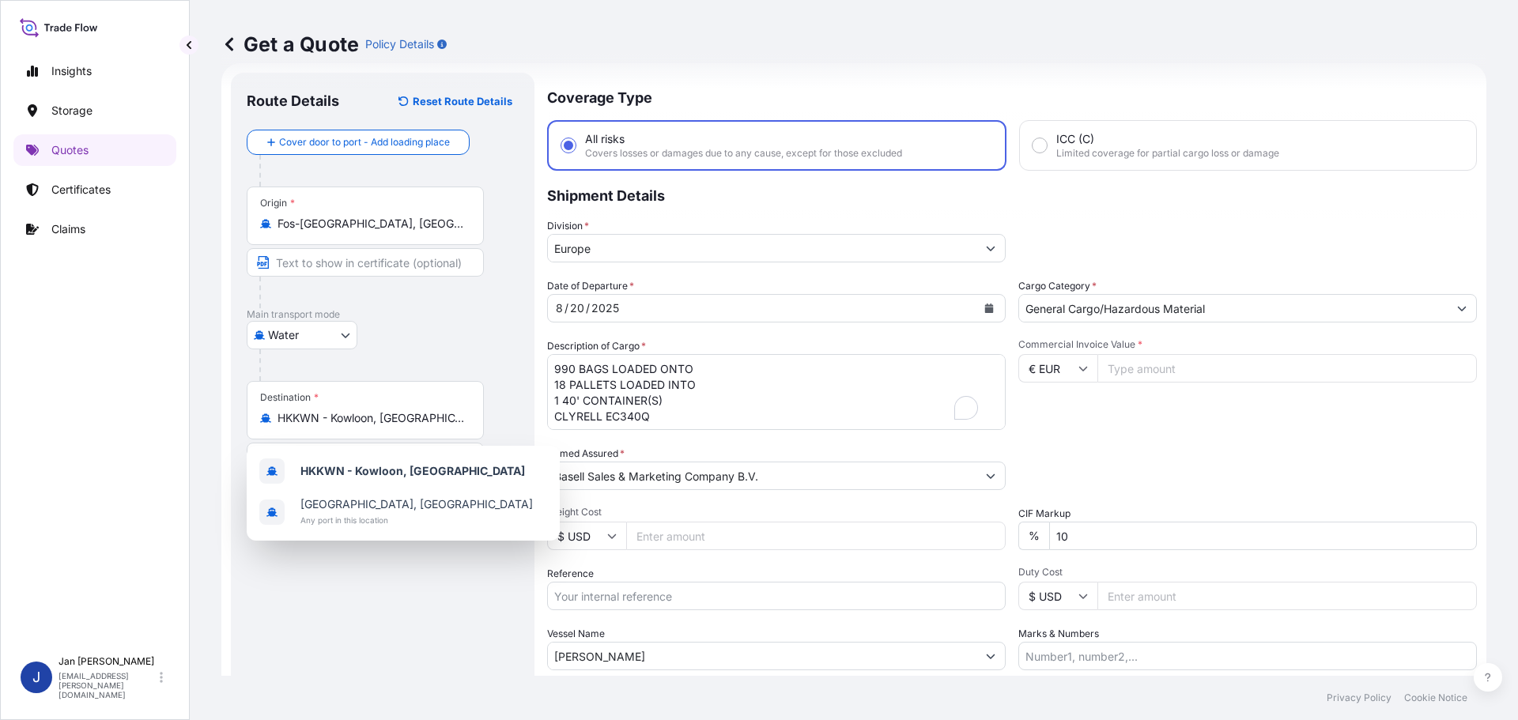
drag, startPoint x: 655, startPoint y: 446, endPoint x: 719, endPoint y: 385, distance: 87.8
click at [656, 444] on div "Date of Departure * [DATE] Cargo Category * General Cargo/Hazardous Material De…" at bounding box center [1012, 474] width 930 height 392
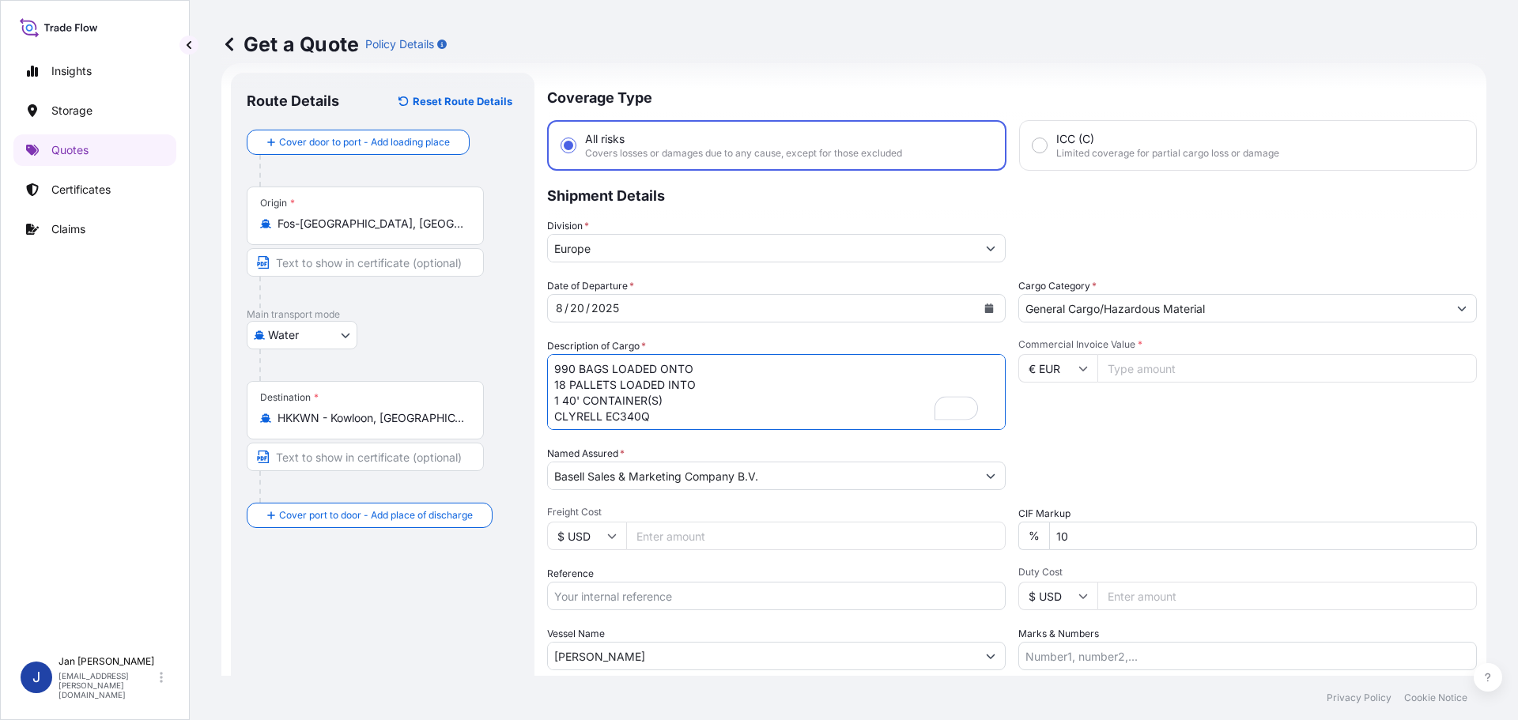
drag, startPoint x: 775, startPoint y: 409, endPoint x: 483, endPoint y: 315, distance: 306.6
click at [483, 315] on form "Route Details Reset Route Details Cover door to port - Add loading place Place …" at bounding box center [853, 430] width 1265 height 735
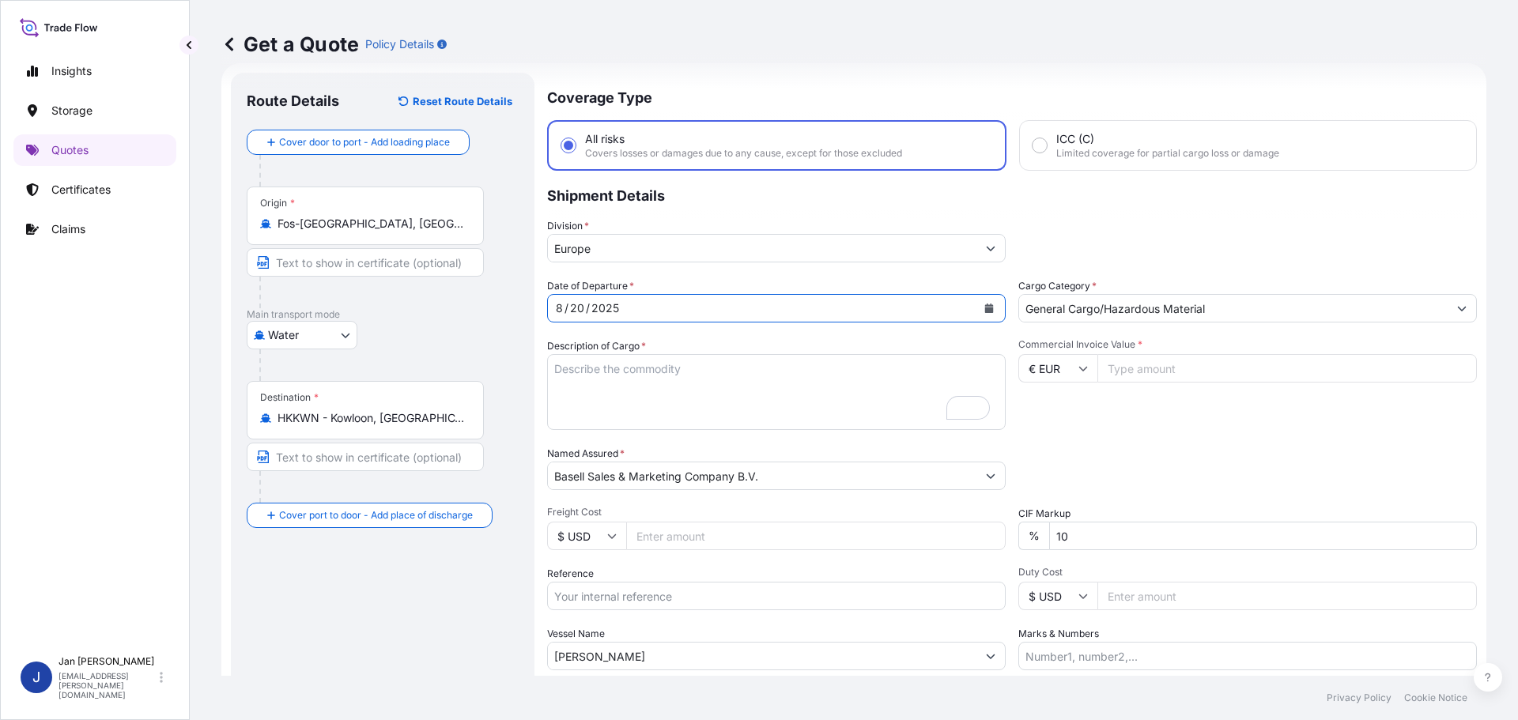
click at [984, 302] on button "Calendar" at bounding box center [988, 308] width 25 height 25
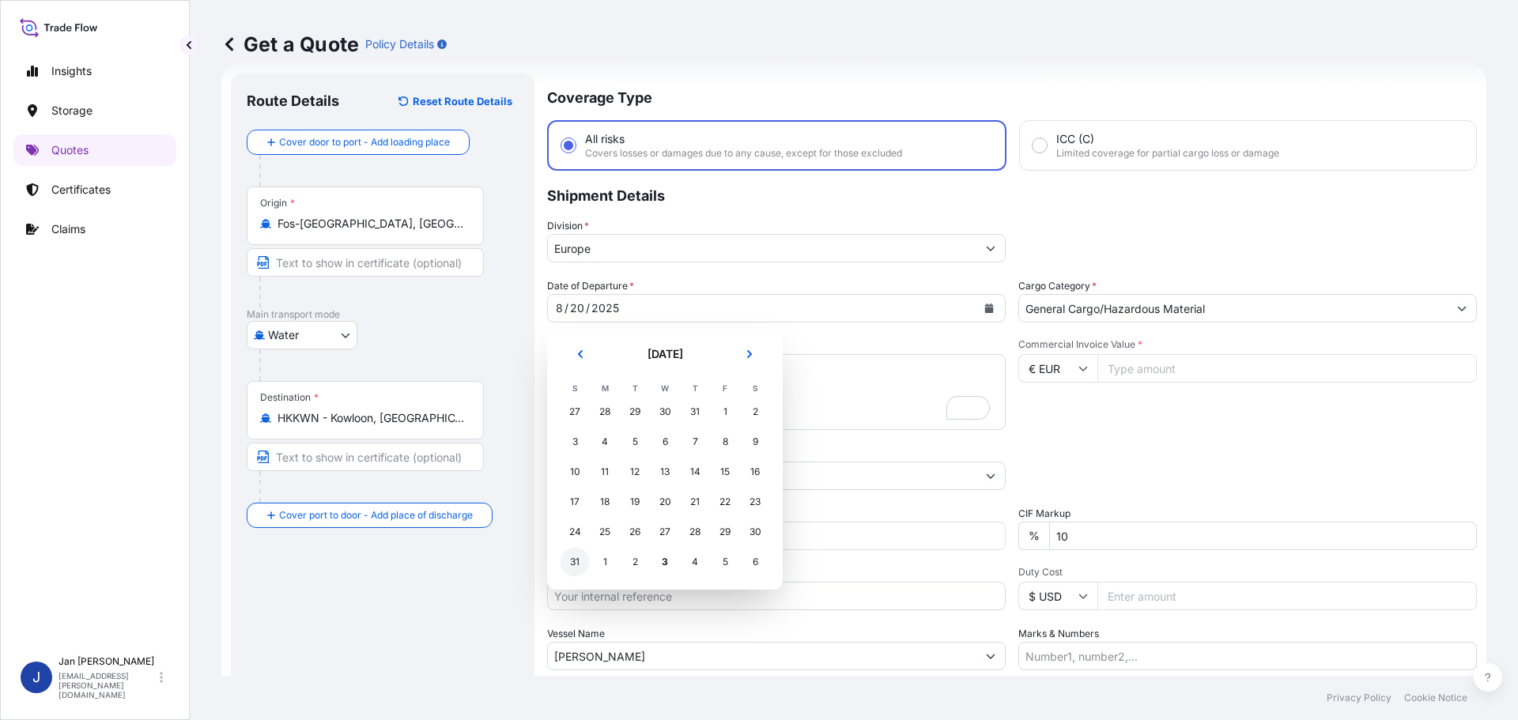
click at [568, 561] on div "31" at bounding box center [575, 562] width 28 height 28
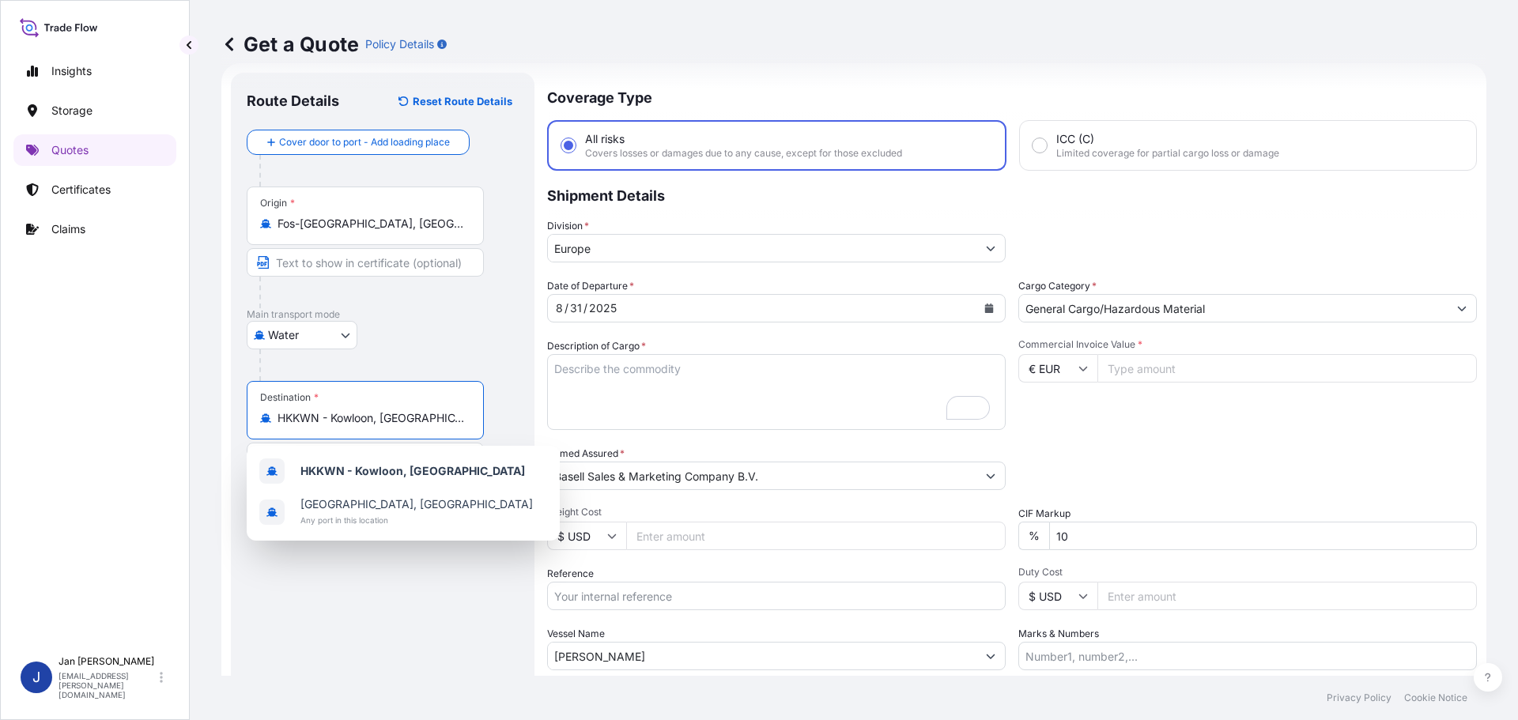
drag, startPoint x: 452, startPoint y: 424, endPoint x: -52, endPoint y: 395, distance: 505.3
click at [0, 395] on html "2 options available. Selected Date: [DATE] Insights Storage Quotes Certificates…" at bounding box center [759, 360] width 1518 height 720
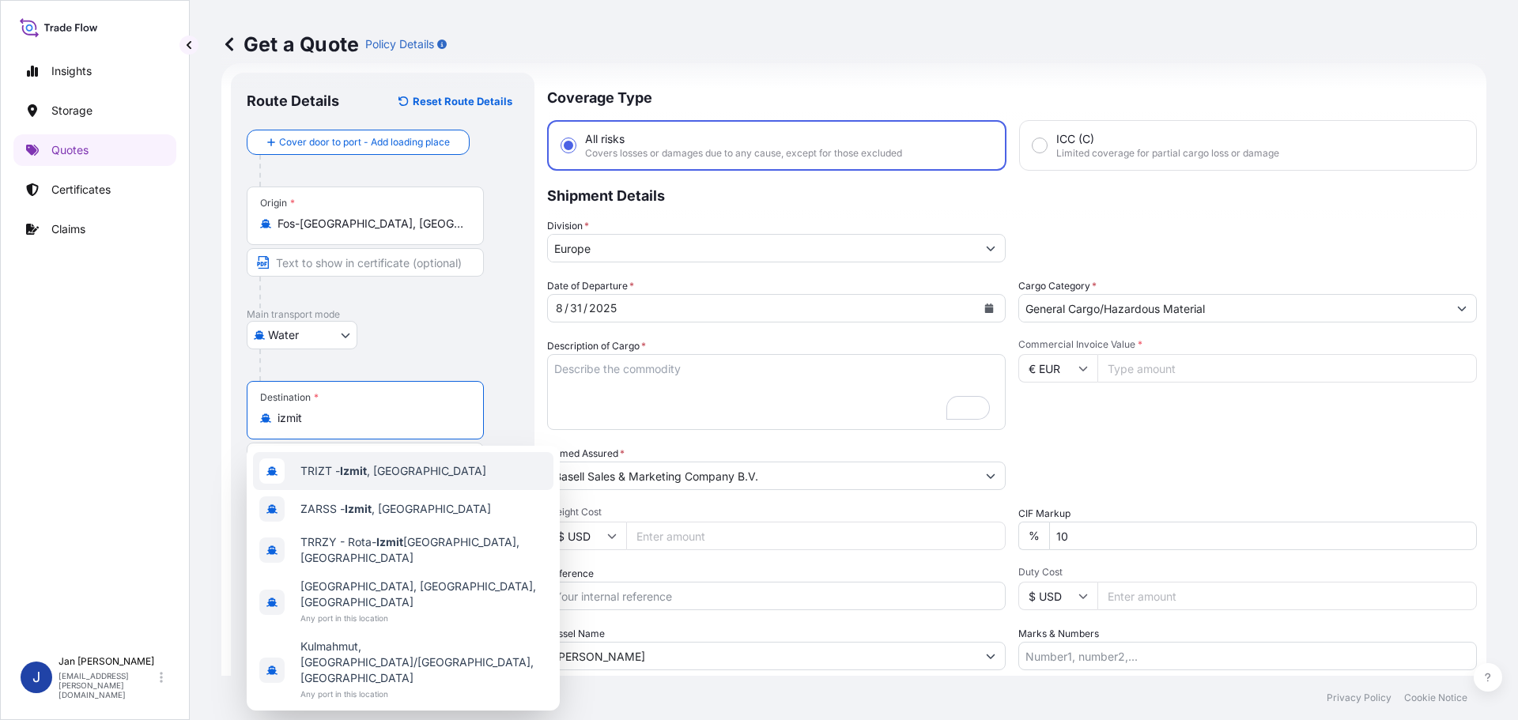
click at [338, 475] on span "TRIZT - [GEOGRAPHIC_DATA] , [GEOGRAPHIC_DATA]" at bounding box center [393, 471] width 186 height 16
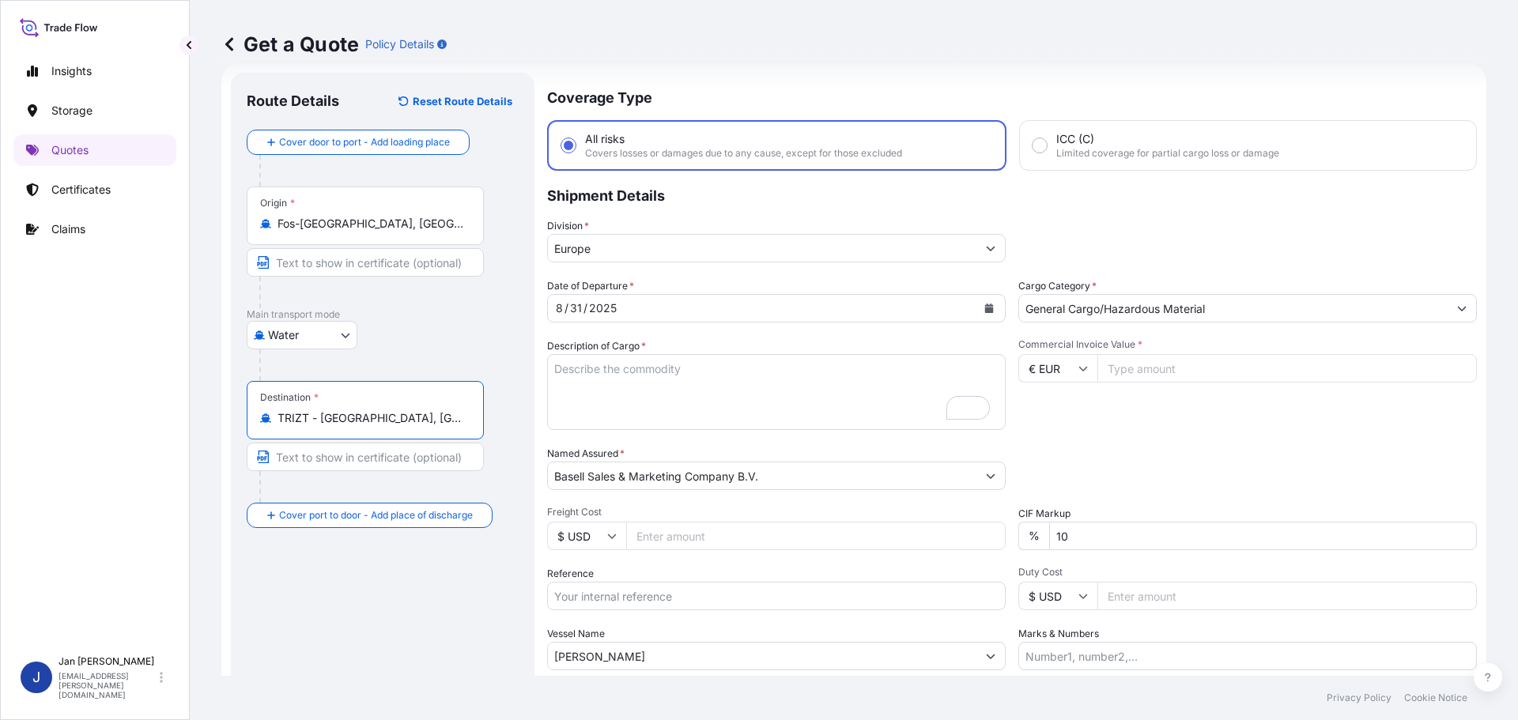
type input "TRIZT - [GEOGRAPHIC_DATA], [GEOGRAPHIC_DATA]"
drag, startPoint x: 370, startPoint y: 478, endPoint x: 62, endPoint y: 478, distance: 307.6
click at [122, 477] on div "Insights Storage Quotes Certificates Claims J [PERSON_NAME] [EMAIL_ADDRESS][PER…" at bounding box center [753, 360] width 1506 height 720
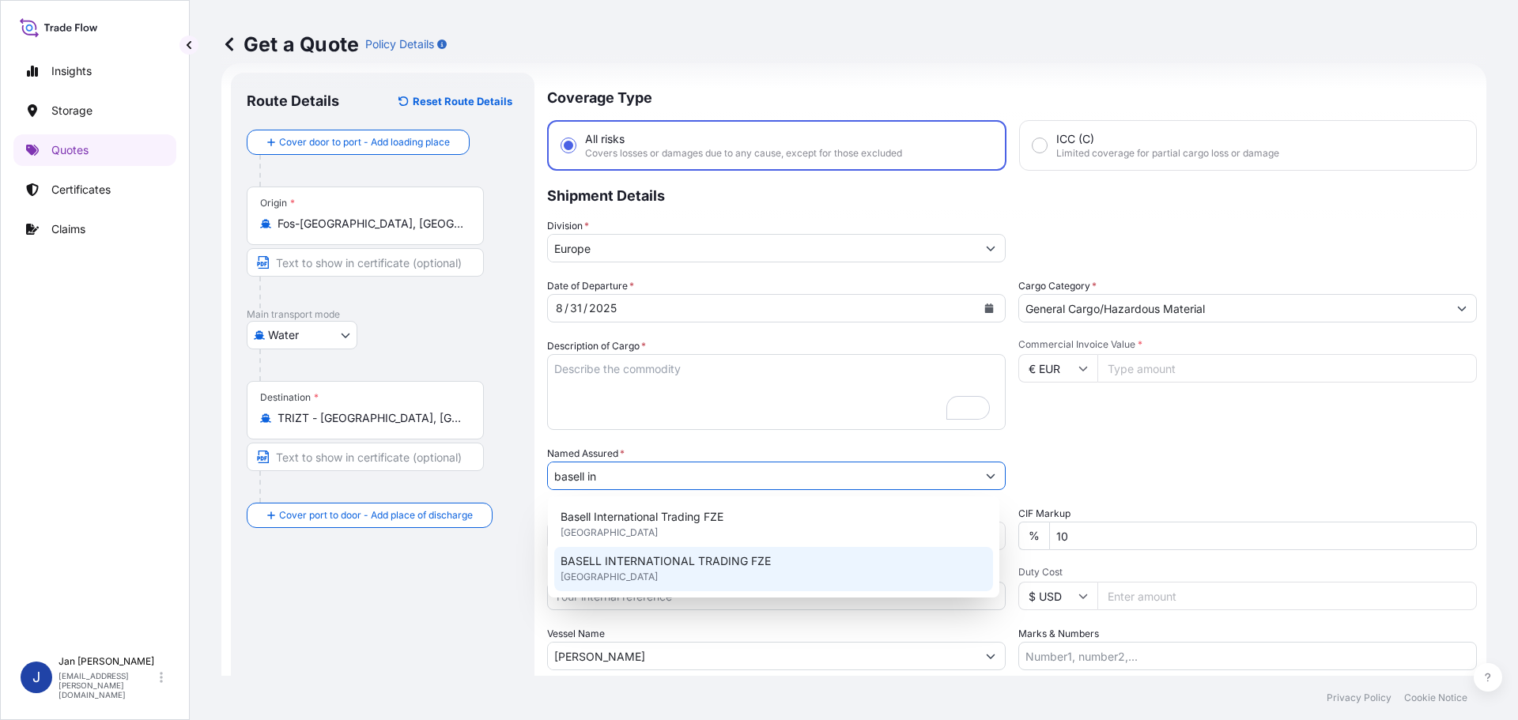
click at [641, 577] on div "BASELL INTERNATIONAL TRADING FZE [GEOGRAPHIC_DATA]" at bounding box center [773, 569] width 439 height 44
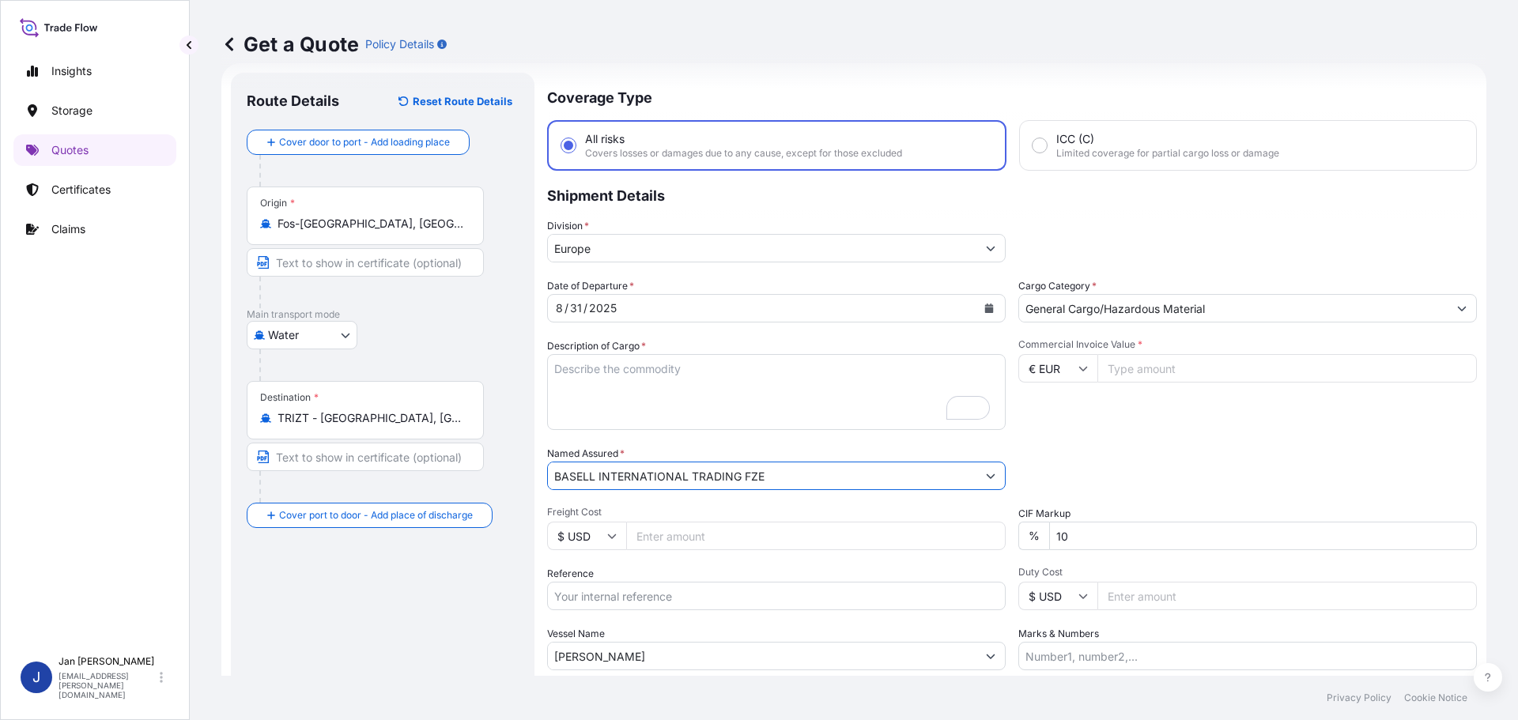
type input "BASELL INTERNATIONAL TRADING FZE"
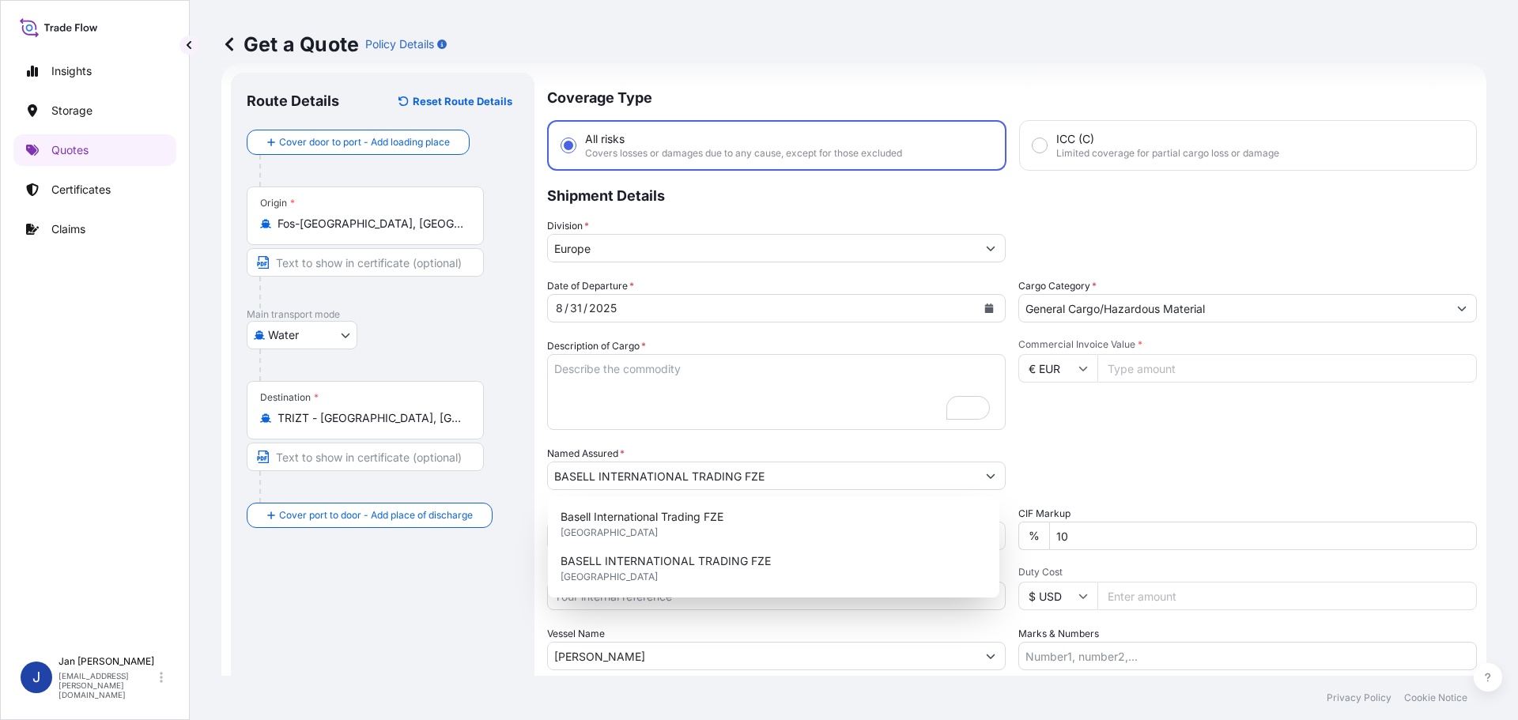
click at [508, 566] on div "Route Details Reset Route Details Cover door to port - Add loading place Place …" at bounding box center [383, 431] width 272 height 684
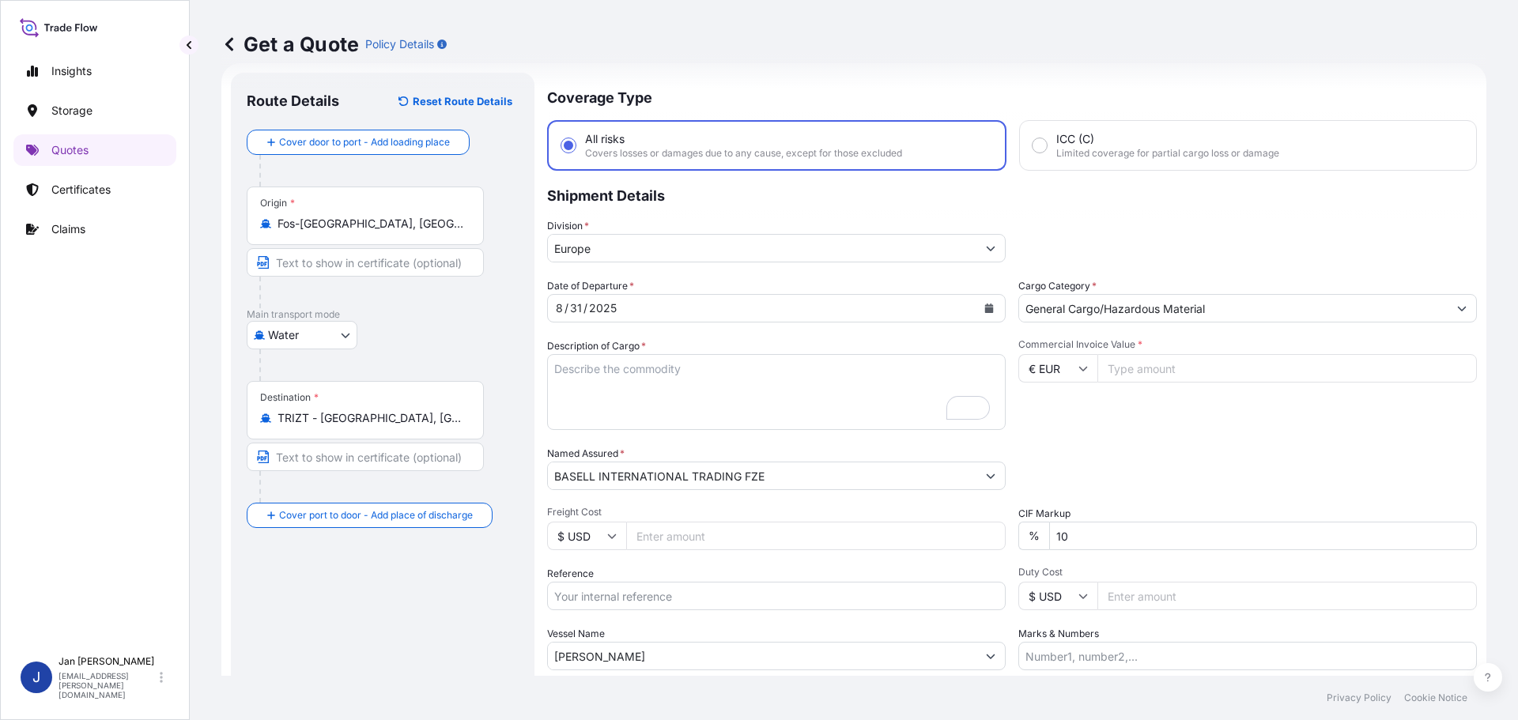
click at [594, 598] on input "Reference" at bounding box center [776, 596] width 459 height 28
paste input "5013221958 304254756"
click at [616, 595] on input "5013221958 304254756" at bounding box center [776, 596] width 459 height 28
click at [780, 591] on input "5013221958 304254756" at bounding box center [776, 596] width 459 height 28
paste input "1187431717"
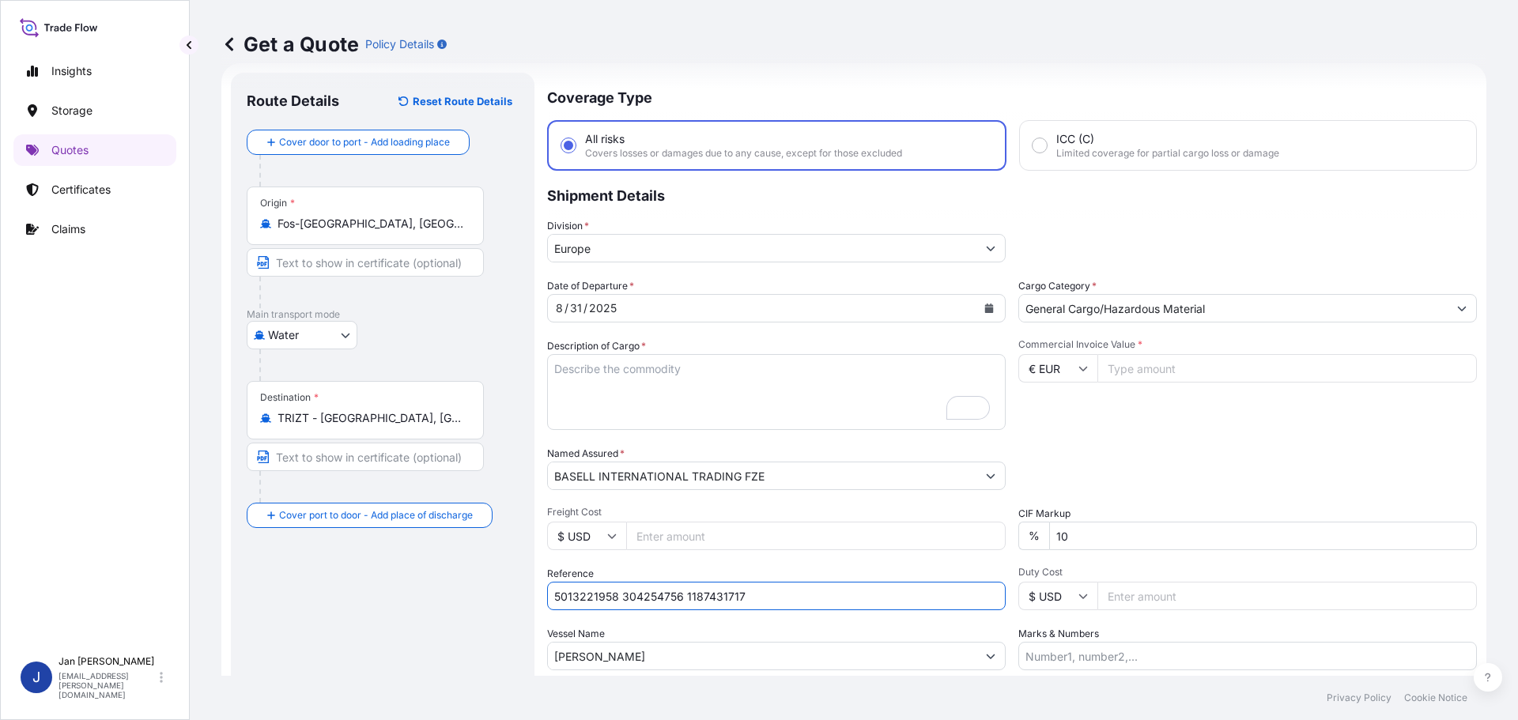
type input "5013221958 304254756 1187431717"
click at [1124, 357] on input "Commercial Invoice Value *" at bounding box center [1287, 368] width 380 height 28
paste input "22893.75"
type input "22893.75"
click at [813, 398] on textarea "990 BAGS LOADED ONTO 18 PALLETS LOADED INTO 1 40' CONTAINER(S) CLYRELL EC340Q" at bounding box center [776, 392] width 459 height 76
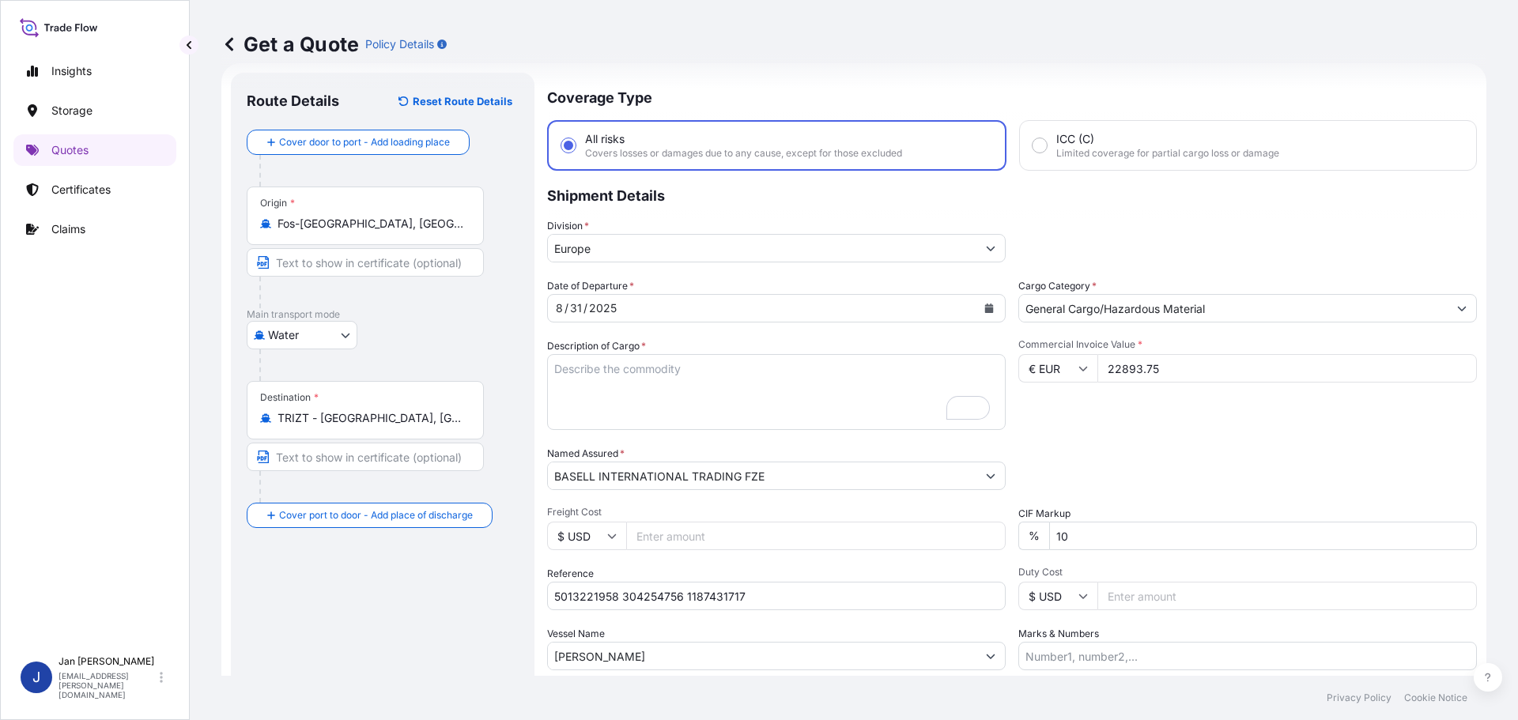
paste textarea "BAGS LOADED ONTO 18 PALLETS LOADED INTO 1 40' HIGH CUBE CONTAINER MOPLEN EP440G"
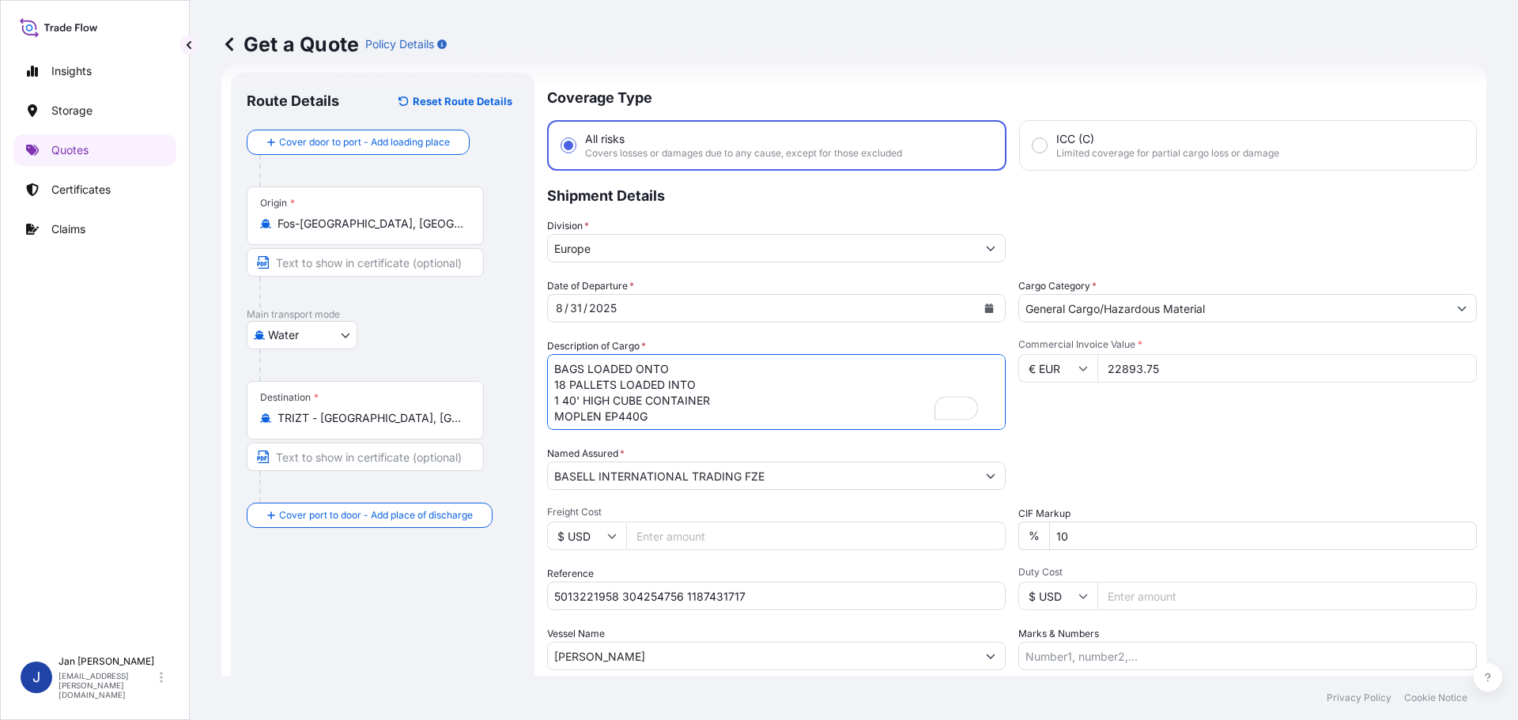
click at [556, 370] on textarea "990 BAGS LOADED ONTO 18 PALLETS LOADED INTO 1 40' CONTAINER(S) CLYRELL EC340Q" at bounding box center [776, 392] width 459 height 76
type textarea "990 BAGS LOADED ONTO 18 PALLETS LOADED INTO 1 40' HIGH CUBE CONTAINER MOPLEN EP…"
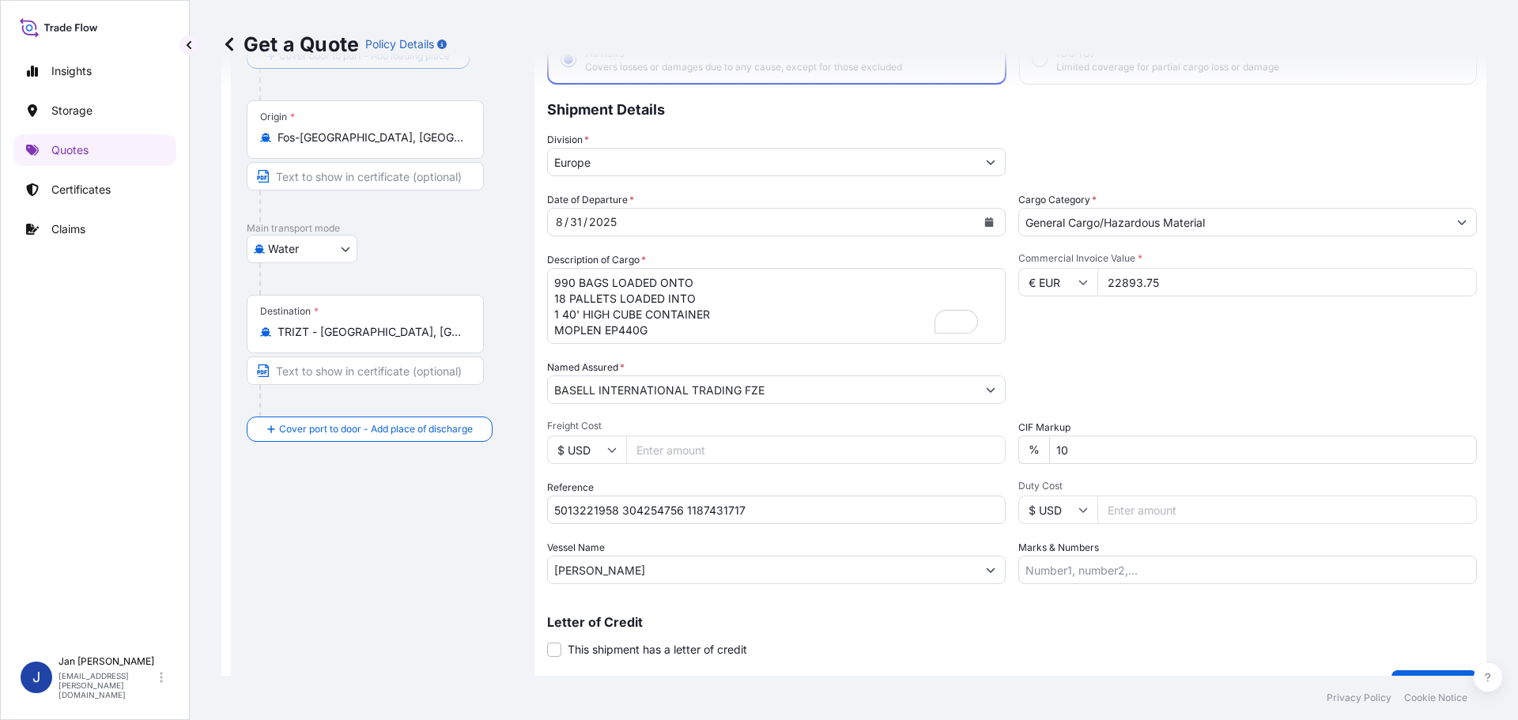
scroll to position [147, 0]
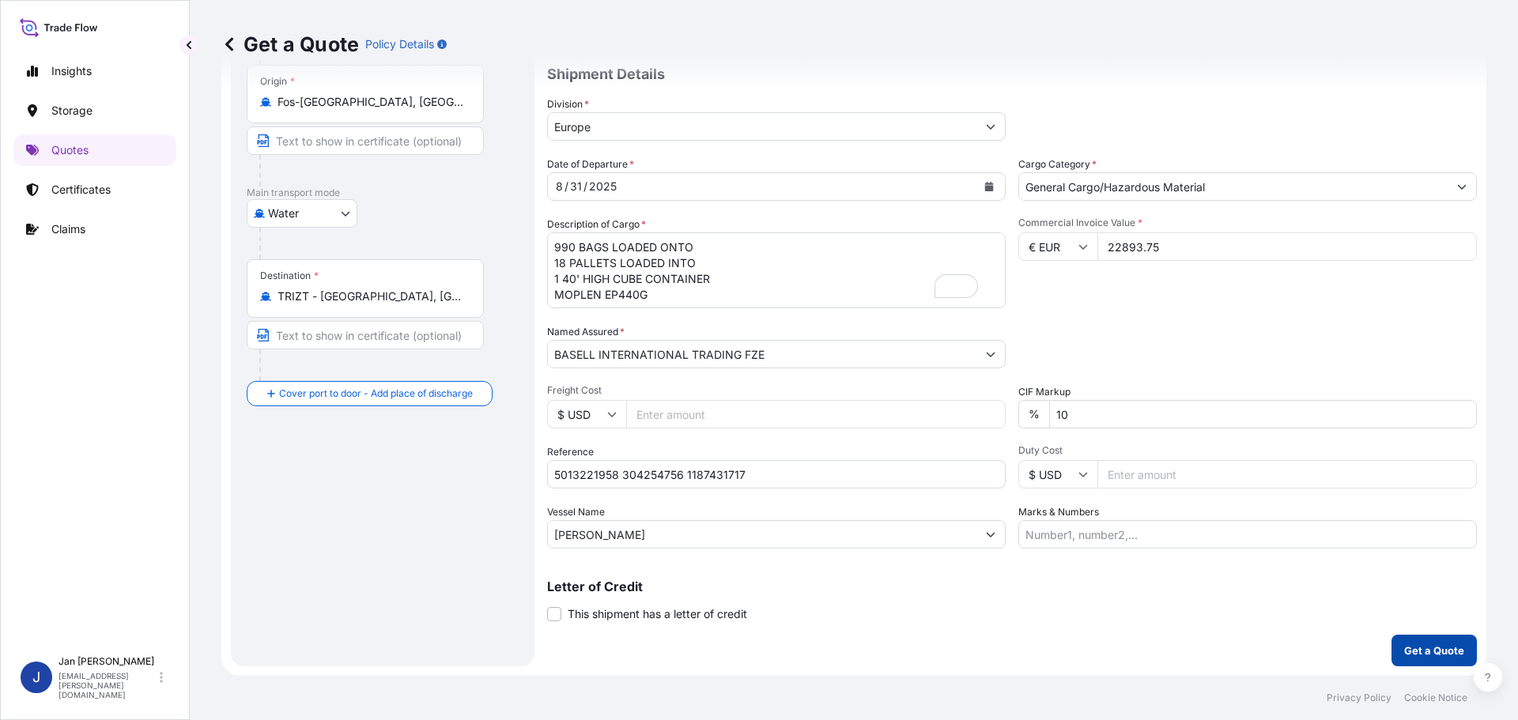
click at [1415, 650] on p "Get a Quote" at bounding box center [1434, 651] width 60 height 16
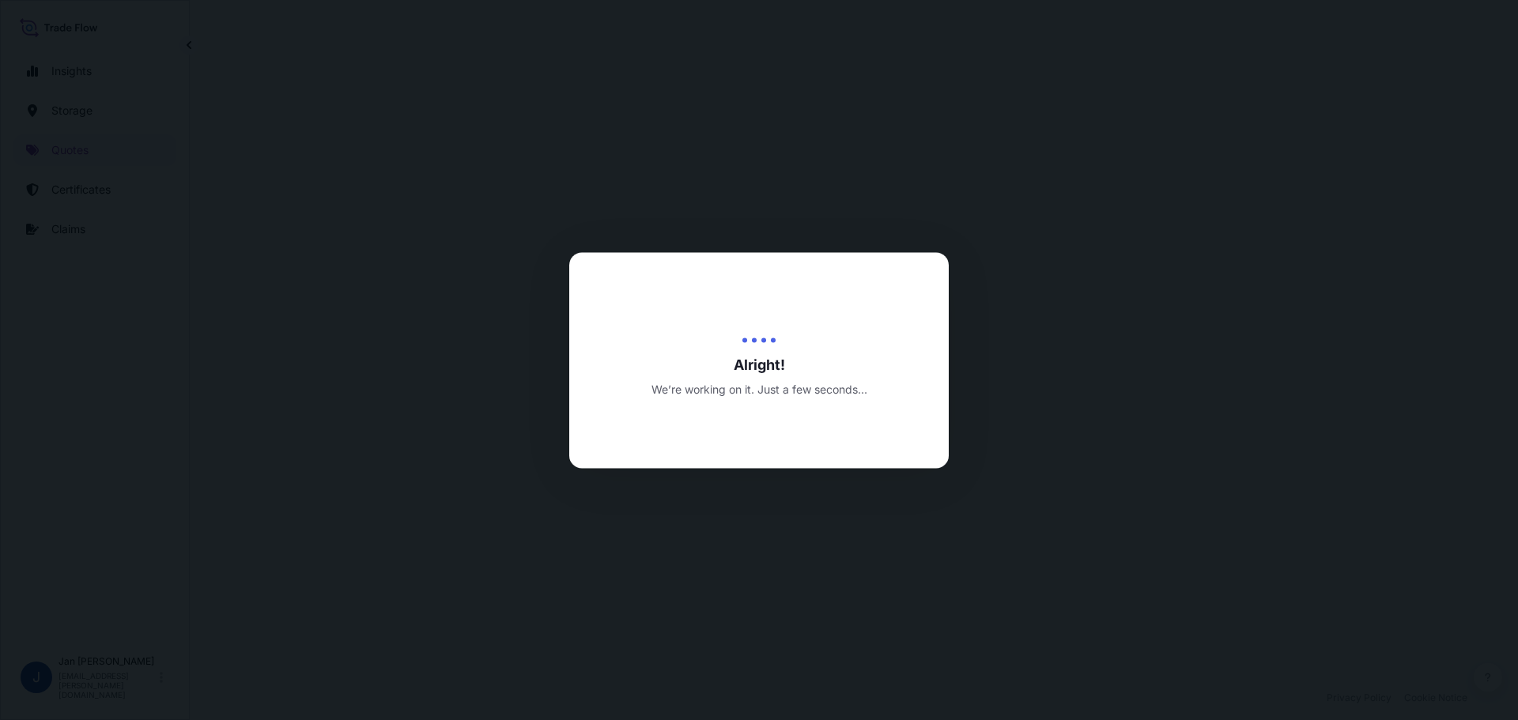
select select "Water"
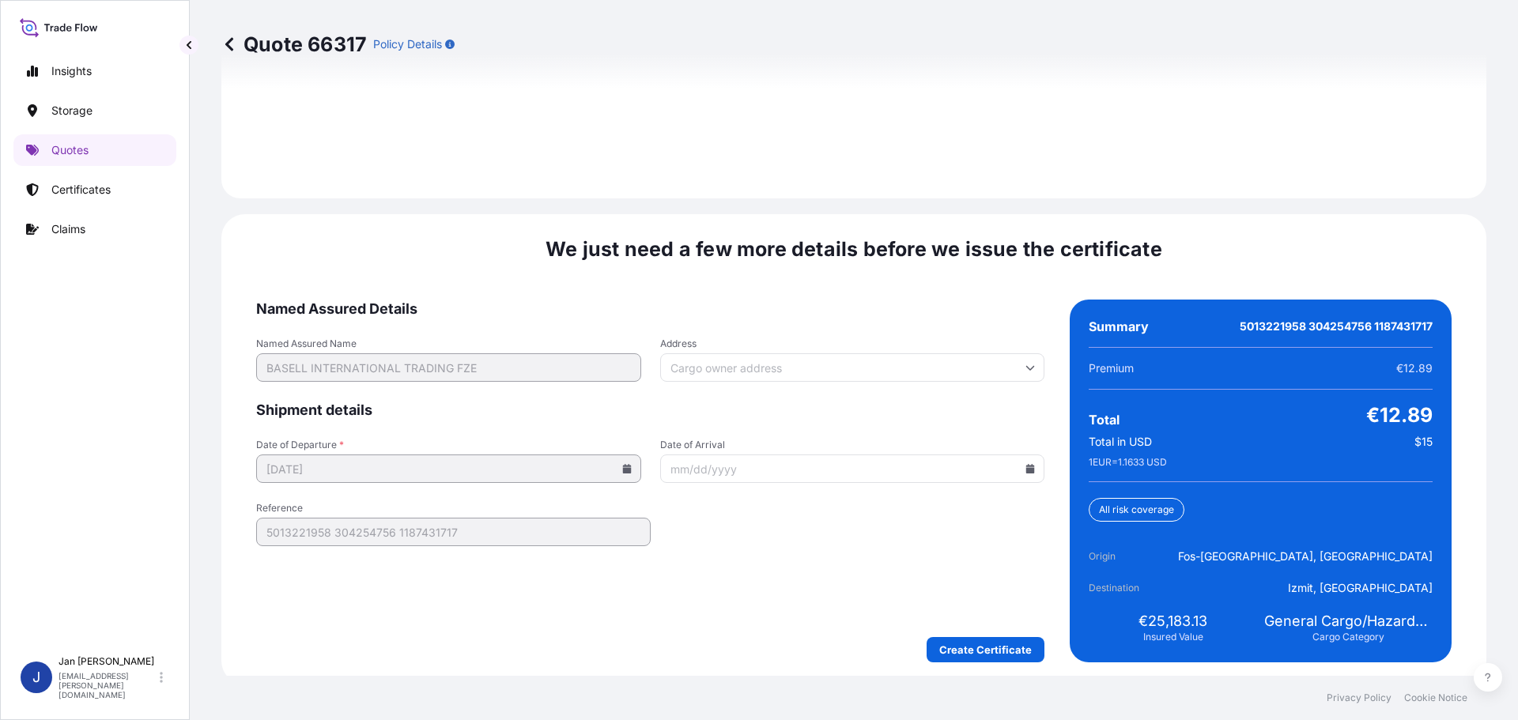
scroll to position [2295, 0]
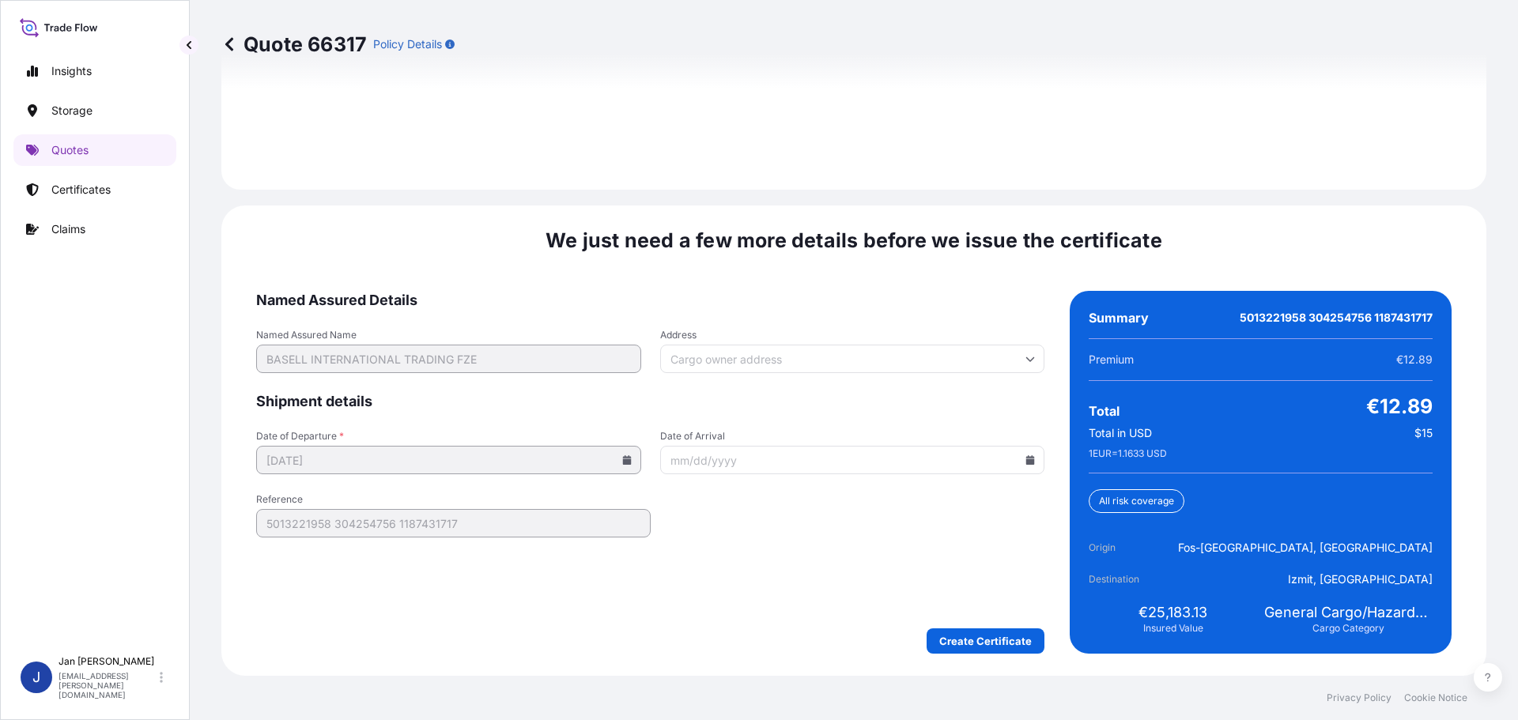
click at [1026, 463] on icon at bounding box center [1030, 459] width 9 height 9
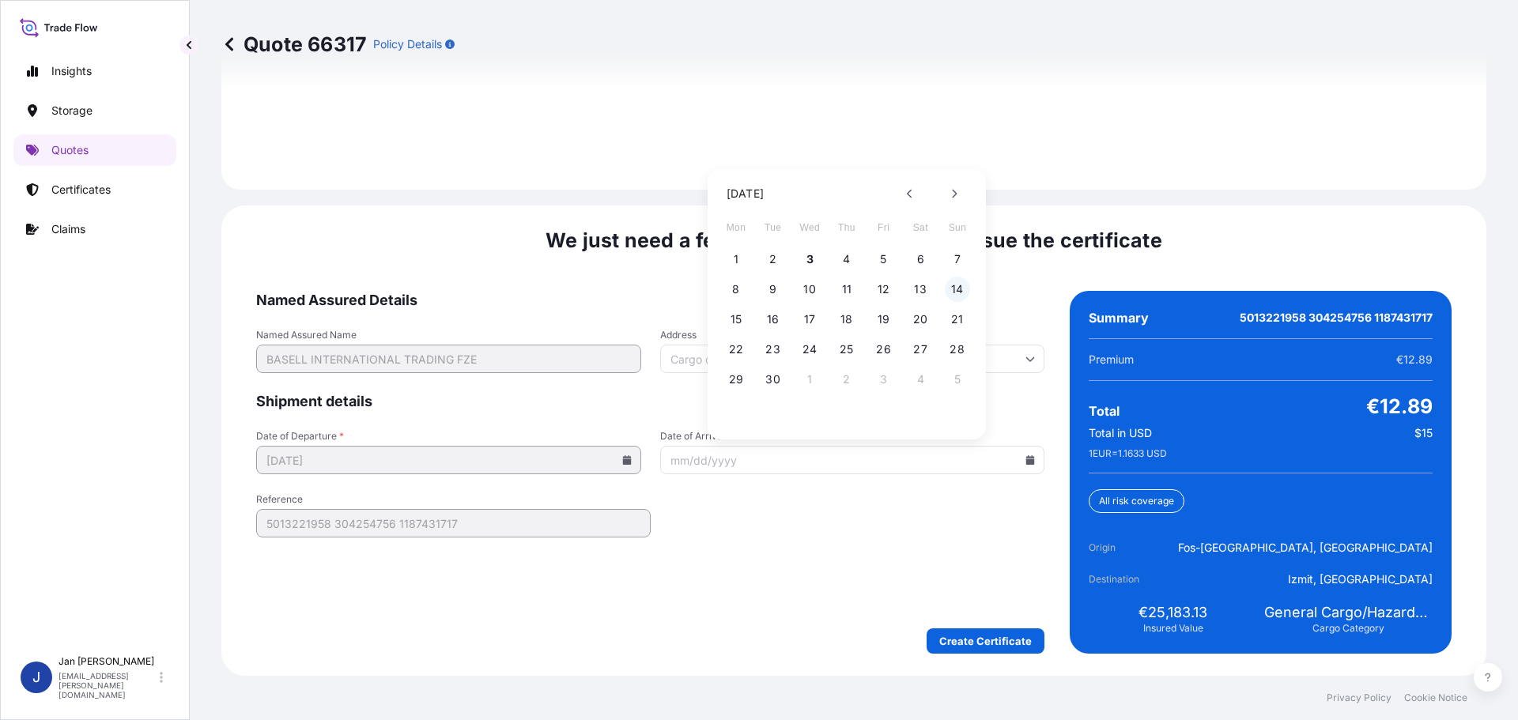
click at [957, 280] on button "14" at bounding box center [957, 289] width 25 height 25
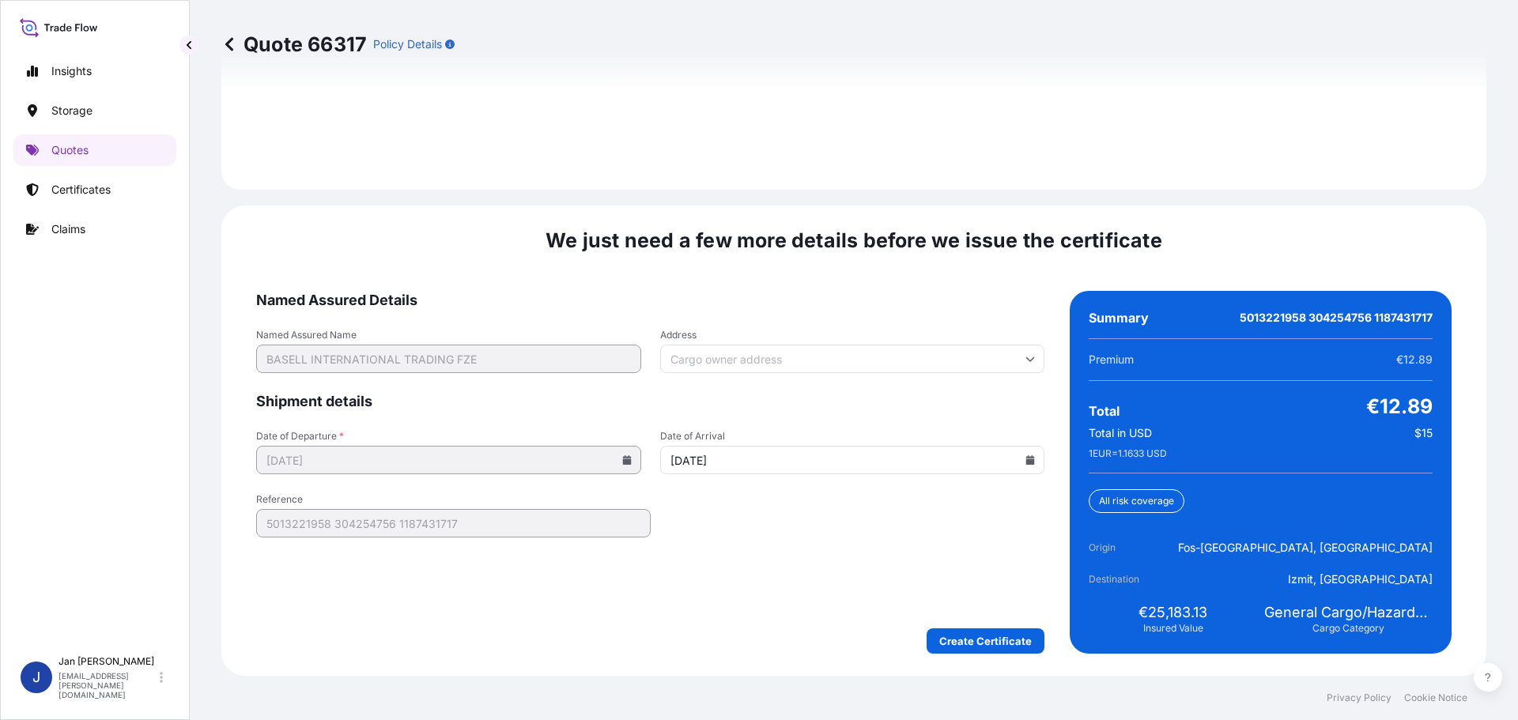
type input "[DATE]"
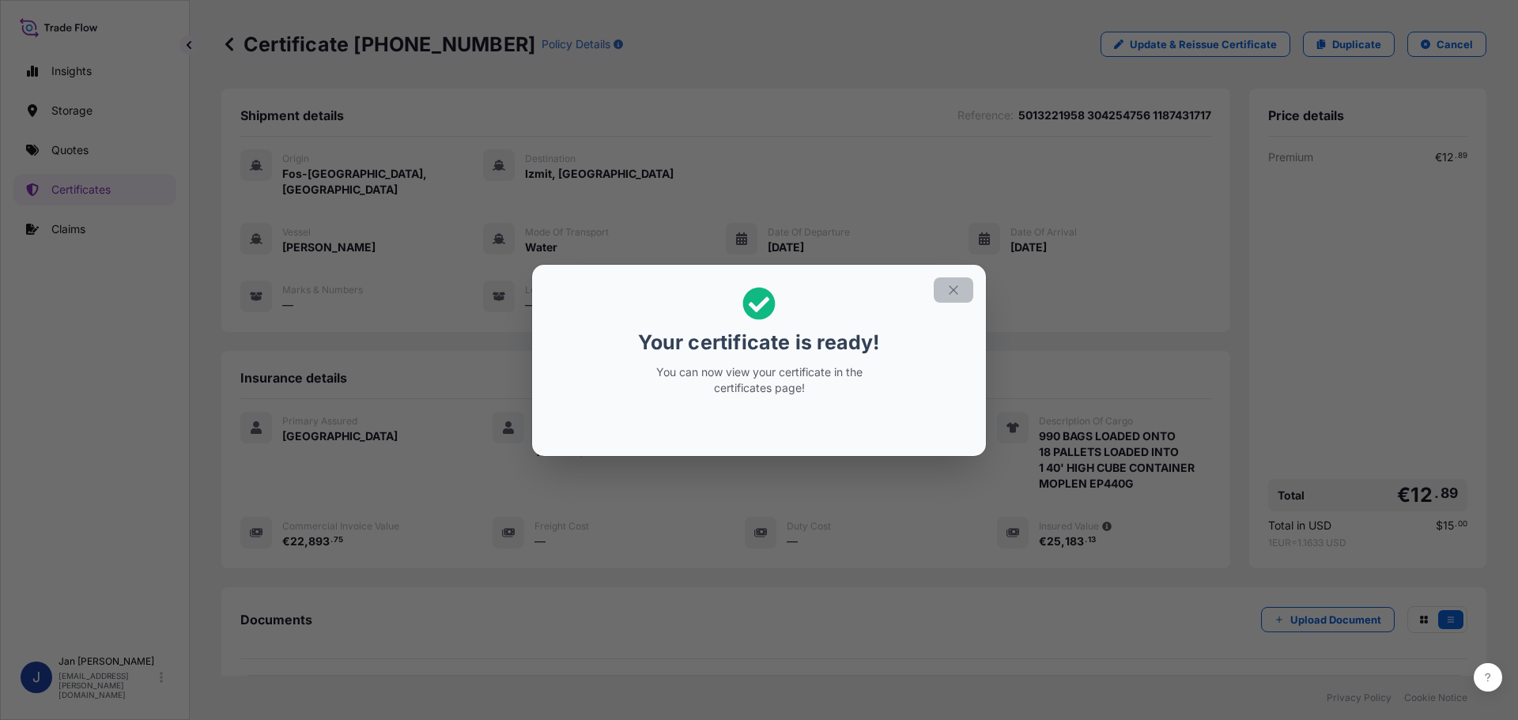
click at [955, 293] on icon "button" at bounding box center [953, 290] width 14 height 14
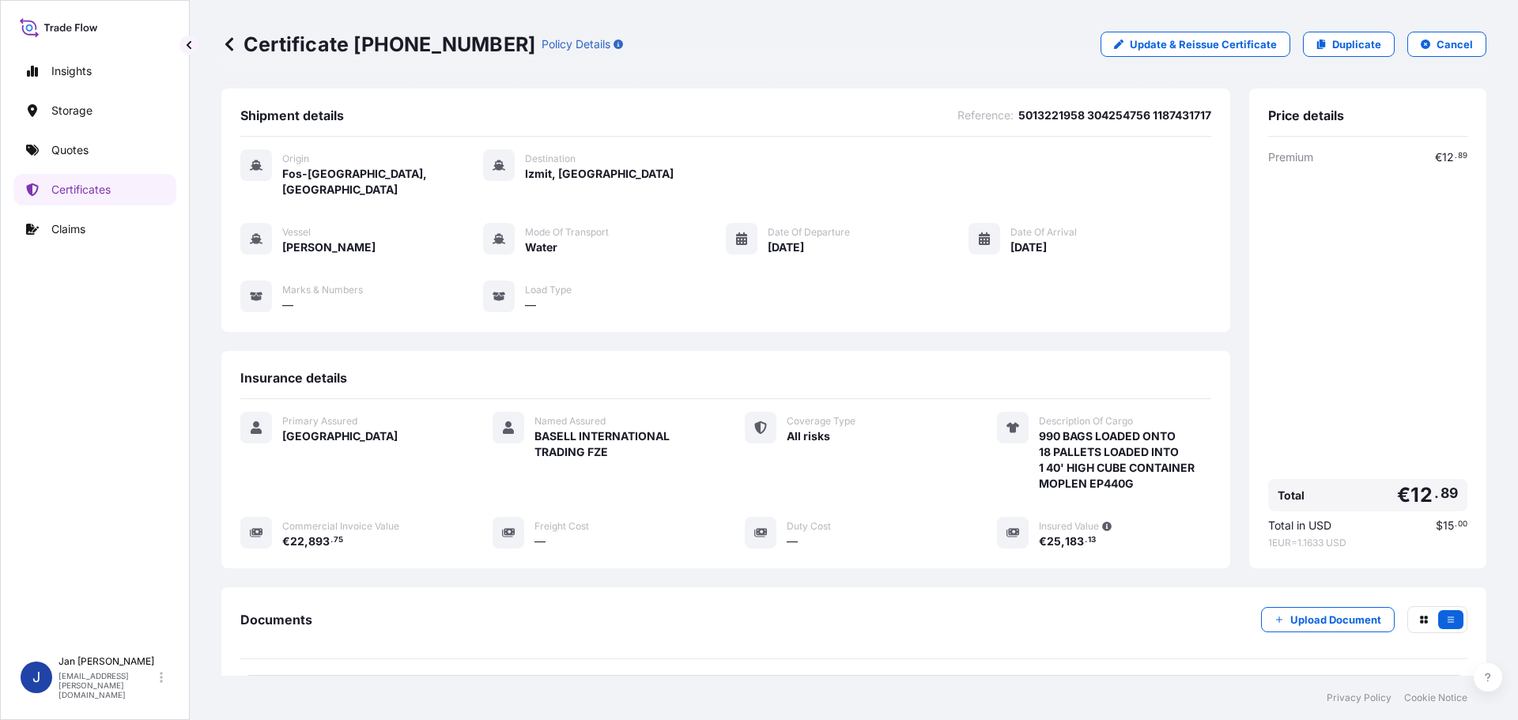
scroll to position [142, 0]
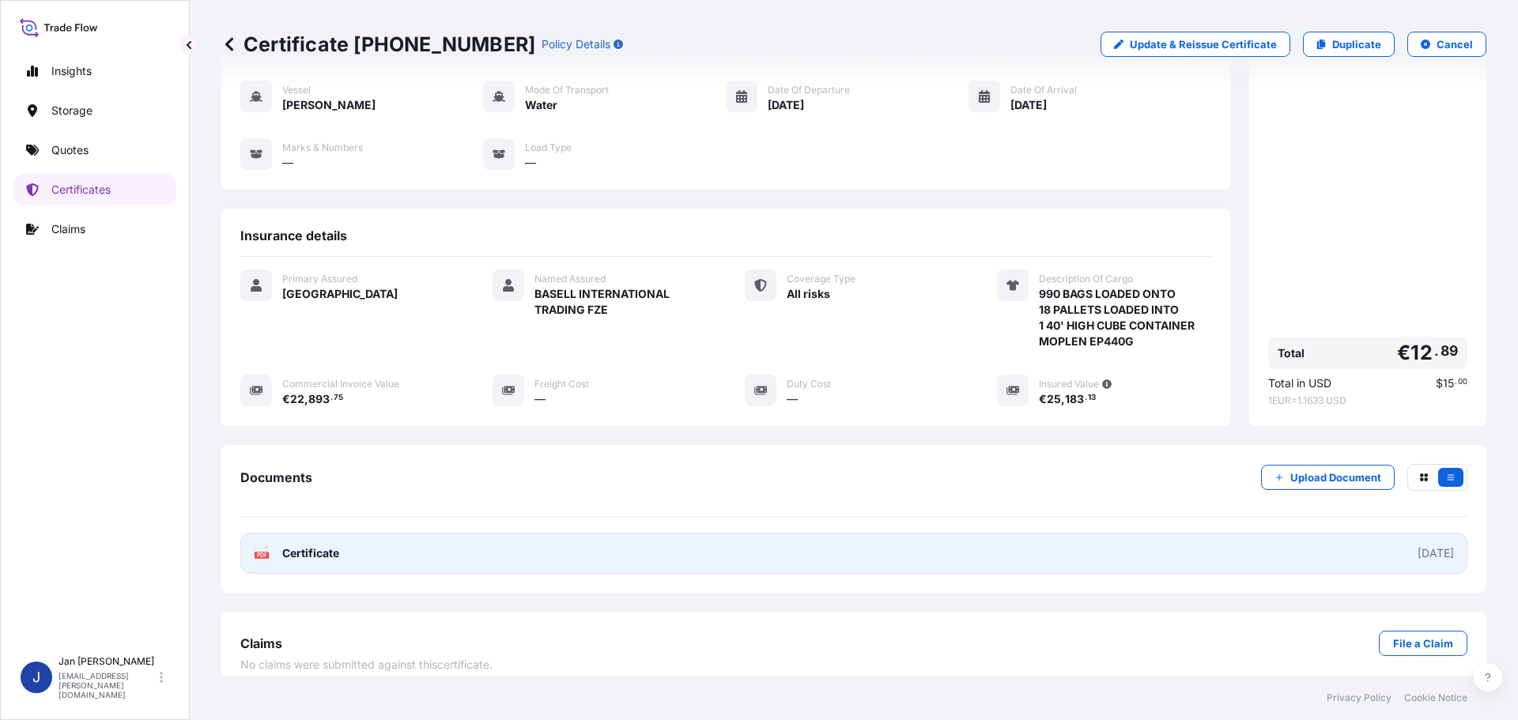
click at [263, 553] on text "PDF" at bounding box center [262, 556] width 10 height 6
